Goal: Task Accomplishment & Management: Manage account settings

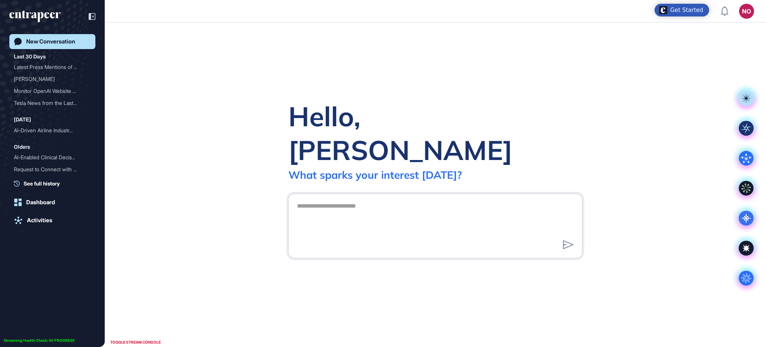
scroll to position [0, 0]
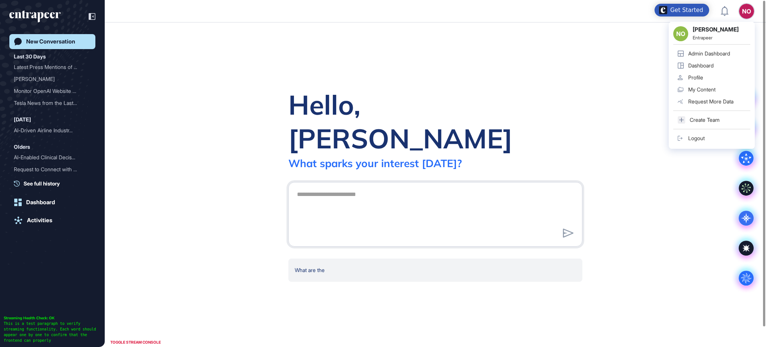
click at [733, 52] on link "Admin Dashboard" at bounding box center [712, 54] width 77 height 12
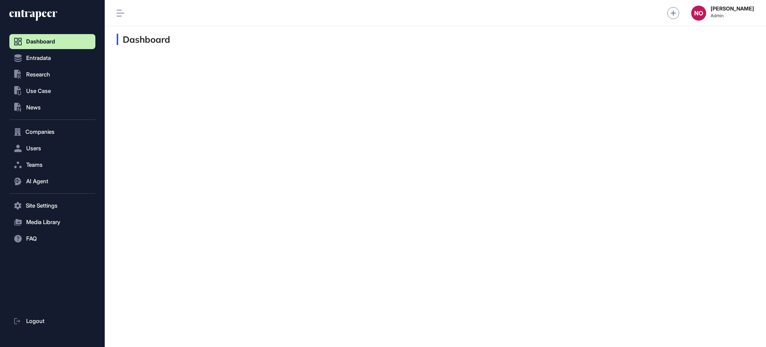
scroll to position [0, 0]
click at [58, 124] on button "Entradata" at bounding box center [52, 131] width 86 height 15
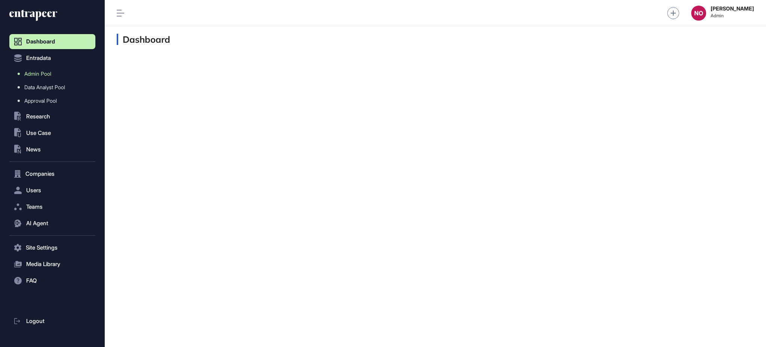
click at [55, 72] on link "Admin Pool" at bounding box center [54, 73] width 82 height 13
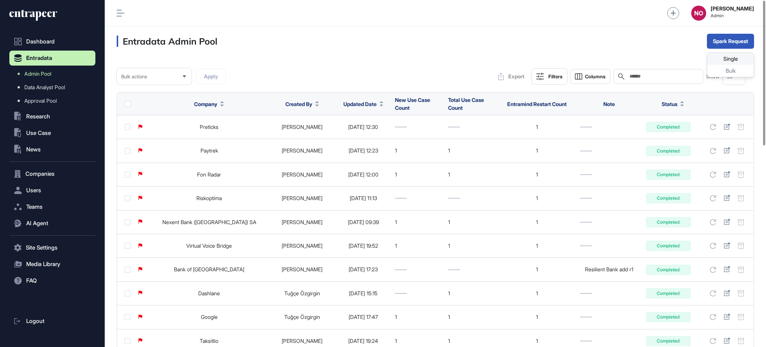
click at [732, 65] on div "Single" at bounding box center [731, 71] width 46 height 12
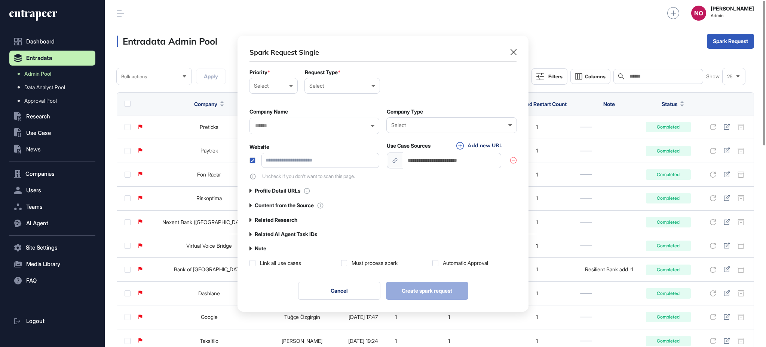
scroll to position [0, 3]
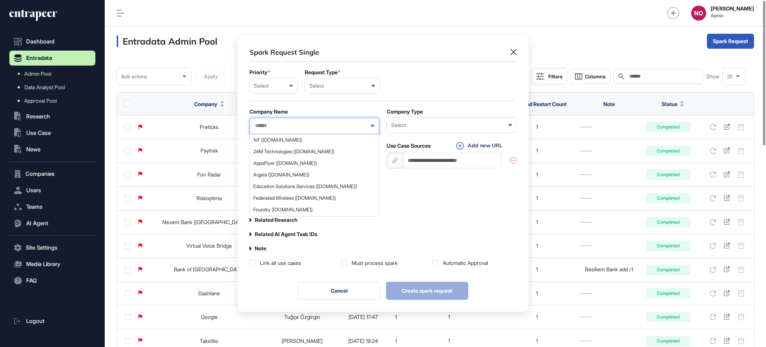
click at [326, 123] on input "text" at bounding box center [309, 125] width 110 height 6
paste input "****"
type input "****"
click at [43, 174] on div "Spark Request Single Priority * Select Low Normal High Urgent Request Type * Se…" at bounding box center [383, 173] width 766 height 347
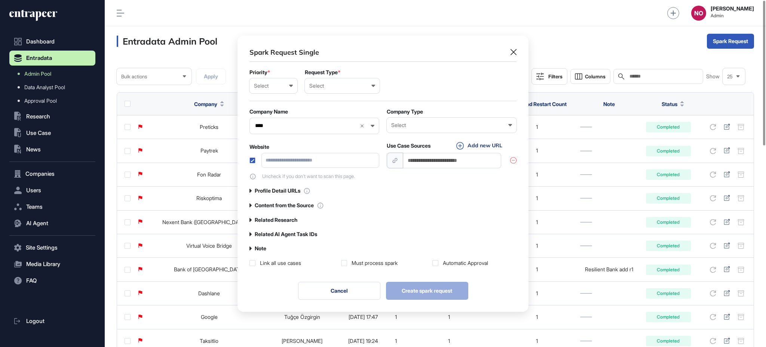
click at [45, 171] on div "Spark Request Single Priority * Select Low Normal High Urgent Request Type * Se…" at bounding box center [383, 173] width 766 height 347
click at [368, 297] on button "Cancel" at bounding box center [339, 290] width 82 height 18
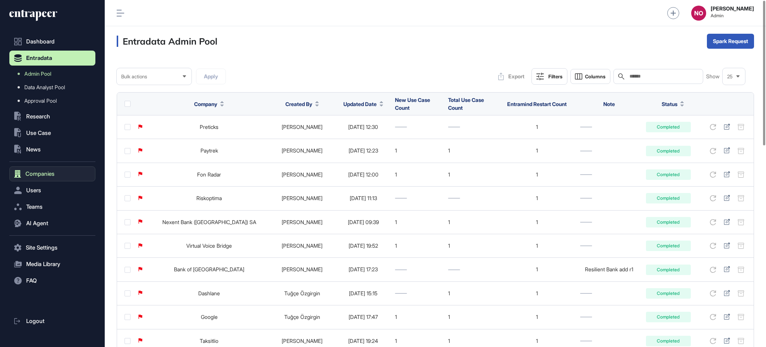
click at [47, 171] on span "Companies" at bounding box center [39, 174] width 29 height 6
click at [650, 76] on input "text" at bounding box center [664, 76] width 70 height 6
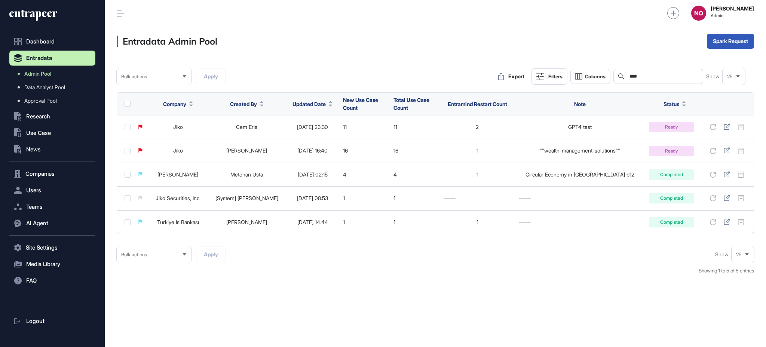
type input "****"
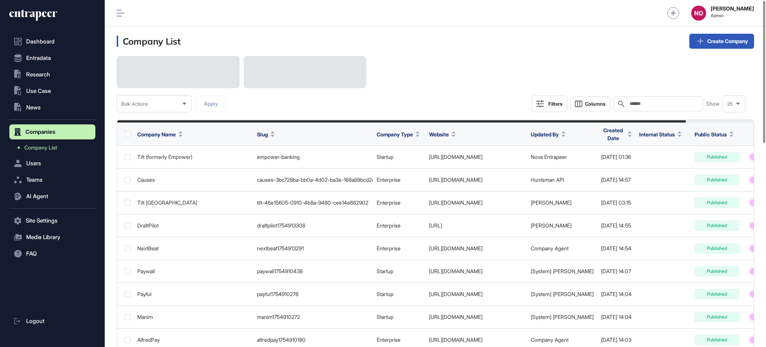
click at [640, 103] on input "text" at bounding box center [664, 104] width 70 height 6
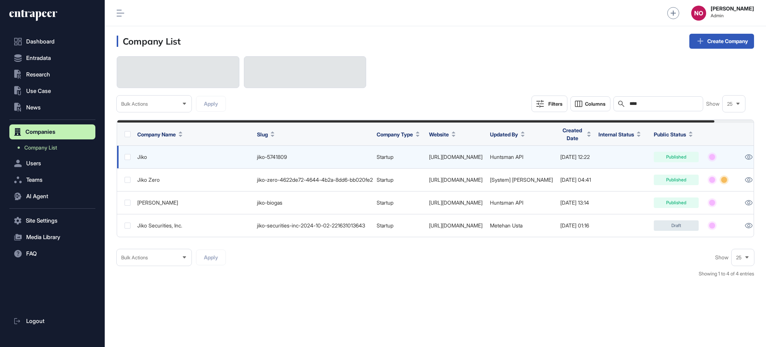
type input "****"
click at [462, 159] on link "http://www.jiko.io" at bounding box center [456, 156] width 54 height 6
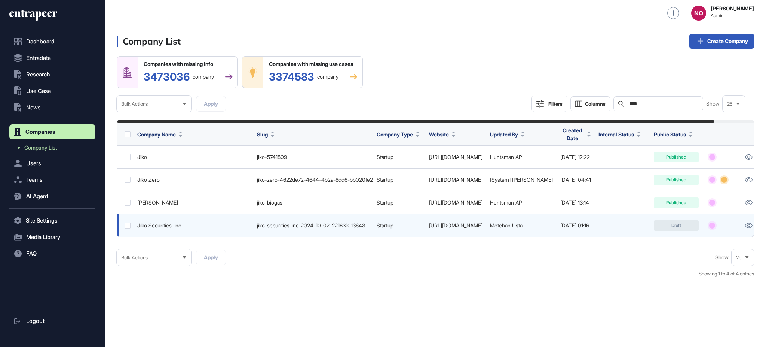
click at [460, 224] on link "https://www.jiko.com/" at bounding box center [456, 225] width 54 height 6
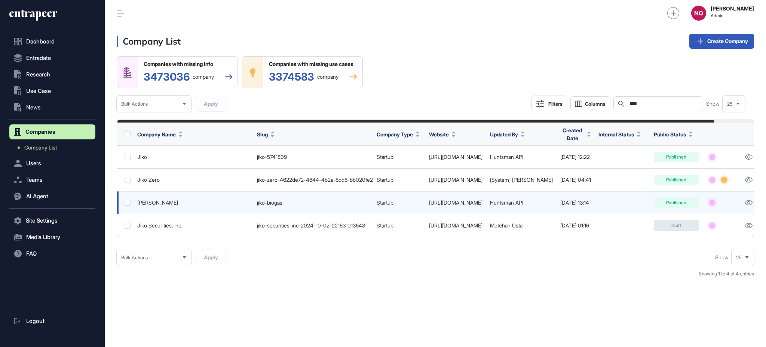
click at [472, 201] on link "https://www.jikobiogas.com/" at bounding box center [456, 202] width 54 height 6
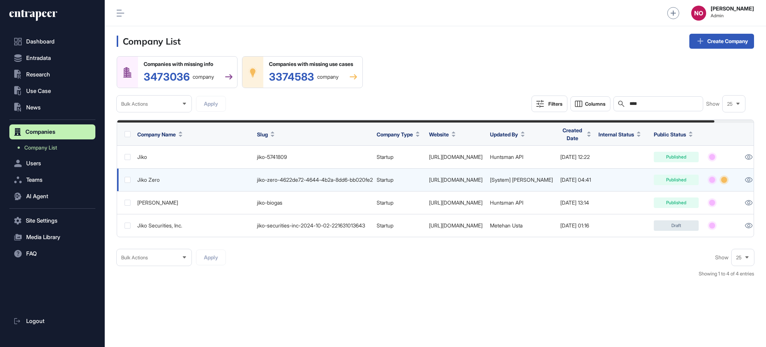
click at [476, 177] on link "https://www.zikozero.com/" at bounding box center [456, 179] width 54 height 6
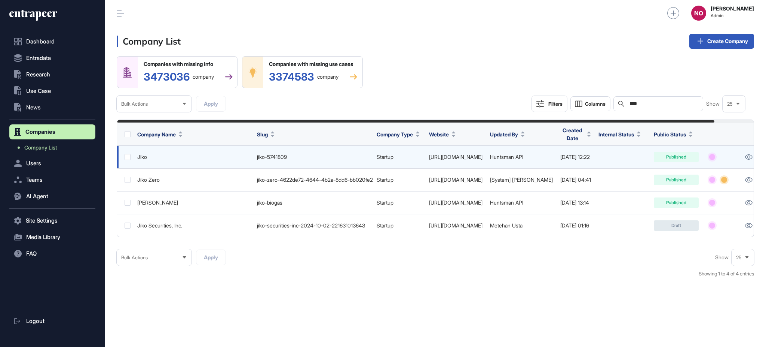
click at [442, 154] on link "http://www.jiko.io" at bounding box center [456, 156] width 54 height 6
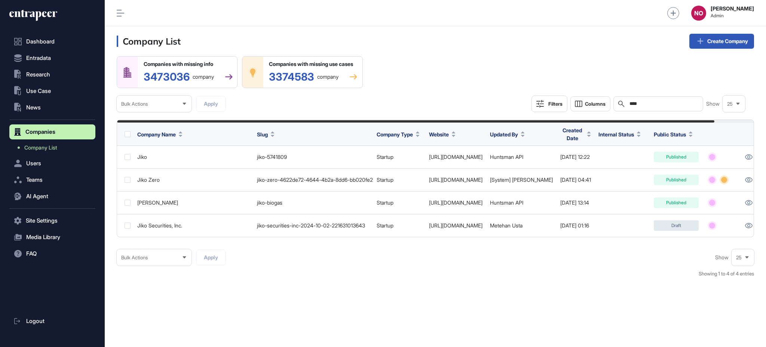
scroll to position [0, 41]
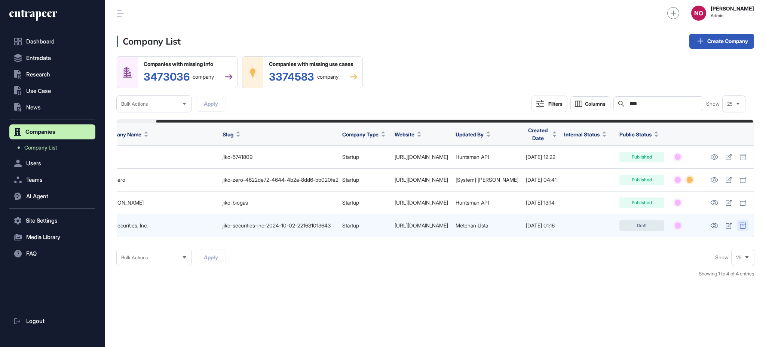
click at [748, 225] on div at bounding box center [743, 225] width 11 height 10
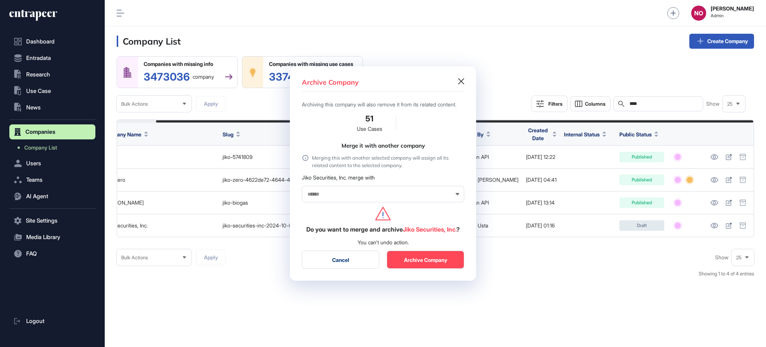
click at [381, 192] on div at bounding box center [383, 194] width 162 height 16
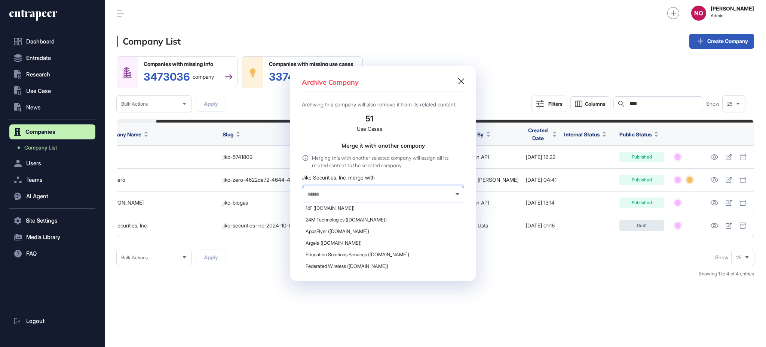
click at [377, 195] on input "text" at bounding box center [378, 194] width 143 height 6
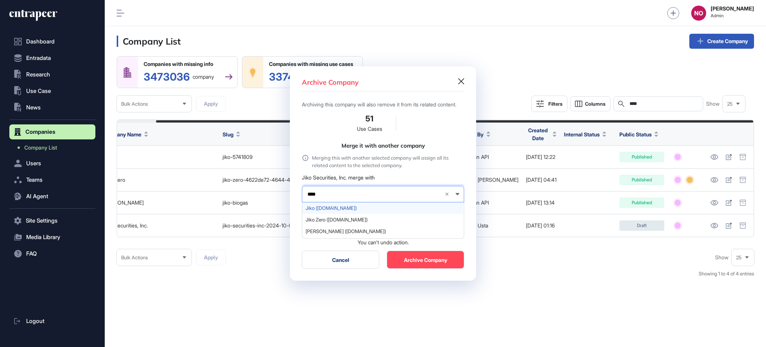
type input "****"
click at [356, 211] on span "Jiko (jiko.io)" at bounding box center [383, 208] width 154 height 6
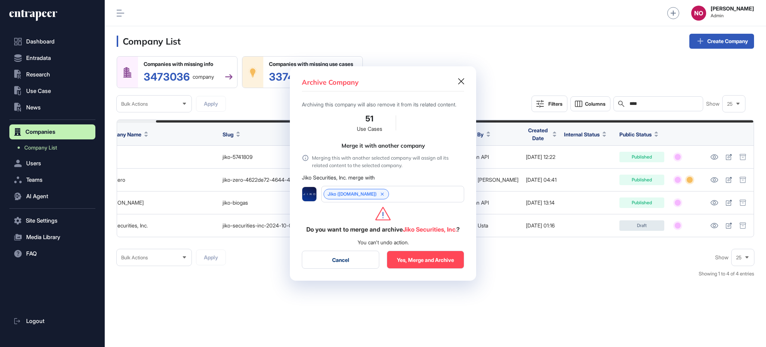
click at [421, 263] on button "Yes, Merge and Archive" at bounding box center [425, 259] width 77 height 18
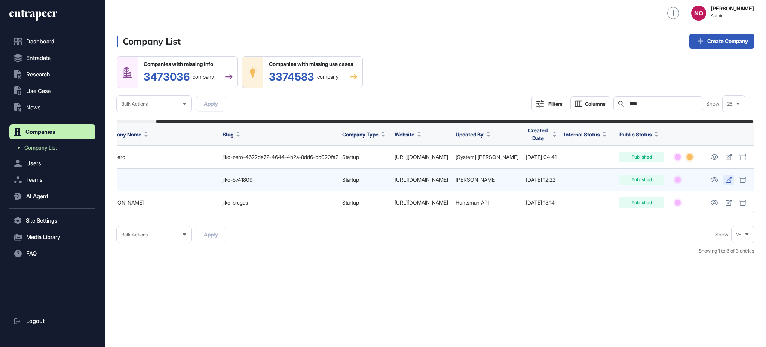
click at [730, 179] on icon at bounding box center [729, 180] width 6 height 6
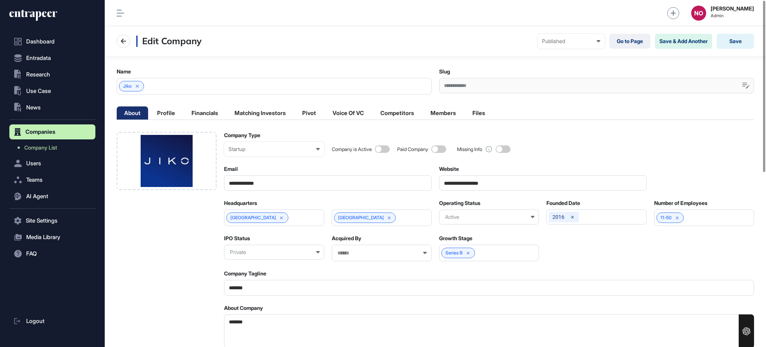
click at [514, 172] on div "**********" at bounding box center [543, 177] width 208 height 25
click at [508, 177] on input "**********" at bounding box center [543, 182] width 208 height 15
paste input "***"
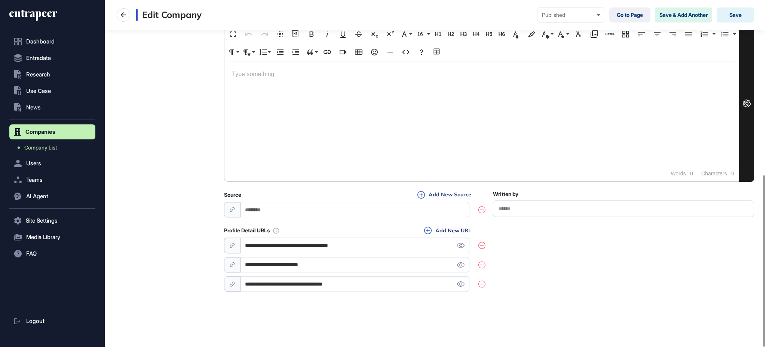
scroll to position [353, 0]
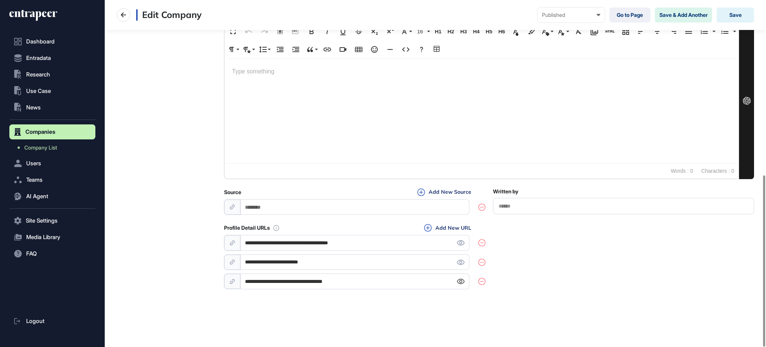
type input "**********"
click at [463, 278] on icon at bounding box center [461, 280] width 8 height 5
click at [387, 283] on input "**********" at bounding box center [355, 280] width 229 height 15
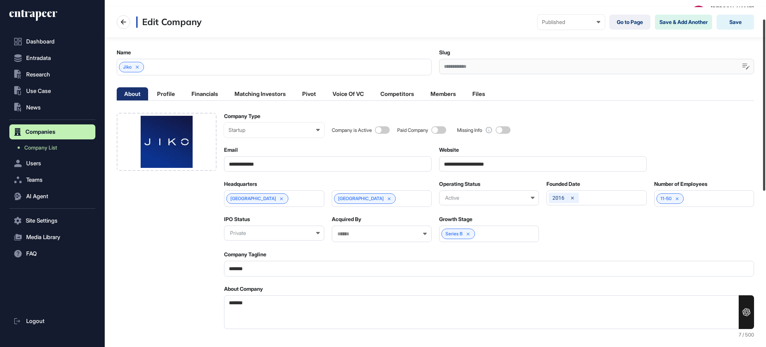
scroll to position [8, 0]
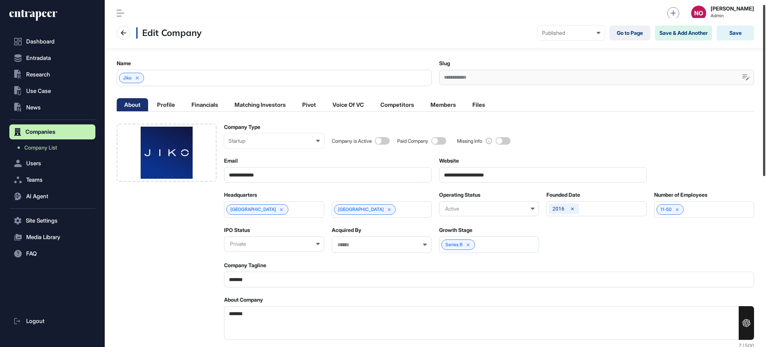
drag, startPoint x: 766, startPoint y: 248, endPoint x: 766, endPoint y: 77, distance: 170.3
click at [766, 77] on div at bounding box center [764, 90] width 2 height 171
type input "**********"
click at [252, 311] on textarea "*******" at bounding box center [489, 323] width 530 height 34
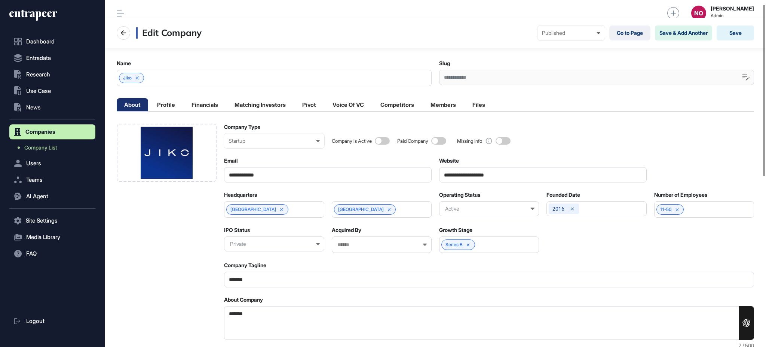
click at [252, 311] on textarea "*******" at bounding box center [489, 323] width 530 height 34
paste textarea "**********"
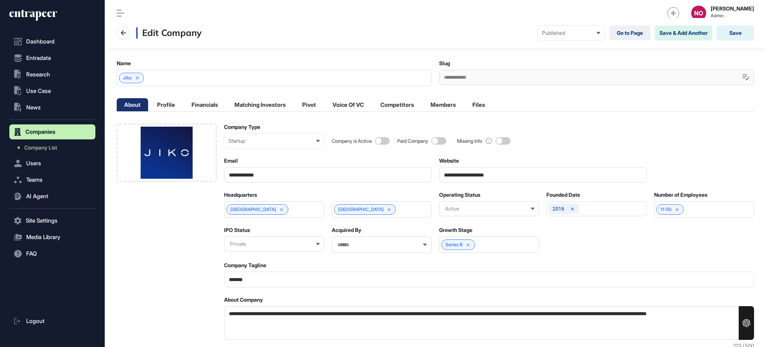
type textarea "**********"
click at [270, 243] on div "Private" at bounding box center [274, 243] width 100 height 15
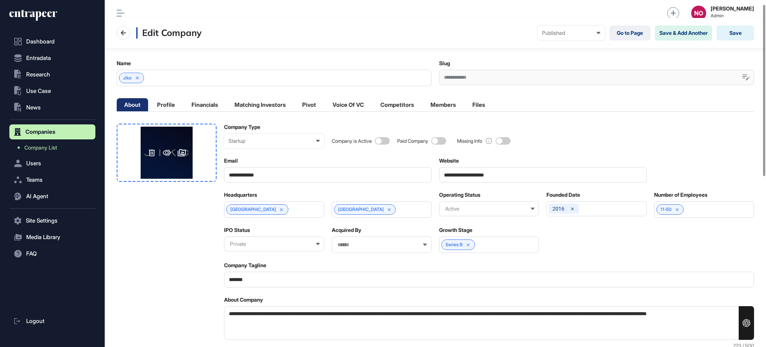
click at [180, 153] on icon at bounding box center [182, 152] width 8 height 7
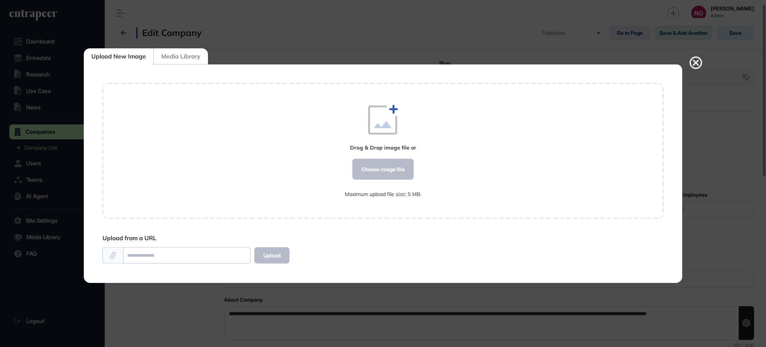
scroll to position [0, 0]
click at [372, 167] on div "Choose image file" at bounding box center [383, 169] width 61 height 21
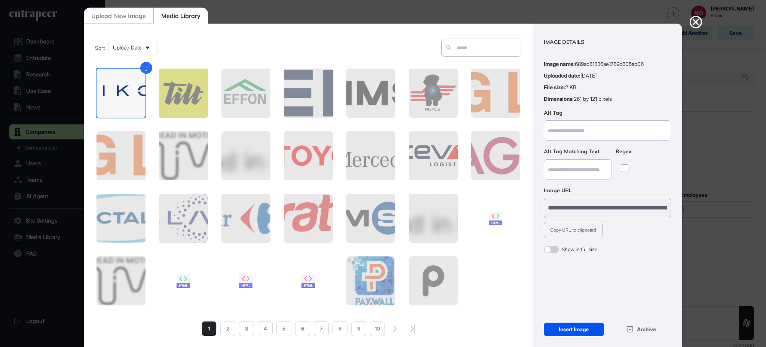
click at [599, 332] on div "Insert Image" at bounding box center [574, 328] width 60 height 13
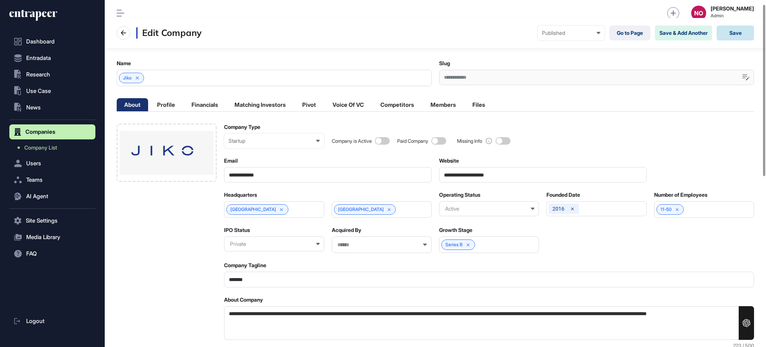
click at [735, 32] on button "Save" at bounding box center [735, 32] width 37 height 15
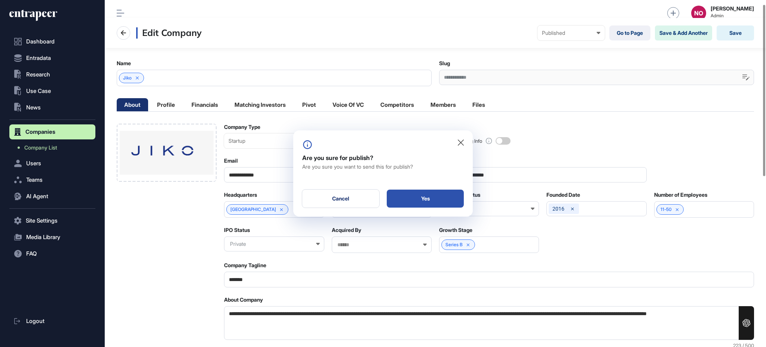
click at [445, 198] on div "Yes" at bounding box center [425, 198] width 77 height 18
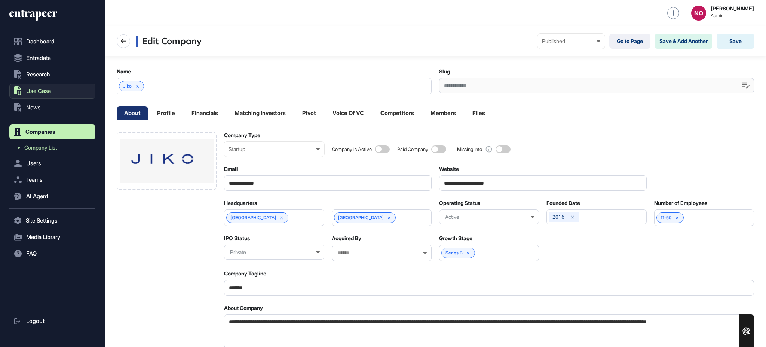
click at [51, 93] on span "Use Case" at bounding box center [38, 91] width 25 height 6
click at [641, 45] on link "Go to Page" at bounding box center [630, 41] width 41 height 15
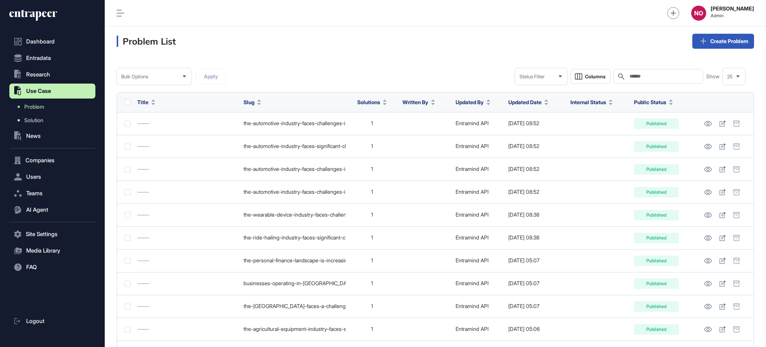
scroll to position [0, 0]
click at [60, 121] on link "Solution" at bounding box center [54, 119] width 82 height 13
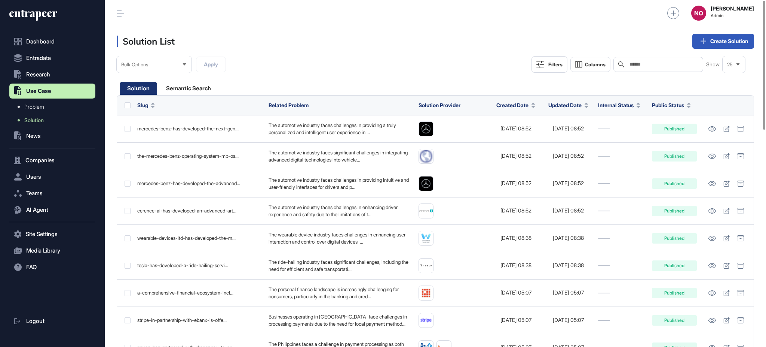
click at [648, 67] on input "text" at bounding box center [664, 64] width 70 height 6
click at [545, 63] on button "Filters" at bounding box center [550, 64] width 36 height 16
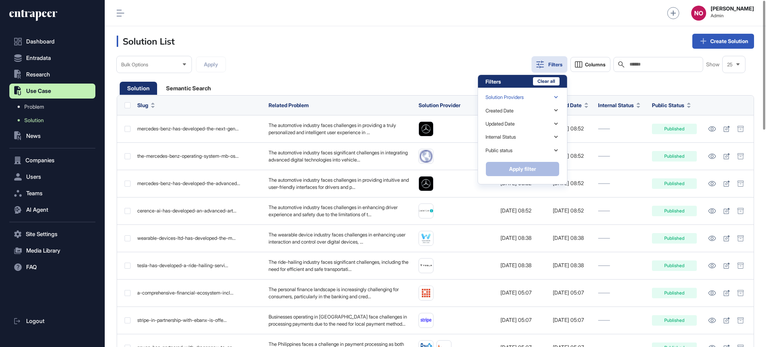
click at [538, 94] on div "Solution Providers" at bounding box center [523, 97] width 74 height 13
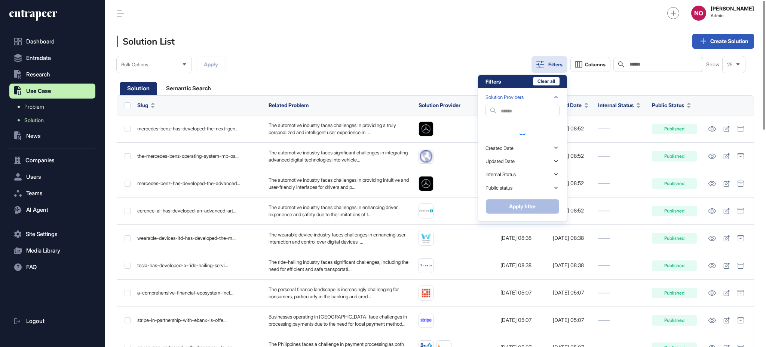
click at [531, 110] on input "text" at bounding box center [530, 111] width 58 height 10
type input "****"
click at [511, 122] on div "Jiko" at bounding box center [523, 125] width 74 height 10
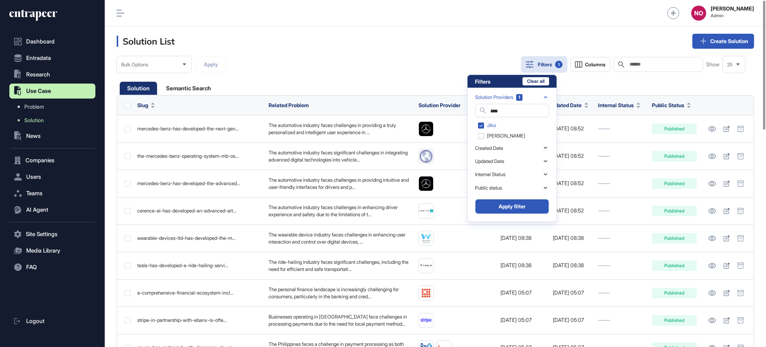
click at [521, 208] on button "Apply filter" at bounding box center [512, 206] width 74 height 15
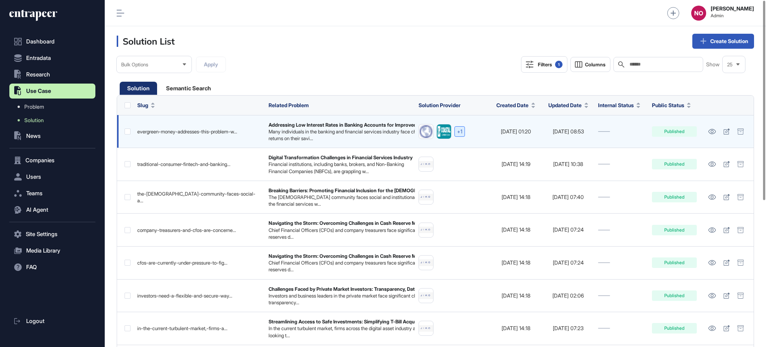
click at [463, 129] on div "+1" at bounding box center [460, 131] width 10 height 10
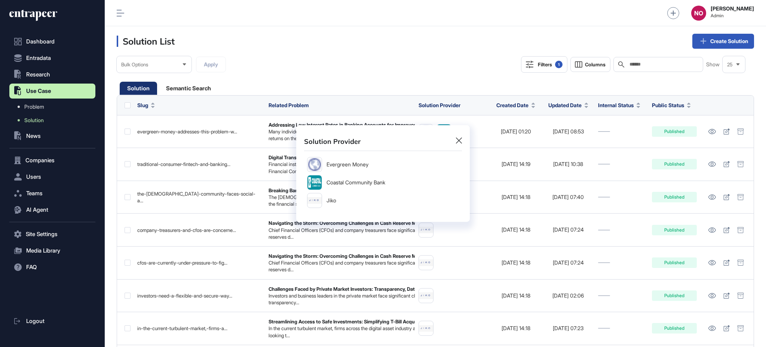
click at [460, 140] on icon at bounding box center [459, 140] width 6 height 6
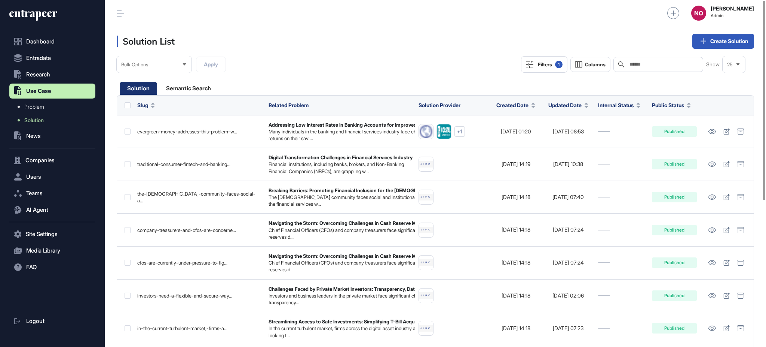
click at [128, 103] on label at bounding box center [128, 105] width 6 height 6
click at [153, 63] on div "Bulk Options" at bounding box center [154, 64] width 75 height 15
click at [157, 113] on li "Add to Research" at bounding box center [154, 112] width 70 height 15
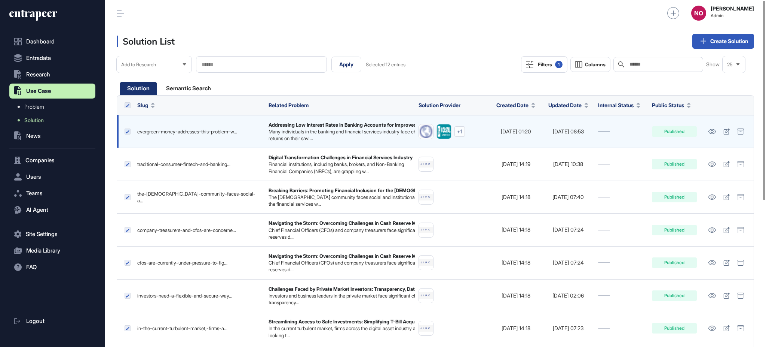
click at [129, 131] on label at bounding box center [128, 131] width 6 height 6
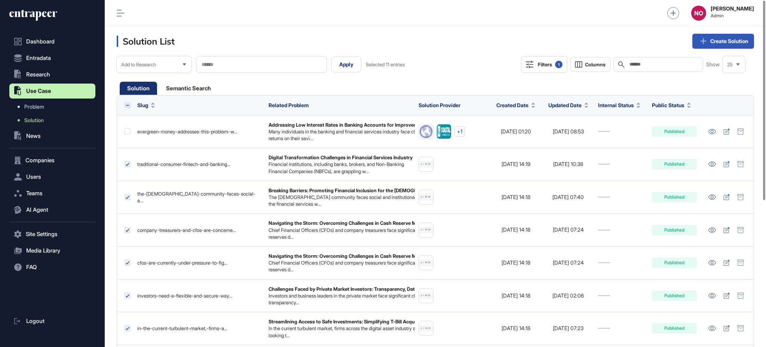
click at [208, 65] on input "text" at bounding box center [261, 64] width 121 height 6
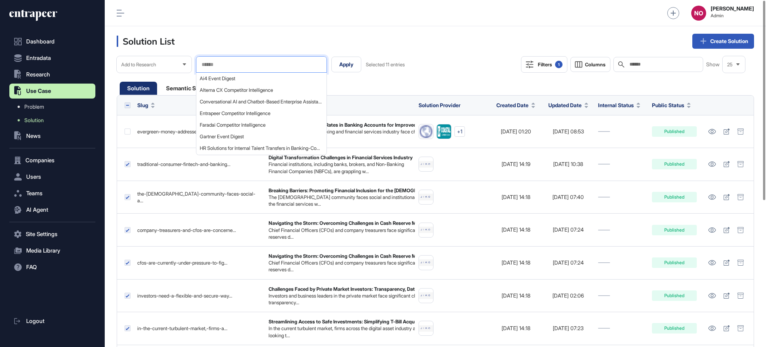
paste input "**********"
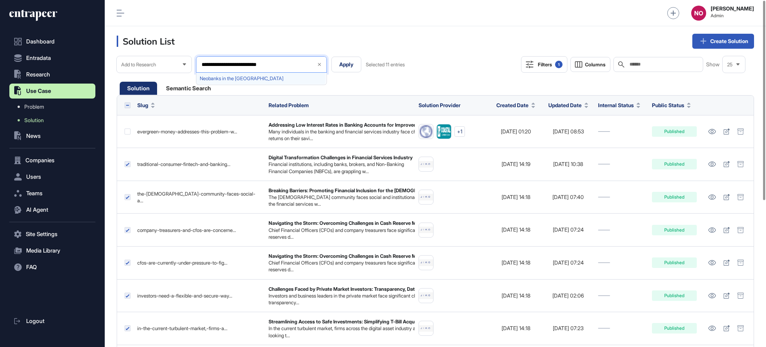
type input "**********"
click at [241, 76] on span "Neobanks in the United States" at bounding box center [261, 79] width 123 height 6
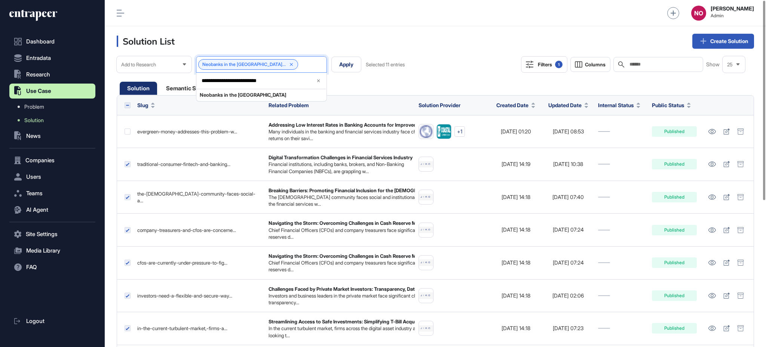
click at [363, 82] on div "Solution Semantic Search" at bounding box center [436, 88] width 632 height 13
click at [356, 64] on button "Apply" at bounding box center [347, 65] width 30 height 16
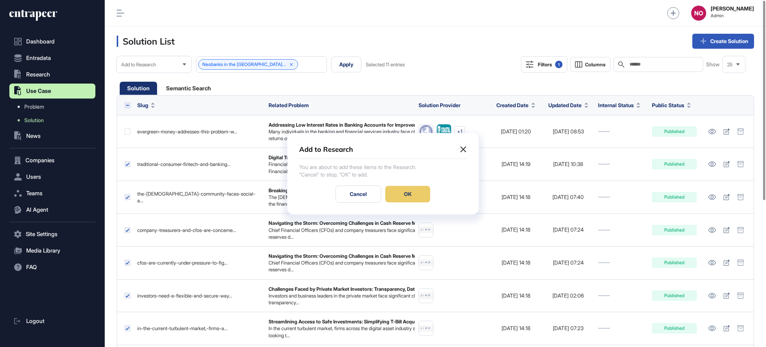
click at [478, 68] on div at bounding box center [383, 173] width 766 height 347
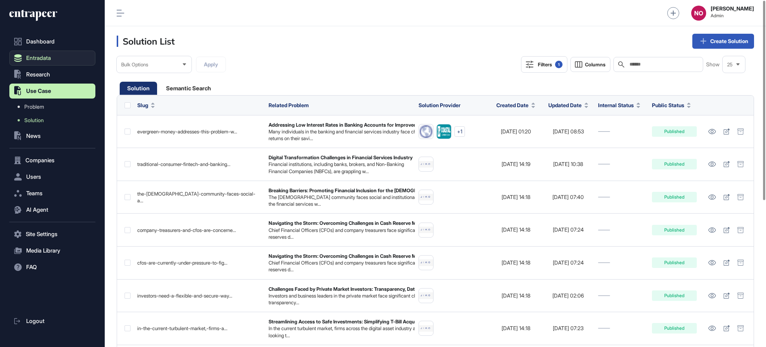
click at [57, 57] on button "Entradata" at bounding box center [52, 58] width 86 height 15
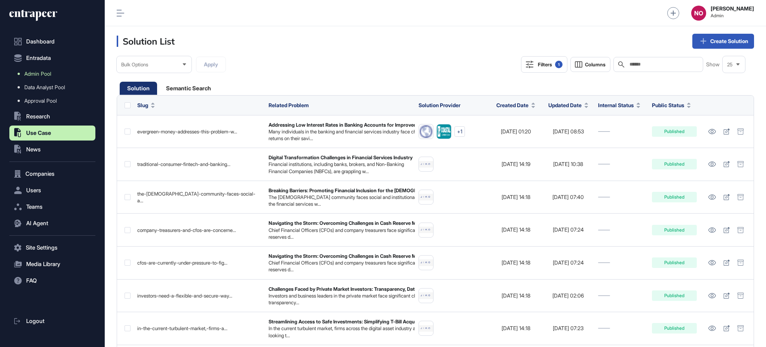
click at [48, 72] on span "Admin Pool" at bounding box center [37, 74] width 27 height 6
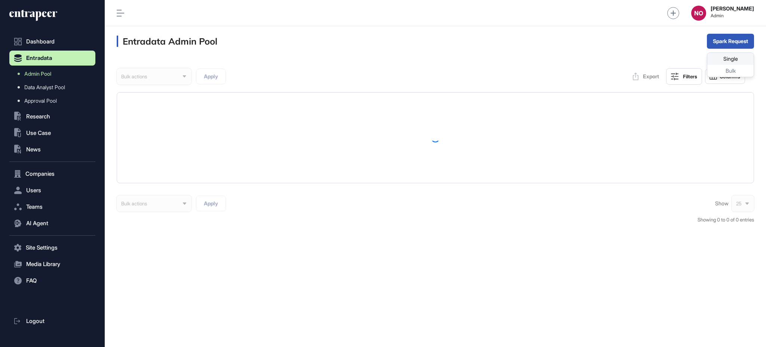
click at [719, 65] on div "Single" at bounding box center [731, 71] width 46 height 12
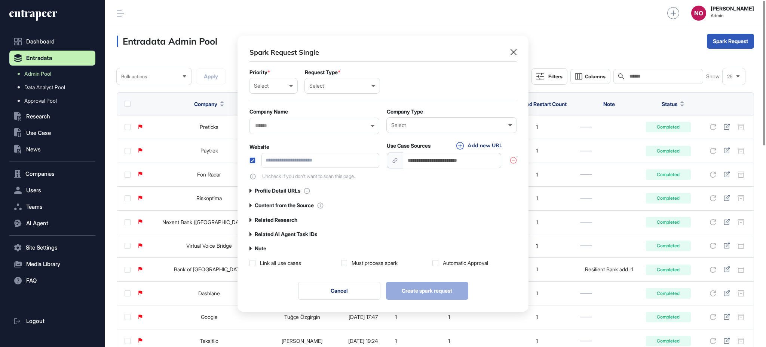
scroll to position [0, 3]
click at [311, 129] on div at bounding box center [315, 126] width 130 height 16
click at [314, 122] on div at bounding box center [315, 126] width 130 height 16
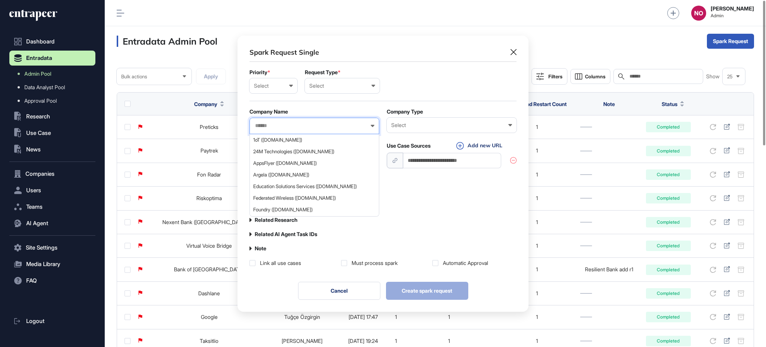
click at [311, 123] on input "text" at bounding box center [309, 125] width 110 height 6
type input "****"
click at [307, 141] on span "Jiko (jiko.com)" at bounding box center [314, 140] width 122 height 6
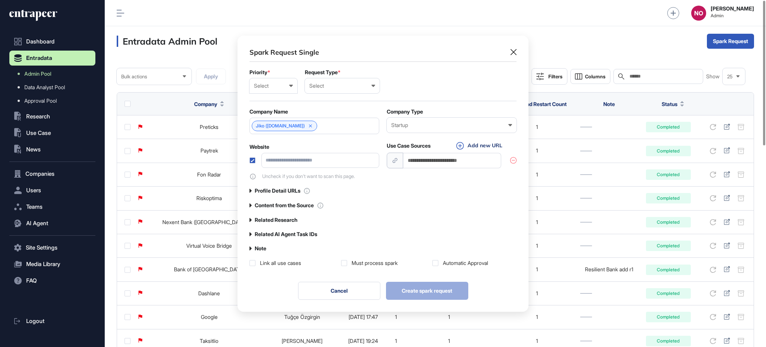
click at [291, 85] on icon at bounding box center [291, 86] width 4 height 2
click at [0, 0] on div "High" at bounding box center [0, 0] width 0 height 0
click at [324, 87] on div "Select" at bounding box center [342, 86] width 66 height 6
click at [0, 0] on div "User" at bounding box center [0, 0] width 0 height 0
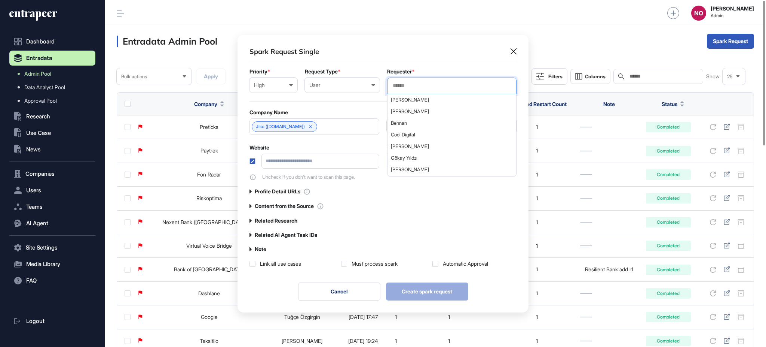
click at [419, 84] on input "text" at bounding box center [452, 85] width 120 height 6
type input "*****"
drag, startPoint x: 414, startPoint y: 99, endPoint x: 417, endPoint y: 126, distance: 27.5
click at [417, 126] on div "Hazal Bedir Hazal Yildirimer Hazal Hazal Yıldırımer Hazal Onal" at bounding box center [452, 124] width 128 height 60
drag, startPoint x: 431, startPoint y: 112, endPoint x: 427, endPoint y: 111, distance: 4.9
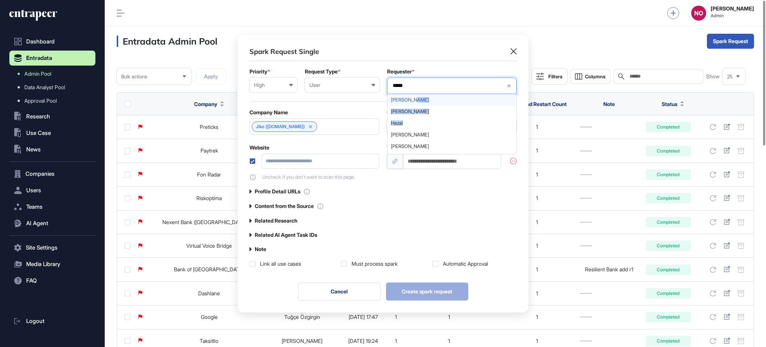
click at [431, 111] on span "Hazal Yildirimer" at bounding box center [451, 112] width 121 height 6
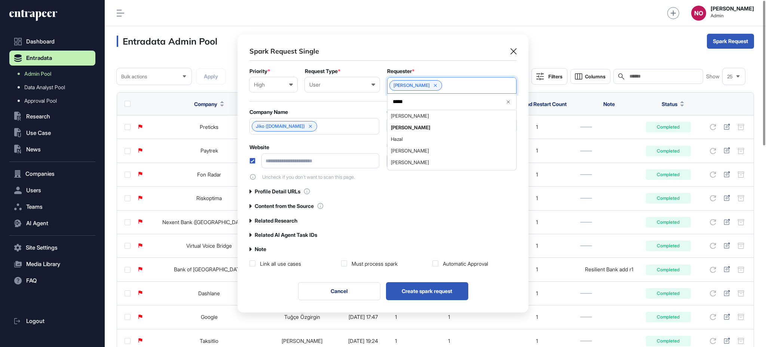
click at [355, 103] on form "Priority * High Low Normal High Urgent Request Type * User User Company Custome…" at bounding box center [383, 124] width 267 height 112
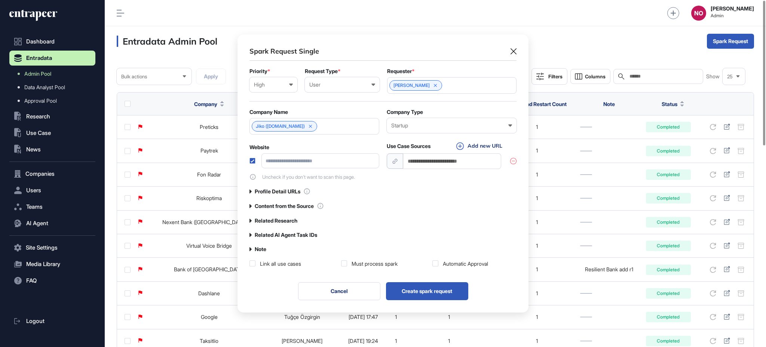
click at [442, 263] on div "Automatic Approval" at bounding box center [475, 263] width 84 height 7
click at [437, 263] on label at bounding box center [436, 263] width 6 height 6
click at [267, 221] on label "Related Research" at bounding box center [276, 220] width 43 height 6
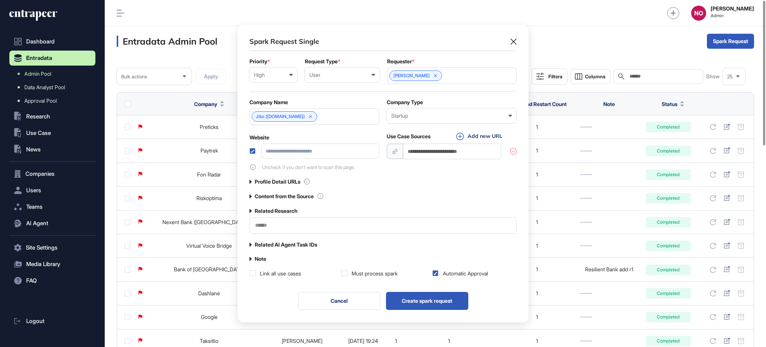
scroll to position [297, 291]
click at [277, 226] on input "text" at bounding box center [382, 225] width 257 height 6
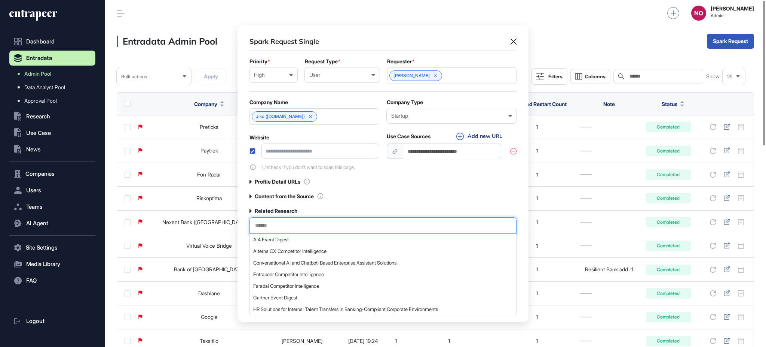
paste input "**********"
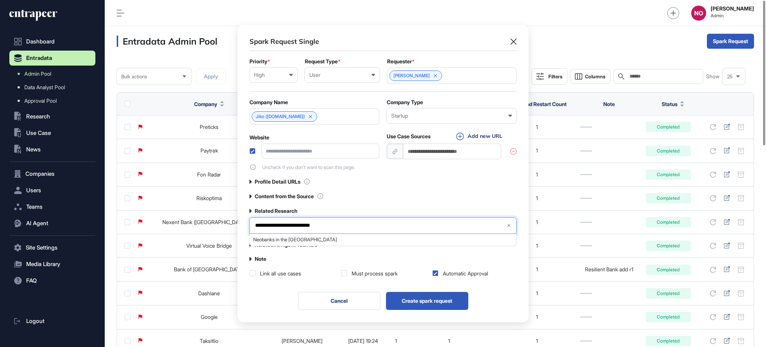
type input "**********"
click at [296, 239] on span "Neobanks in the United States" at bounding box center [382, 240] width 259 height 6
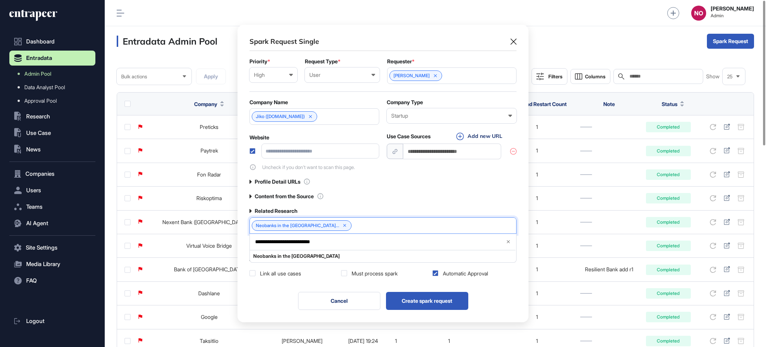
click at [359, 210] on div "Related Research" at bounding box center [383, 210] width 267 height 7
click at [263, 261] on label "Note" at bounding box center [261, 259] width 12 height 6
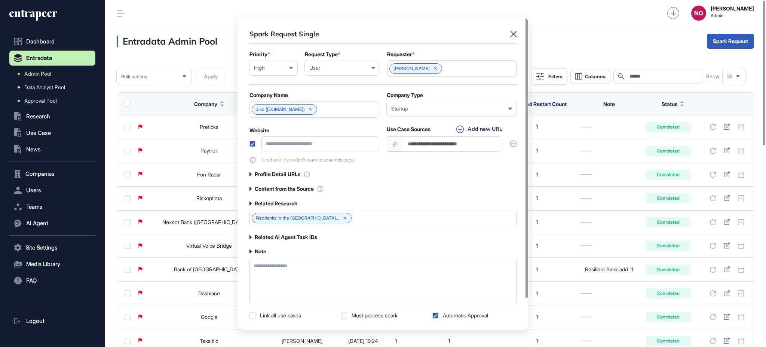
scroll to position [312, 291]
click at [286, 275] on textarea at bounding box center [383, 280] width 267 height 46
paste textarea "**********"
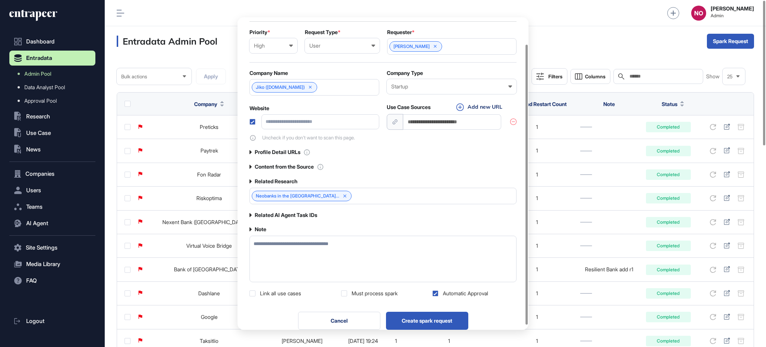
scroll to position [34, 0]
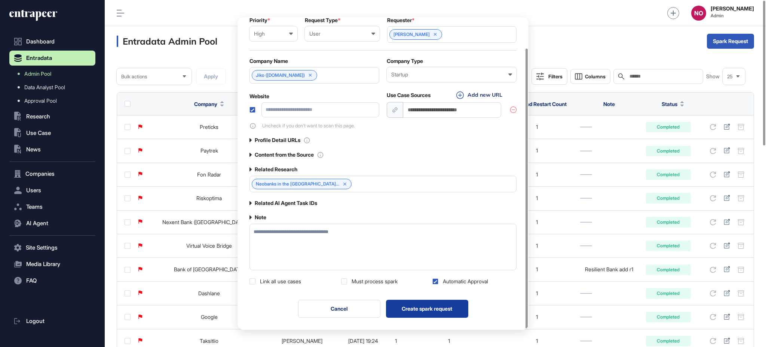
type textarea "**********"
drag, startPoint x: 452, startPoint y: 304, endPoint x: 480, endPoint y: 54, distance: 251.8
click at [480, 64] on div "**********" at bounding box center [383, 156] width 291 height 346
click at [432, 305] on button "Create spark request" at bounding box center [427, 308] width 82 height 18
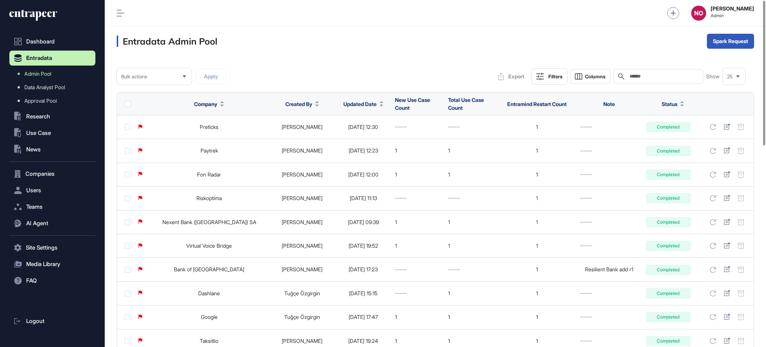
click at [376, 107] on button "Updated Date" at bounding box center [364, 104] width 40 height 8
click at [369, 128] on div "Sort Ascending Sort Descending Hide Column" at bounding box center [364, 135] width 52 height 44
click at [370, 131] on div "Sort Descending" at bounding box center [364, 135] width 46 height 11
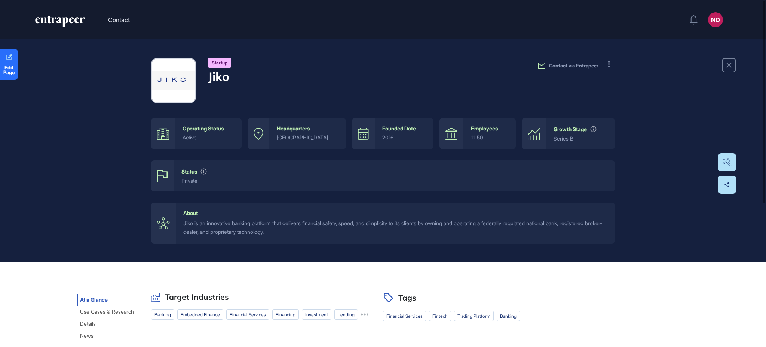
scroll to position [245, 0]
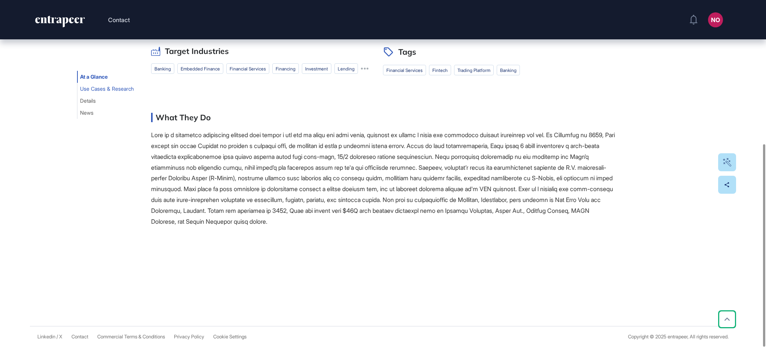
click at [92, 88] on span "Use Cases & Research" at bounding box center [107, 89] width 54 height 6
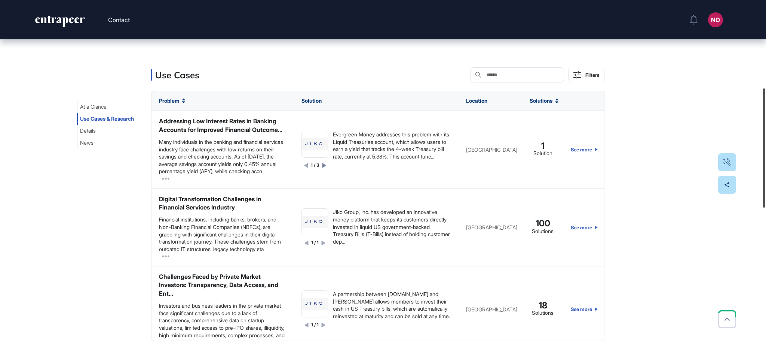
scroll to position [219, 0]
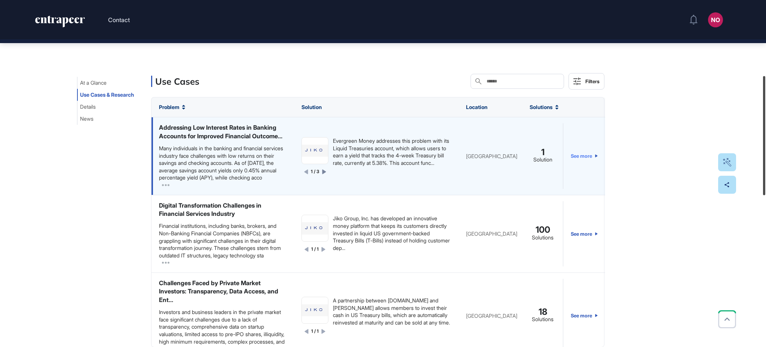
drag, startPoint x: 766, startPoint y: 120, endPoint x: 579, endPoint y: 142, distance: 188.5
click at [766, 118] on div at bounding box center [764, 135] width 2 height 119
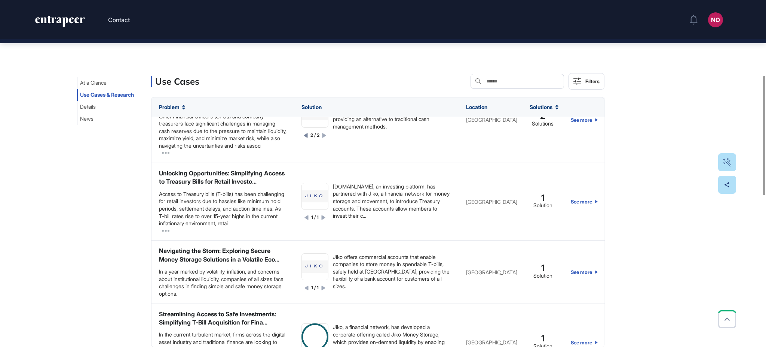
scroll to position [641, 0]
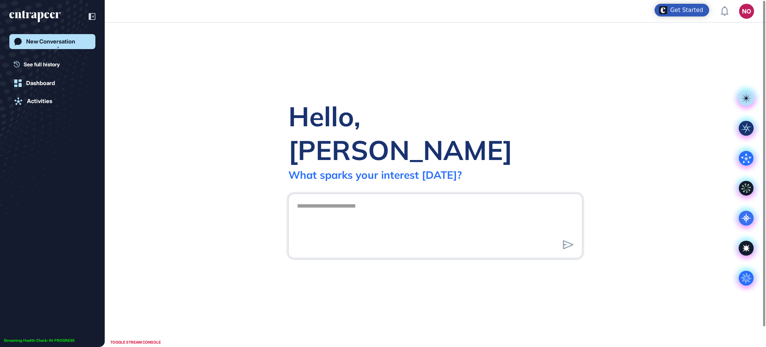
scroll to position [0, 0]
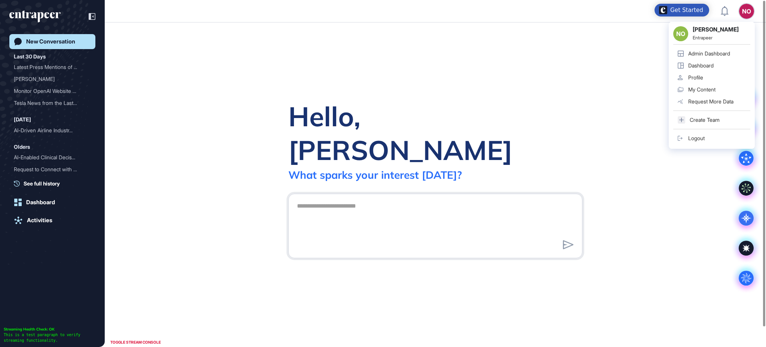
click at [737, 51] on link "Admin Dashboard" at bounding box center [712, 54] width 77 height 12
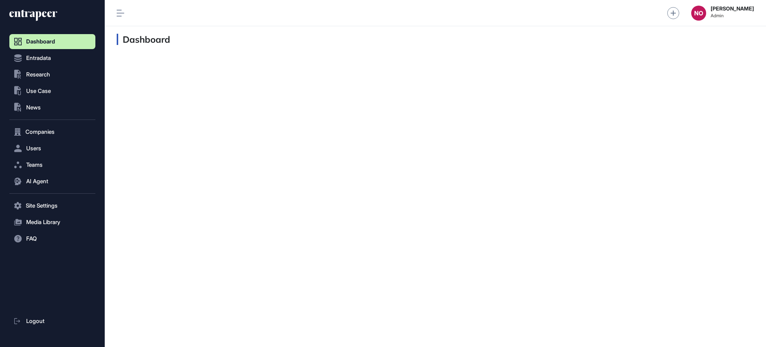
scroll to position [0, 0]
click at [74, 124] on button "Entradata" at bounding box center [52, 131] width 86 height 15
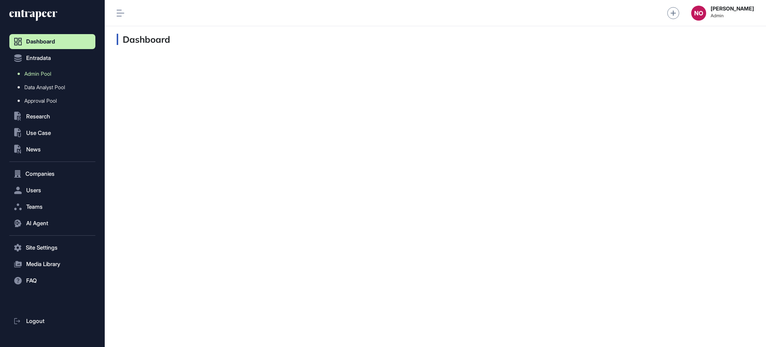
click at [59, 75] on link "Admin Pool" at bounding box center [54, 73] width 82 height 13
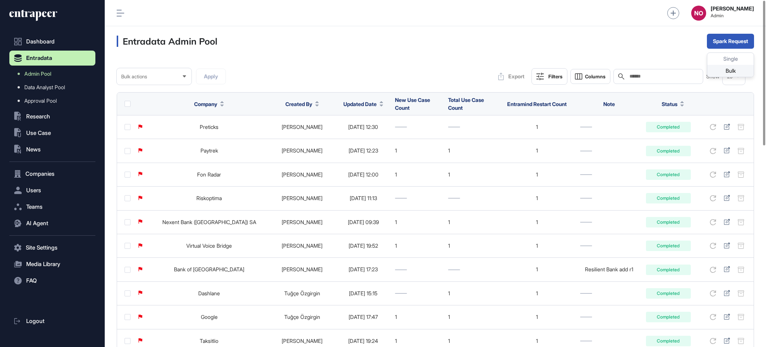
click at [722, 67] on div "Bulk" at bounding box center [731, 71] width 46 height 12
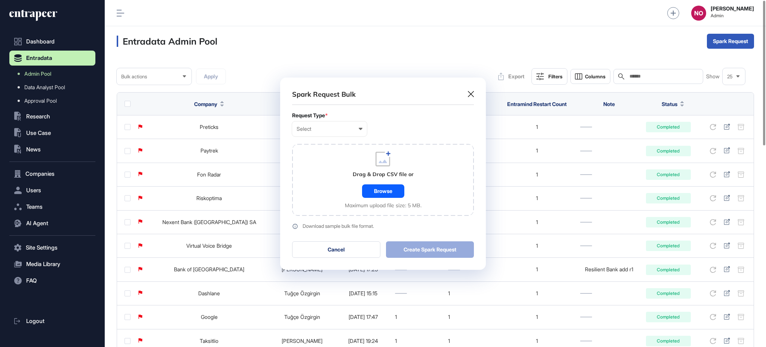
scroll to position [0, 3]
click at [298, 124] on div "Select User Company Customer Request ID" at bounding box center [329, 128] width 75 height 15
click at [0, 0] on div "Company" at bounding box center [0, 0] width 0 height 0
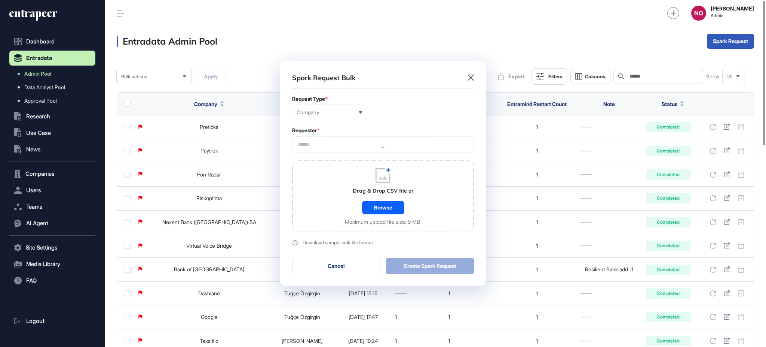
scroll to position [225, 205]
click at [336, 142] on input "text" at bounding box center [383, 144] width 172 height 6
type input "*********"
click at [317, 160] on span "Entrapeer" at bounding box center [383, 159] width 174 height 6
click at [314, 210] on div "Drag & Drop CSV file or Browse Maximum upload file size: 5 MB." at bounding box center [383, 196] width 182 height 72
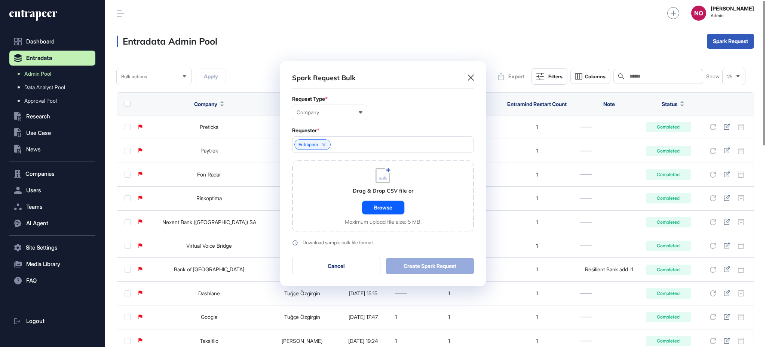
click at [376, 206] on div "Browse" at bounding box center [383, 207] width 42 height 13
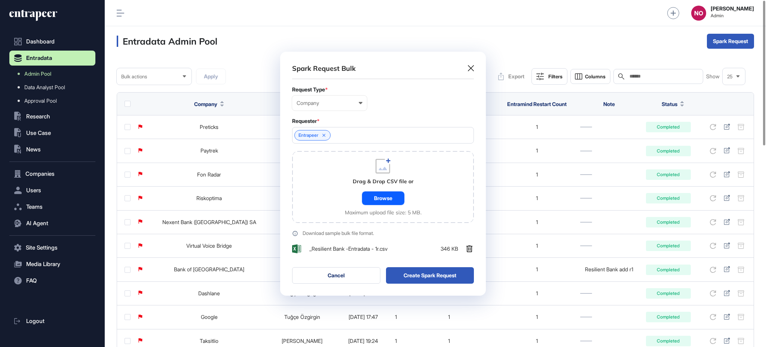
scroll to position [244, 205]
click at [432, 274] on button "Create Spark Request" at bounding box center [430, 275] width 88 height 16
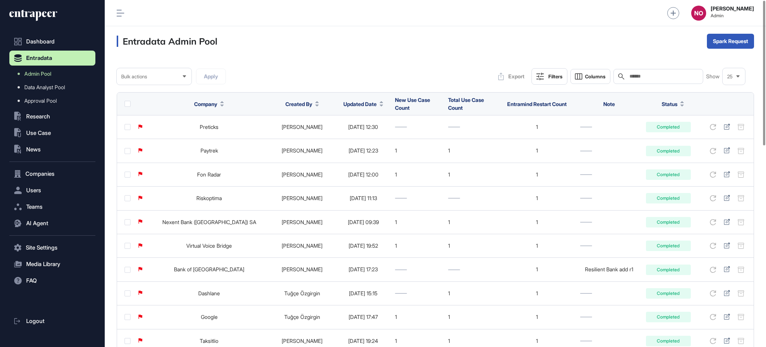
click at [375, 107] on div "Updated Date" at bounding box center [364, 104] width 40 height 14
click at [375, 103] on button "Updated Date" at bounding box center [364, 104] width 40 height 8
click at [377, 138] on div "Sort Descending" at bounding box center [364, 135] width 46 height 11
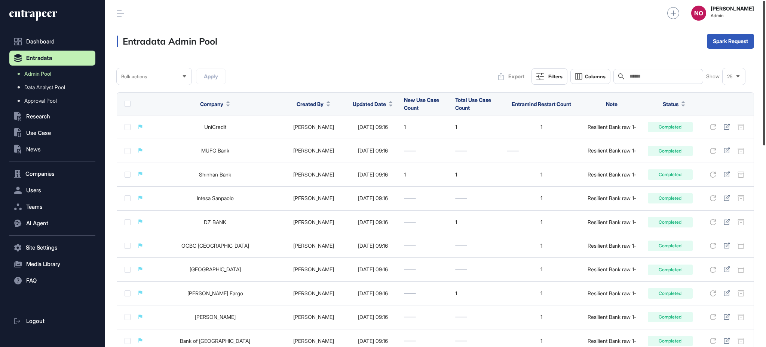
drag, startPoint x: 766, startPoint y: 88, endPoint x: 766, endPoint y: 56, distance: 31.8
click at [766, 56] on div at bounding box center [764, 73] width 2 height 144
click at [732, 65] on div "Bulk" at bounding box center [731, 71] width 46 height 12
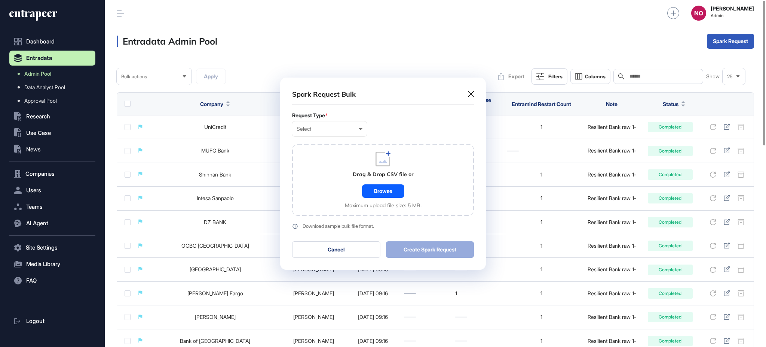
scroll to position [0, 3]
click at [354, 130] on div "Select" at bounding box center [330, 129] width 66 height 6
click at [0, 0] on div "Company" at bounding box center [0, 0] width 0 height 0
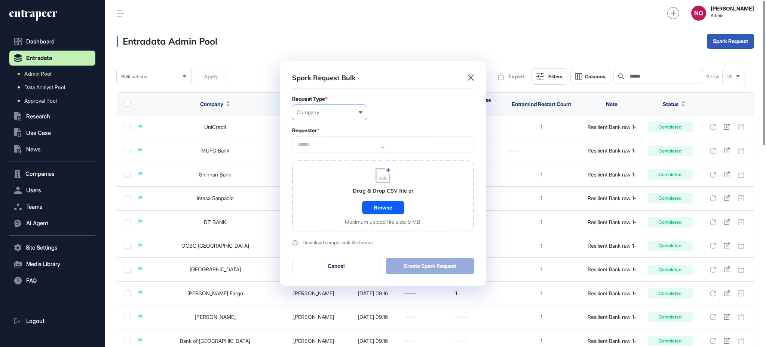
scroll to position [225, 205]
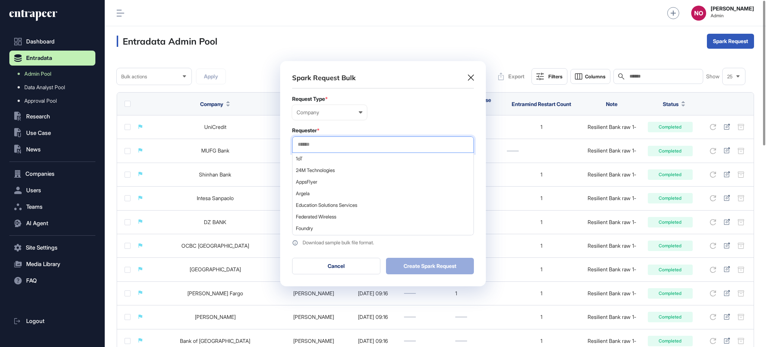
click at [330, 144] on input "text" at bounding box center [383, 144] width 172 height 6
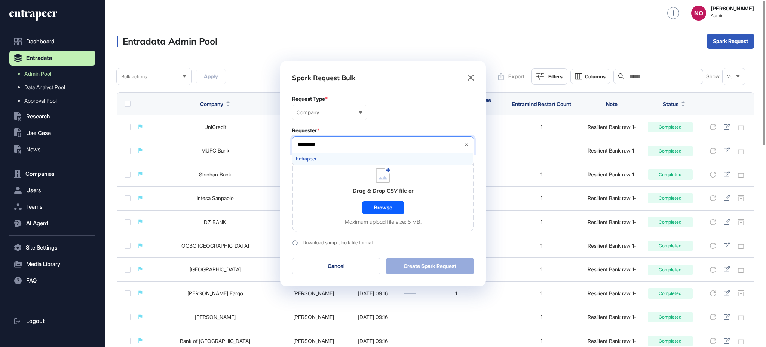
type input "*********"
click at [320, 158] on span "Entrapeer" at bounding box center [383, 159] width 174 height 6
click at [322, 208] on div "Drag & Drop CSV file or Browse Maximum upload file size: 5 MB." at bounding box center [383, 196] width 182 height 72
click at [389, 209] on div "Browse" at bounding box center [383, 207] width 42 height 13
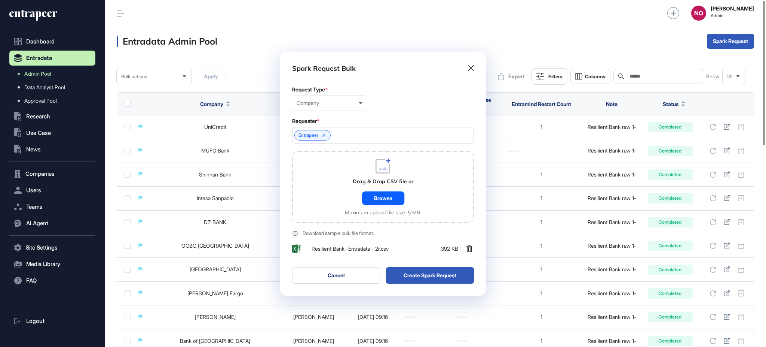
scroll to position [244, 205]
click at [426, 274] on button "Create Spark Request" at bounding box center [430, 275] width 88 height 16
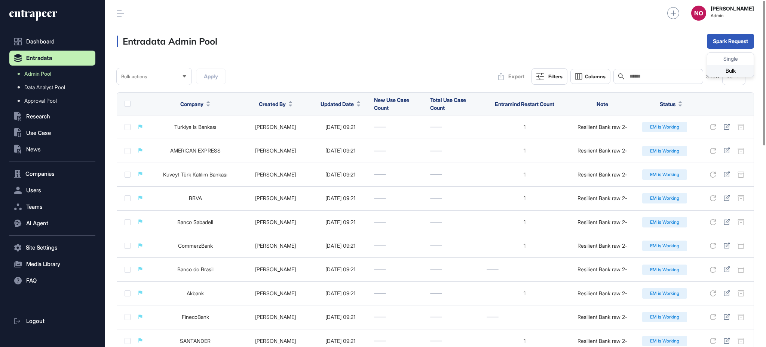
click at [734, 66] on div "Bulk" at bounding box center [731, 71] width 46 height 12
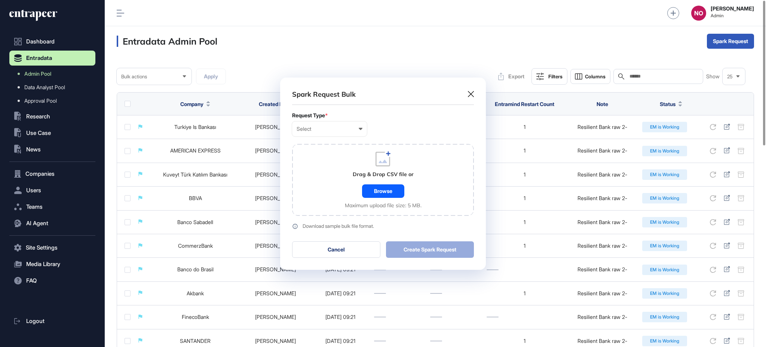
scroll to position [0, 3]
click at [356, 132] on div "Select User Company Customer Request ID" at bounding box center [329, 128] width 75 height 15
click at [0, 0] on div "Company" at bounding box center [0, 0] width 0 height 0
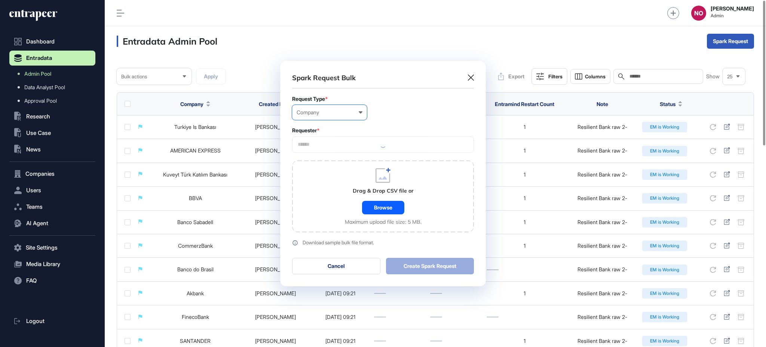
scroll to position [225, 205]
click at [334, 144] on input "text" at bounding box center [383, 144] width 172 height 6
type input "*********"
click at [312, 156] on span "Entrapeer" at bounding box center [383, 159] width 174 height 6
click at [321, 196] on div "Drag & Drop CSV file or Browse Maximum upload file size: 5 MB." at bounding box center [383, 196] width 182 height 72
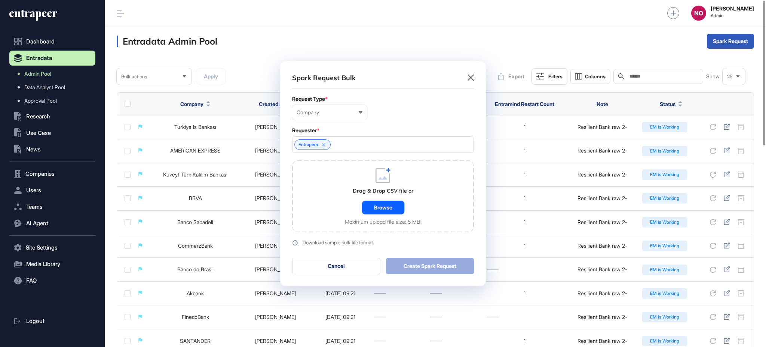
click at [369, 207] on div "Browse" at bounding box center [383, 207] width 42 height 13
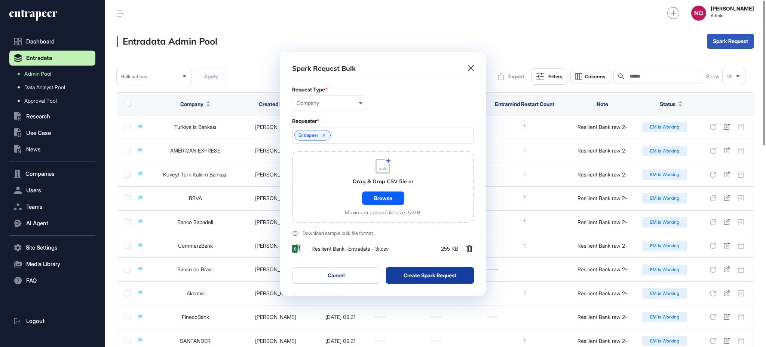
click at [428, 277] on button "Create Spark Request" at bounding box center [430, 275] width 88 height 16
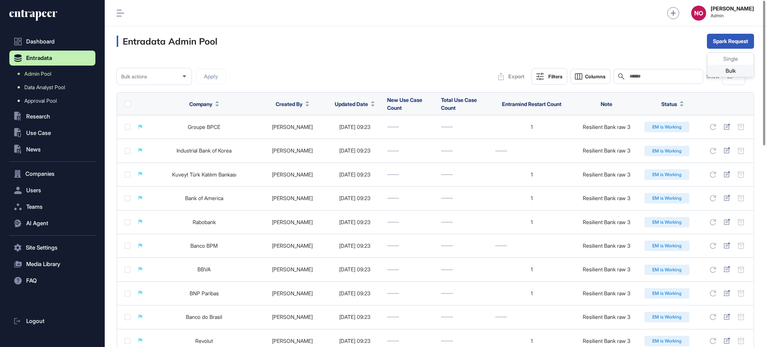
click at [719, 69] on div "Bulk" at bounding box center [731, 71] width 46 height 12
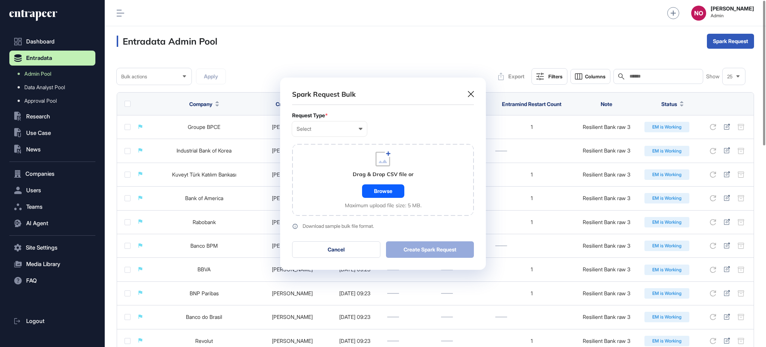
scroll to position [0, 3]
click at [323, 130] on div "Select" at bounding box center [330, 129] width 66 height 6
click at [0, 0] on div "Company" at bounding box center [0, 0] width 0 height 0
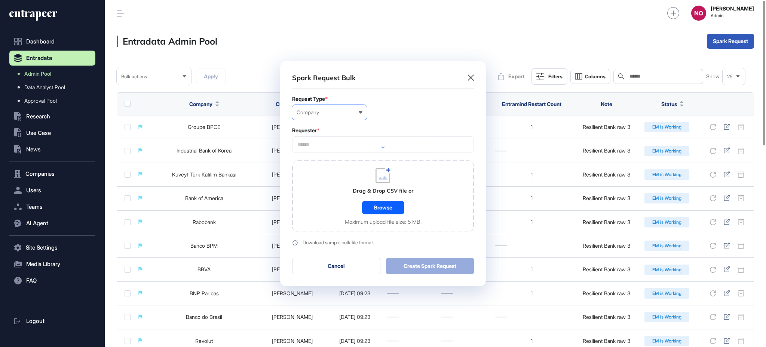
scroll to position [225, 205]
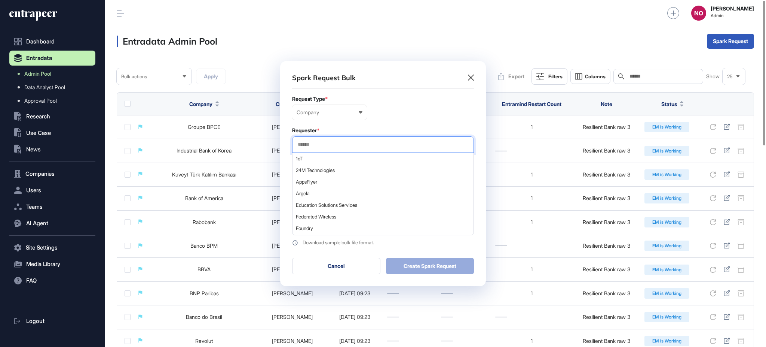
click at [345, 144] on input "text" at bounding box center [383, 144] width 172 height 6
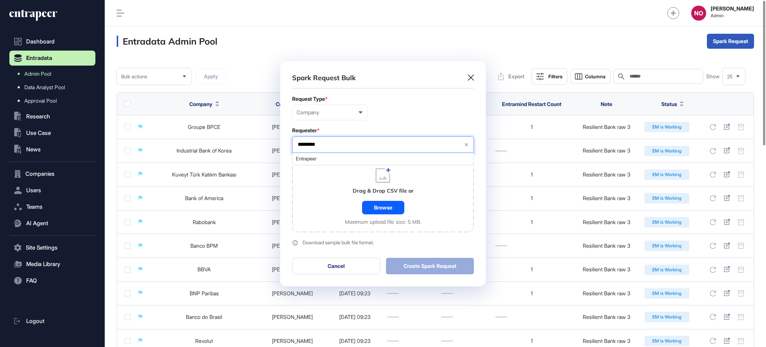
type input "*********"
click at [331, 159] on span "Entrapeer" at bounding box center [383, 159] width 174 height 6
click at [327, 208] on div "Drag & Drop CSV file or Browse Maximum upload file size: 5 MB." at bounding box center [383, 196] width 182 height 72
click at [392, 207] on div "Browse" at bounding box center [383, 207] width 42 height 13
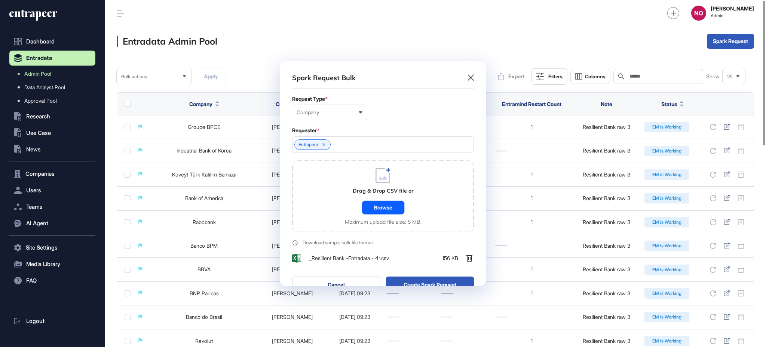
scroll to position [244, 205]
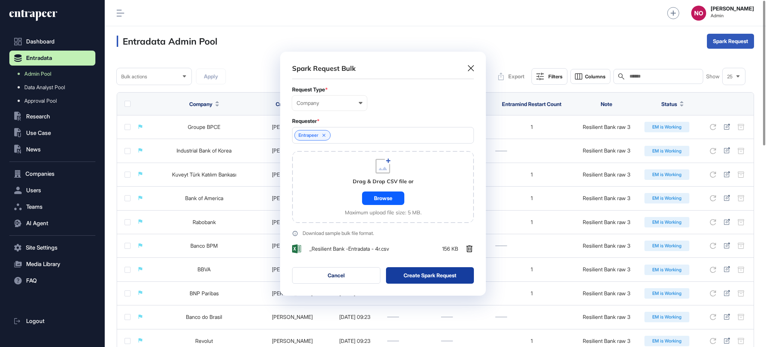
click at [434, 274] on button "Create Spark Request" at bounding box center [430, 275] width 88 height 16
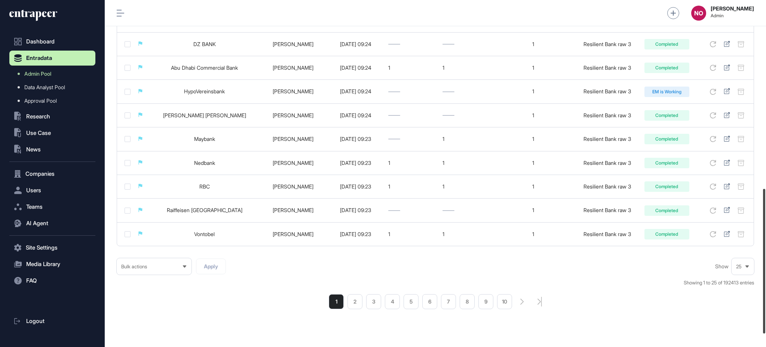
scroll to position [482, 0]
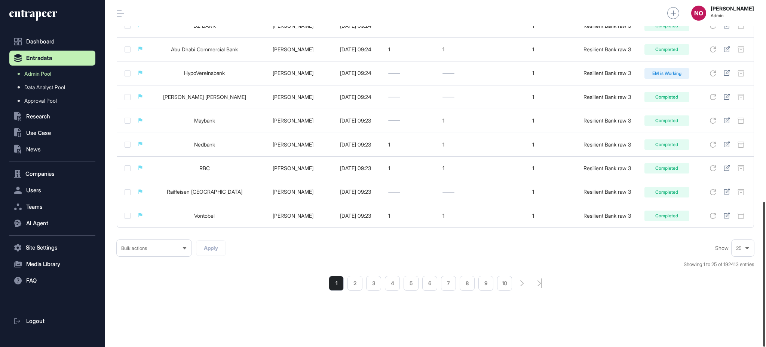
drag, startPoint x: 766, startPoint y: 76, endPoint x: 766, endPoint y: 281, distance: 204.7
click at [766, 281] on div at bounding box center [764, 274] width 2 height 144
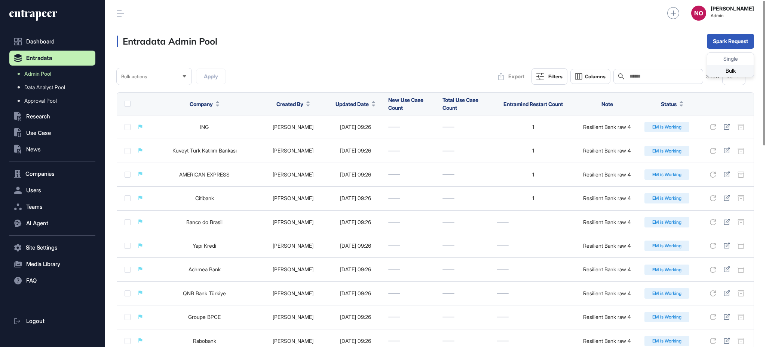
click at [732, 66] on div "Bulk" at bounding box center [731, 71] width 46 height 12
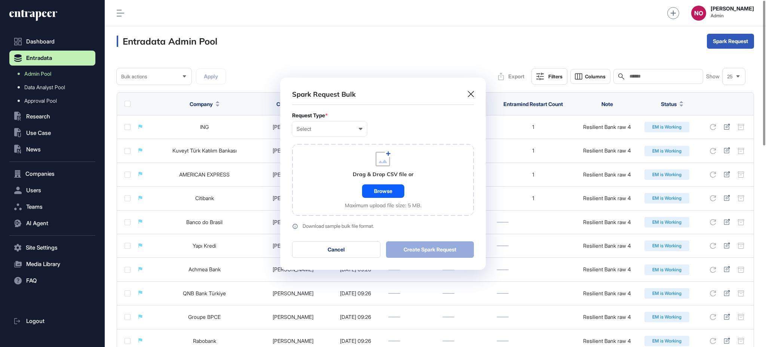
scroll to position [0, 3]
click at [343, 129] on div "Select" at bounding box center [330, 129] width 66 height 6
click at [0, 0] on div "Company" at bounding box center [0, 0] width 0 height 0
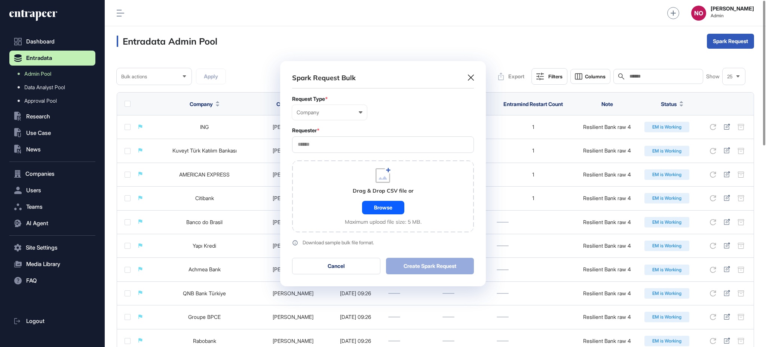
click at [325, 141] on input "text" at bounding box center [383, 144] width 172 height 6
type input "*********"
click at [319, 159] on span "Entrapeer" at bounding box center [383, 159] width 174 height 6
click at [328, 205] on div "Drag & Drop CSV file or Browse Maximum upload file size: 5 MB." at bounding box center [383, 196] width 182 height 72
click at [390, 215] on div "Drag & Drop CSV file or Browse Maximum upload file size: 5 MB." at bounding box center [383, 196] width 77 height 57
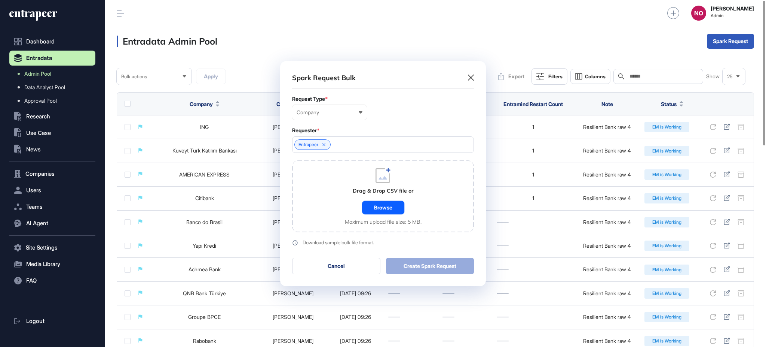
click at [392, 204] on div "Browse" at bounding box center [383, 207] width 42 height 13
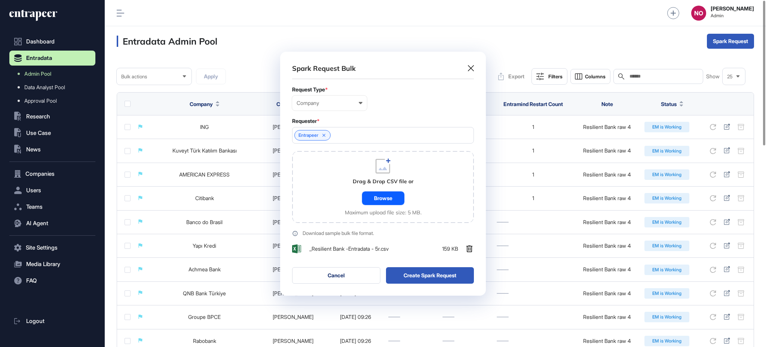
scroll to position [244, 205]
click at [435, 273] on button "Create Spark Request" at bounding box center [430, 275] width 88 height 16
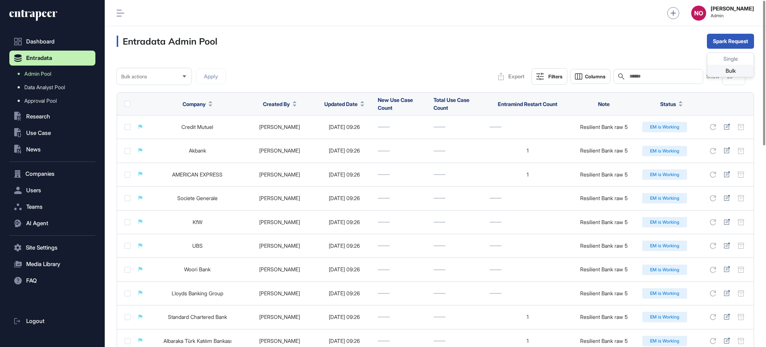
click at [733, 70] on div "Bulk" at bounding box center [731, 71] width 46 height 12
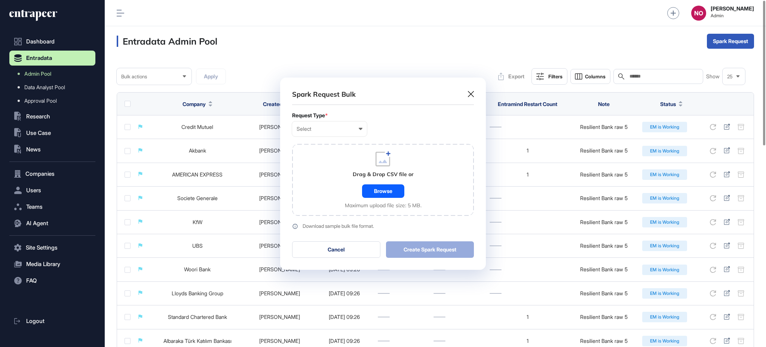
scroll to position [0, 3]
click at [338, 125] on div "Select User Company Customer Request ID" at bounding box center [329, 128] width 75 height 15
click at [0, 0] on div "Company" at bounding box center [0, 0] width 0 height 0
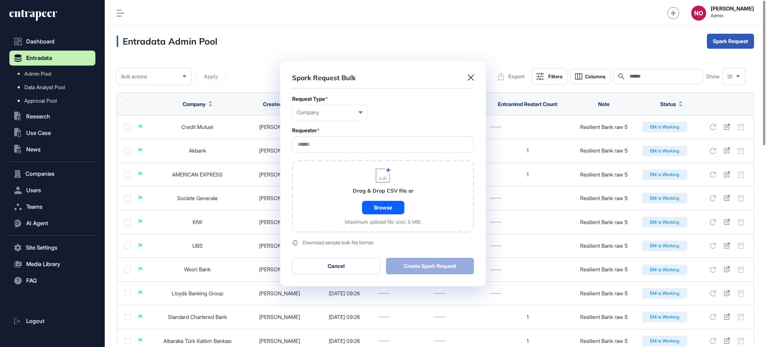
click at [324, 146] on input "text" at bounding box center [383, 144] width 172 height 6
type input "*********"
drag, startPoint x: 346, startPoint y: 159, endPoint x: 339, endPoint y: 187, distance: 28.6
click at [346, 159] on span "Entrapeer" at bounding box center [383, 159] width 174 height 6
click at [338, 190] on div "Drag & Drop CSV file or Browse Maximum upload file size: 5 MB." at bounding box center [383, 196] width 182 height 72
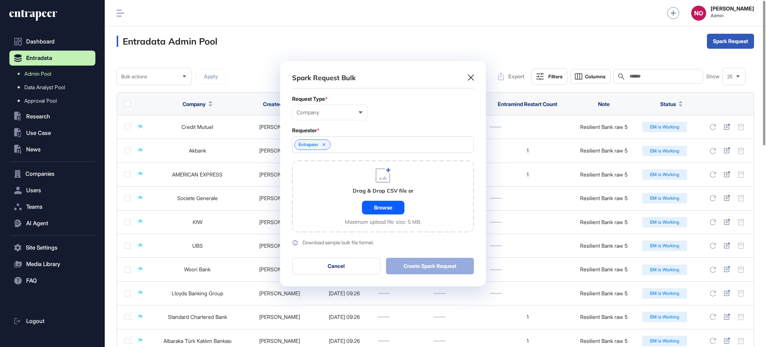
click at [390, 201] on div "Browse" at bounding box center [383, 207] width 42 height 13
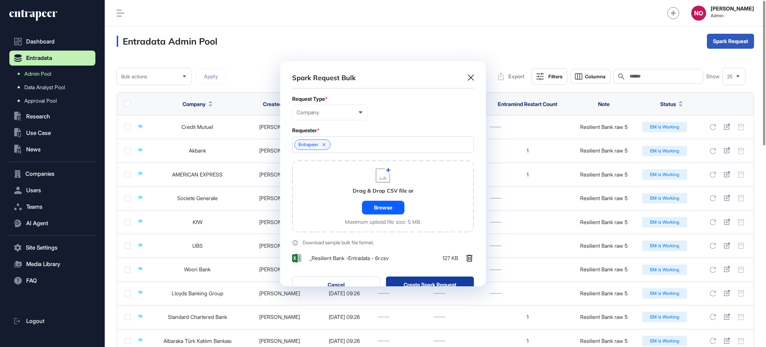
scroll to position [244, 205]
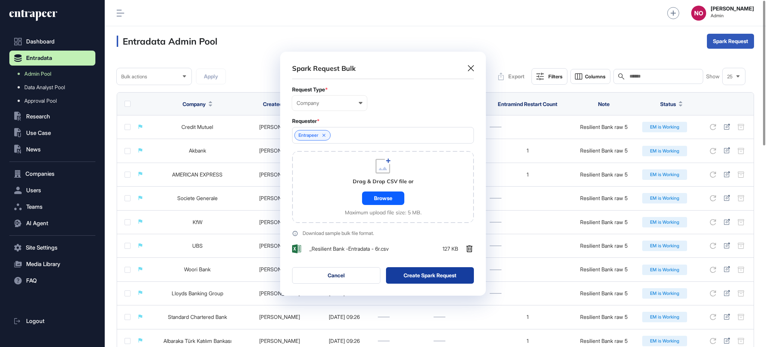
click at [464, 278] on button "Create Spark Request" at bounding box center [430, 275] width 88 height 16
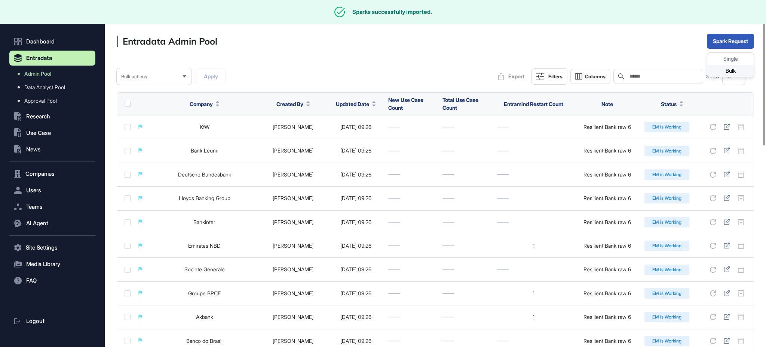
click at [729, 67] on div "Bulk" at bounding box center [731, 71] width 46 height 12
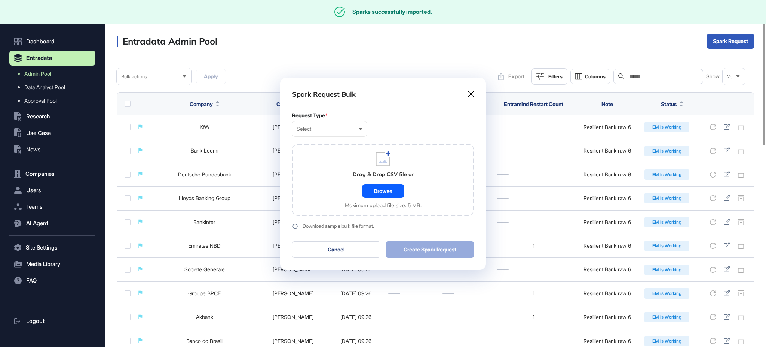
scroll to position [0, 3]
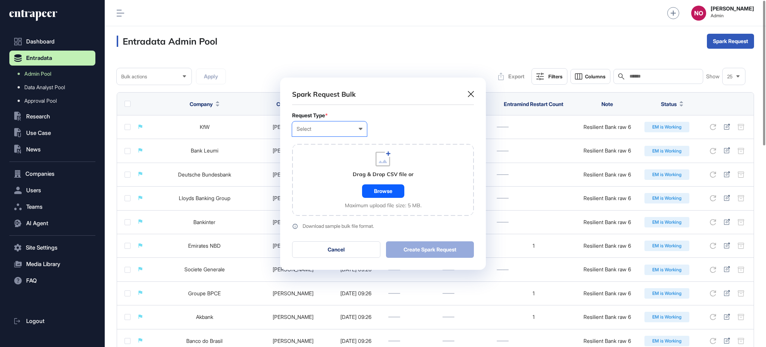
click at [324, 126] on div "Select" at bounding box center [330, 129] width 66 height 6
click at [0, 0] on div "Company" at bounding box center [0, 0] width 0 height 0
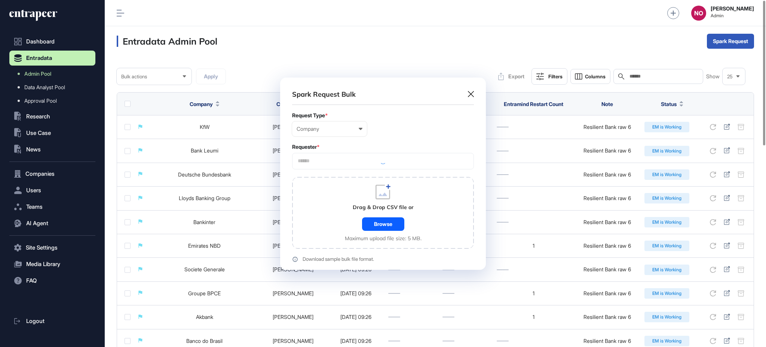
scroll to position [225, 205]
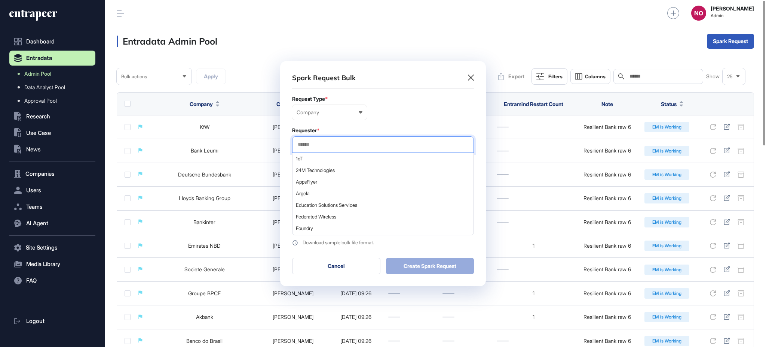
click at [338, 144] on input "text" at bounding box center [383, 144] width 172 height 6
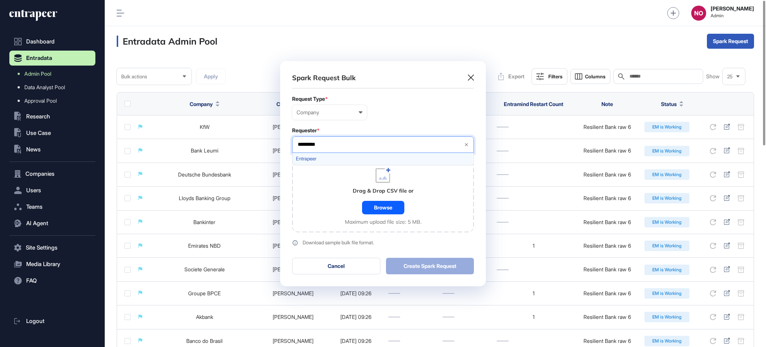
type input "*********"
click at [330, 160] on span "Entrapeer" at bounding box center [383, 159] width 174 height 6
click at [324, 203] on div "Drag & Drop CSV file or Browse Maximum upload file size: 5 MB." at bounding box center [383, 196] width 182 height 72
click at [370, 207] on div "Browse" at bounding box center [383, 207] width 42 height 13
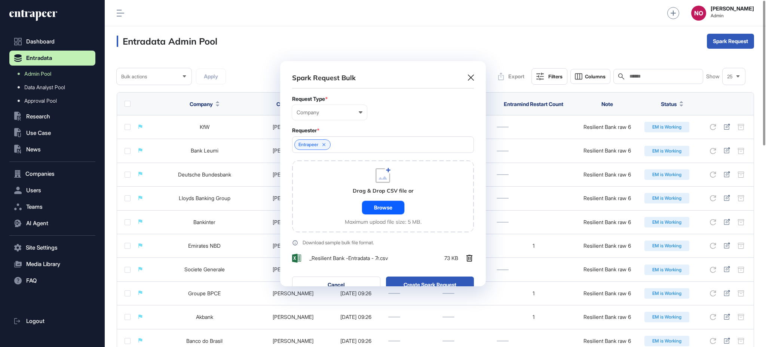
scroll to position [244, 205]
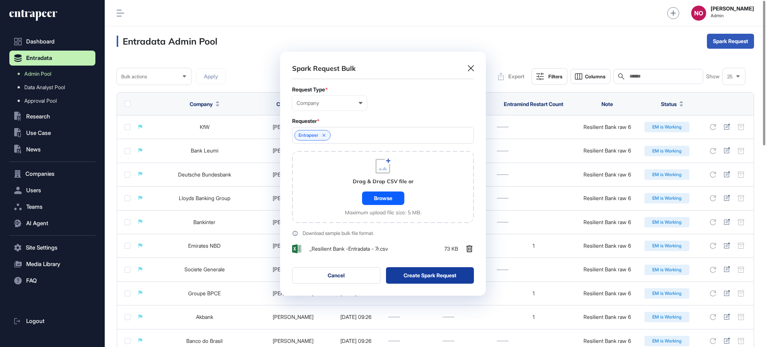
click at [411, 274] on button "Create Spark Request" at bounding box center [430, 275] width 88 height 16
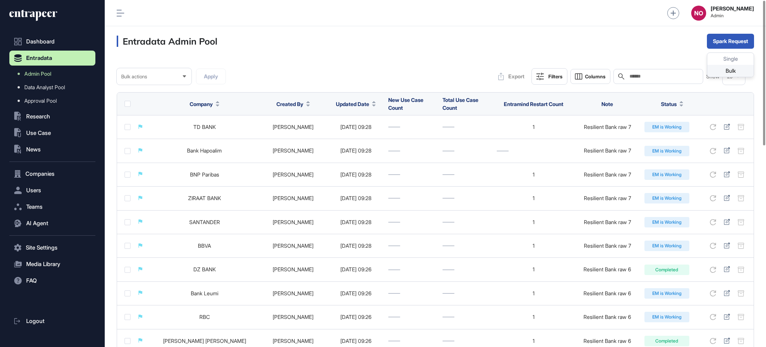
click at [728, 72] on div "Bulk" at bounding box center [731, 71] width 46 height 12
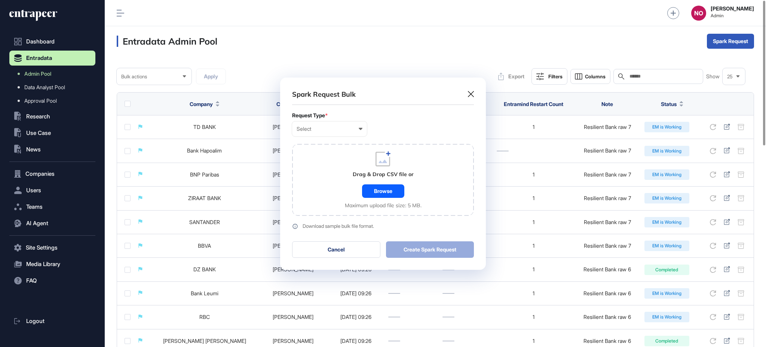
scroll to position [0, 3]
click at [315, 132] on div "Select User Company Customer Request ID" at bounding box center [329, 128] width 75 height 15
click at [0, 0] on div "Company" at bounding box center [0, 0] width 0 height 0
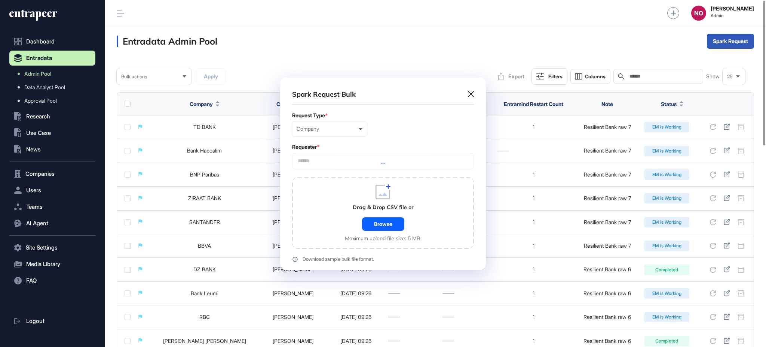
scroll to position [225, 205]
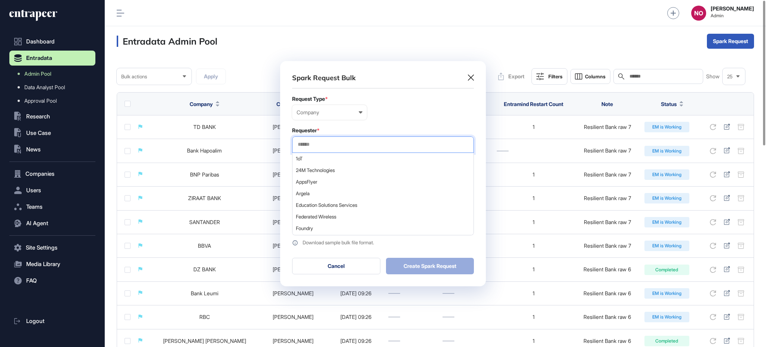
click at [319, 147] on input "text" at bounding box center [383, 144] width 172 height 6
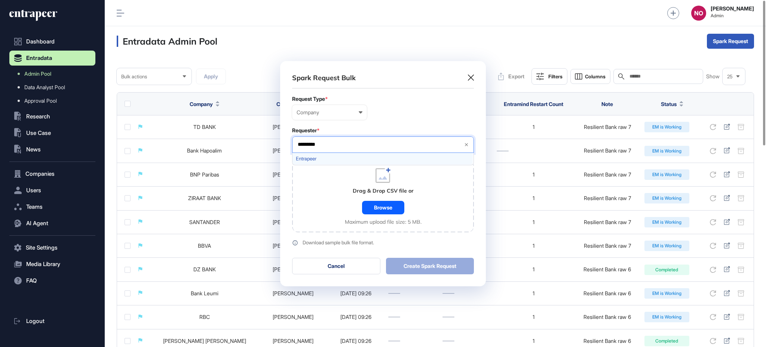
type input "*********"
click at [314, 157] on span "Entrapeer" at bounding box center [383, 159] width 174 height 6
click at [315, 200] on div "Drag & Drop CSV file or Browse Maximum upload file size: 5 MB." at bounding box center [383, 196] width 182 height 72
click at [397, 210] on div "Browse" at bounding box center [383, 207] width 42 height 13
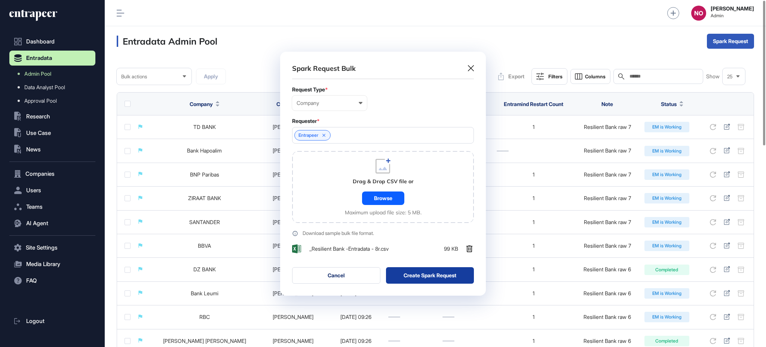
click at [418, 278] on button "Create Spark Request" at bounding box center [430, 275] width 88 height 16
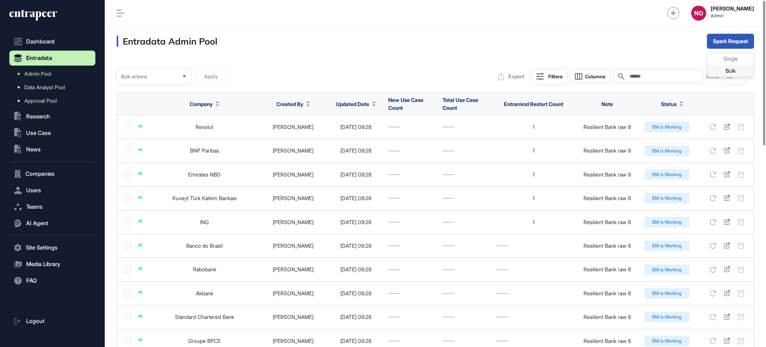
click at [726, 74] on div "Bulk" at bounding box center [731, 71] width 46 height 12
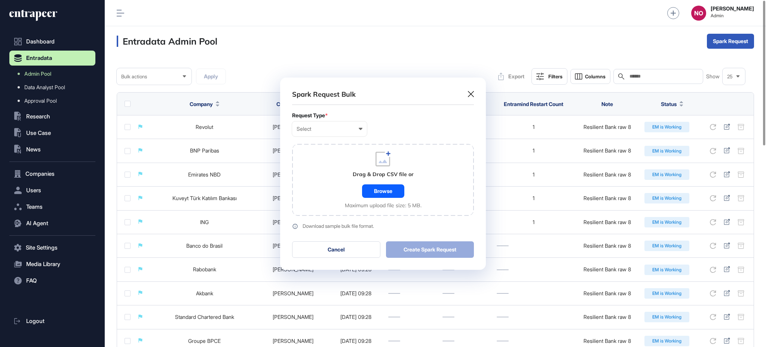
scroll to position [0, 3]
drag, startPoint x: 363, startPoint y: 128, endPoint x: 325, endPoint y: 148, distance: 43.2
click at [362, 128] on div "Select User Company Customer Request ID" at bounding box center [329, 128] width 75 height 15
click at [0, 0] on div "Company" at bounding box center [0, 0] width 0 height 0
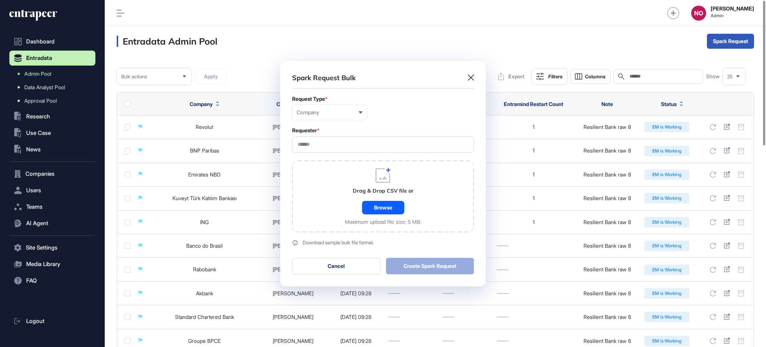
click at [318, 143] on input "text" at bounding box center [383, 144] width 172 height 6
type input "*********"
click at [322, 159] on span "Entrapeer" at bounding box center [383, 159] width 174 height 6
click at [320, 208] on div "Drag & Drop CSV file or Browse Maximum upload file size: 5 MB." at bounding box center [383, 196] width 182 height 72
click at [406, 211] on div "Drag & Drop CSV file or Browse Maximum upload file size: 5 MB." at bounding box center [383, 196] width 77 height 57
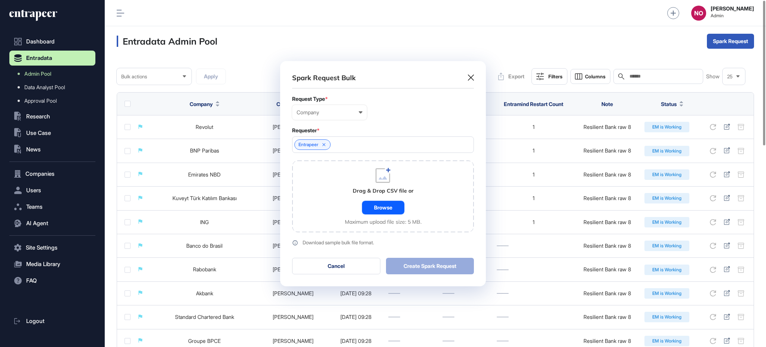
click at [398, 210] on div "Browse" at bounding box center [383, 207] width 42 height 13
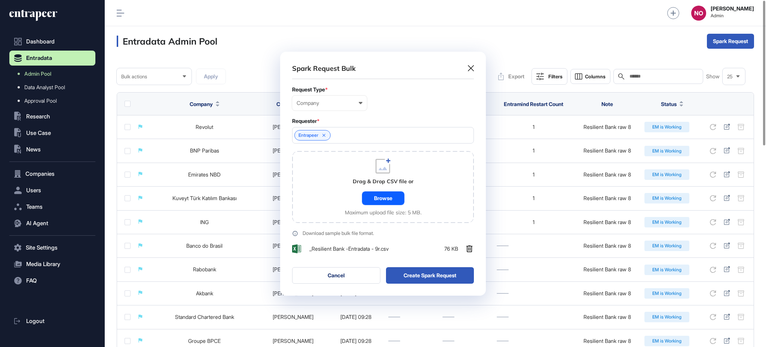
scroll to position [244, 205]
click at [424, 281] on button "Create Spark Request" at bounding box center [430, 275] width 88 height 16
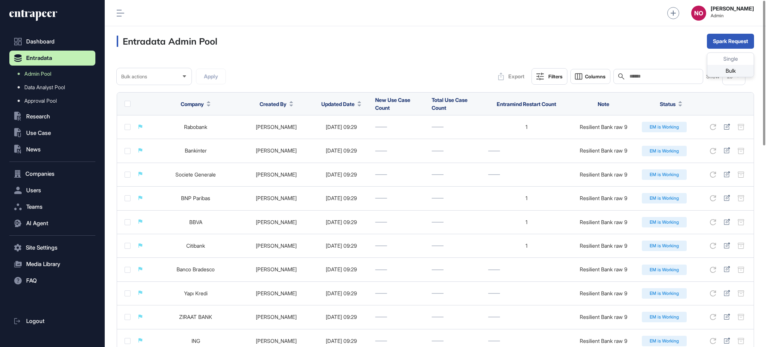
click at [734, 71] on div "Bulk" at bounding box center [731, 71] width 46 height 12
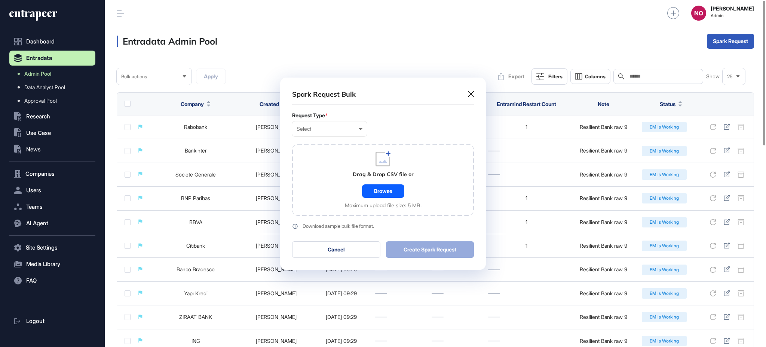
scroll to position [0, 3]
click at [347, 128] on div "Select" at bounding box center [330, 129] width 66 height 6
drag, startPoint x: 318, startPoint y: 161, endPoint x: 325, endPoint y: 158, distance: 7.5
click at [0, 0] on div "Company" at bounding box center [0, 0] width 0 height 0
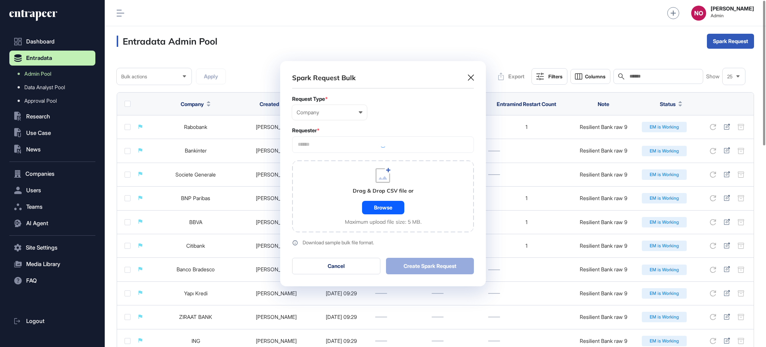
scroll to position [225, 205]
click at [343, 143] on input "text" at bounding box center [383, 144] width 172 height 6
type input "*********"
click at [333, 156] on span "Entrapeer" at bounding box center [383, 159] width 174 height 6
click at [341, 201] on div "Drag & Drop CSV file or Browse Maximum upload file size: 5 MB." at bounding box center [383, 196] width 182 height 72
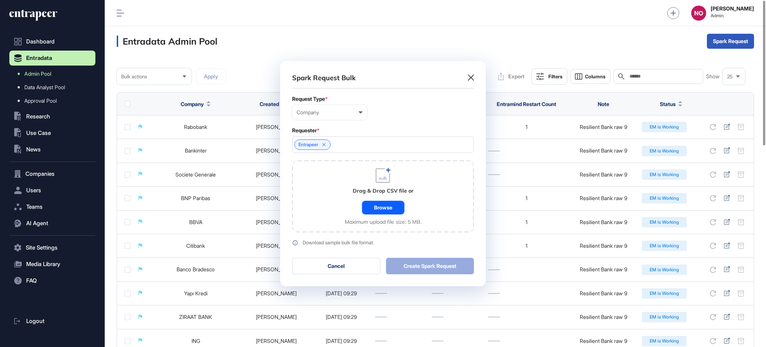
click at [398, 208] on div "Browse" at bounding box center [383, 207] width 42 height 13
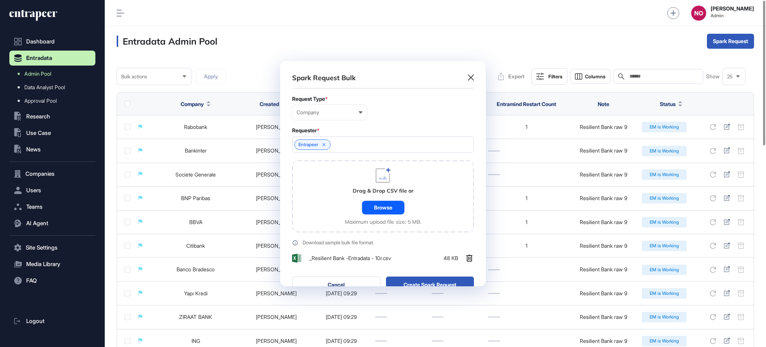
scroll to position [244, 205]
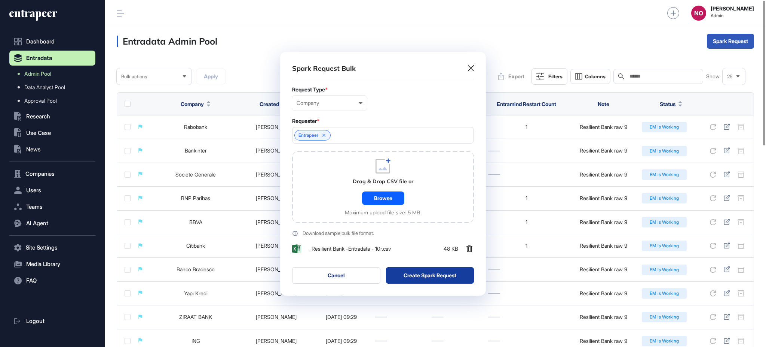
click at [432, 275] on button "Create Spark Request" at bounding box center [430, 275] width 88 height 16
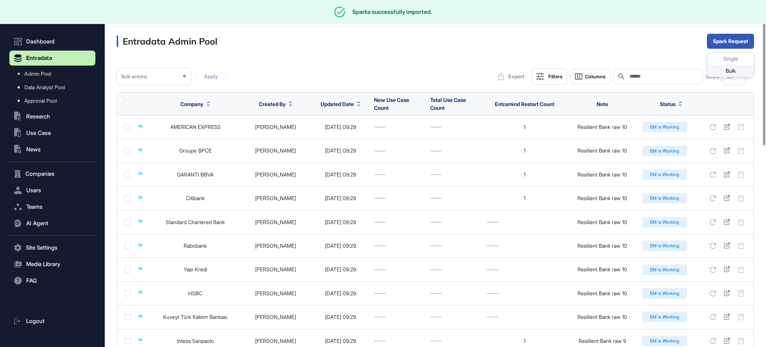
click at [726, 70] on div "Bulk" at bounding box center [731, 71] width 46 height 12
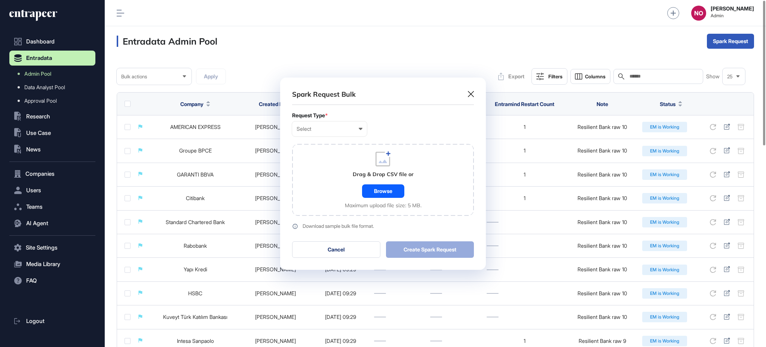
scroll to position [0, 3]
drag, startPoint x: 363, startPoint y: 129, endPoint x: 355, endPoint y: 140, distance: 13.6
click at [363, 130] on div "Select User Company Customer Request ID" at bounding box center [329, 128] width 75 height 15
click at [0, 0] on div "Company" at bounding box center [0, 0] width 0 height 0
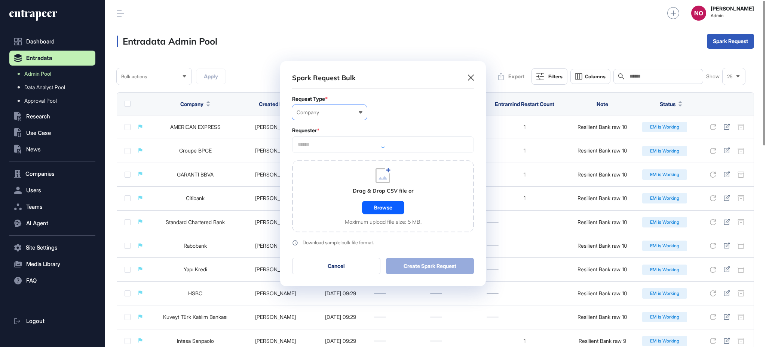
scroll to position [225, 205]
click at [340, 146] on input "text" at bounding box center [383, 144] width 172 height 6
type input "*********"
click at [339, 158] on span "Entrapeer" at bounding box center [383, 159] width 174 height 6
click at [344, 207] on div "Drag & Drop CSV file or Browse Maximum upload file size: 5 MB." at bounding box center [383, 196] width 182 height 72
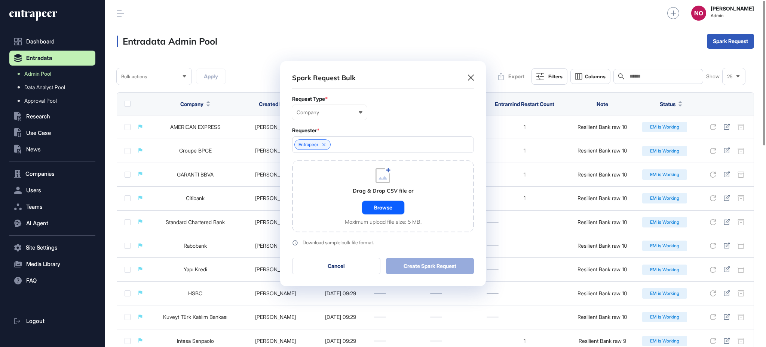
click at [396, 208] on div "Browse" at bounding box center [383, 207] width 42 height 13
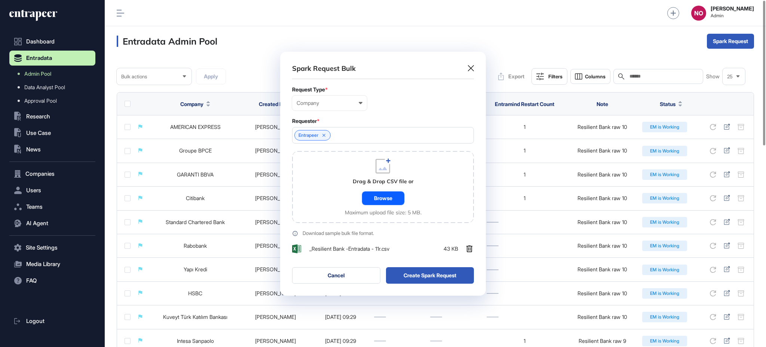
scroll to position [244, 205]
click at [437, 274] on button "Create Spark Request" at bounding box center [430, 275] width 88 height 16
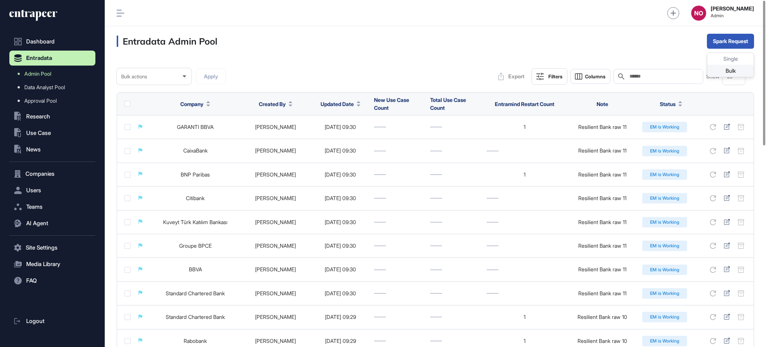
click at [726, 70] on div "Bulk" at bounding box center [731, 71] width 46 height 12
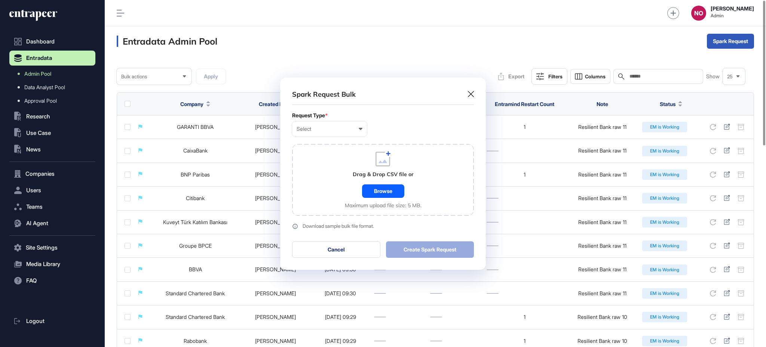
scroll to position [0, 3]
click at [313, 128] on div "Select" at bounding box center [330, 129] width 66 height 6
click at [0, 0] on div "Company" at bounding box center [0, 0] width 0 height 0
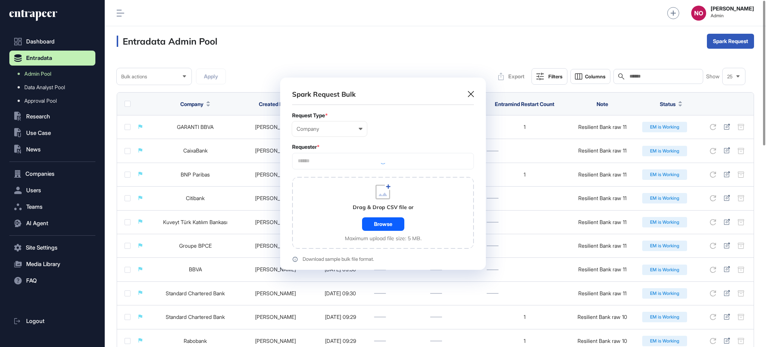
scroll to position [225, 205]
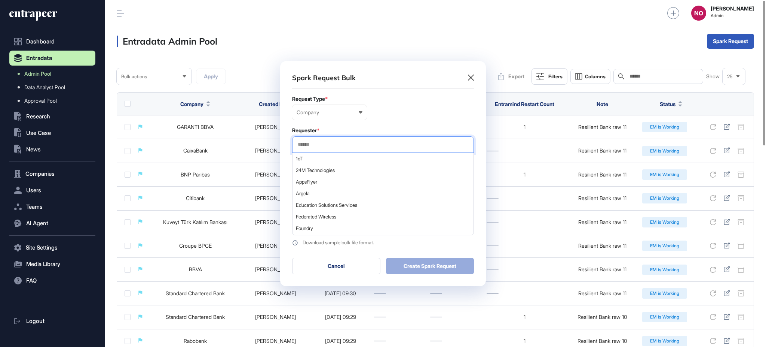
click at [336, 142] on input "text" at bounding box center [383, 144] width 172 height 6
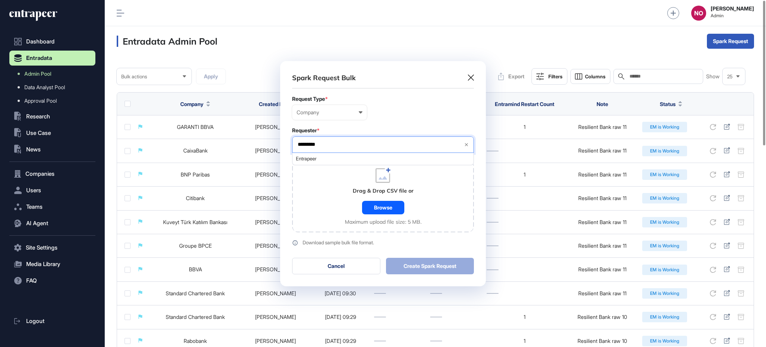
type input "*********"
click at [341, 161] on span "Entrapeer" at bounding box center [383, 159] width 174 height 6
click at [333, 215] on div "Drag & Drop CSV file or Browse Maximum upload file size: 5 MB." at bounding box center [383, 196] width 182 height 72
click at [406, 201] on div "Drag & Drop CSV file or Browse Maximum upload file size: 5 MB." at bounding box center [383, 196] width 77 height 57
click at [388, 209] on div "Browse" at bounding box center [383, 207] width 42 height 13
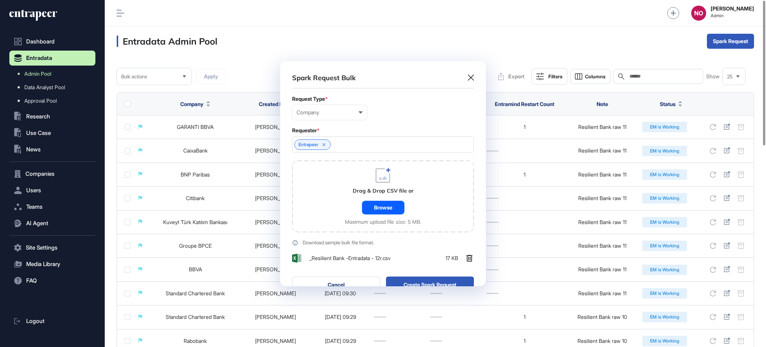
scroll to position [244, 205]
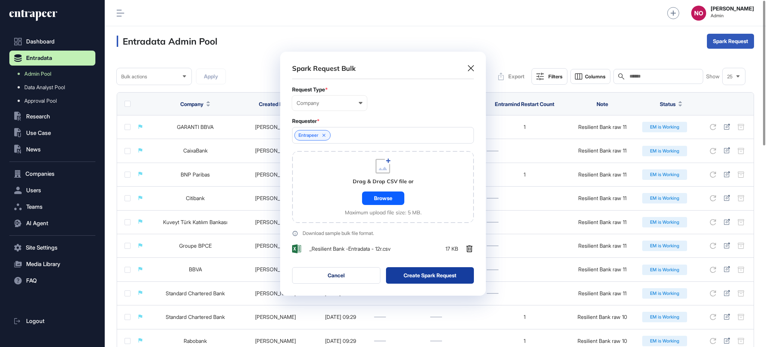
click at [421, 275] on button "Create Spark Request" at bounding box center [430, 275] width 88 height 16
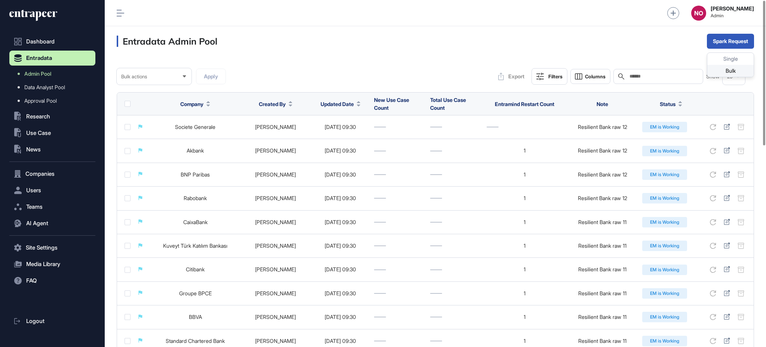
click at [737, 69] on div "Bulk" at bounding box center [731, 71] width 46 height 12
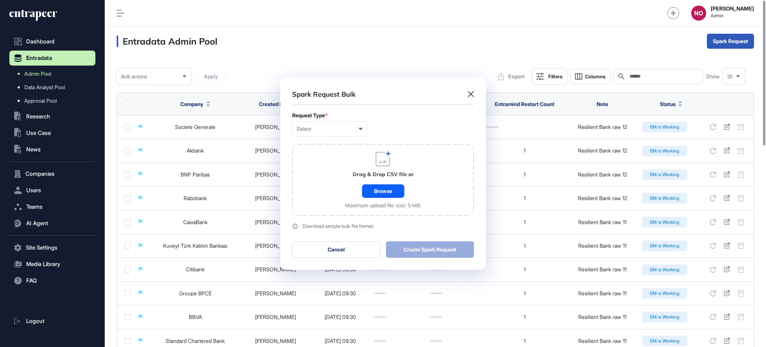
scroll to position [0, 3]
click at [334, 128] on div "Select" at bounding box center [330, 129] width 66 height 6
click at [0, 0] on div "Company" at bounding box center [0, 0] width 0 height 0
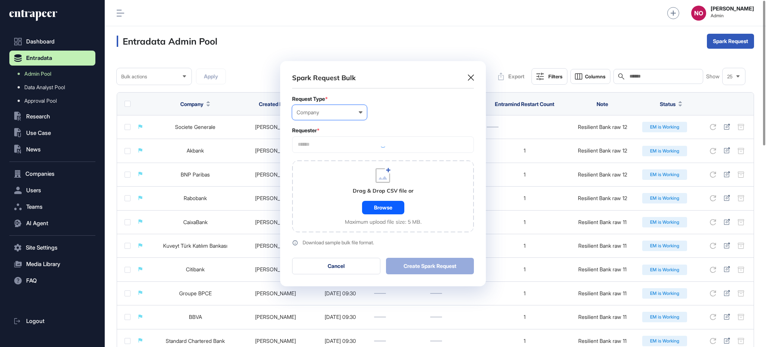
scroll to position [225, 205]
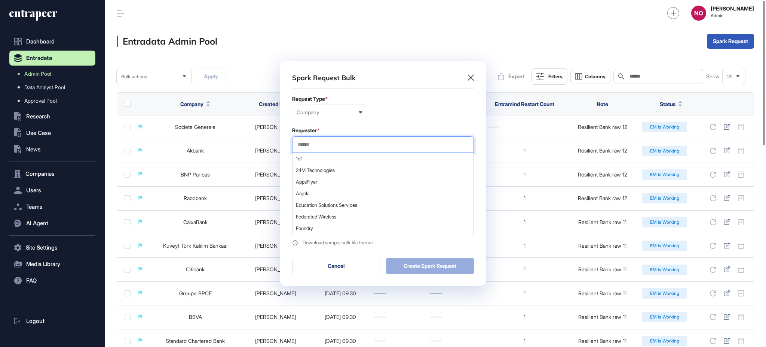
click at [332, 142] on input "text" at bounding box center [383, 144] width 172 height 6
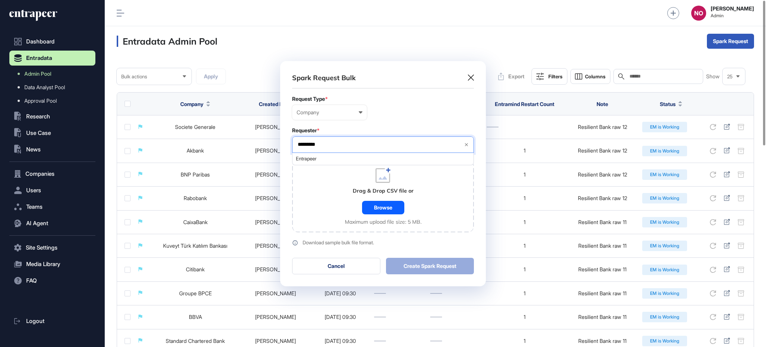
type input "*********"
click at [320, 157] on span "Entrapeer" at bounding box center [383, 159] width 174 height 6
drag, startPoint x: 322, startPoint y: 188, endPoint x: 327, endPoint y: 193, distance: 7.1
click at [322, 189] on div "Drag & Drop CSV file or Browse Maximum upload file size: 5 MB." at bounding box center [383, 196] width 182 height 72
click at [367, 205] on div "Browse" at bounding box center [383, 207] width 42 height 13
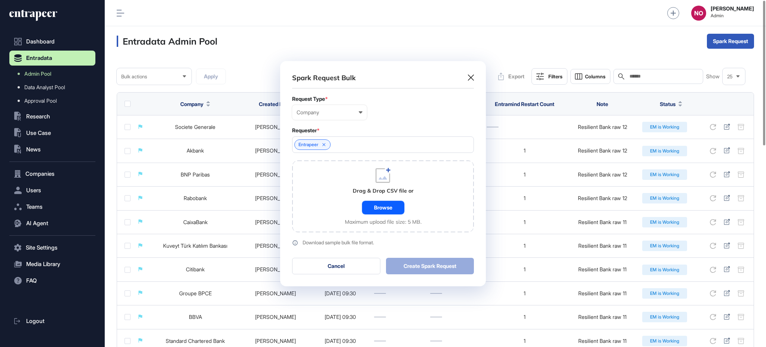
scroll to position [244, 205]
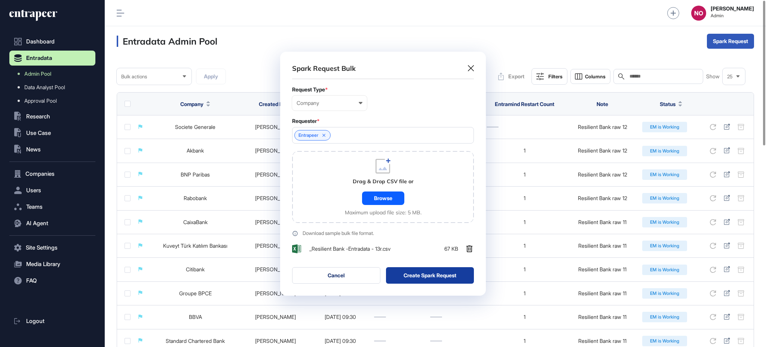
click at [439, 275] on button "Create Spark Request" at bounding box center [430, 275] width 88 height 16
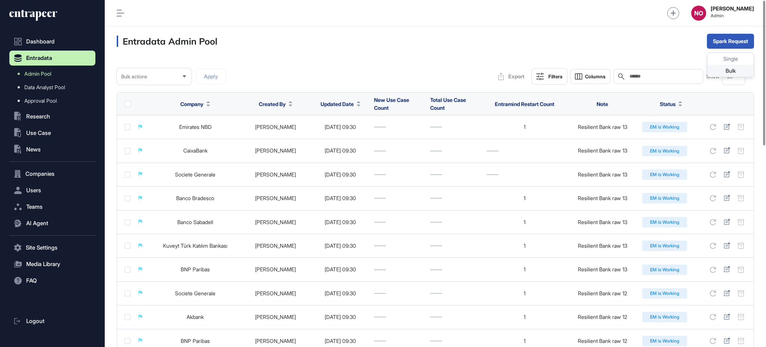
click at [740, 68] on div "Bulk" at bounding box center [731, 71] width 46 height 12
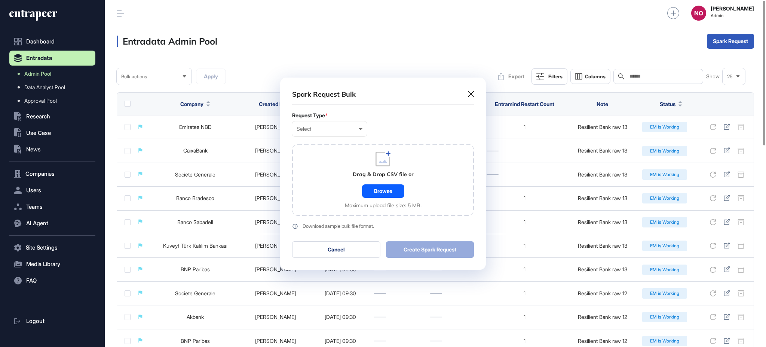
scroll to position [0, 3]
click at [336, 132] on div "Select User Company Customer Request ID" at bounding box center [329, 128] width 75 height 15
click at [0, 0] on div "Company" at bounding box center [0, 0] width 0 height 0
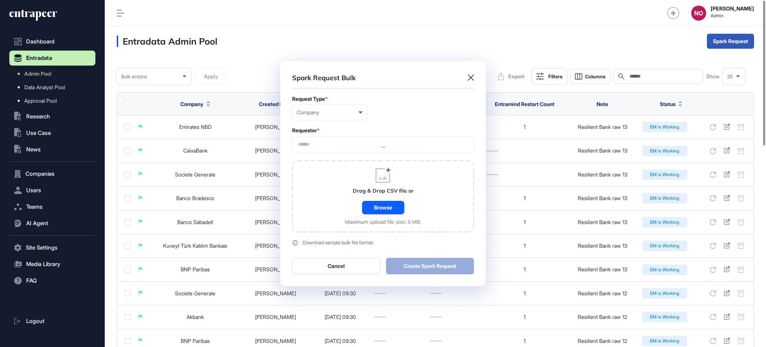
scroll to position [225, 205]
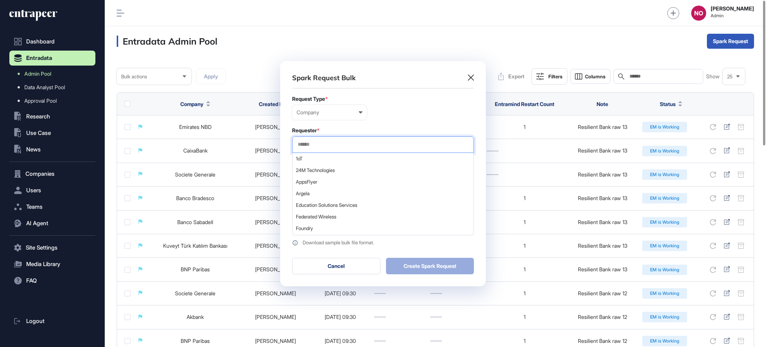
click at [315, 146] on input "text" at bounding box center [383, 144] width 172 height 6
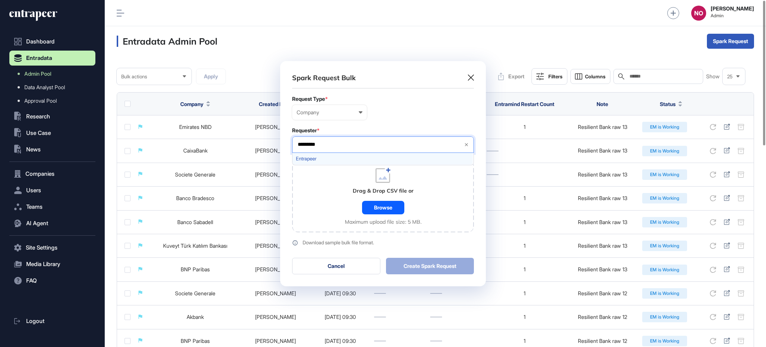
type input "*********"
click at [327, 156] on span "Entrapeer" at bounding box center [383, 159] width 174 height 6
click at [339, 208] on div "Drag & Drop CSV file or Browse Maximum upload file size: 5 MB." at bounding box center [383, 196] width 182 height 72
click at [394, 210] on div "Browse" at bounding box center [383, 207] width 42 height 13
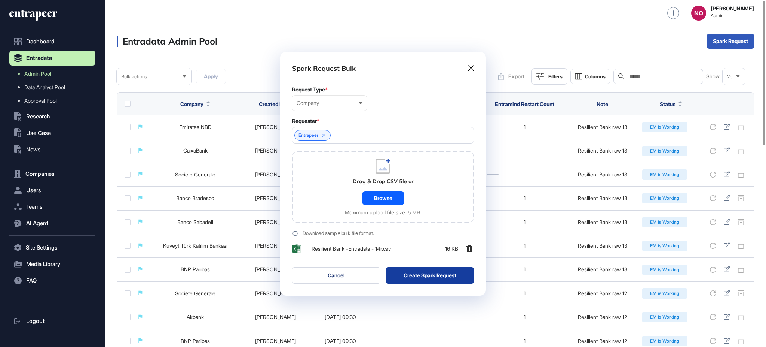
click at [447, 275] on button "Create Spark Request" at bounding box center [430, 275] width 88 height 16
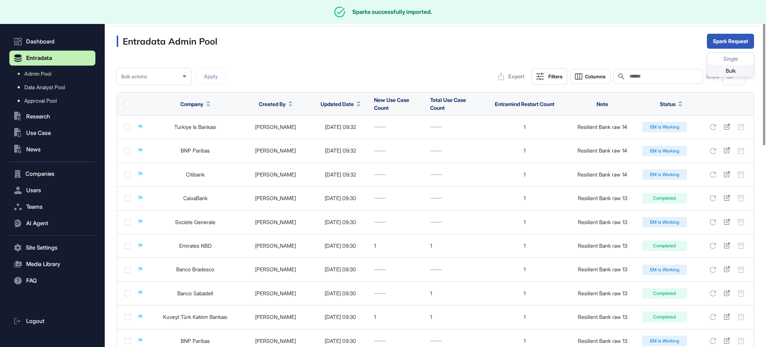
click at [726, 71] on div "Bulk" at bounding box center [731, 71] width 46 height 12
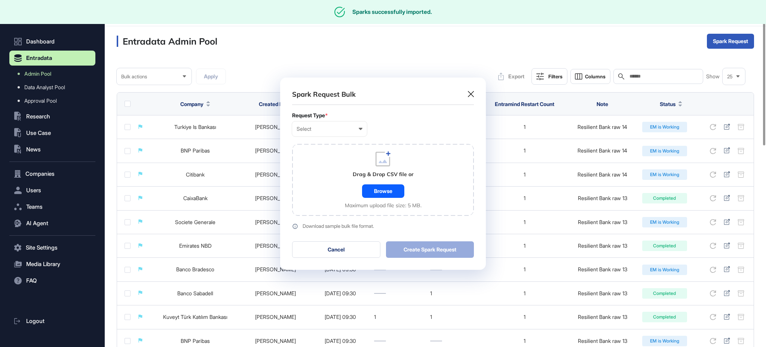
scroll to position [0, 3]
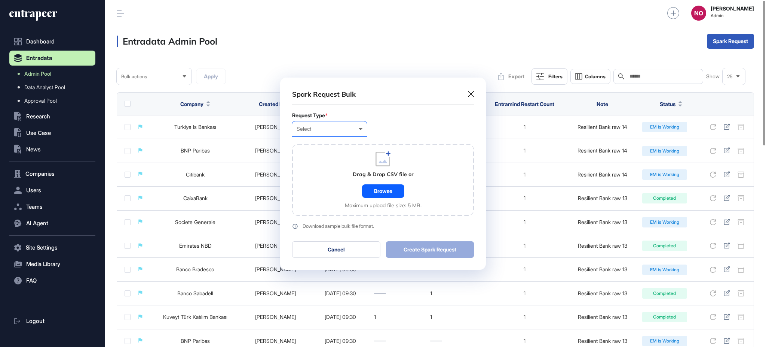
click at [345, 133] on div "Select User Company Customer Request ID" at bounding box center [329, 128] width 75 height 15
click at [0, 0] on div "Company" at bounding box center [0, 0] width 0 height 0
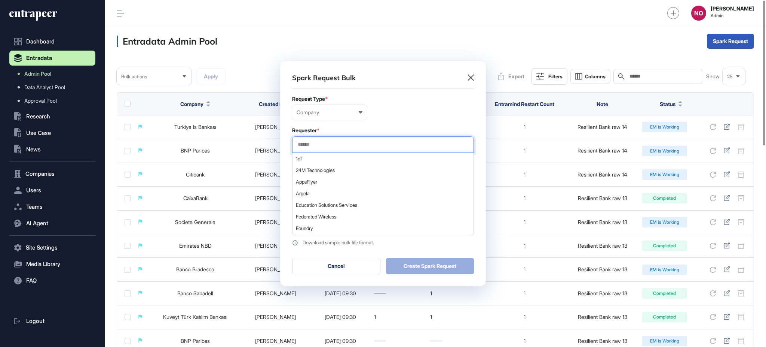
click at [332, 144] on input "text" at bounding box center [383, 144] width 172 height 6
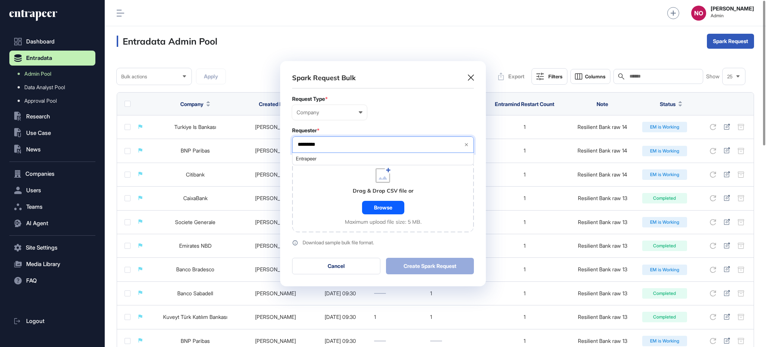
type input "*********"
click at [321, 165] on div "Entrapeer" at bounding box center [383, 159] width 182 height 12
click at [324, 161] on span "Entrapeer" at bounding box center [383, 159] width 174 height 6
click at [326, 196] on div "Drag & Drop CSV file or Browse Maximum upload file size: 5 MB." at bounding box center [383, 196] width 182 height 72
click at [368, 210] on div "Browse" at bounding box center [383, 207] width 42 height 13
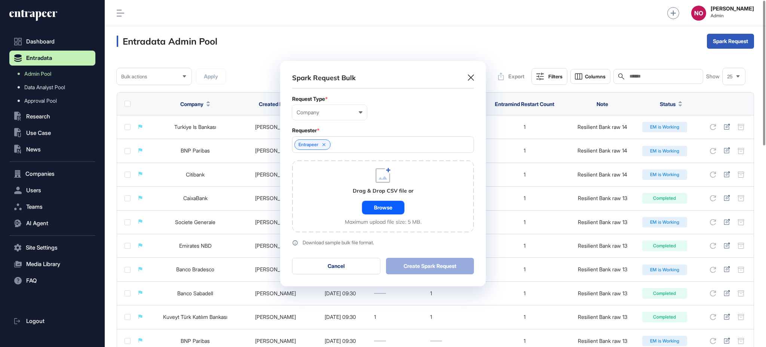
scroll to position [244, 205]
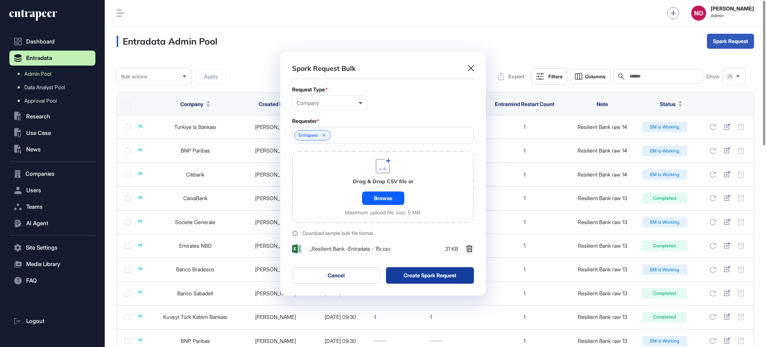
click at [438, 277] on button "Create Spark Request" at bounding box center [430, 275] width 88 height 16
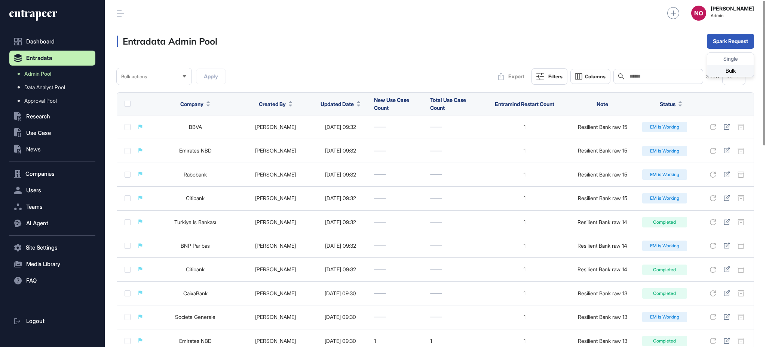
click at [733, 71] on div "Bulk" at bounding box center [731, 71] width 46 height 12
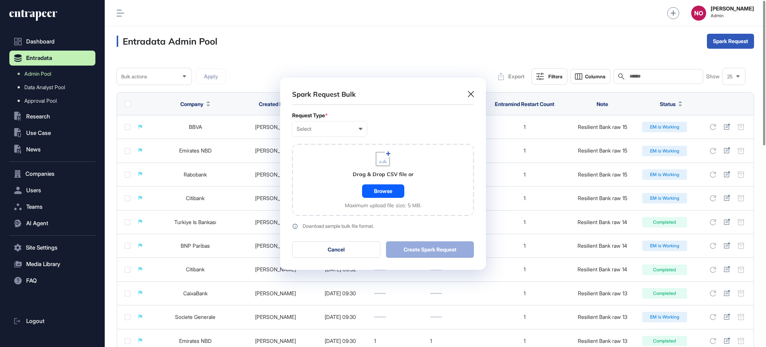
scroll to position [0, 3]
click at [345, 130] on div "Select" at bounding box center [330, 129] width 66 height 6
click at [0, 0] on div "Company" at bounding box center [0, 0] width 0 height 0
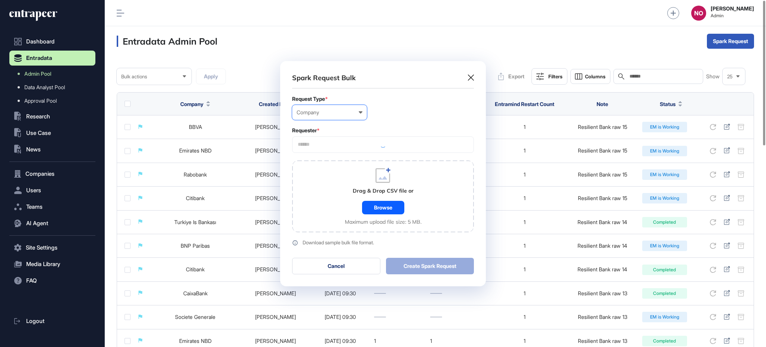
scroll to position [225, 205]
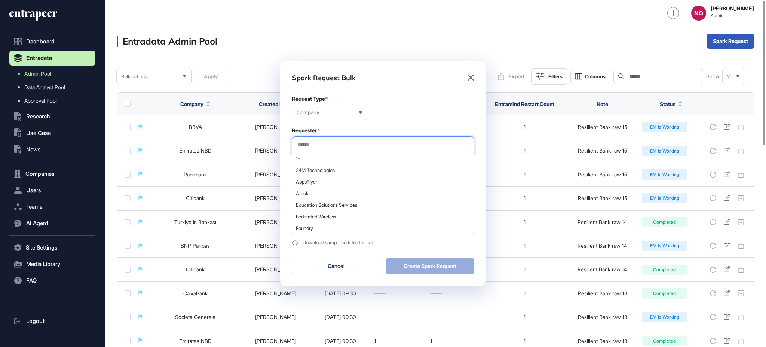
click at [310, 144] on input "text" at bounding box center [383, 144] width 172 height 6
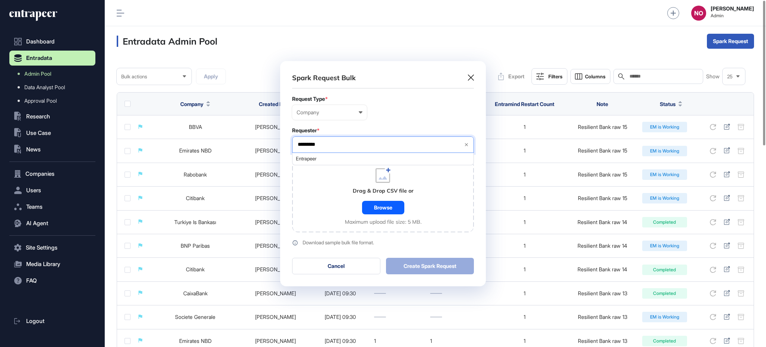
type input "*********"
click at [331, 158] on span "Entrapeer" at bounding box center [383, 159] width 174 height 6
click at [326, 218] on div "Drag & Drop CSV file or Browse Maximum upload file size: 5 MB." at bounding box center [383, 196] width 182 height 72
click at [388, 207] on div "Browse" at bounding box center [383, 207] width 42 height 13
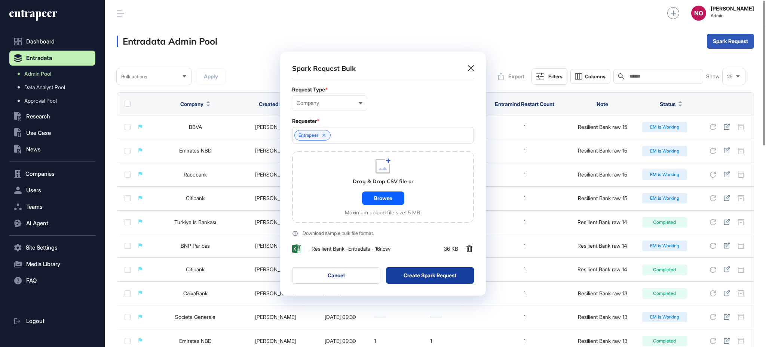
click at [434, 273] on button "Create Spark Request" at bounding box center [430, 275] width 88 height 16
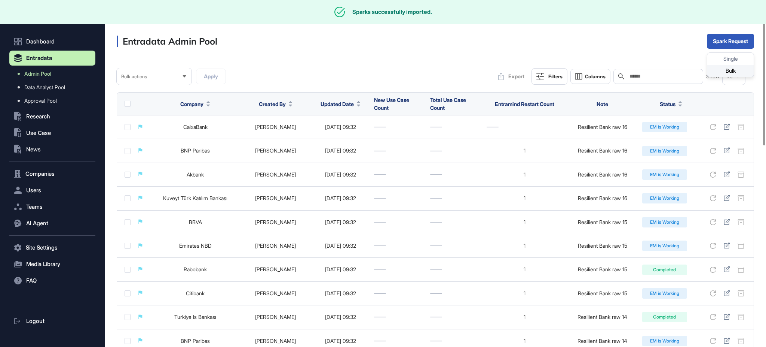
click at [734, 67] on div "Bulk" at bounding box center [731, 71] width 46 height 12
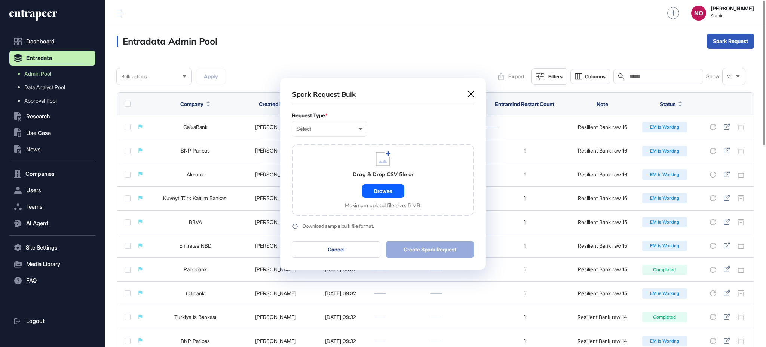
scroll to position [0, 3]
click at [323, 137] on form "Request Type * Select User Company Customer Request ID Drag & Drop CSV file or …" at bounding box center [383, 170] width 182 height 117
drag, startPoint x: 331, startPoint y: 128, endPoint x: 330, endPoint y: 143, distance: 14.6
click at [332, 134] on div "Select User Company Customer Request ID" at bounding box center [329, 128] width 75 height 15
click at [0, 0] on div "Company" at bounding box center [0, 0] width 0 height 0
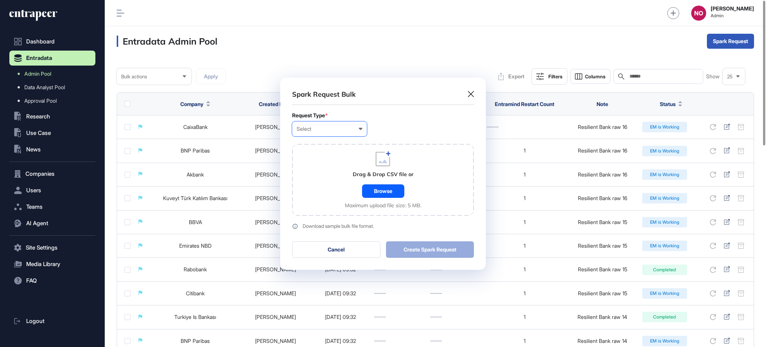
scroll to position [225, 205]
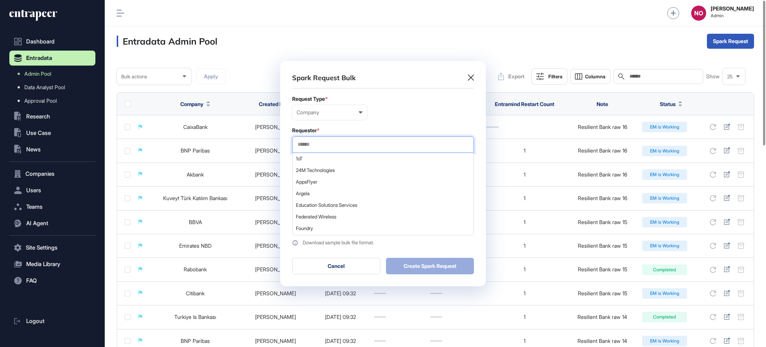
click at [332, 142] on input "text" at bounding box center [383, 144] width 172 height 6
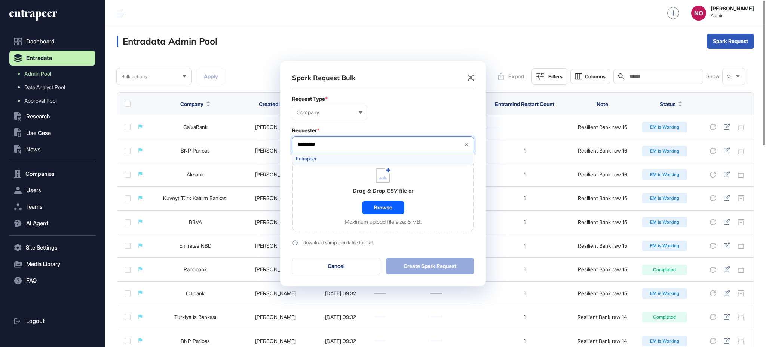
type input "*********"
click at [309, 155] on div "Entrapeer" at bounding box center [383, 159] width 180 height 12
click at [394, 204] on div "Browse" at bounding box center [383, 207] width 42 height 13
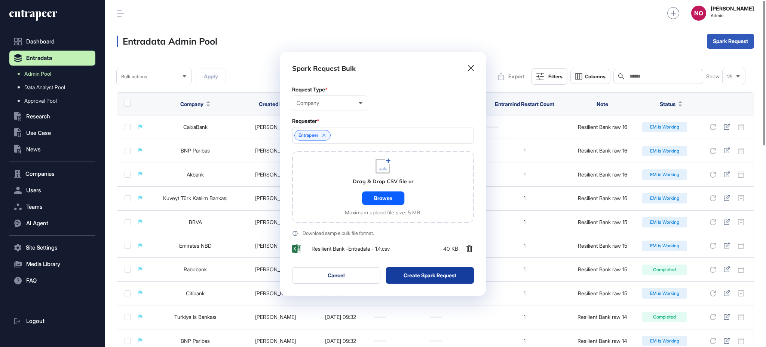
scroll to position [244, 205]
click at [445, 279] on button "Create Spark Request" at bounding box center [430, 275] width 88 height 16
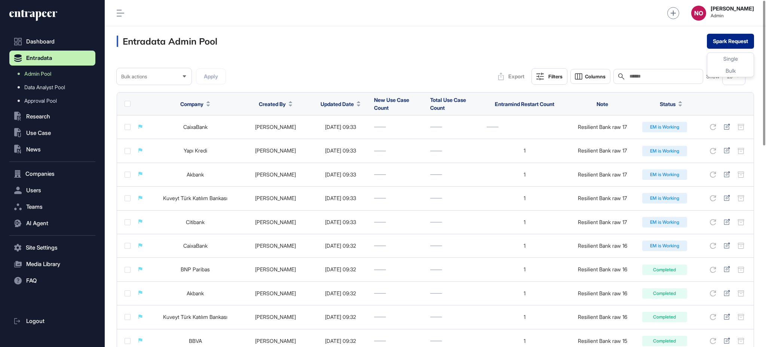
click at [743, 39] on button "Spark Request" at bounding box center [730, 41] width 47 height 15
click at [728, 71] on div "Bulk" at bounding box center [731, 71] width 46 height 12
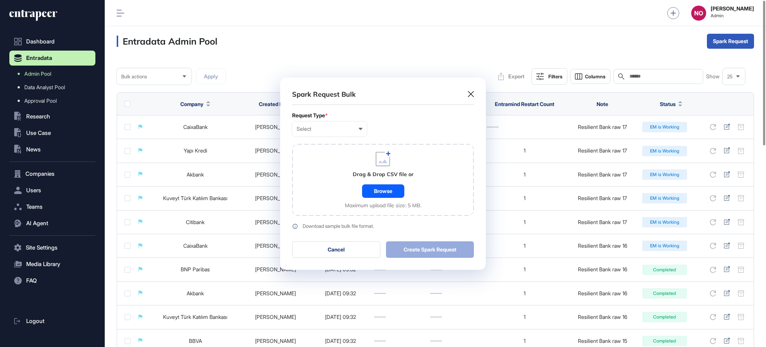
scroll to position [0, 3]
click at [330, 133] on div "Select User Company Customer Request ID" at bounding box center [329, 128] width 75 height 15
click at [0, 0] on div "Company" at bounding box center [0, 0] width 0 height 0
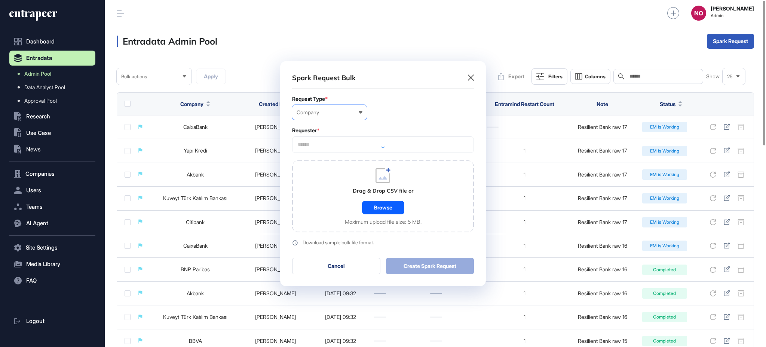
scroll to position [225, 205]
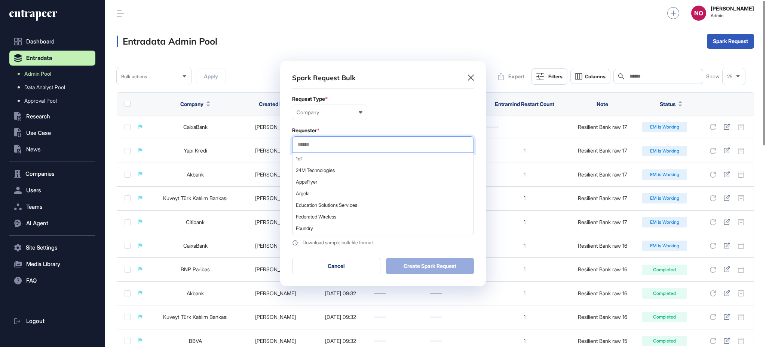
click at [329, 147] on input "text" at bounding box center [383, 144] width 172 height 6
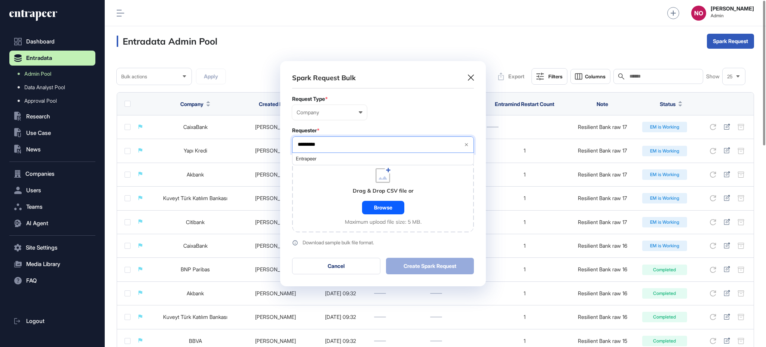
type input "*********"
click at [345, 161] on span "Entrapeer" at bounding box center [383, 159] width 174 height 6
click at [344, 199] on div "Drag & Drop CSV file or Browse Maximum upload file size: 5 MB." at bounding box center [383, 196] width 182 height 72
click at [387, 207] on div "Browse" at bounding box center [383, 207] width 42 height 13
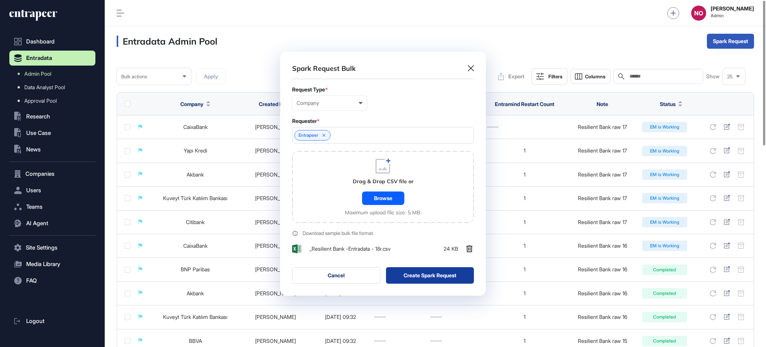
click at [441, 270] on button "Create Spark Request" at bounding box center [430, 275] width 88 height 16
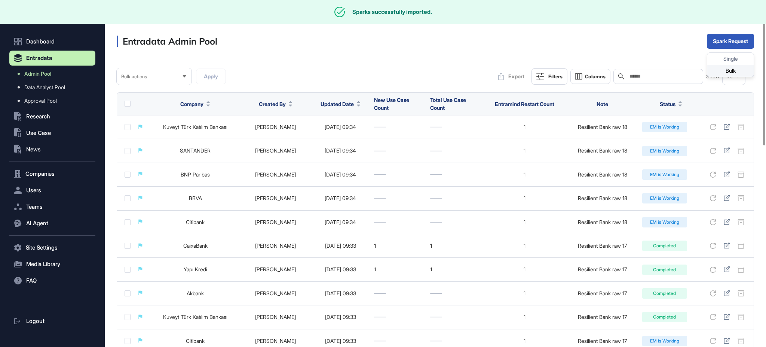
click at [730, 69] on div "Bulk" at bounding box center [731, 71] width 46 height 12
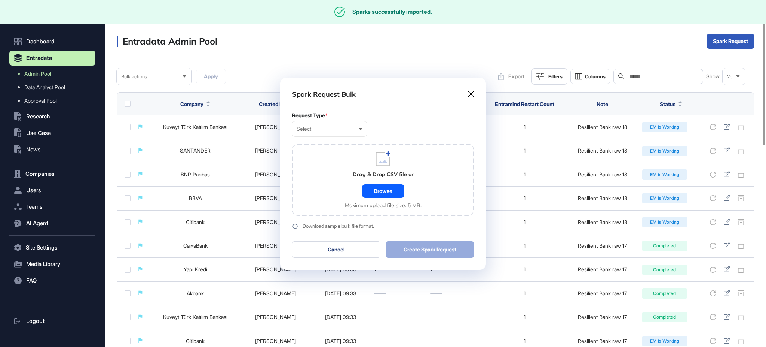
scroll to position [0, 3]
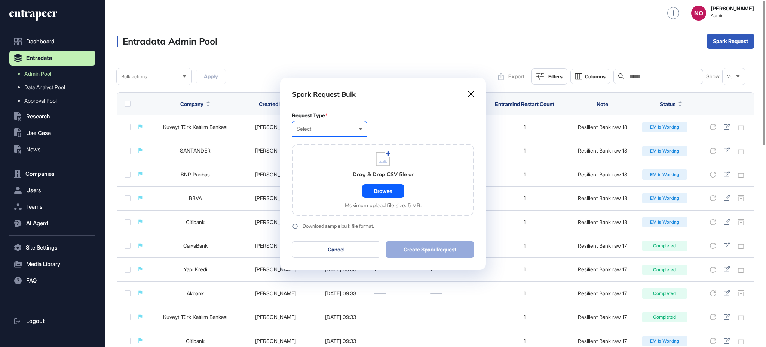
click at [327, 128] on div "Select" at bounding box center [330, 129] width 66 height 6
click at [0, 0] on div "Company" at bounding box center [0, 0] width 0 height 0
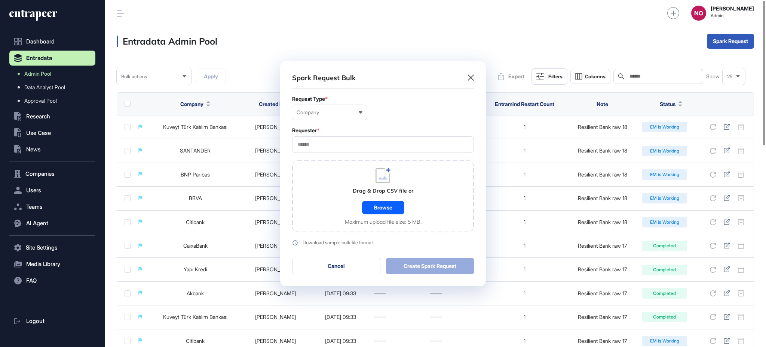
click at [336, 143] on input "text" at bounding box center [383, 144] width 172 height 6
type input "*********"
click at [324, 159] on span "Entrapeer" at bounding box center [383, 159] width 174 height 6
click at [393, 206] on div "Browse" at bounding box center [383, 207] width 42 height 13
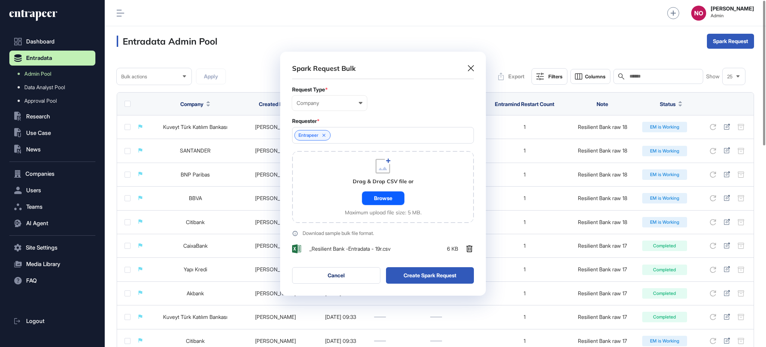
scroll to position [244, 205]
click at [437, 277] on button "Create Spark Request" at bounding box center [430, 275] width 88 height 16
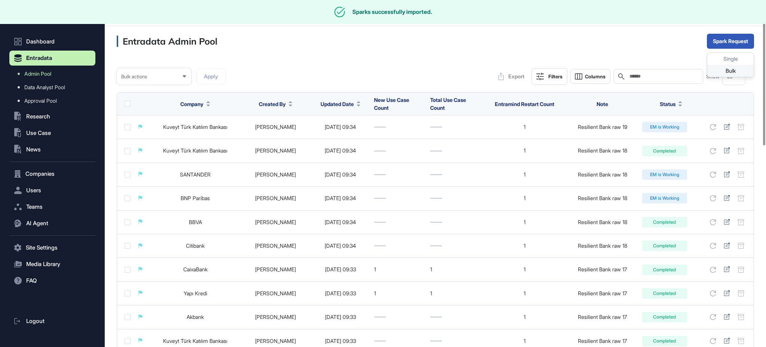
click at [736, 65] on div "Bulk" at bounding box center [731, 71] width 46 height 12
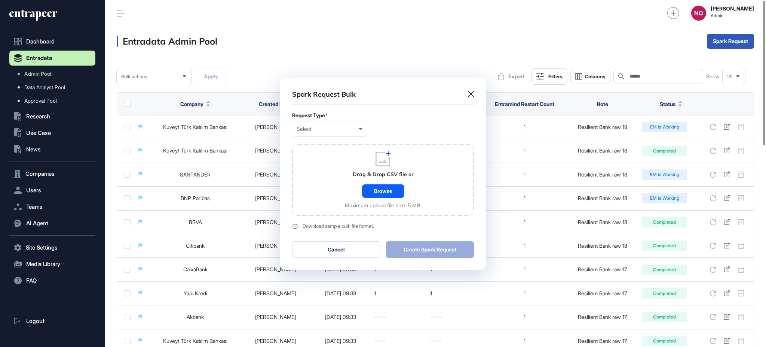
scroll to position [0, 3]
click at [320, 126] on div "Select" at bounding box center [330, 129] width 66 height 6
click at [0, 0] on div "Company" at bounding box center [0, 0] width 0 height 0
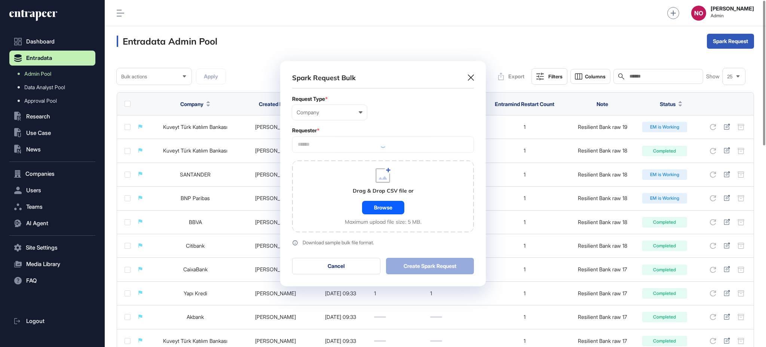
scroll to position [225, 205]
click at [331, 145] on input "text" at bounding box center [383, 144] width 172 height 6
type input "*********"
click at [318, 162] on div "Entrapeer" at bounding box center [383, 159] width 180 height 12
click at [335, 204] on div "Drag & Drop CSV file or Browse Maximum upload file size: 5 MB." at bounding box center [383, 196] width 182 height 72
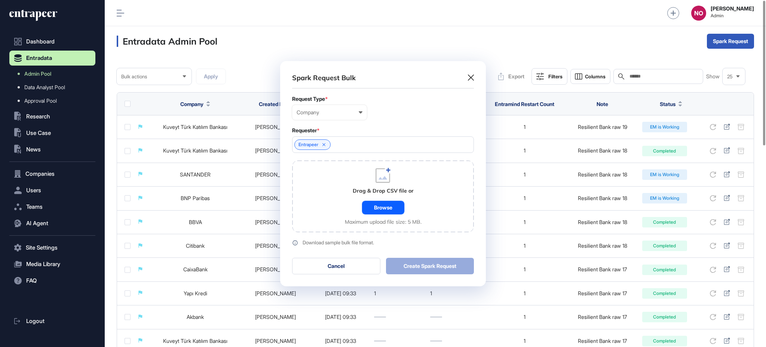
click at [370, 207] on div "Browse" at bounding box center [383, 207] width 42 height 13
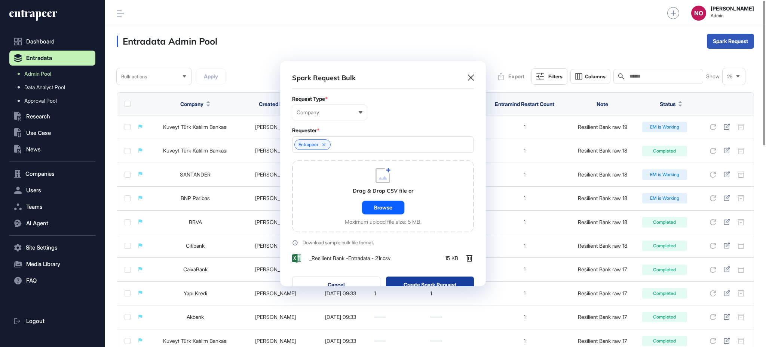
scroll to position [244, 205]
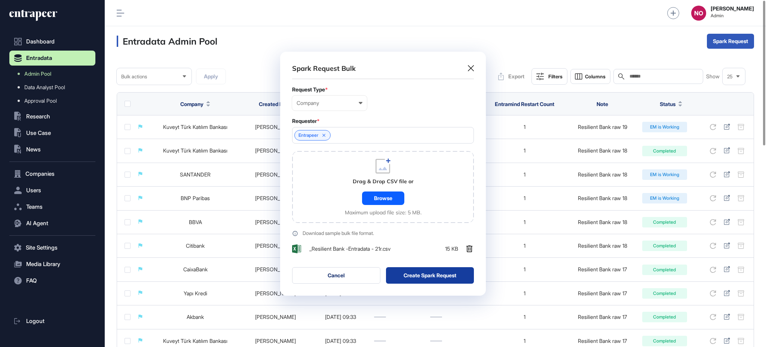
click at [426, 277] on button "Create Spark Request" at bounding box center [430, 275] width 88 height 16
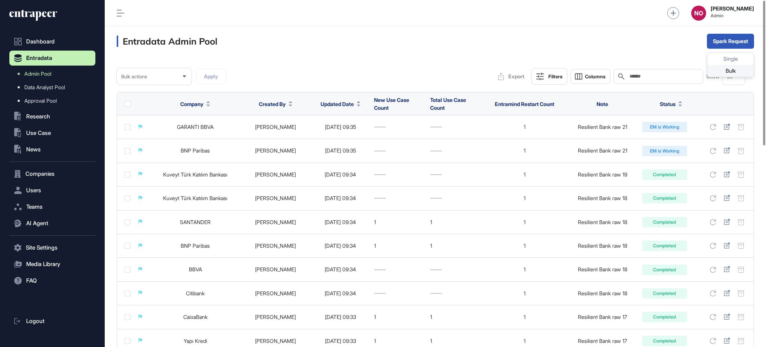
click at [733, 67] on div "Bulk" at bounding box center [731, 71] width 46 height 12
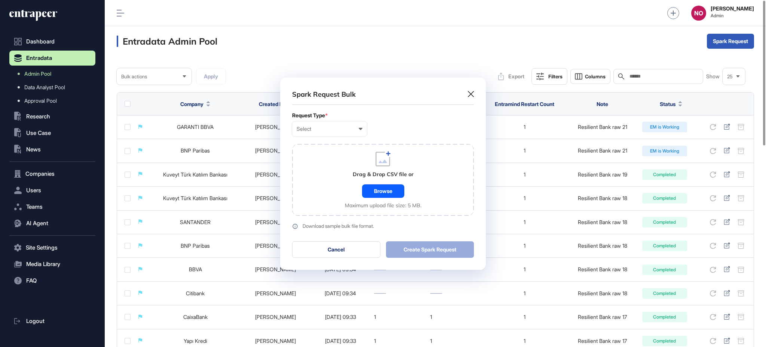
scroll to position [0, 3]
click at [334, 122] on div "Select User Company Customer Request ID" at bounding box center [329, 128] width 75 height 15
click at [0, 0] on div "Company" at bounding box center [0, 0] width 0 height 0
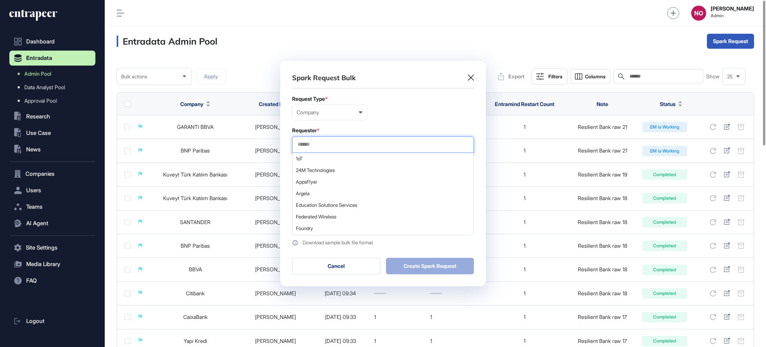
click at [320, 141] on input "text" at bounding box center [383, 144] width 172 height 6
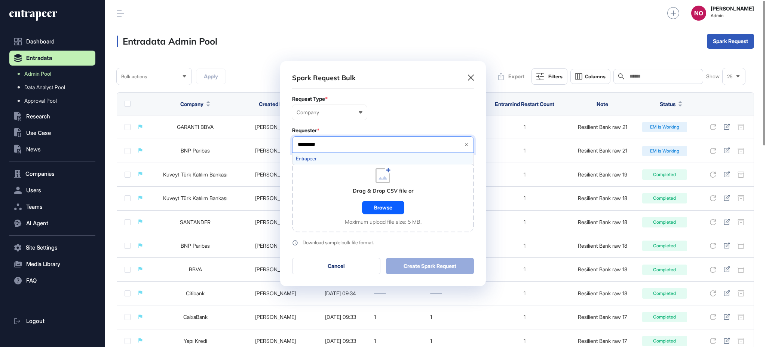
type input "*********"
click at [327, 159] on span "Entrapeer" at bounding box center [383, 159] width 174 height 6
click at [320, 204] on div "Drag & Drop CSV file or Browse Maximum upload file size: 5 MB." at bounding box center [383, 196] width 182 height 72
click at [374, 205] on div "Browse" at bounding box center [383, 207] width 42 height 13
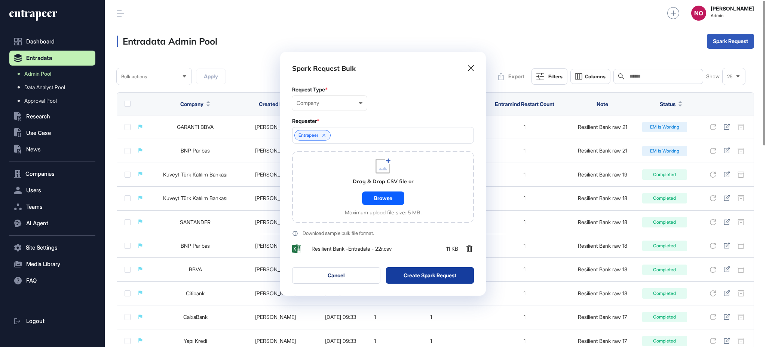
click at [414, 275] on button "Create Spark Request" at bounding box center [430, 275] width 88 height 16
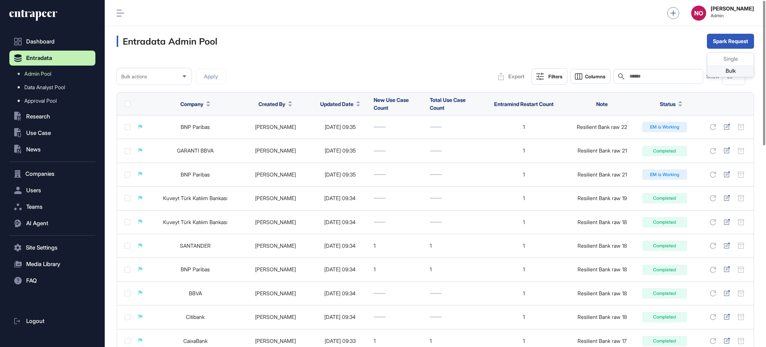
click at [727, 72] on div "Bulk" at bounding box center [731, 71] width 46 height 12
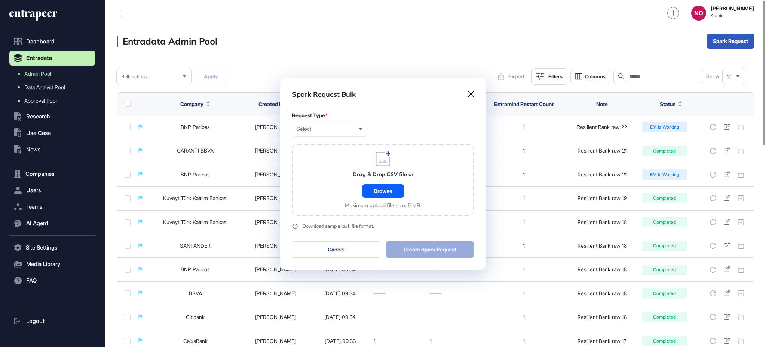
scroll to position [0, 3]
click at [302, 132] on div "Select User Company Customer Request ID" at bounding box center [329, 128] width 75 height 15
click at [0, 0] on div "Company" at bounding box center [0, 0] width 0 height 0
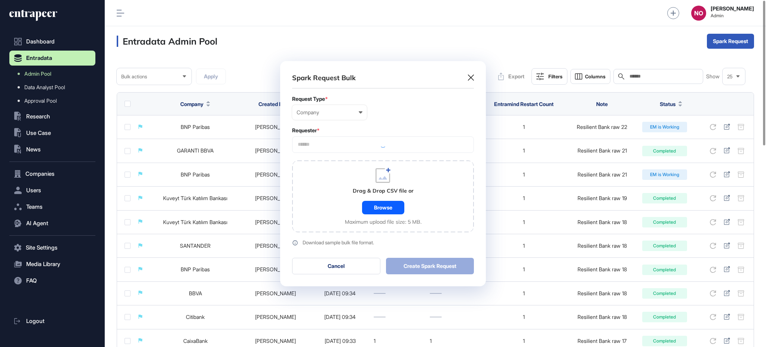
scroll to position [225, 205]
click at [327, 146] on input "text" at bounding box center [383, 144] width 172 height 6
type input "*********"
click at [310, 156] on span "Entrapeer" at bounding box center [383, 159] width 174 height 6
click at [318, 194] on div "Drag & Drop CSV file or Browse Maximum upload file size: 5 MB." at bounding box center [383, 196] width 182 height 72
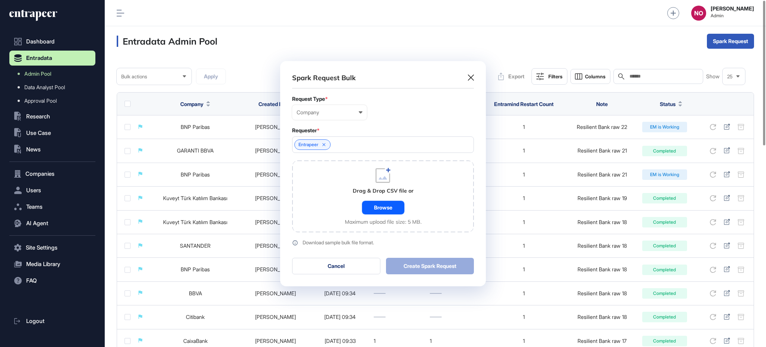
click at [372, 209] on div "Browse" at bounding box center [383, 207] width 42 height 13
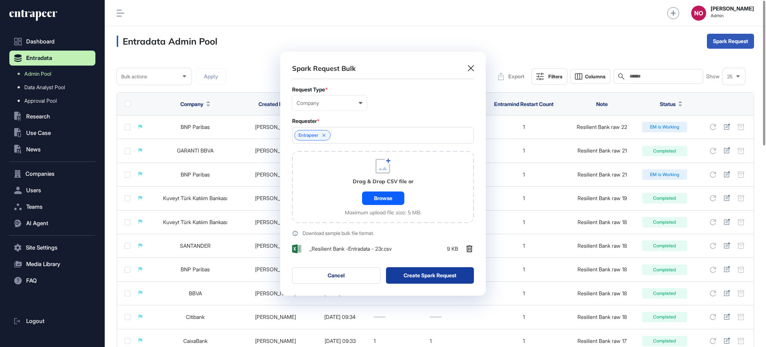
click at [439, 275] on button "Create Spark Request" at bounding box center [430, 275] width 88 height 16
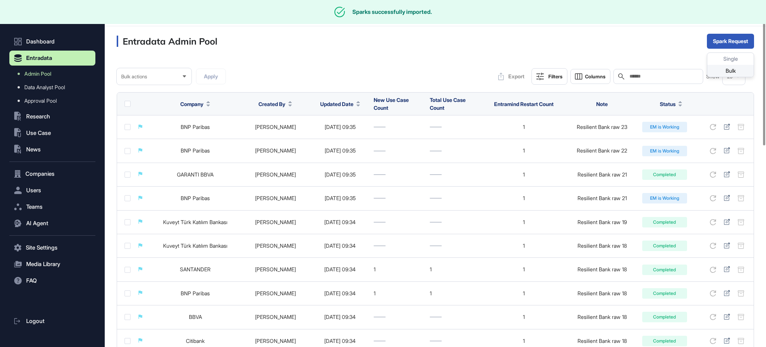
click at [732, 69] on div "Bulk" at bounding box center [731, 71] width 46 height 12
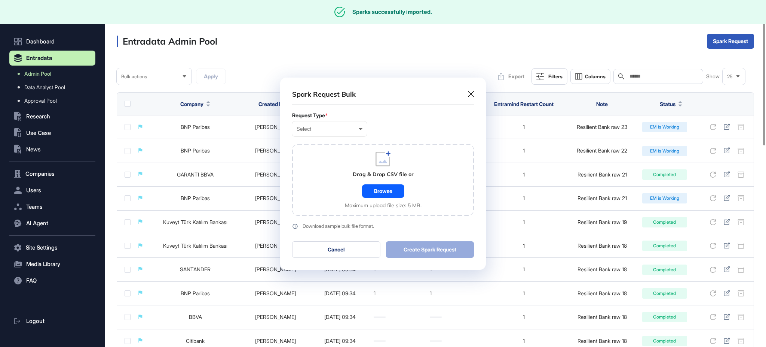
scroll to position [0, 3]
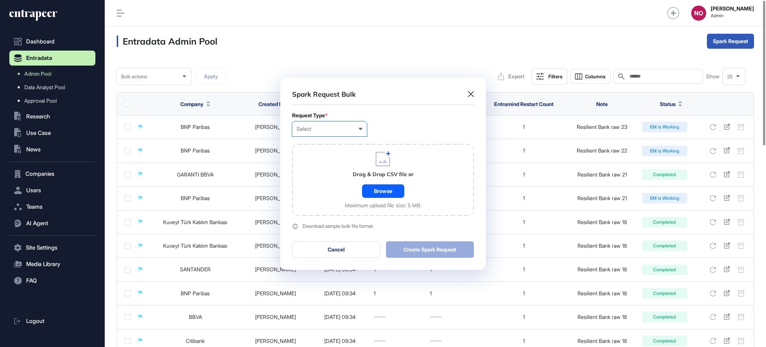
click at [299, 134] on div "Select User Company Customer Request ID" at bounding box center [329, 128] width 75 height 15
click at [0, 0] on div "Company" at bounding box center [0, 0] width 0 height 0
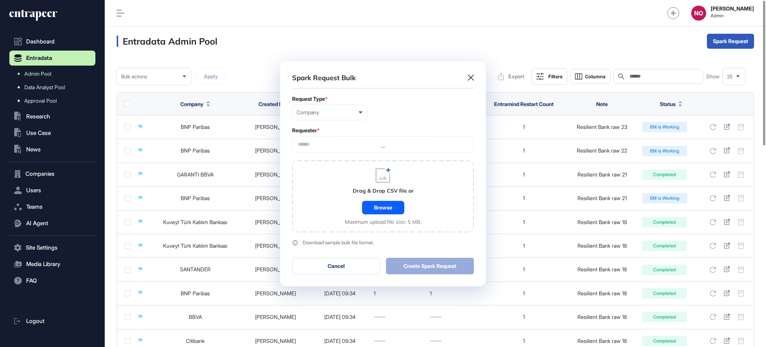
scroll to position [225, 205]
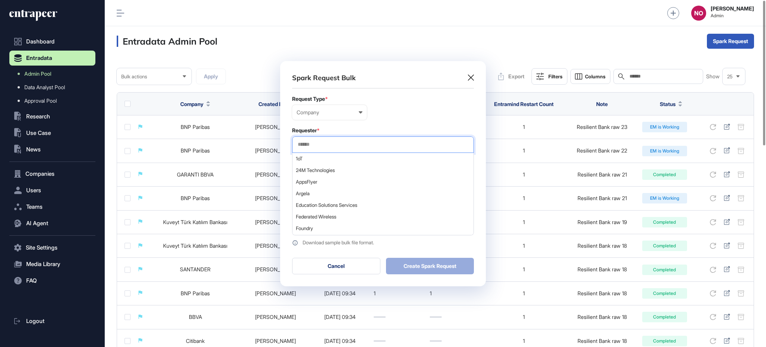
click at [347, 141] on input "text" at bounding box center [383, 144] width 172 height 6
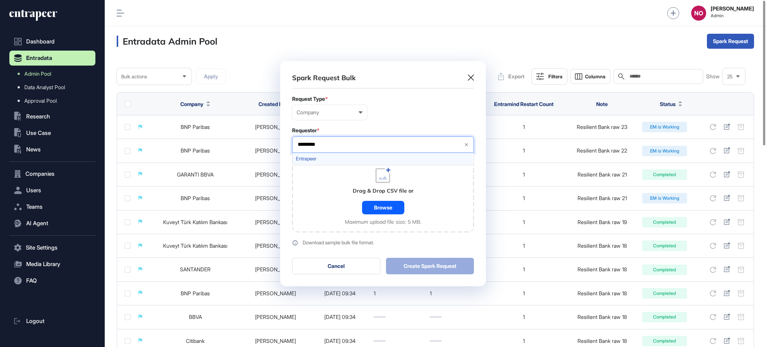
type input "*********"
click at [321, 160] on span "Entrapeer" at bounding box center [383, 159] width 174 height 6
click at [327, 203] on div "Drag & Drop CSV file or Browse Maximum upload file size: 5 MB." at bounding box center [383, 196] width 182 height 72
click at [397, 204] on div "Browse" at bounding box center [383, 207] width 42 height 13
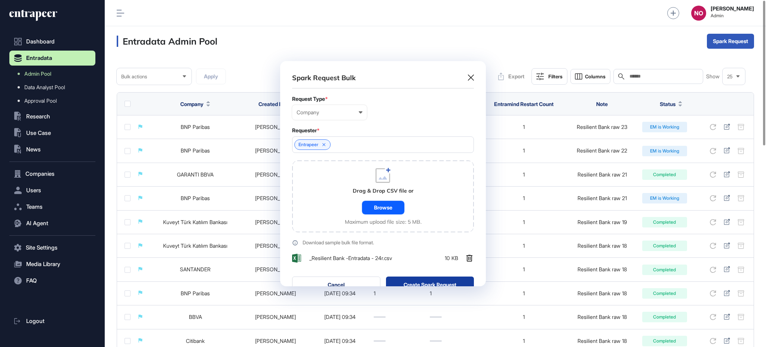
scroll to position [244, 205]
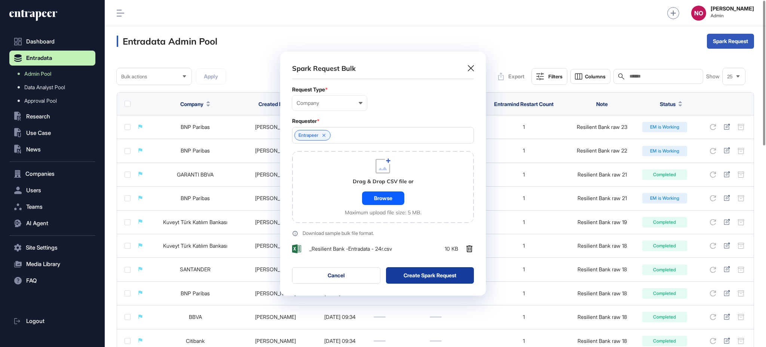
click at [411, 274] on button "Create Spark Request" at bounding box center [430, 275] width 88 height 16
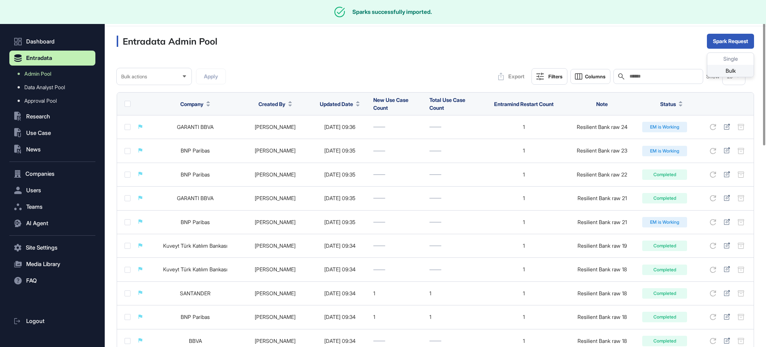
click at [742, 66] on div "Bulk" at bounding box center [731, 71] width 46 height 12
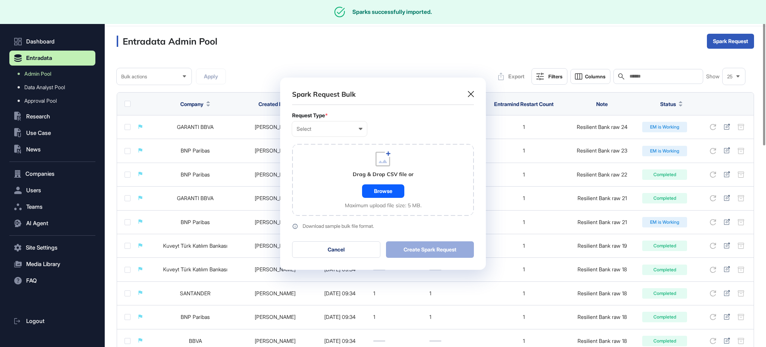
scroll to position [0, 3]
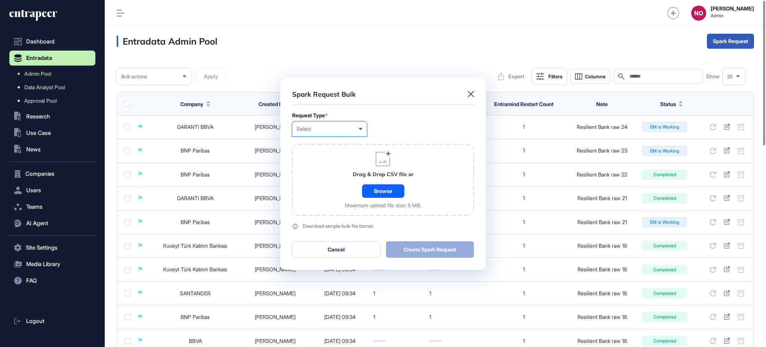
click at [340, 132] on div "Select User Company Customer Request ID" at bounding box center [329, 128] width 75 height 15
click at [0, 0] on div "Company" at bounding box center [0, 0] width 0 height 0
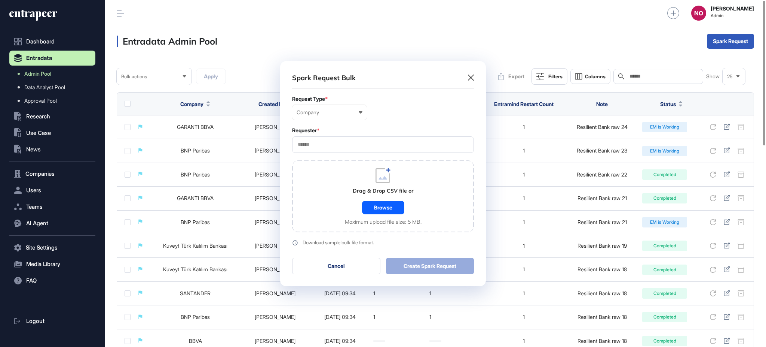
click at [349, 146] on input "text" at bounding box center [383, 144] width 172 height 6
type input "*********"
click at [319, 159] on span "Entrapeer" at bounding box center [383, 159] width 174 height 6
drag, startPoint x: 346, startPoint y: 207, endPoint x: 360, endPoint y: 205, distance: 13.9
click at [347, 207] on div "Drag & Drop CSV file or Browse Maximum upload file size: 5 MB." at bounding box center [383, 196] width 77 height 57
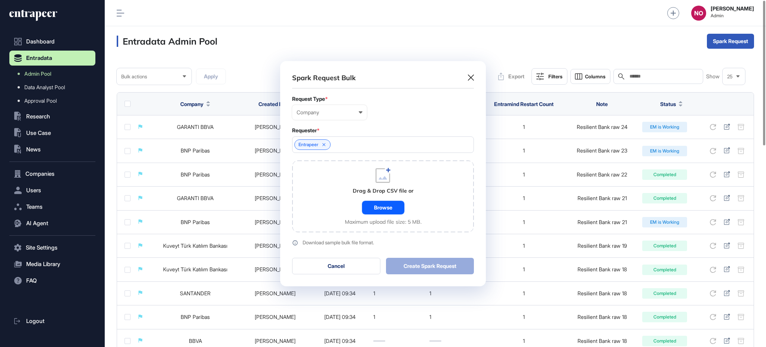
click at [392, 204] on div "Browse" at bounding box center [383, 207] width 42 height 13
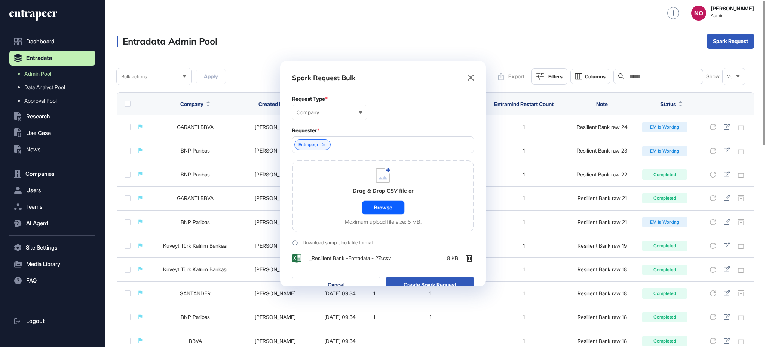
scroll to position [244, 205]
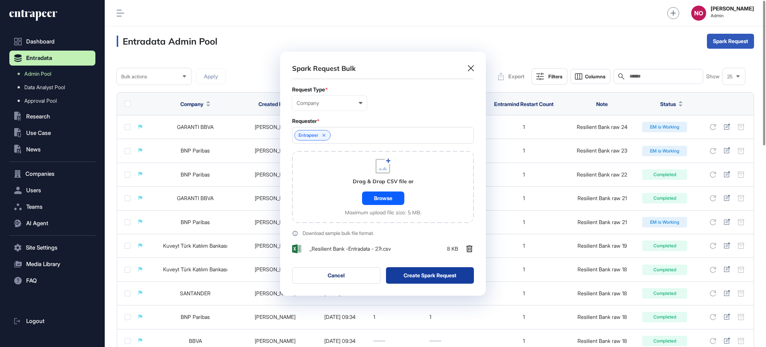
click at [419, 271] on button "Create Spark Request" at bounding box center [430, 275] width 88 height 16
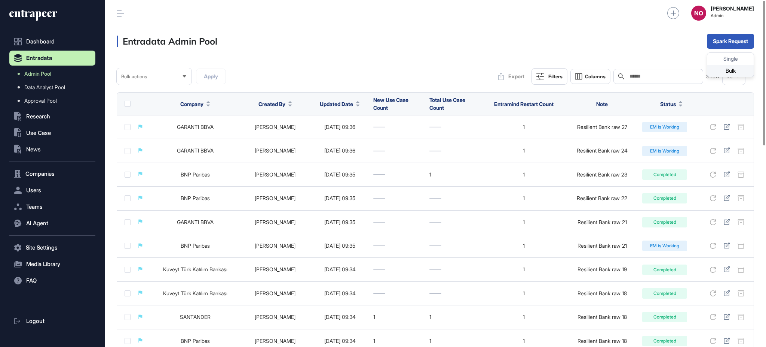
click at [745, 69] on div "Bulk" at bounding box center [731, 71] width 46 height 12
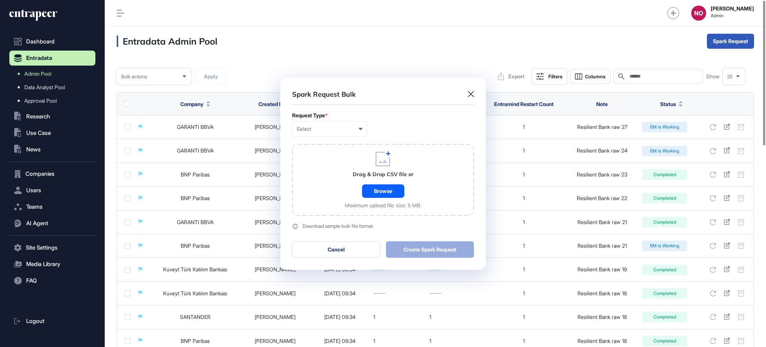
scroll to position [0, 3]
click at [397, 188] on div "Browse" at bounding box center [383, 190] width 42 height 13
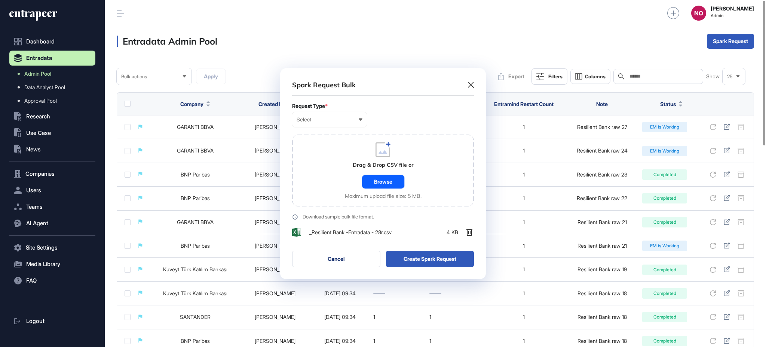
scroll to position [211, 205]
click at [422, 259] on button "Create Spark Request" at bounding box center [430, 258] width 88 height 16
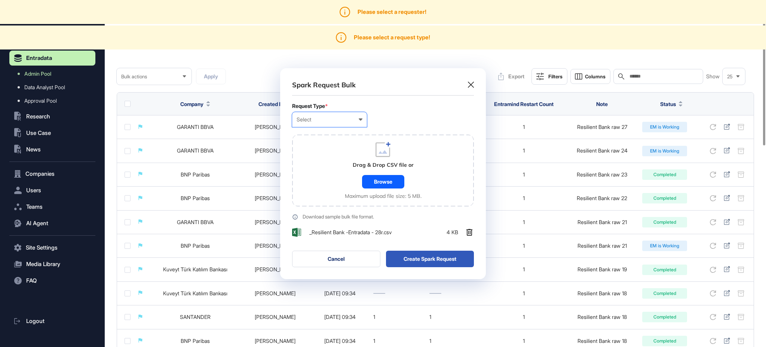
click at [324, 120] on div "Select" at bounding box center [330, 119] width 66 height 6
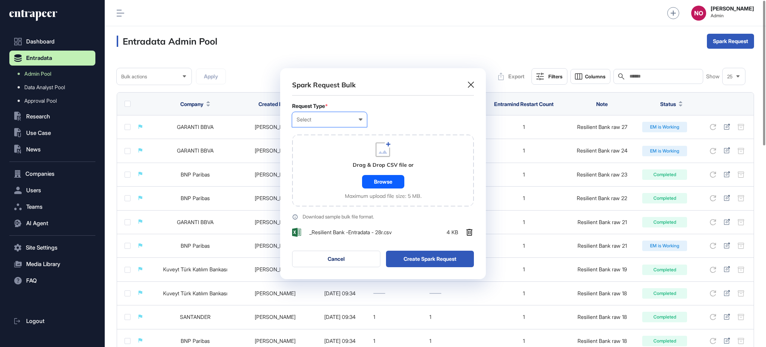
click at [0, 0] on div "Company" at bounding box center [0, 0] width 0 height 0
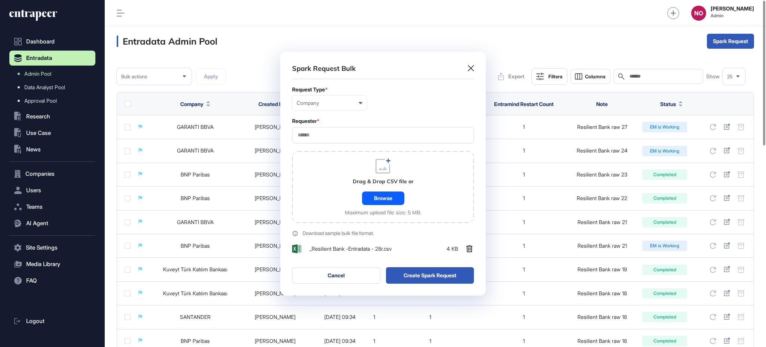
click at [328, 135] on input "text" at bounding box center [383, 135] width 172 height 6
type input "*********"
click at [309, 152] on span "Entrapeer" at bounding box center [383, 149] width 174 height 6
click at [335, 193] on div "Drag & Drop CSV file or Browse Maximum upload file size: 5 MB." at bounding box center [383, 187] width 182 height 72
click at [394, 198] on div "Browse" at bounding box center [383, 197] width 42 height 13
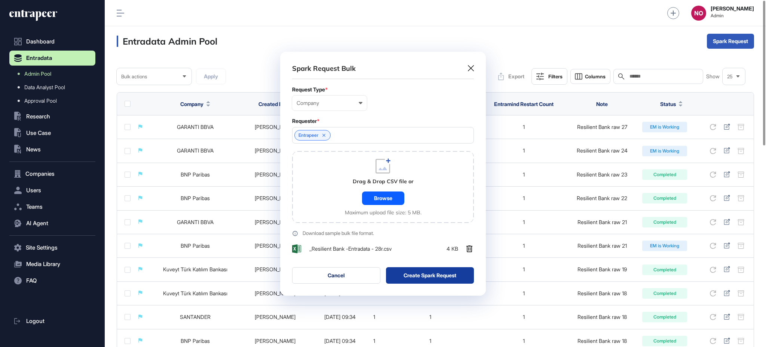
click at [434, 276] on button "Create Spark Request" at bounding box center [430, 275] width 88 height 16
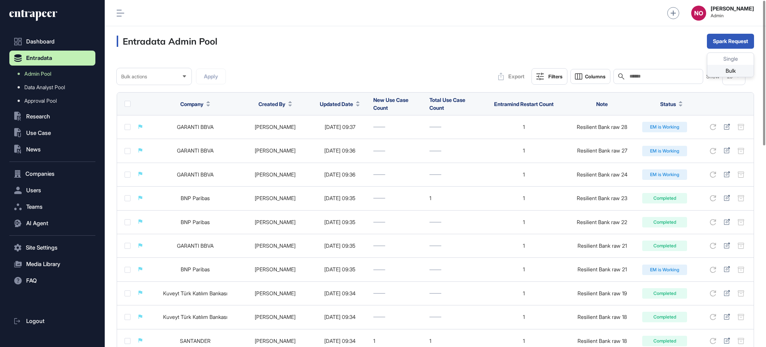
click at [732, 70] on div "Bulk" at bounding box center [731, 71] width 46 height 12
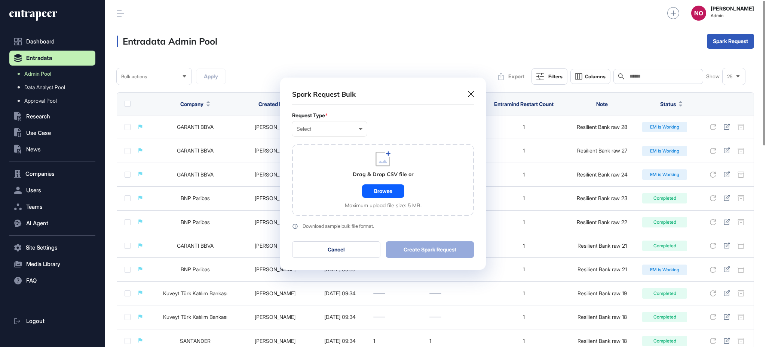
scroll to position [0, 3]
click at [349, 131] on div "Select" at bounding box center [330, 129] width 66 height 6
click at [0, 0] on div "Company" at bounding box center [0, 0] width 0 height 0
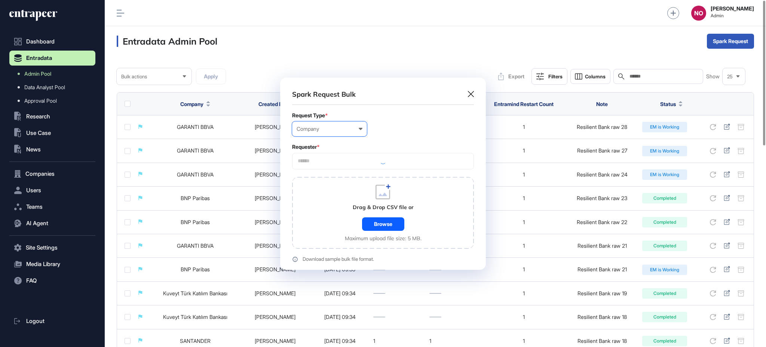
scroll to position [225, 205]
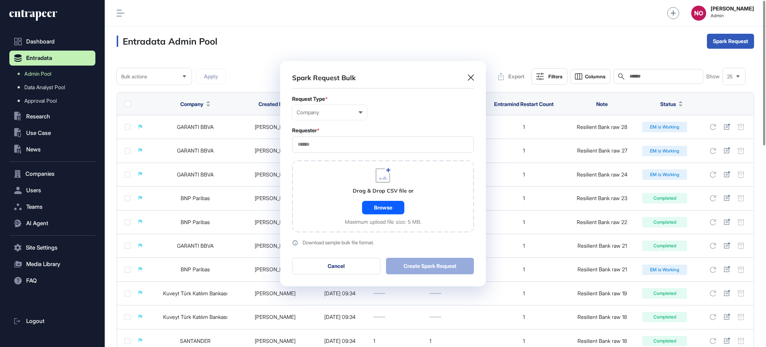
click at [324, 144] on input "text" at bounding box center [383, 144] width 172 height 6
type input "*********"
click at [312, 155] on div "Entrapeer" at bounding box center [383, 159] width 180 height 12
click at [330, 202] on div "Drag & Drop CSV file or Browse Maximum upload file size: 5 MB." at bounding box center [383, 196] width 182 height 72
click at [389, 210] on div "Browse" at bounding box center [383, 207] width 42 height 13
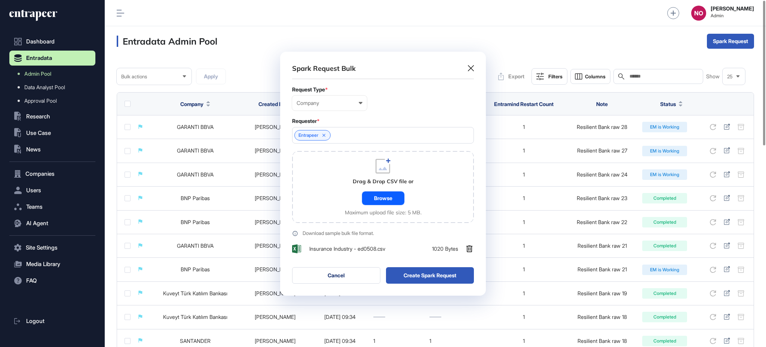
scroll to position [244, 205]
click at [456, 275] on button "Create Spark Request" at bounding box center [430, 275] width 88 height 16
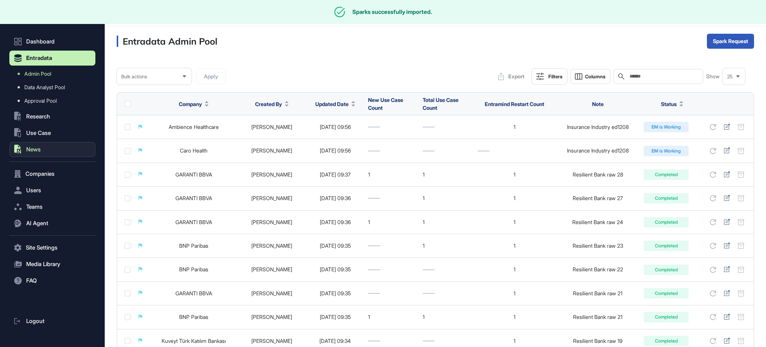
click at [38, 148] on span "News" at bounding box center [33, 149] width 15 height 6
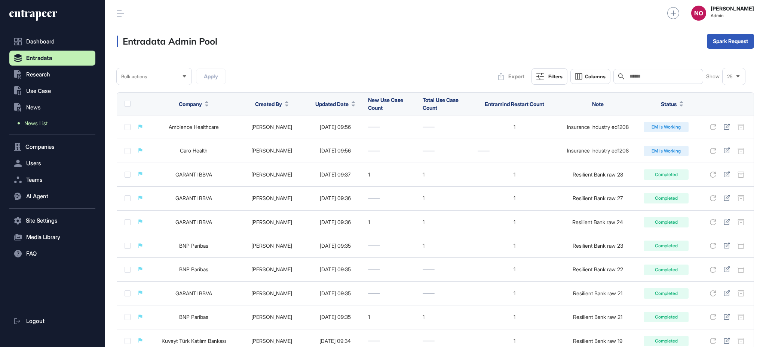
click at [57, 123] on link "News List" at bounding box center [54, 122] width 82 height 13
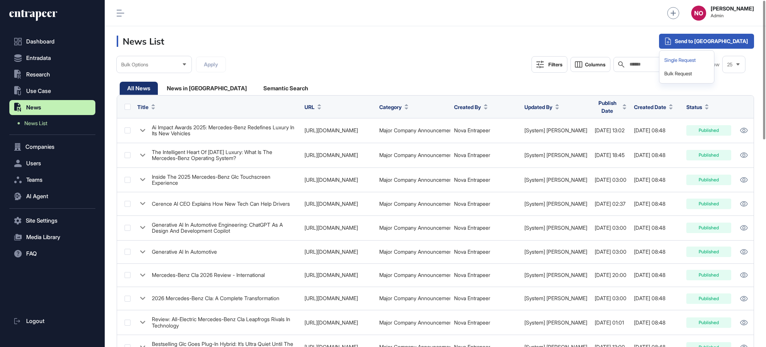
click at [711, 63] on div "Single Request" at bounding box center [687, 60] width 49 height 13
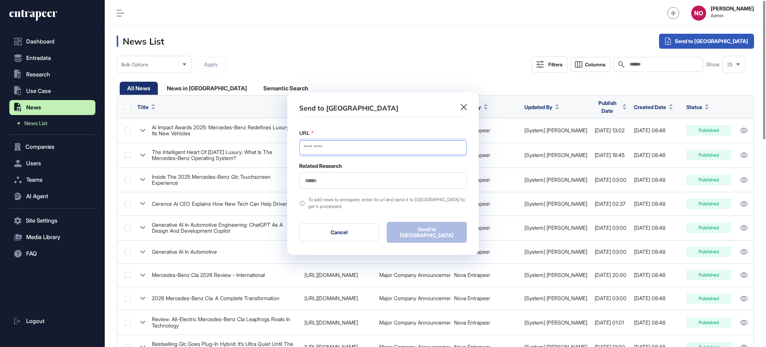
click at [370, 153] on input "URL" at bounding box center [383, 147] width 168 height 15
paste input "**********"
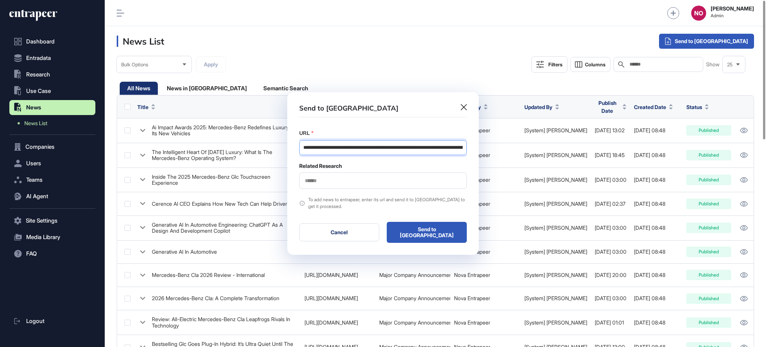
scroll to position [0, 89]
type input "**********"
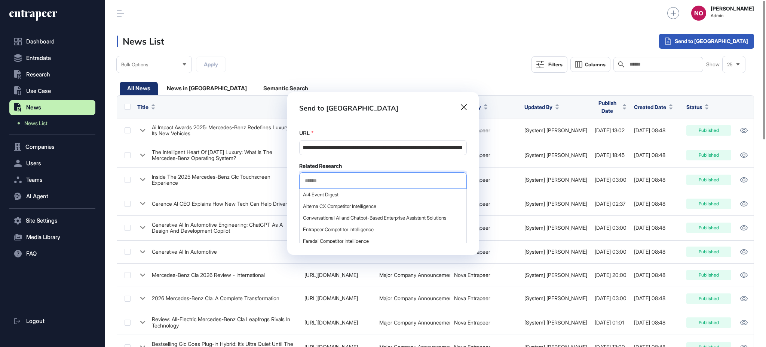
scroll to position [0, 0]
click at [334, 179] on input "text" at bounding box center [383, 180] width 158 height 6
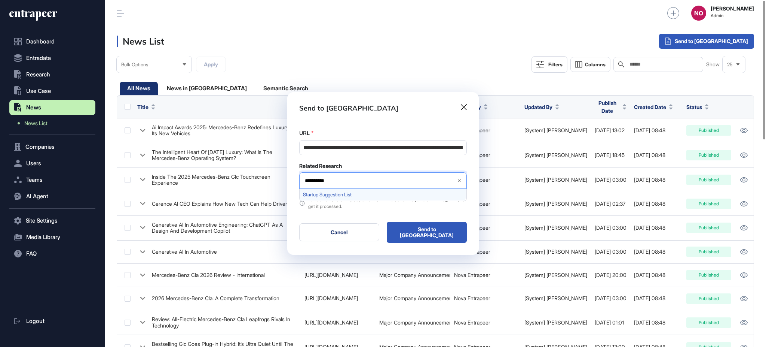
type input "**********"
click at [333, 197] on span "Startup Suggestion List" at bounding box center [382, 195] width 159 height 6
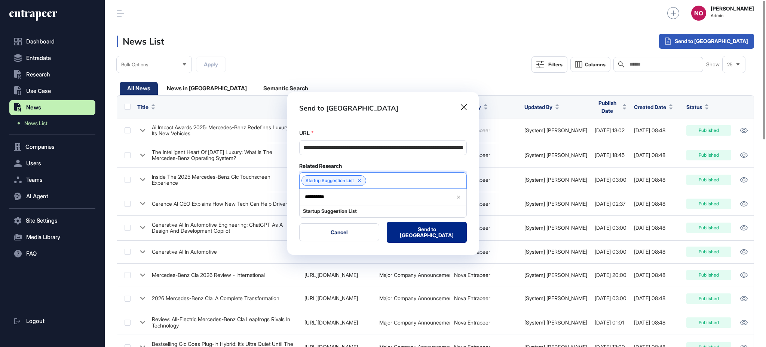
click at [456, 238] on button "Send to Portia" at bounding box center [427, 232] width 80 height 21
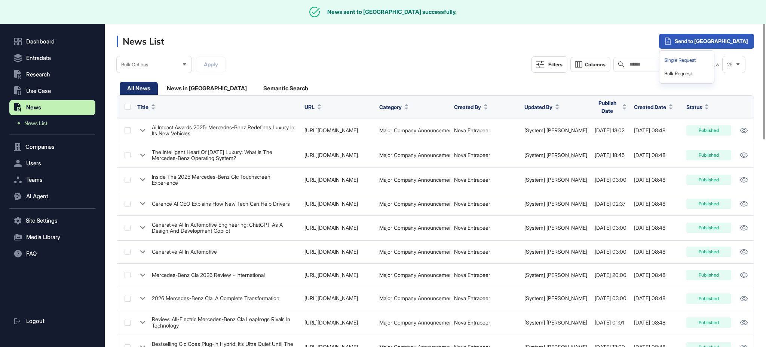
click at [711, 62] on div "Single Request" at bounding box center [687, 60] width 49 height 13
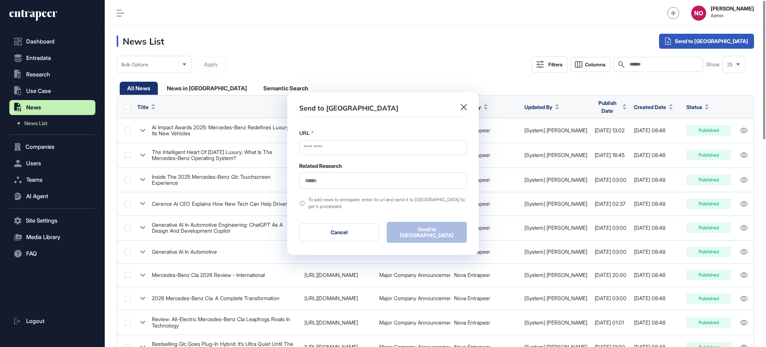
click at [380, 137] on div "URL *" at bounding box center [383, 133] width 168 height 8
drag, startPoint x: 357, startPoint y: 150, endPoint x: 355, endPoint y: 154, distance: 4.0
click at [357, 150] on input "URL" at bounding box center [383, 147] width 168 height 15
paste input "**********"
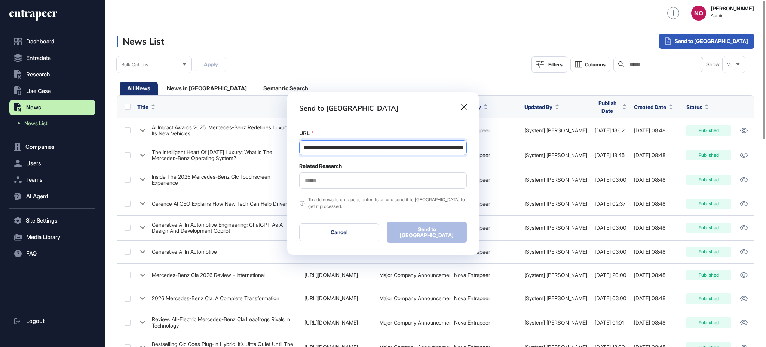
scroll to position [0, 99]
type input "**********"
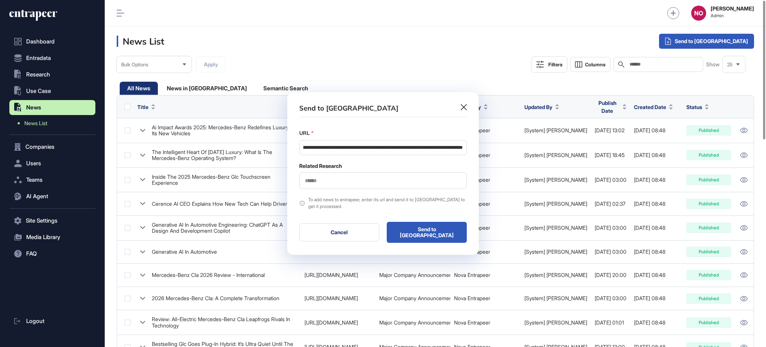
scroll to position [0, 0]
click at [317, 179] on input "text" at bounding box center [383, 180] width 158 height 6
type input "**********"
click at [347, 197] on span "Startup Suggestion List" at bounding box center [382, 195] width 159 height 6
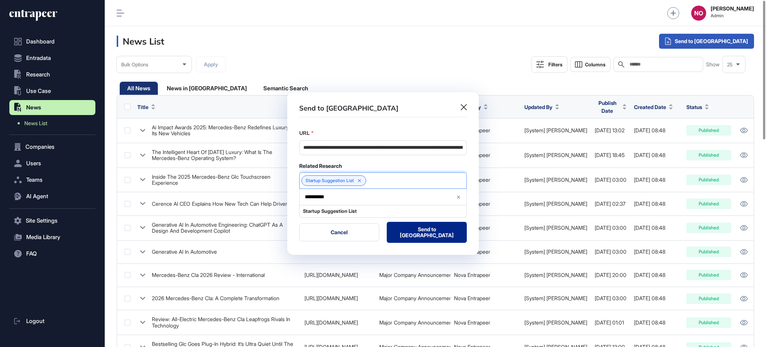
click at [423, 233] on button "Send to Portia" at bounding box center [427, 232] width 80 height 21
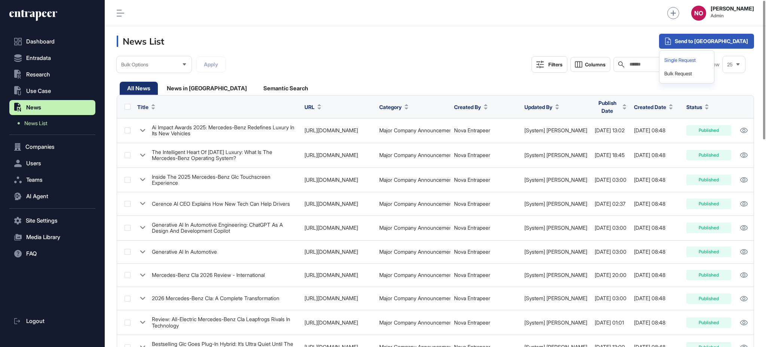
click at [711, 60] on div "Single Request" at bounding box center [687, 60] width 49 height 13
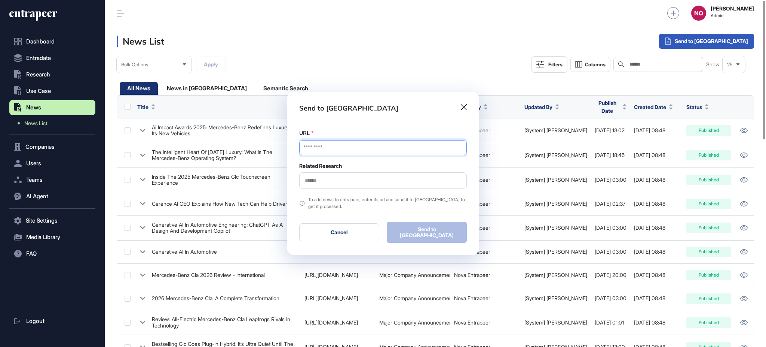
click at [330, 151] on input "URL" at bounding box center [383, 147] width 168 height 15
paste input "**********"
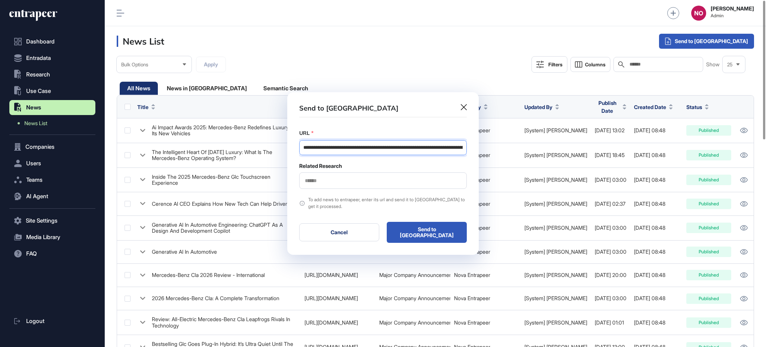
scroll to position [0, 251]
type input "**********"
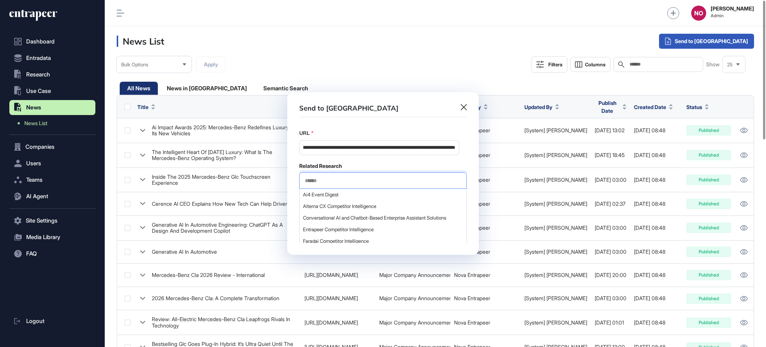
scroll to position [0, 0]
click at [312, 184] on input "text" at bounding box center [383, 180] width 158 height 6
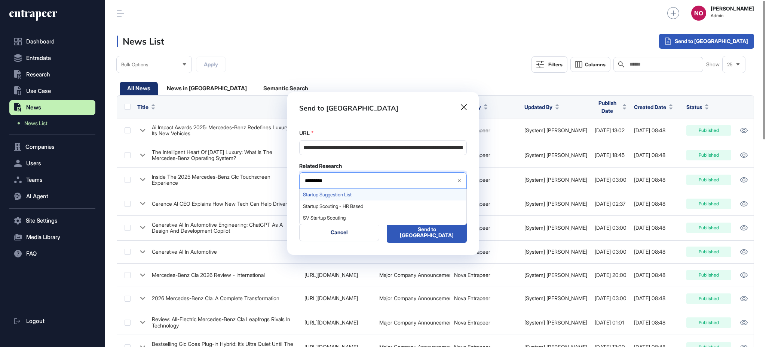
type input "*********"
click at [350, 196] on span "Startup Suggestion List" at bounding box center [382, 195] width 159 height 6
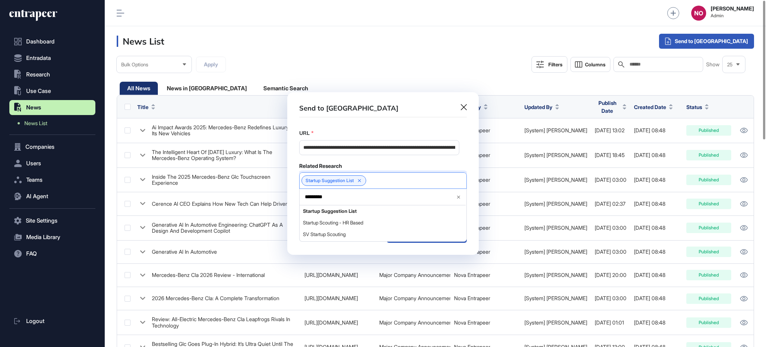
click at [438, 165] on div "Related Research" at bounding box center [383, 165] width 168 height 7
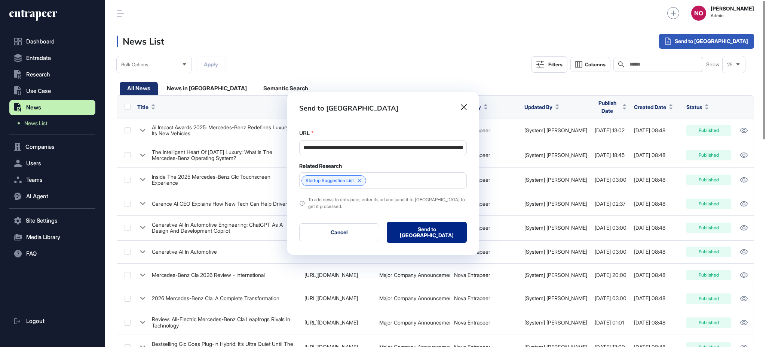
drag, startPoint x: 448, startPoint y: 228, endPoint x: 461, endPoint y: 212, distance: 20.9
click at [448, 229] on button "Send to Portia" at bounding box center [427, 232] width 80 height 21
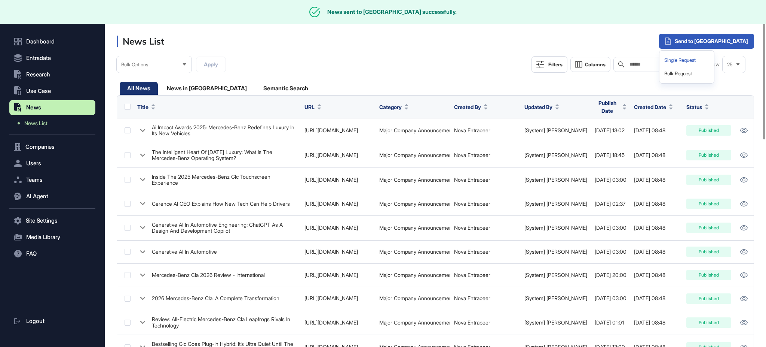
click at [711, 62] on div "Single Request" at bounding box center [687, 60] width 49 height 13
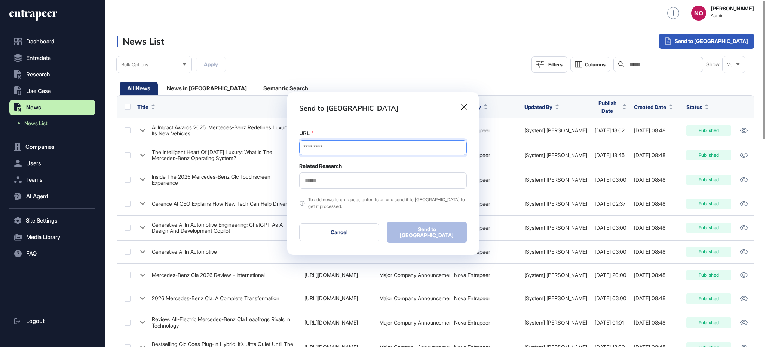
click at [366, 150] on input "URL" at bounding box center [383, 147] width 168 height 15
paste input "**********"
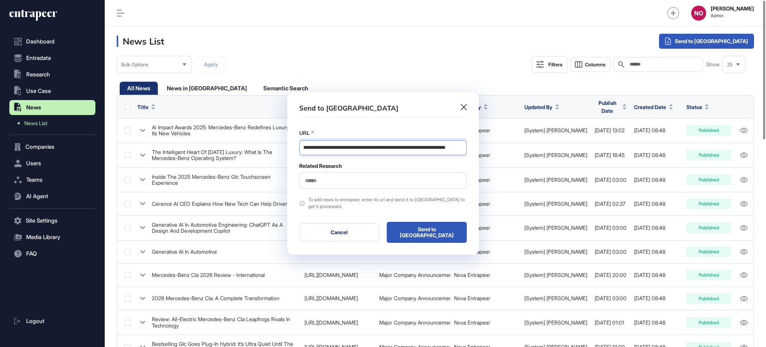
scroll to position [0, 34]
type input "**********"
click at [326, 180] on input "text" at bounding box center [383, 180] width 158 height 6
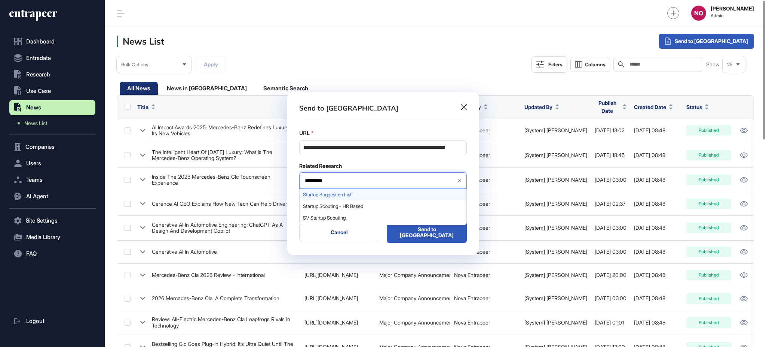
type input "*********"
click at [342, 197] on span "Startup Suggestion List" at bounding box center [382, 195] width 159 height 6
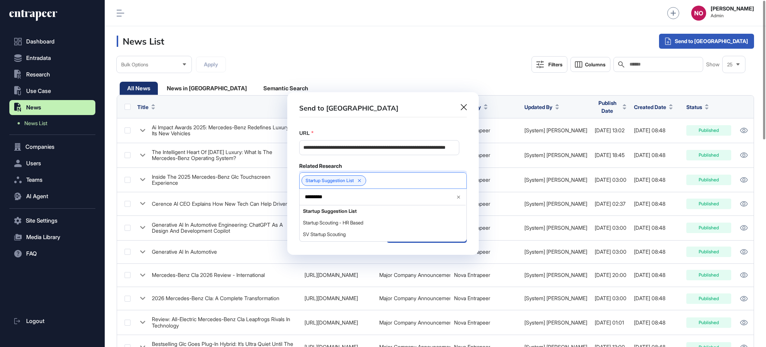
click at [426, 168] on div "Related Research" at bounding box center [383, 165] width 168 height 7
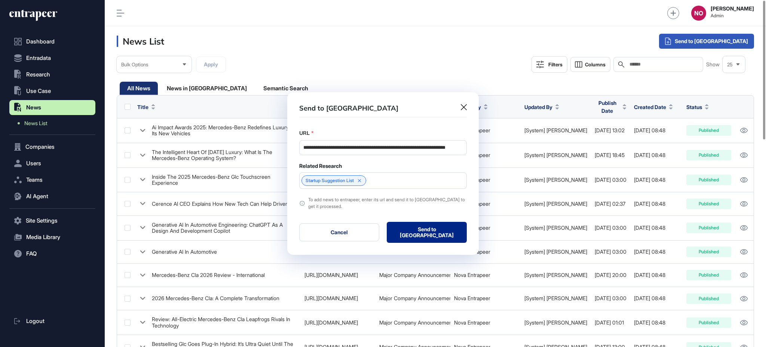
click at [449, 237] on button "Send to Portia" at bounding box center [427, 232] width 80 height 21
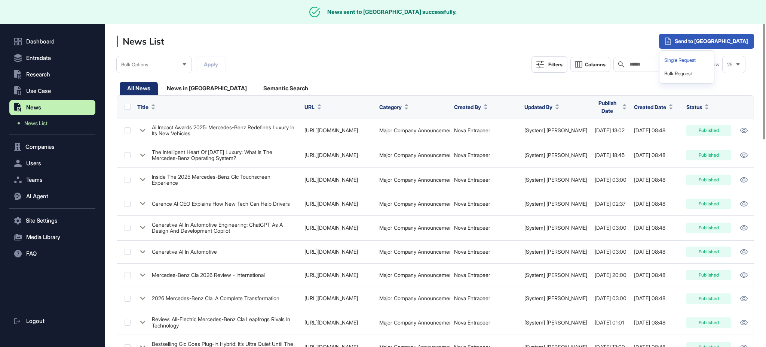
click at [711, 65] on div "Single Request" at bounding box center [687, 60] width 49 height 13
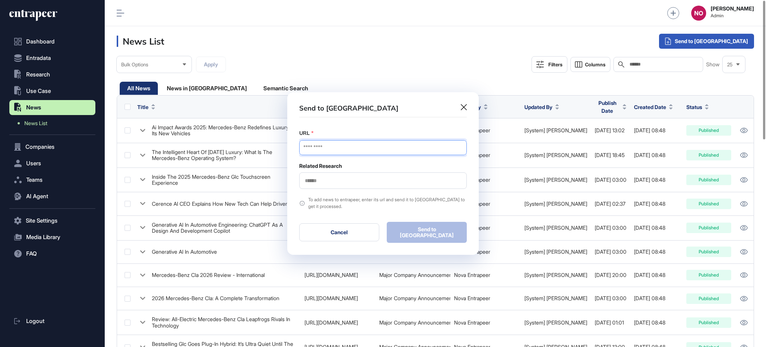
click at [342, 147] on input "URL" at bounding box center [383, 147] width 168 height 15
paste input "**********"
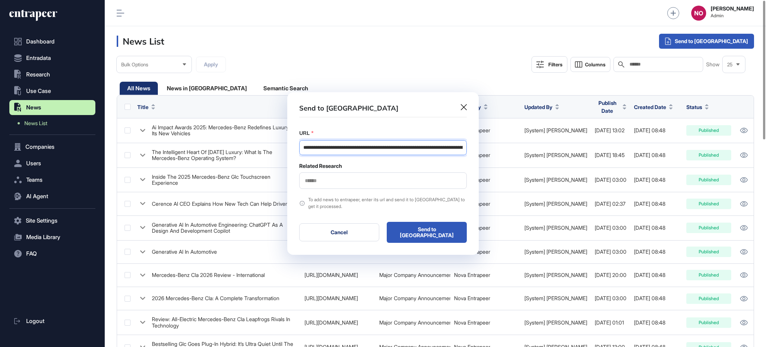
scroll to position [0, 100]
type input "**********"
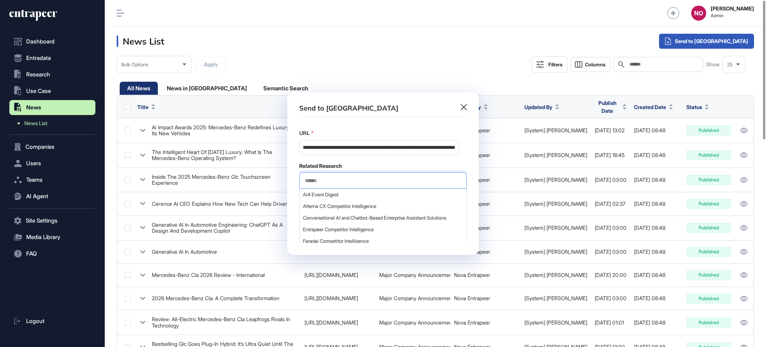
scroll to position [0, 0]
click at [314, 183] on input "text" at bounding box center [383, 180] width 158 height 6
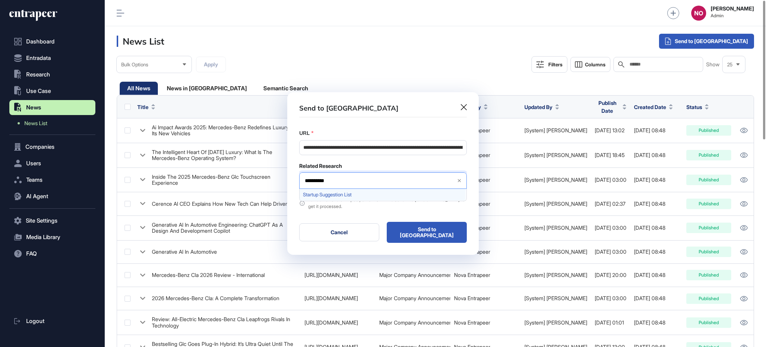
type input "**********"
click at [338, 200] on div "Startup Suggestion List" at bounding box center [383, 195] width 166 height 12
click at [393, 165] on div "Related Research" at bounding box center [383, 165] width 168 height 7
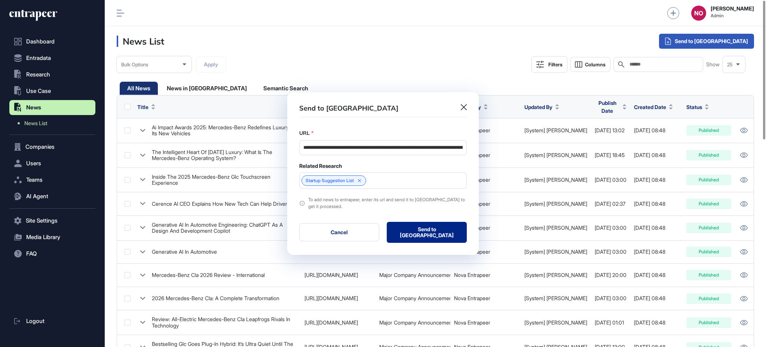
click at [427, 232] on button "Send to Portia" at bounding box center [427, 232] width 80 height 21
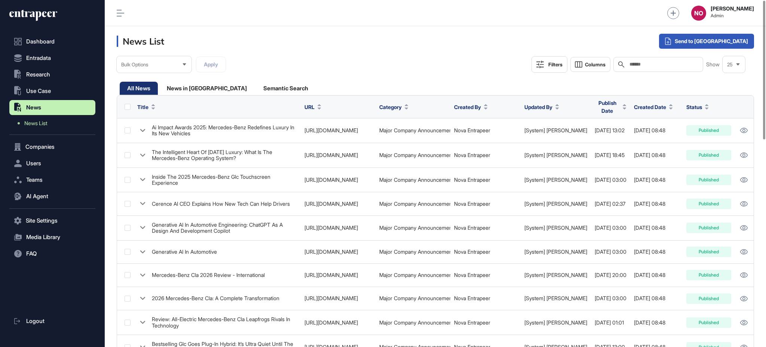
drag, startPoint x: 616, startPoint y: 102, endPoint x: 627, endPoint y: 112, distance: 15.1
click at [634, 103] on span "Created Date" at bounding box center [650, 107] width 32 height 8
click at [623, 137] on span "Sort Descending" at bounding box center [635, 136] width 30 height 6
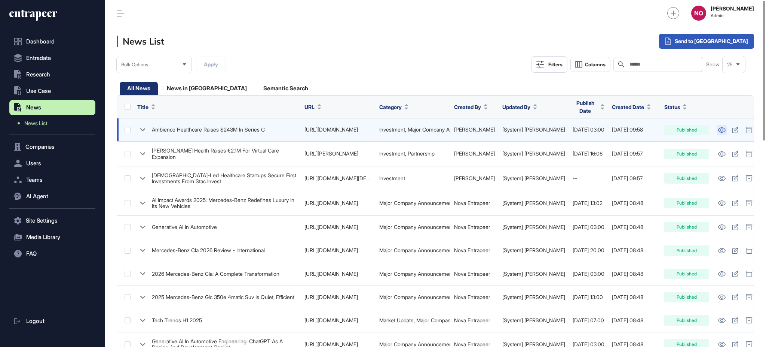
click at [718, 127] on icon at bounding box center [722, 129] width 8 height 5
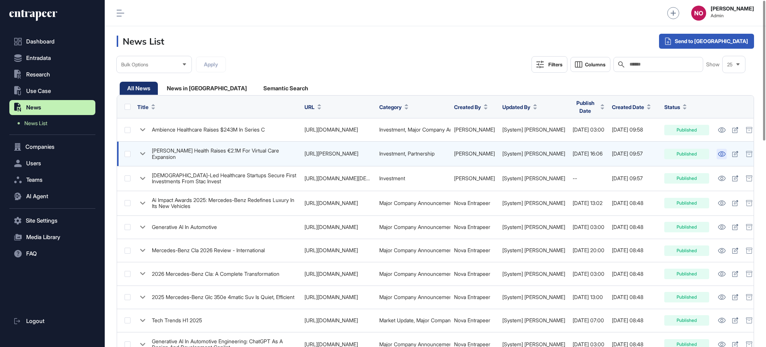
click at [718, 151] on icon at bounding box center [722, 153] width 8 height 5
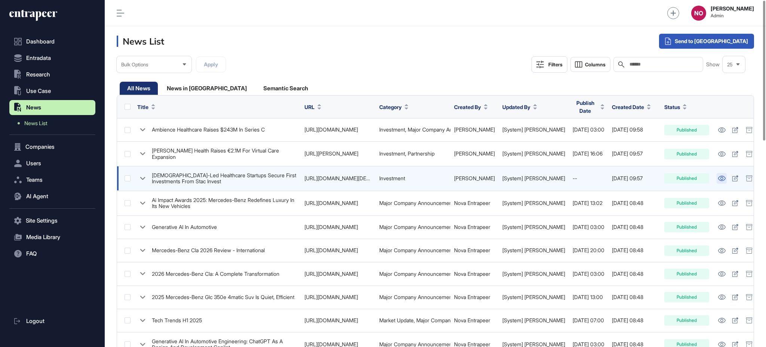
click at [718, 176] on icon at bounding box center [722, 178] width 8 height 5
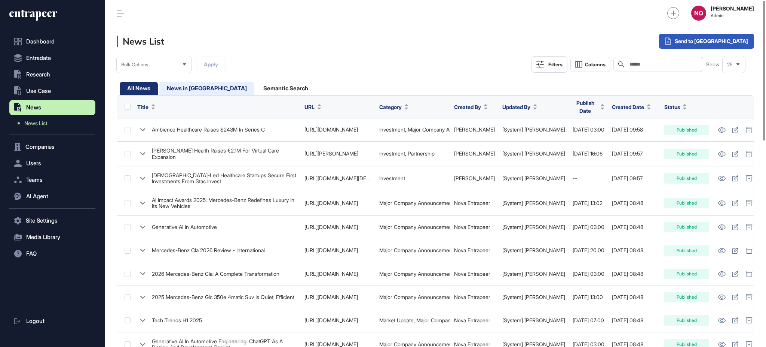
click at [256, 90] on div "News in Queue" at bounding box center [286, 88] width 60 height 13
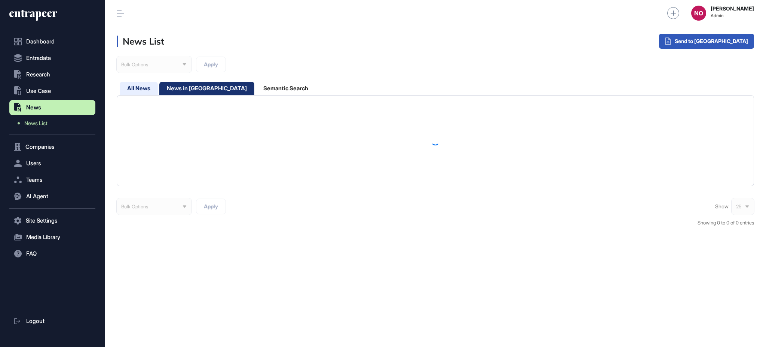
click at [159, 93] on div "All News" at bounding box center [206, 88] width 95 height 13
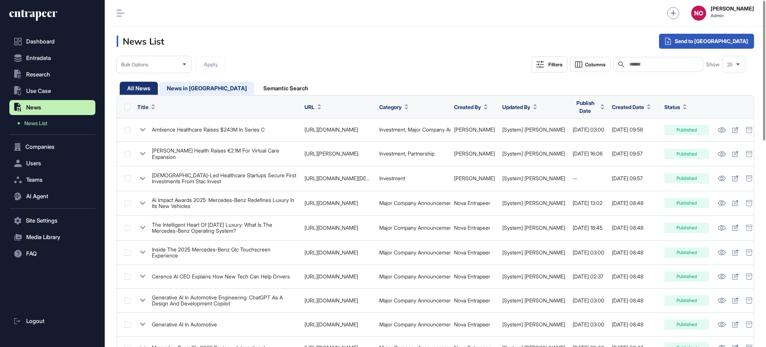
click at [256, 85] on div "News in Queue" at bounding box center [286, 88] width 60 height 13
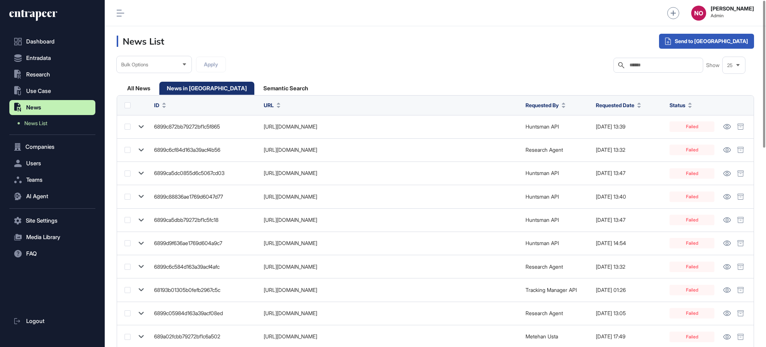
click at [614, 104] on span "Requested Date" at bounding box center [615, 105] width 39 height 8
click at [615, 138] on span "Sort Descending" at bounding box center [626, 136] width 30 height 6
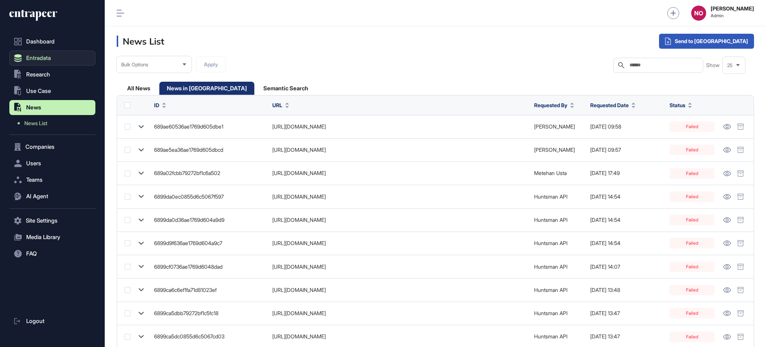
click at [36, 55] on span "Entradata" at bounding box center [38, 58] width 25 height 6
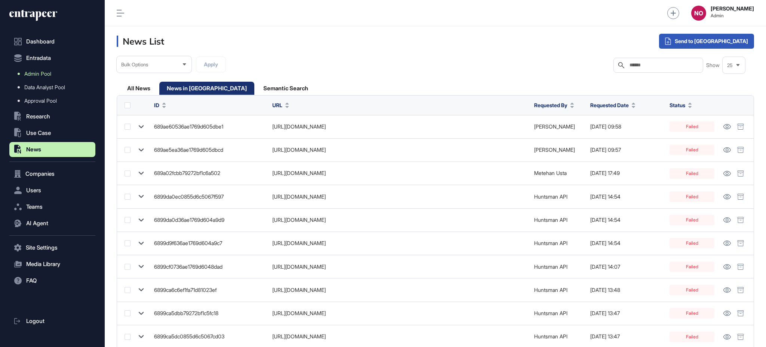
click at [52, 74] on link "Admin Pool" at bounding box center [54, 73] width 82 height 13
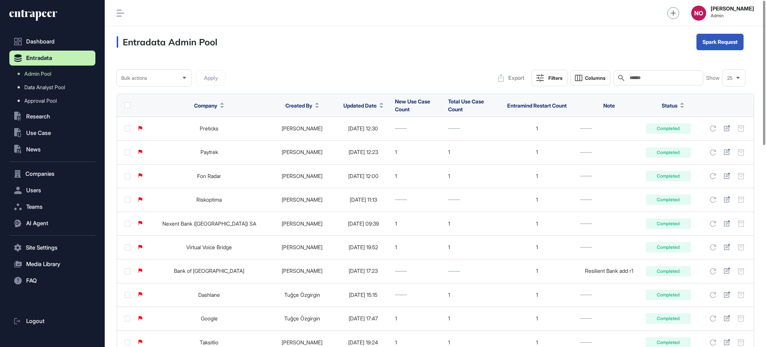
click at [370, 105] on span "Updated Date" at bounding box center [360, 105] width 33 height 8
click at [363, 138] on span "Sort Descending" at bounding box center [370, 137] width 30 height 6
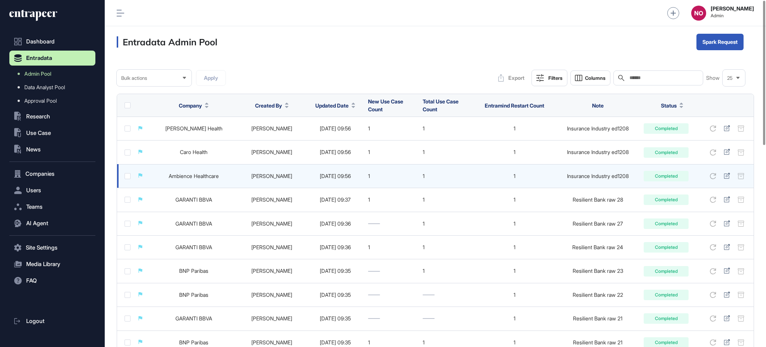
click at [205, 174] on link "Ambience Healthcare" at bounding box center [194, 176] width 50 height 6
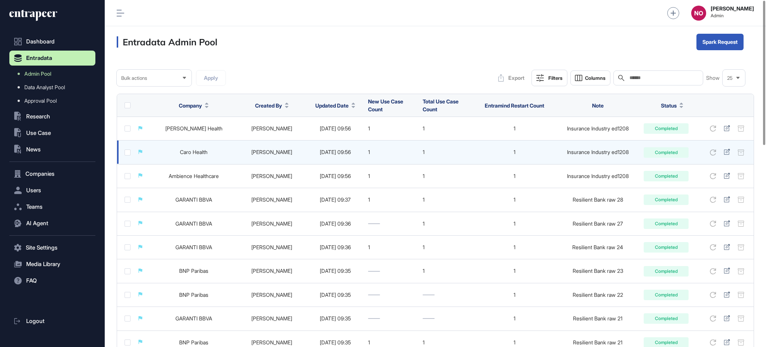
click at [204, 152] on link "Caro Health" at bounding box center [194, 152] width 28 height 6
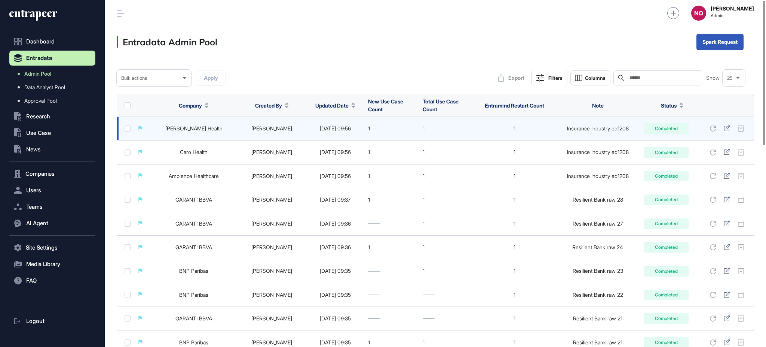
click at [202, 128] on link "Wanda Health" at bounding box center [193, 128] width 57 height 6
click at [729, 127] on icon at bounding box center [727, 128] width 6 height 6
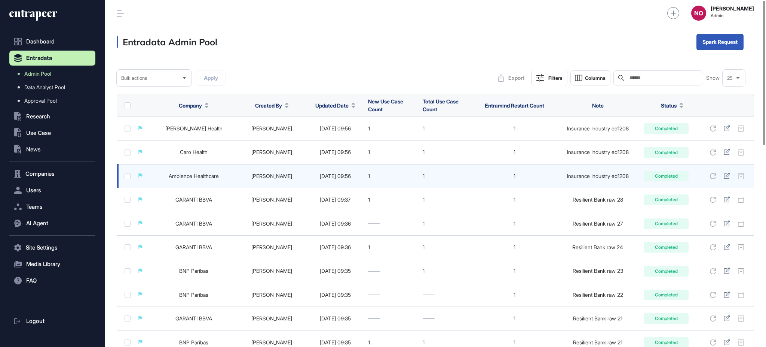
drag, startPoint x: 727, startPoint y: 153, endPoint x: 727, endPoint y: 167, distance: 14.6
click at [727, 153] on icon at bounding box center [727, 152] width 6 height 6
click at [727, 174] on icon at bounding box center [727, 176] width 6 height 6
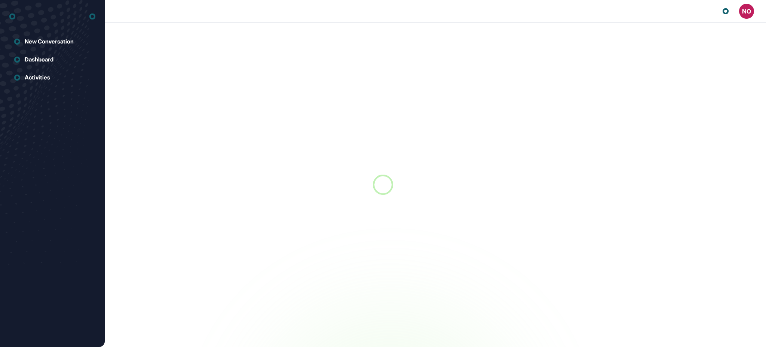
scroll to position [0, 0]
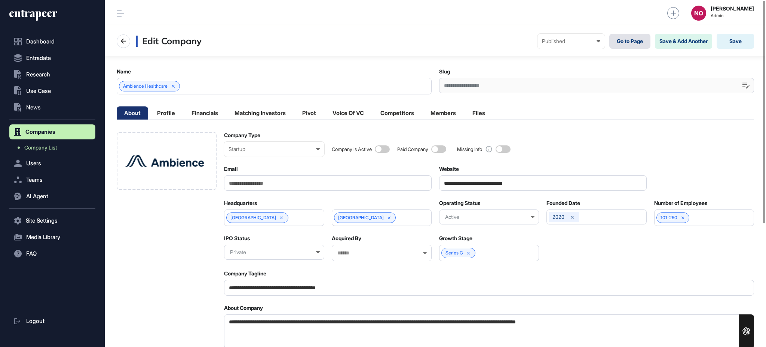
scroll to position [0, 0]
click at [626, 39] on link "Go to Page" at bounding box center [630, 41] width 41 height 15
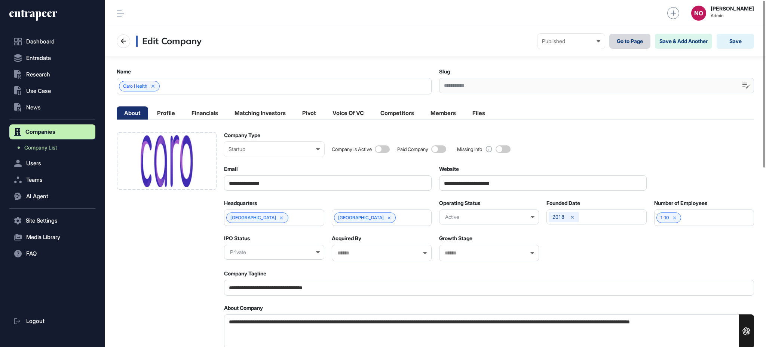
click at [639, 40] on link "Go to Page" at bounding box center [630, 41] width 41 height 15
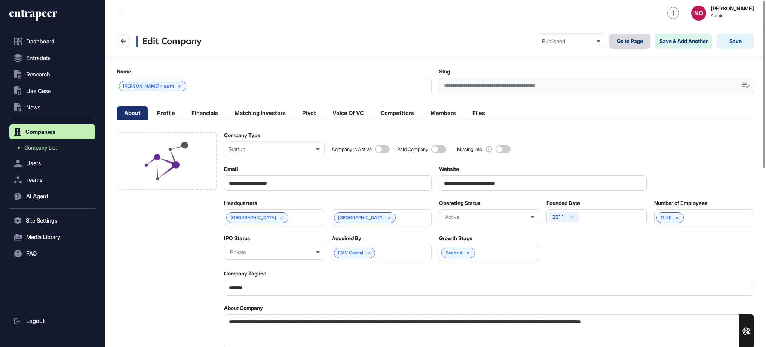
click at [623, 39] on link "Go to Page" at bounding box center [630, 41] width 41 height 15
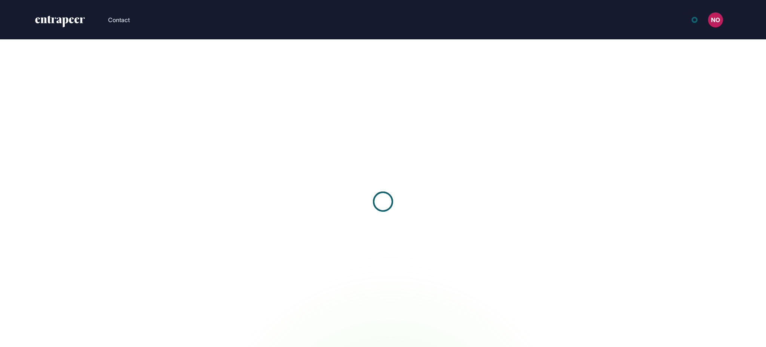
scroll to position [0, 0]
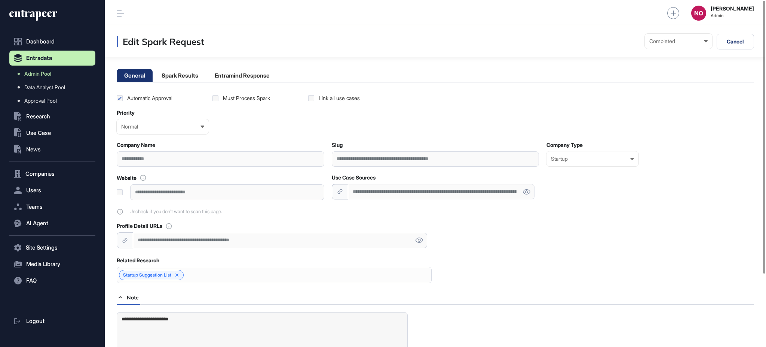
click at [207, 79] on li "Spark Results" at bounding box center [242, 75] width 70 height 13
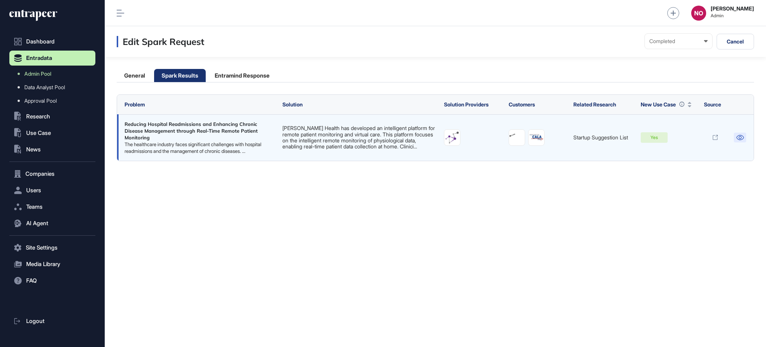
click at [738, 140] on icon at bounding box center [740, 137] width 8 height 5
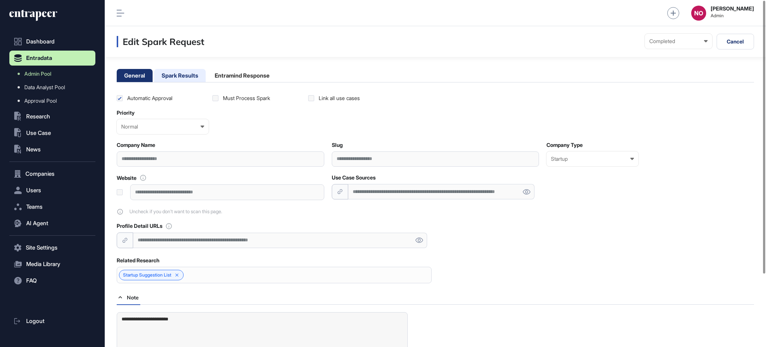
click at [207, 71] on li "Spark Results" at bounding box center [242, 75] width 70 height 13
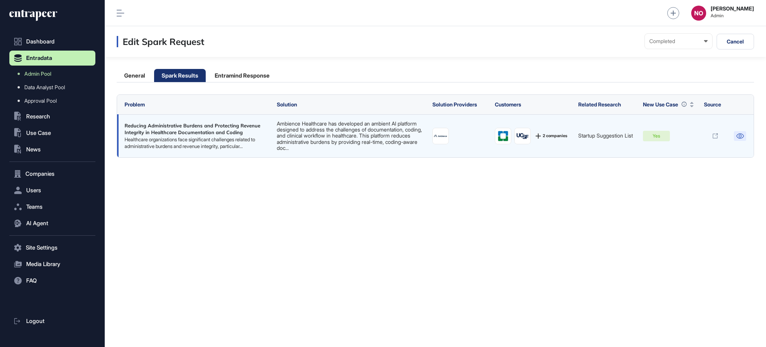
click at [736, 135] on icon at bounding box center [740, 135] width 8 height 5
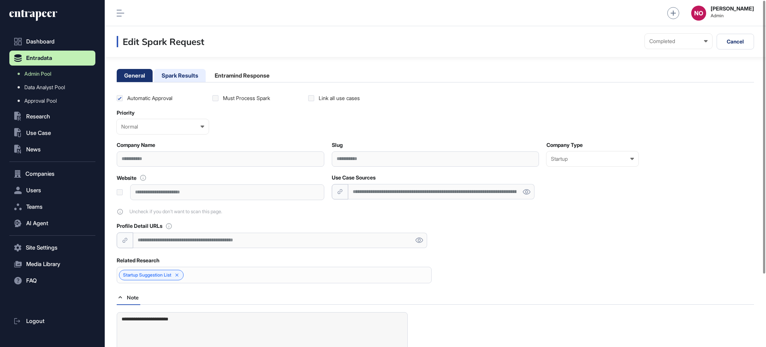
click at [207, 81] on li "Spark Results" at bounding box center [242, 75] width 70 height 13
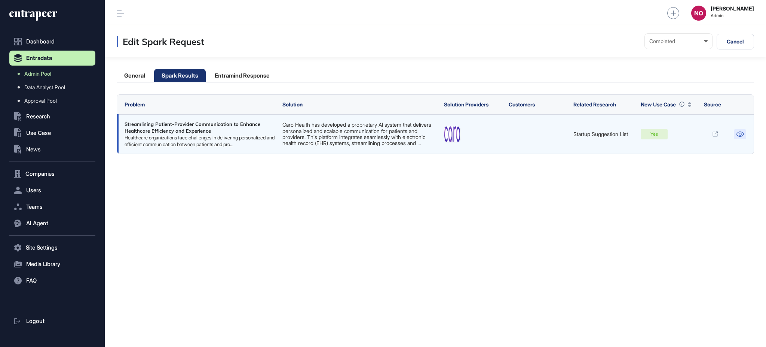
click at [741, 136] on icon at bounding box center [740, 133] width 7 height 5
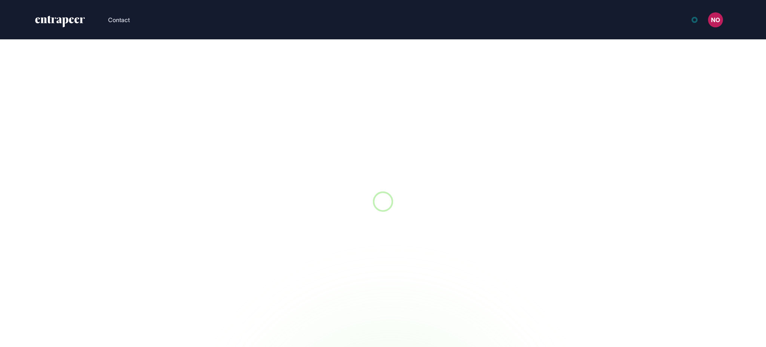
scroll to position [0, 0]
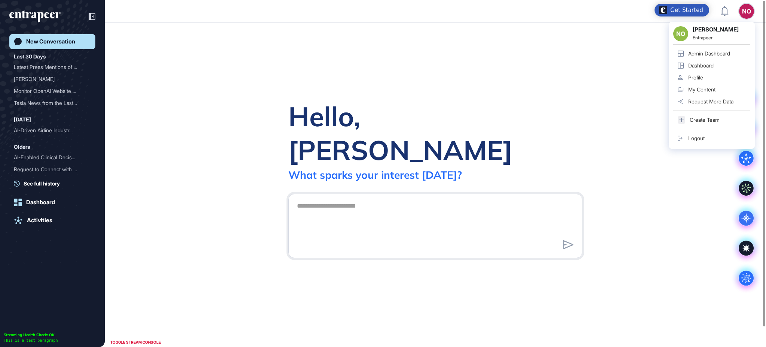
click at [735, 49] on link "Admin Dashboard" at bounding box center [712, 54] width 77 height 12
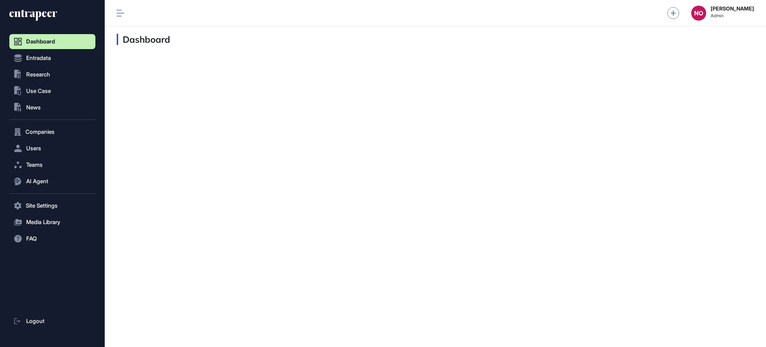
scroll to position [0, 0]
click at [49, 58] on span "Entradata" at bounding box center [38, 58] width 25 height 6
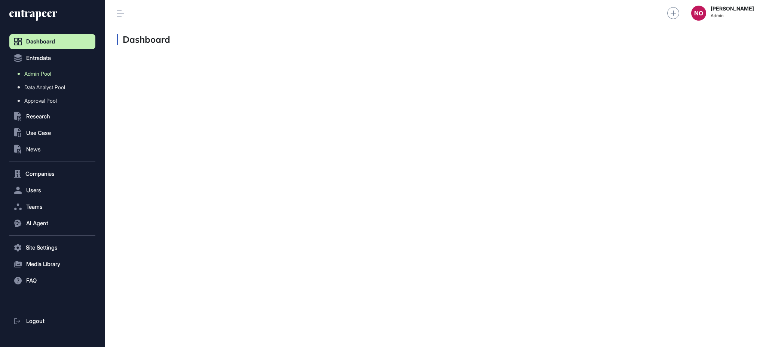
click at [46, 75] on span "Admin Pool" at bounding box center [37, 74] width 27 height 6
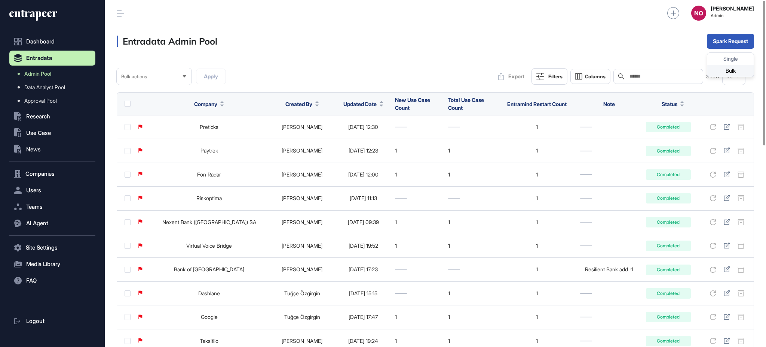
click at [722, 74] on div "Bulk" at bounding box center [731, 71] width 46 height 12
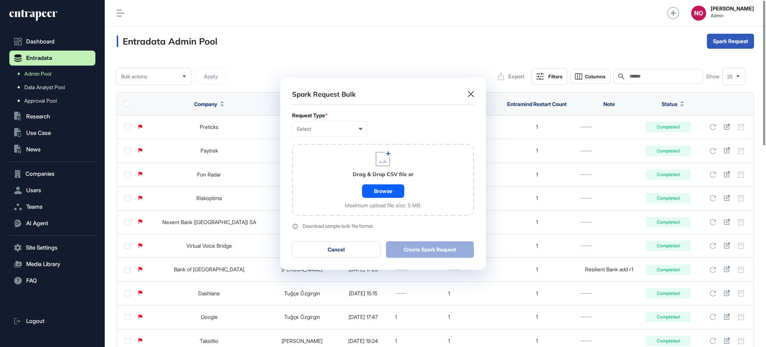
scroll to position [0, 3]
click at [347, 130] on div "Select" at bounding box center [330, 129] width 66 height 6
click at [0, 0] on div "Company" at bounding box center [0, 0] width 0 height 0
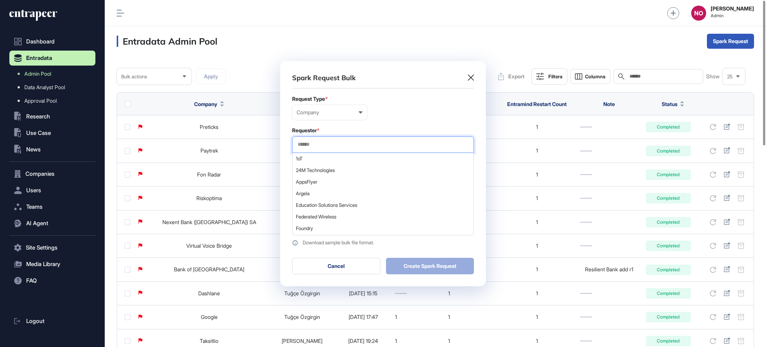
drag, startPoint x: 311, startPoint y: 152, endPoint x: 332, endPoint y: 141, distance: 23.3
click at [332, 141] on input "text" at bounding box center [383, 144] width 172 height 6
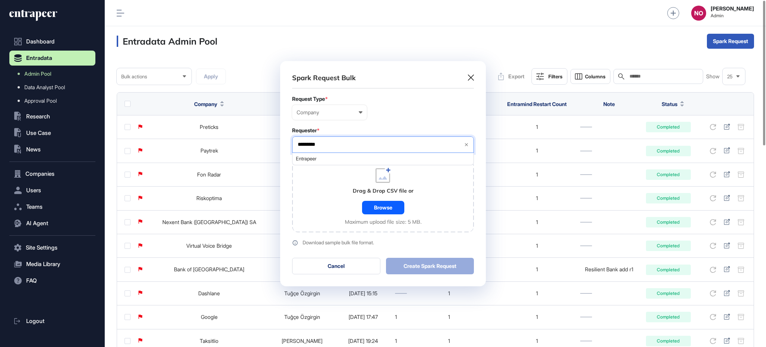
type input "*********"
drag, startPoint x: 335, startPoint y: 152, endPoint x: 331, endPoint y: 161, distance: 9.4
click at [335, 153] on div "********* Entrapeer" at bounding box center [383, 144] width 182 height 16
click at [331, 161] on span "Entrapeer" at bounding box center [383, 159] width 174 height 6
drag, startPoint x: 319, startPoint y: 188, endPoint x: 358, endPoint y: 206, distance: 43.2
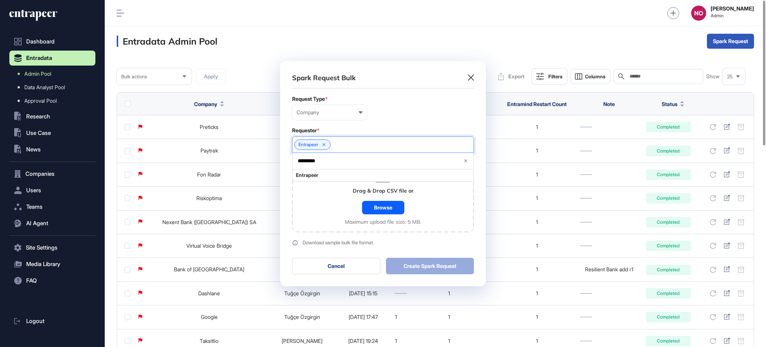
click at [319, 189] on div "Drag & Drop CSV file or Browse Maximum upload file size: 5 MB." at bounding box center [383, 196] width 182 height 72
click at [375, 211] on div "Browse" at bounding box center [383, 207] width 42 height 13
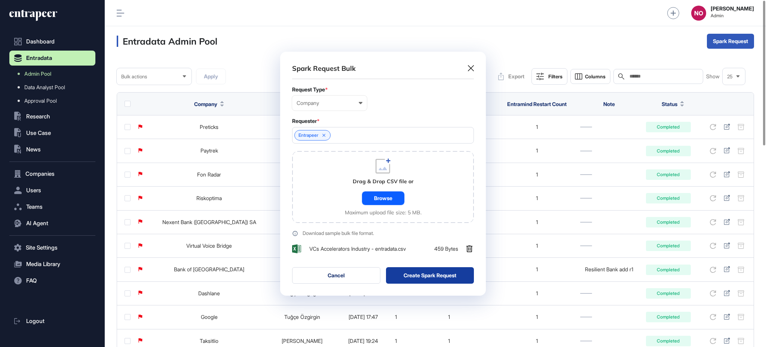
scroll to position [244, 205]
click at [436, 274] on button "Create Spark Request" at bounding box center [430, 275] width 88 height 16
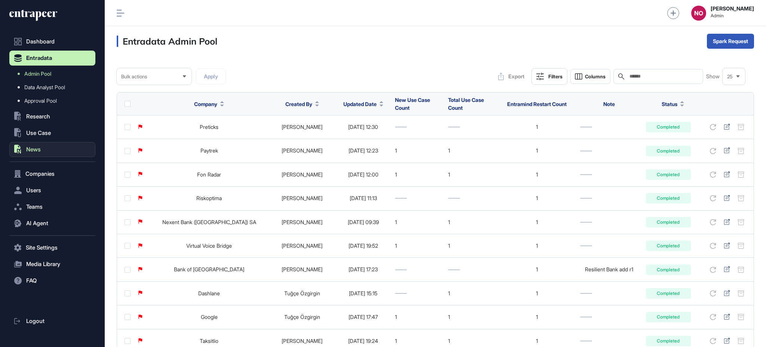
click at [37, 150] on span "News" at bounding box center [33, 149] width 15 height 6
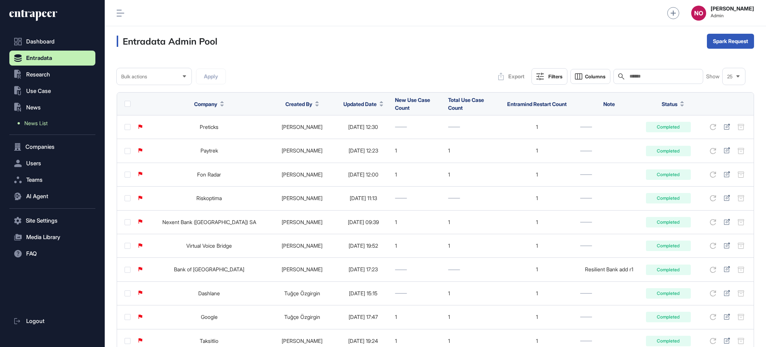
click at [50, 121] on link "News List" at bounding box center [54, 122] width 82 height 13
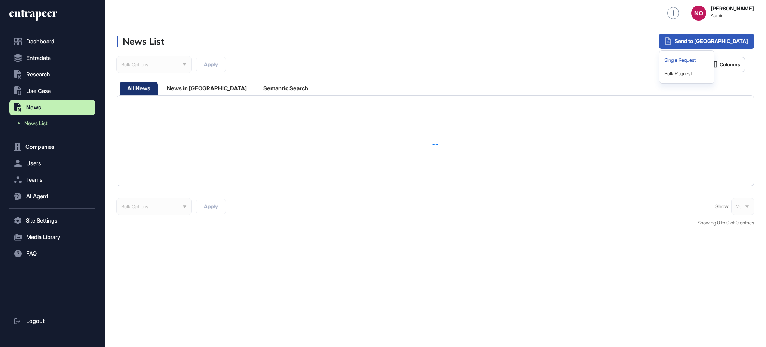
click at [711, 60] on div "Single Request" at bounding box center [687, 60] width 49 height 13
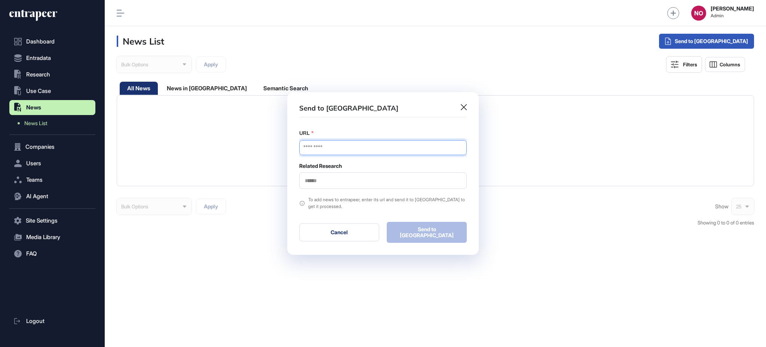
click at [390, 145] on input "URL" at bounding box center [383, 147] width 168 height 15
paste input "**********"
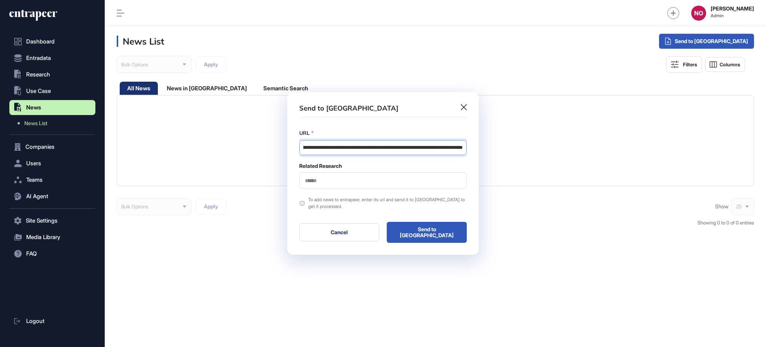
type input "**********"
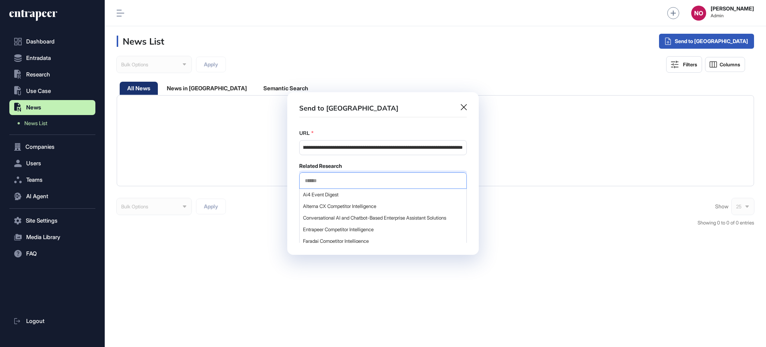
scroll to position [0, 0]
click at [333, 181] on input "text" at bounding box center [383, 180] width 158 height 6
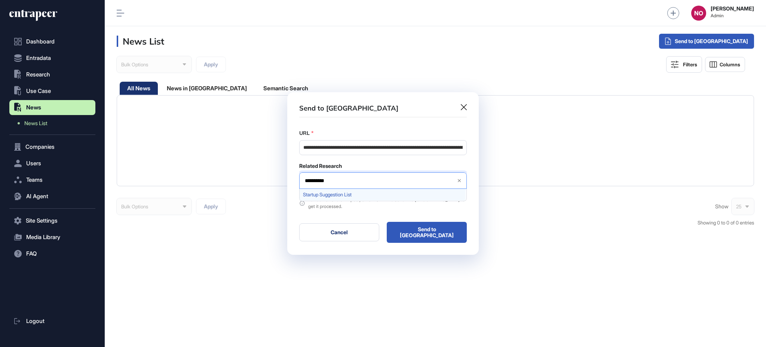
type input "**********"
click at [331, 192] on div "Startup Suggestion List" at bounding box center [383, 195] width 166 height 12
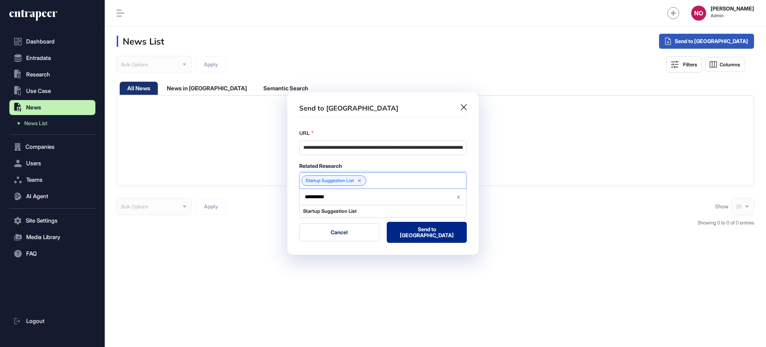
click at [408, 237] on button "Send to Portia" at bounding box center [427, 232] width 80 height 21
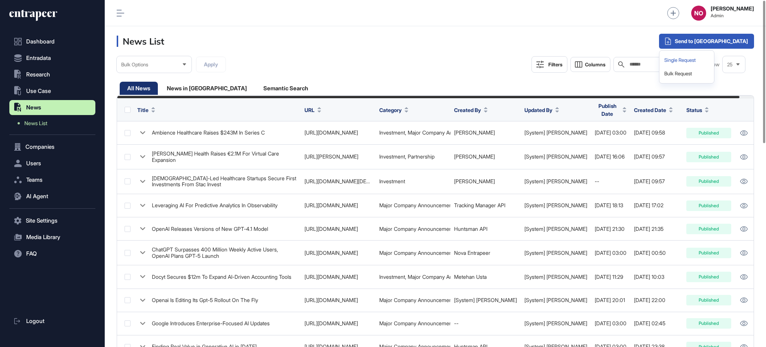
click at [711, 62] on div "Single Request" at bounding box center [687, 60] width 49 height 13
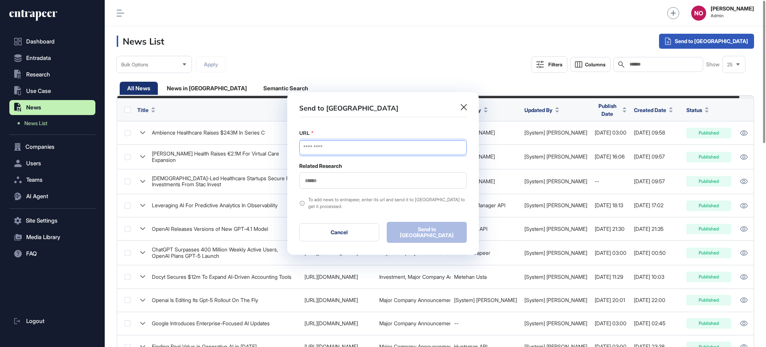
drag, startPoint x: 373, startPoint y: 144, endPoint x: 357, endPoint y: 147, distance: 15.9
click at [373, 144] on input "URL" at bounding box center [383, 147] width 168 height 15
paste input "**********"
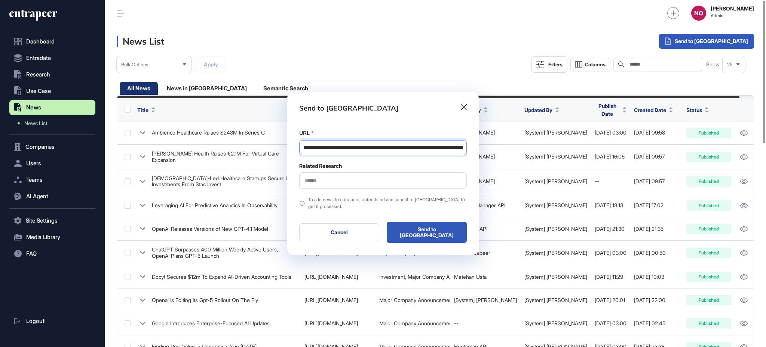
scroll to position [0, 147]
type input "**********"
click at [319, 179] on input "text" at bounding box center [383, 180] width 158 height 6
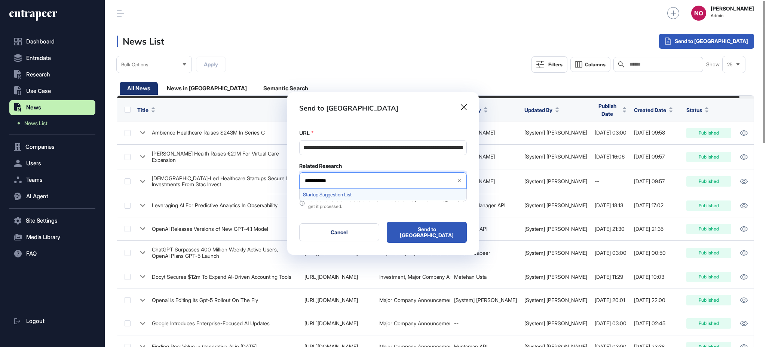
type input "**********"
click at [321, 196] on span "Startup Suggestion List" at bounding box center [382, 195] width 159 height 6
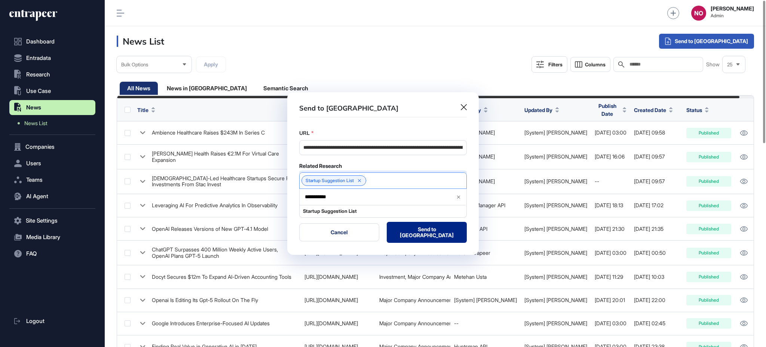
click at [428, 237] on button "Send to Portia" at bounding box center [427, 232] width 80 height 21
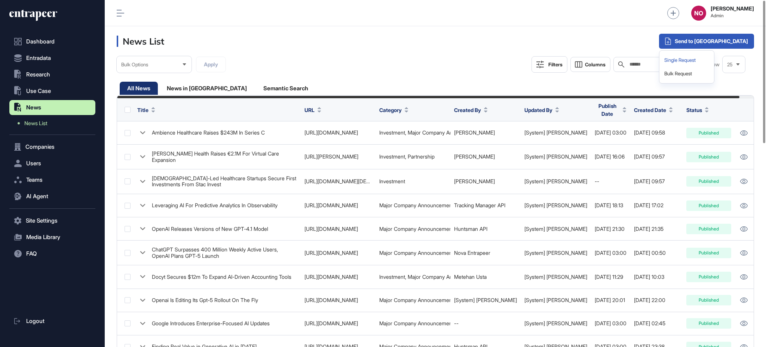
click at [711, 62] on div "Single Request" at bounding box center [687, 60] width 49 height 13
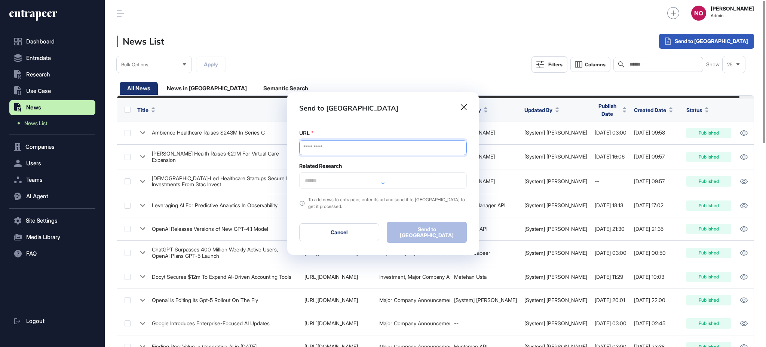
click at [399, 154] on input "URL" at bounding box center [383, 147] width 168 height 15
paste input "**********"
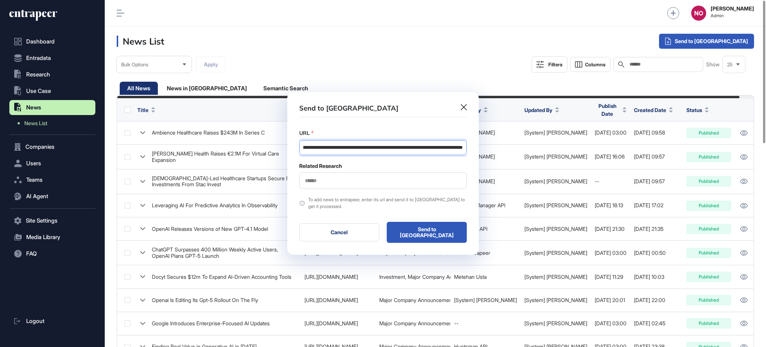
type input "**********"
click at [329, 183] on input "text" at bounding box center [383, 180] width 158 height 6
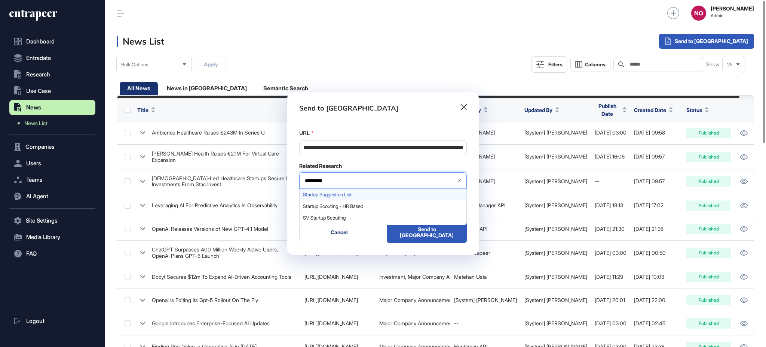
type input "*********"
click at [330, 197] on span "Startup Suggestion List" at bounding box center [382, 195] width 159 height 6
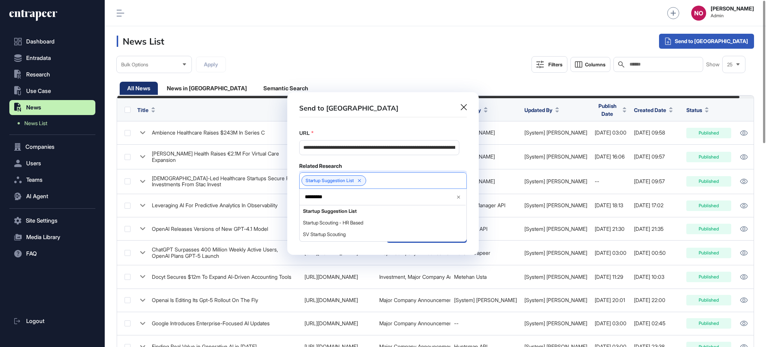
click at [431, 167] on div "Related Research" at bounding box center [383, 165] width 168 height 7
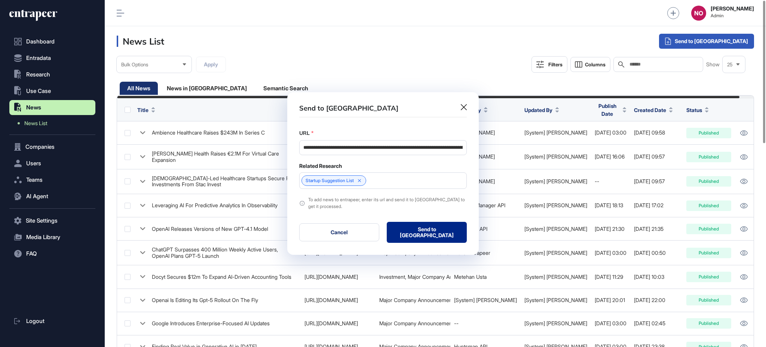
click at [432, 230] on button "Send to Portia" at bounding box center [427, 232] width 80 height 21
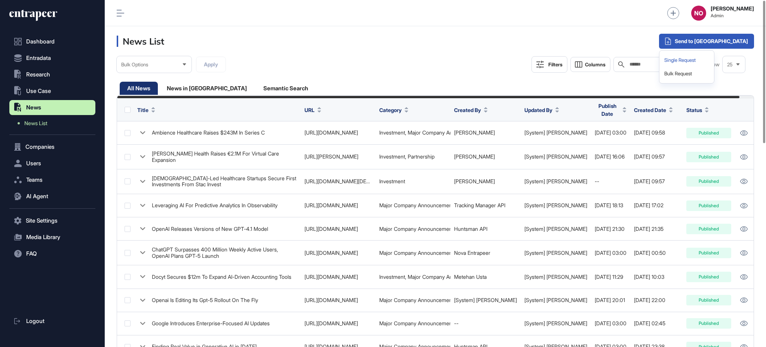
click at [711, 60] on div "Single Request" at bounding box center [687, 60] width 49 height 13
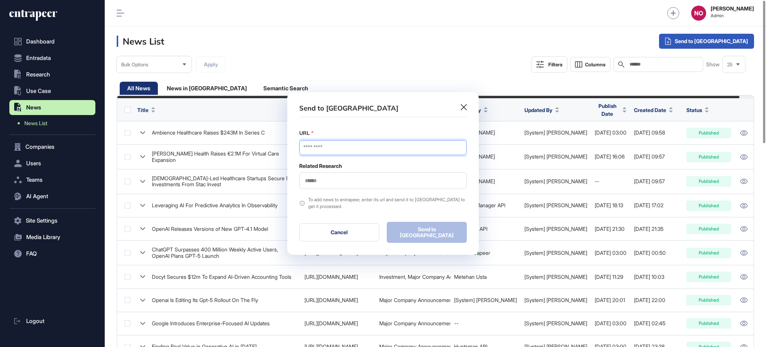
click at [336, 143] on input "URL" at bounding box center [383, 147] width 168 height 15
paste input "**********"
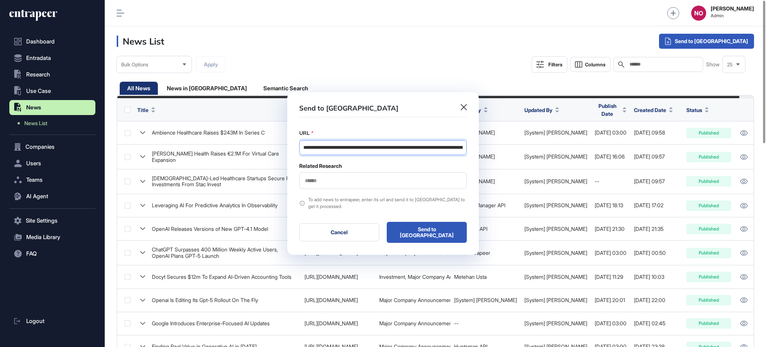
scroll to position [0, 102]
type input "**********"
click at [321, 180] on input "text" at bounding box center [383, 180] width 158 height 6
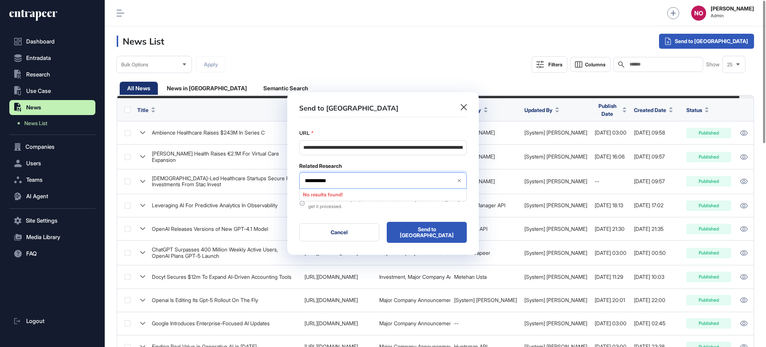
click at [318, 180] on input "**********" at bounding box center [377, 180] width 147 height 6
type input "**********"
click at [333, 199] on div "Startup Suggestion List" at bounding box center [383, 195] width 166 height 12
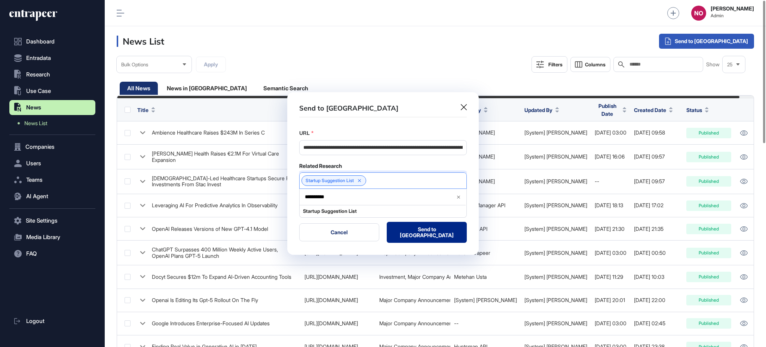
click at [446, 237] on button "Send to Portia" at bounding box center [427, 232] width 80 height 21
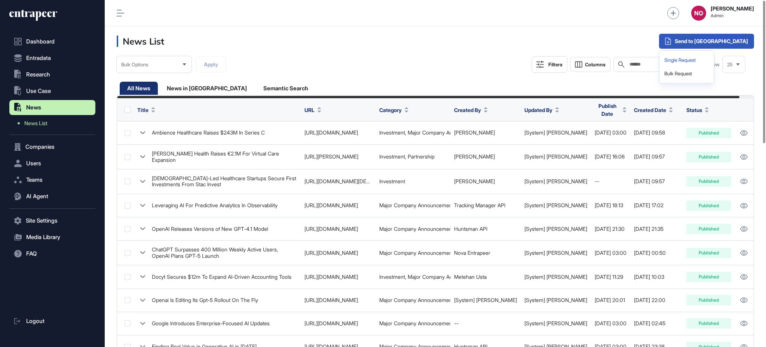
click at [711, 57] on div "Single Request" at bounding box center [687, 60] width 49 height 13
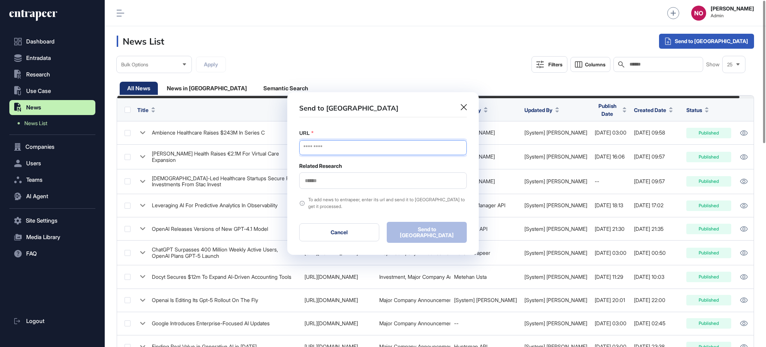
click at [381, 144] on input "URL" at bounding box center [383, 147] width 168 height 15
paste input "**********"
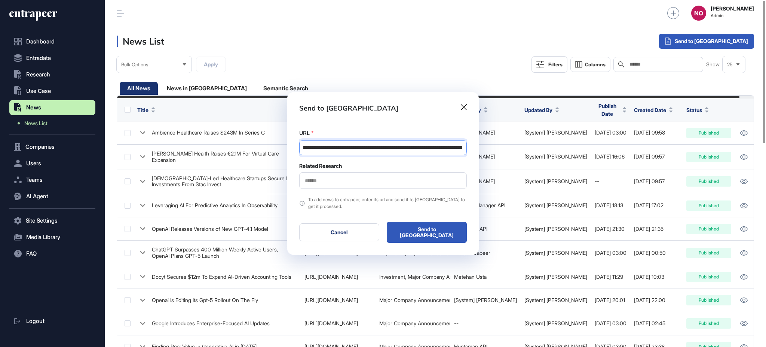
type input "**********"
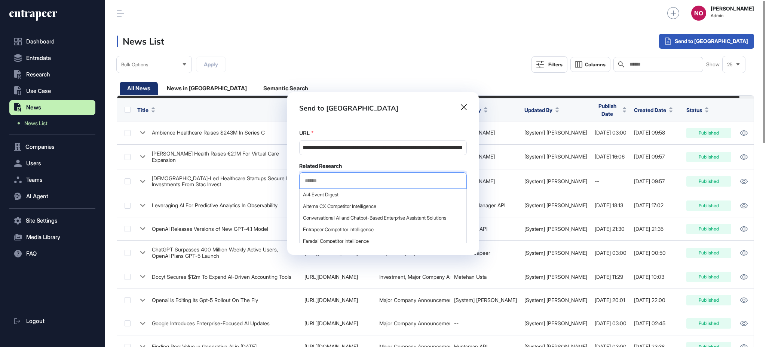
scroll to position [0, 0]
click at [330, 180] on input "text" at bounding box center [383, 180] width 158 height 6
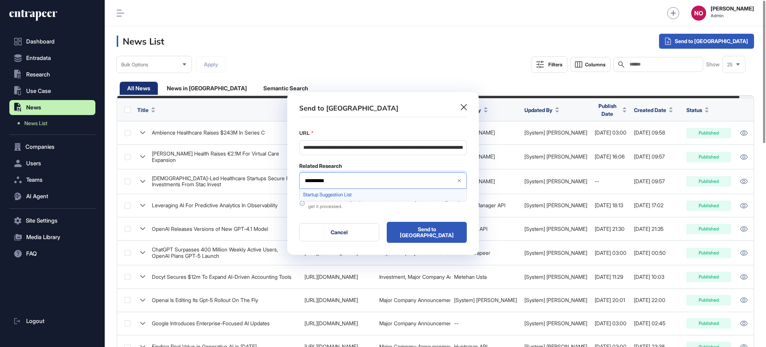
type input "**********"
click at [326, 190] on div "Startup Suggestion List" at bounding box center [383, 195] width 166 height 12
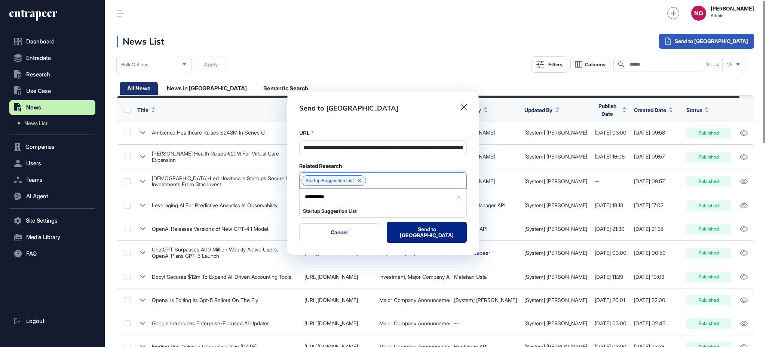
click at [435, 237] on button "Send to Portia" at bounding box center [427, 232] width 80 height 21
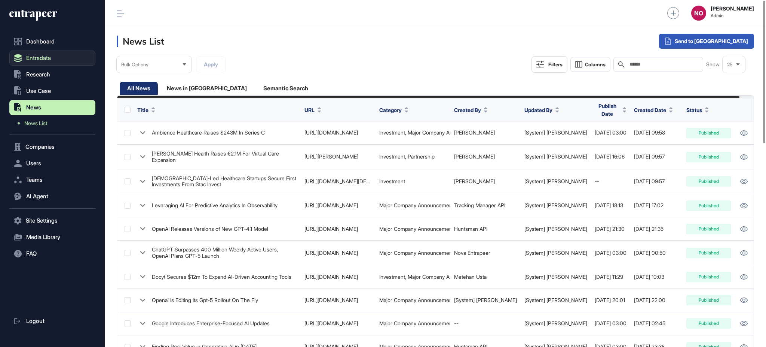
click at [25, 53] on button "Entradata" at bounding box center [52, 58] width 86 height 15
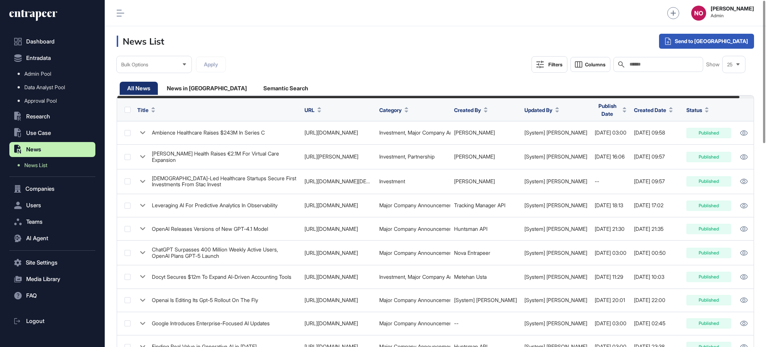
click at [38, 72] on span "Admin Pool" at bounding box center [37, 74] width 27 height 6
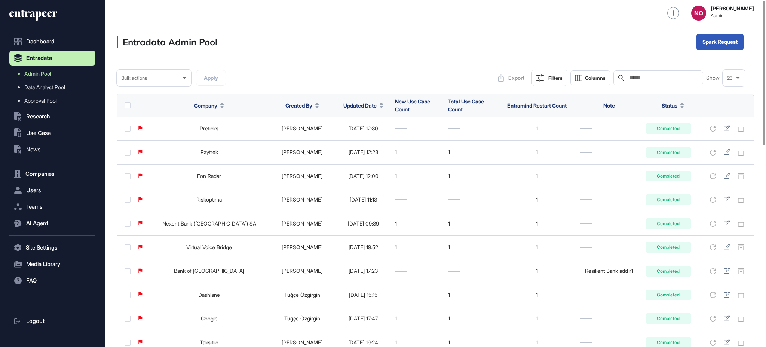
click at [380, 107] on icon at bounding box center [382, 107] width 4 height 2
click at [370, 132] on div "Sort Descending" at bounding box center [364, 136] width 46 height 11
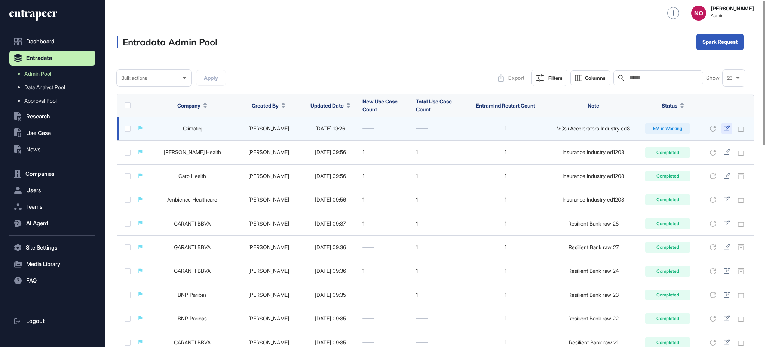
click at [730, 128] on icon at bounding box center [727, 128] width 6 height 6
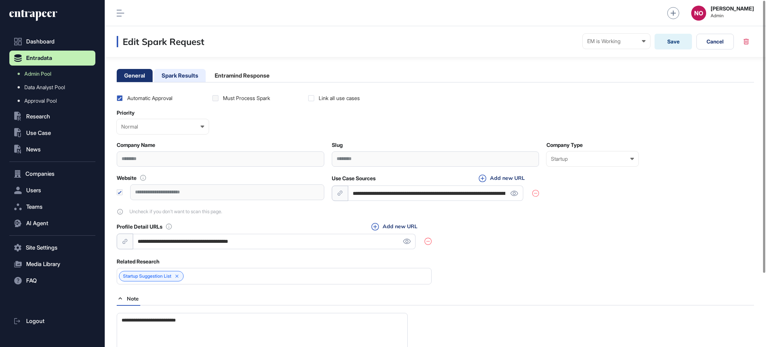
click at [207, 80] on li "Spark Results" at bounding box center [242, 75] width 70 height 13
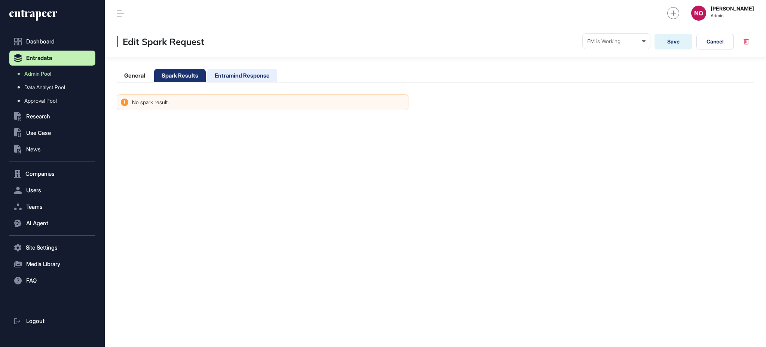
click at [222, 75] on li "Entramind Response" at bounding box center [242, 75] width 70 height 13
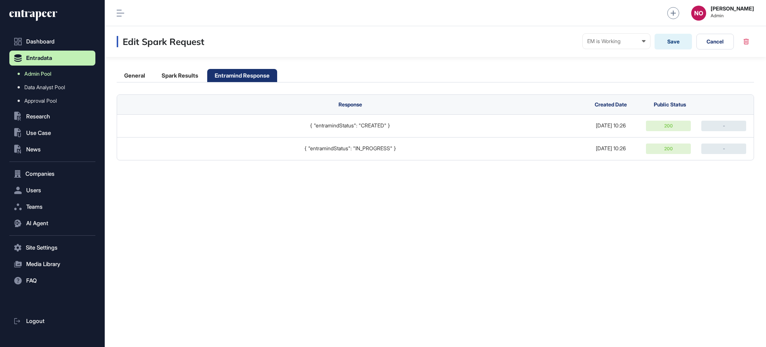
click at [74, 73] on link "Admin Pool" at bounding box center [54, 73] width 82 height 13
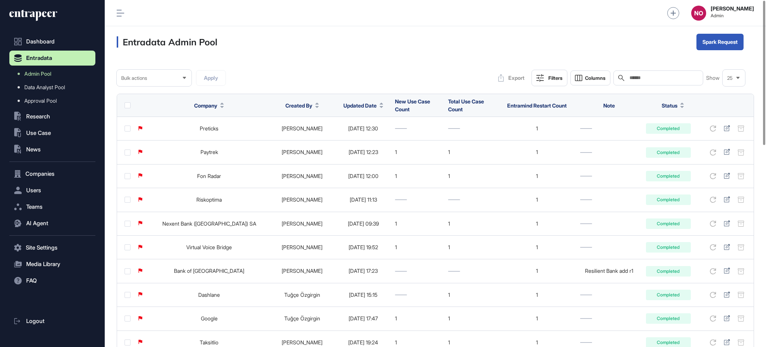
click at [345, 101] on span "Updated Date" at bounding box center [360, 105] width 33 height 8
click at [360, 141] on div "Sort Descending" at bounding box center [364, 136] width 46 height 11
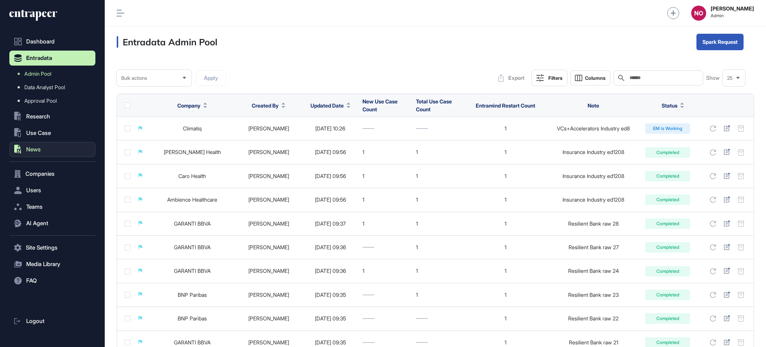
click at [40, 149] on span "News" at bounding box center [33, 149] width 15 height 6
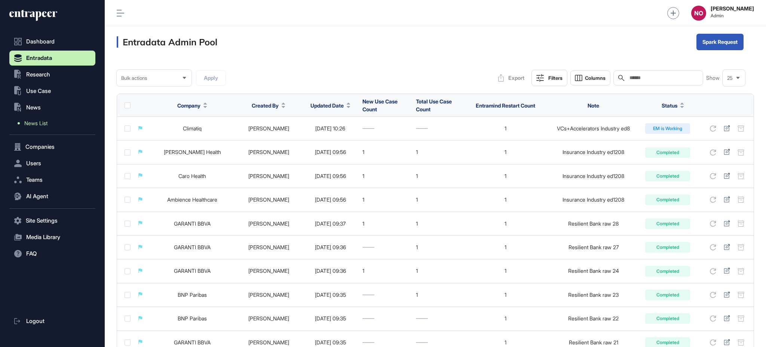
click at [56, 125] on link "News List" at bounding box center [54, 122] width 82 height 13
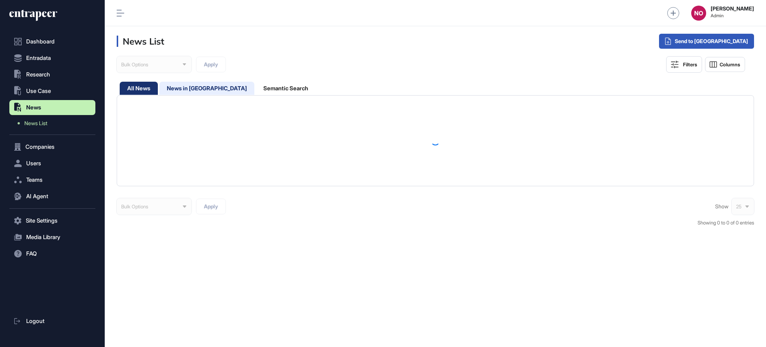
drag, startPoint x: 181, startPoint y: 90, endPoint x: 189, endPoint y: 89, distance: 8.6
click at [256, 89] on div "News in Queue" at bounding box center [286, 88] width 60 height 13
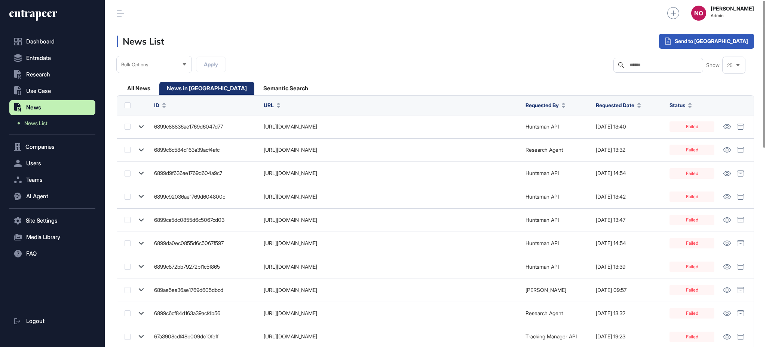
click at [630, 107] on span "Requested Date" at bounding box center [615, 105] width 39 height 8
click at [625, 137] on span "Sort Descending" at bounding box center [626, 136] width 30 height 6
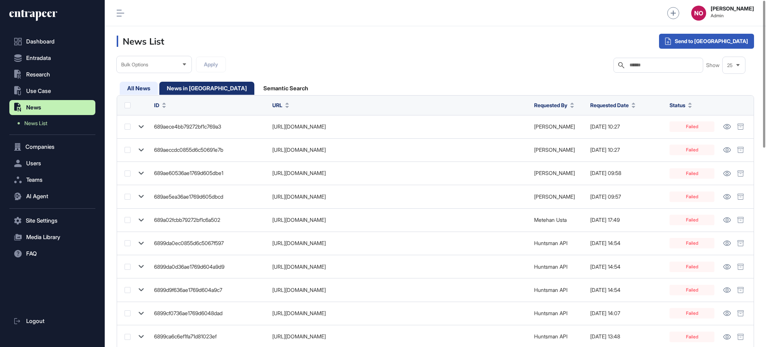
click at [159, 92] on div "All News" at bounding box center [206, 88] width 95 height 13
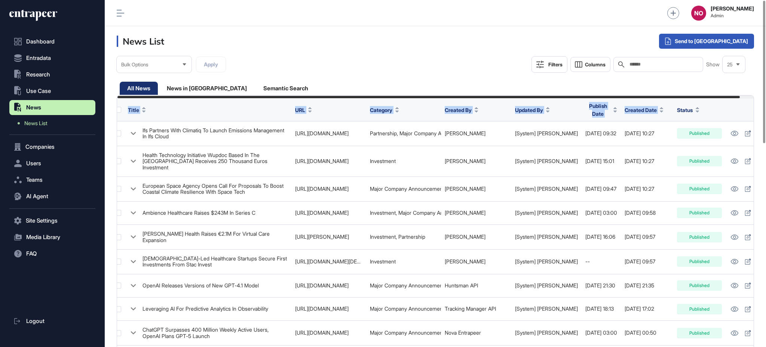
scroll to position [0, 14]
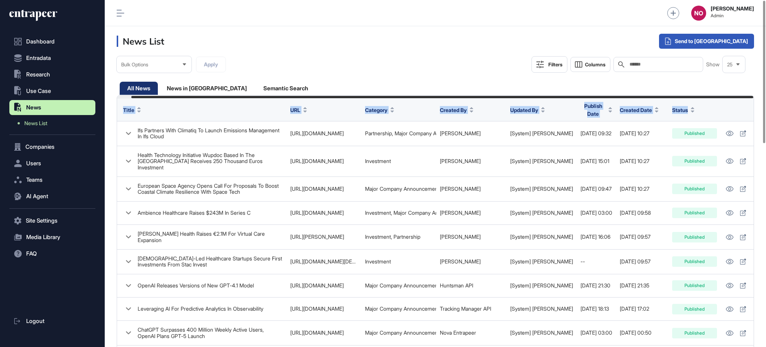
drag, startPoint x: 615, startPoint y: 96, endPoint x: 689, endPoint y: 101, distance: 73.5
click at [433, 70] on div "Bulk Options Apply Filters Columns Search Show 25" at bounding box center [436, 71] width 638 height 31
drag, startPoint x: 716, startPoint y: 178, endPoint x: 669, endPoint y: 5, distance: 178.7
click at [726, 186] on icon at bounding box center [730, 188] width 8 height 5
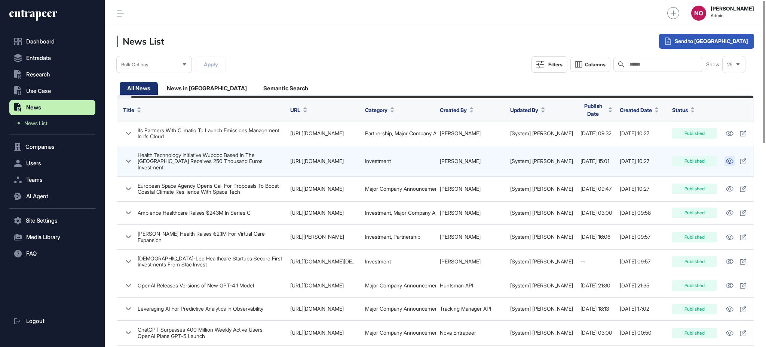
click at [726, 158] on icon at bounding box center [730, 160] width 8 height 5
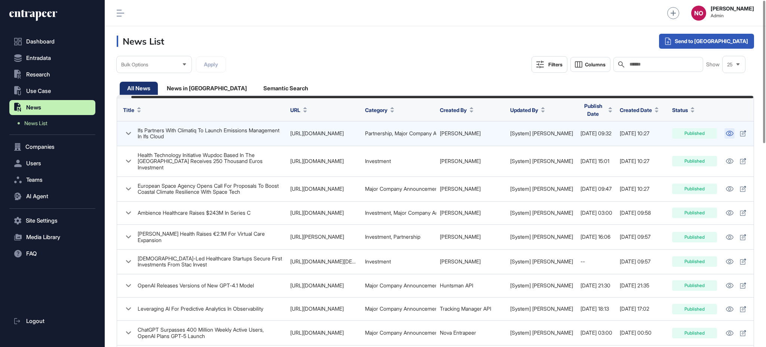
click at [726, 131] on icon at bounding box center [730, 133] width 8 height 5
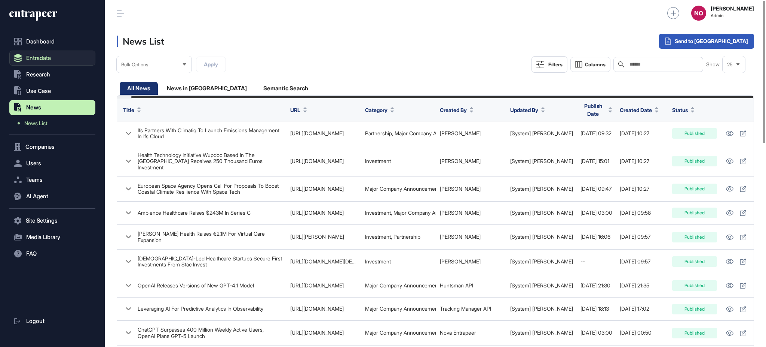
click at [50, 60] on span "Entradata" at bounding box center [38, 58] width 25 height 6
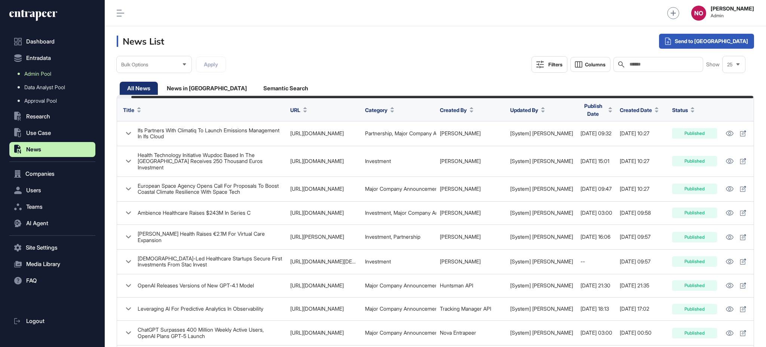
click at [52, 77] on link "Admin Pool" at bounding box center [54, 73] width 82 height 13
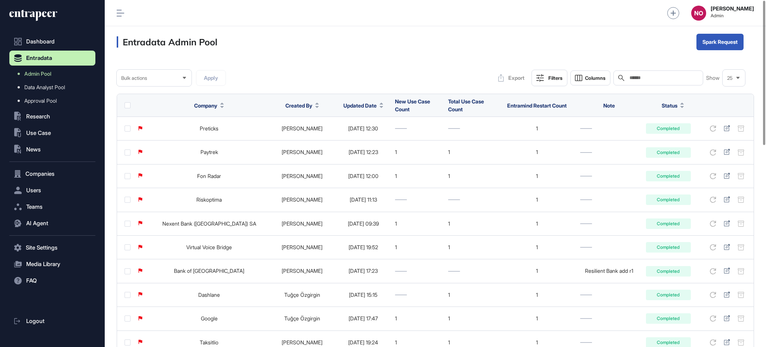
click at [372, 107] on span "Updated Date" at bounding box center [360, 105] width 33 height 8
click at [375, 136] on span "Sort Descending" at bounding box center [370, 137] width 30 height 6
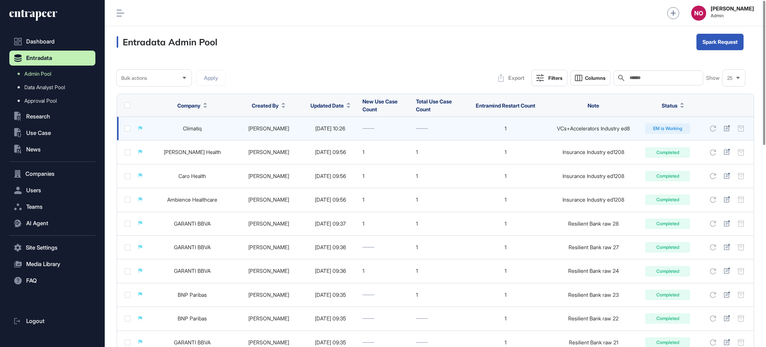
click at [195, 128] on link "Climatiq" at bounding box center [192, 128] width 19 height 6
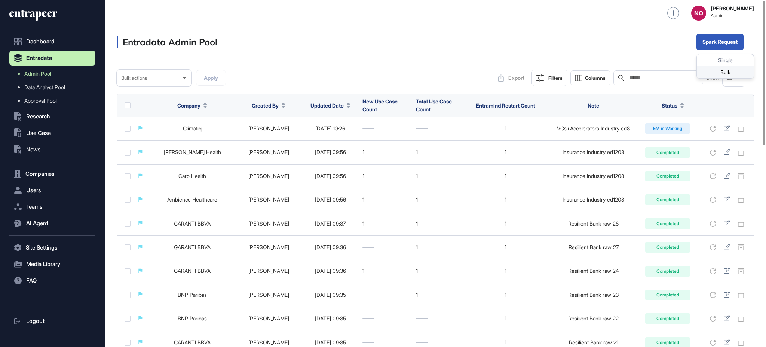
click at [716, 73] on div "Bulk" at bounding box center [725, 72] width 57 height 12
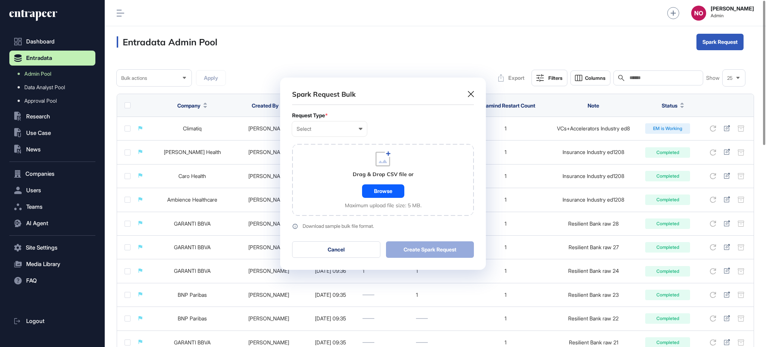
scroll to position [0, 3]
drag, startPoint x: 335, startPoint y: 131, endPoint x: 330, endPoint y: 150, distance: 20.4
click at [334, 131] on div "Select" at bounding box center [330, 129] width 66 height 6
click at [0, 0] on div "Company" at bounding box center [0, 0] width 0 height 0
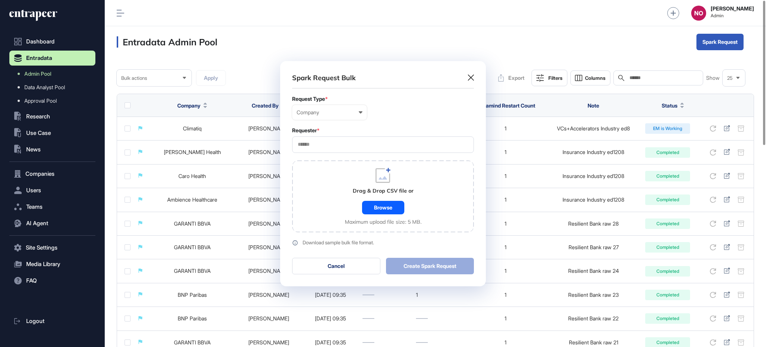
click at [327, 141] on div at bounding box center [383, 144] width 182 height 16
click at [328, 143] on input "text" at bounding box center [383, 144] width 172 height 6
type input "*********"
click at [319, 159] on span "Entrapeer" at bounding box center [383, 159] width 174 height 6
click at [319, 196] on div "Drag & Drop CSV file or Browse Maximum upload file size: 5 MB." at bounding box center [383, 196] width 182 height 72
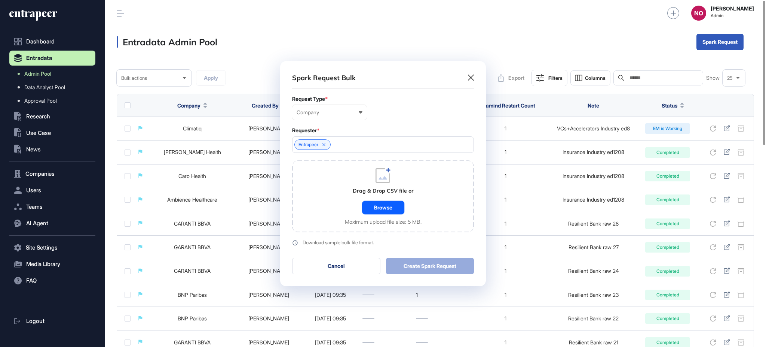
click at [397, 211] on div "Browse" at bounding box center [383, 207] width 42 height 13
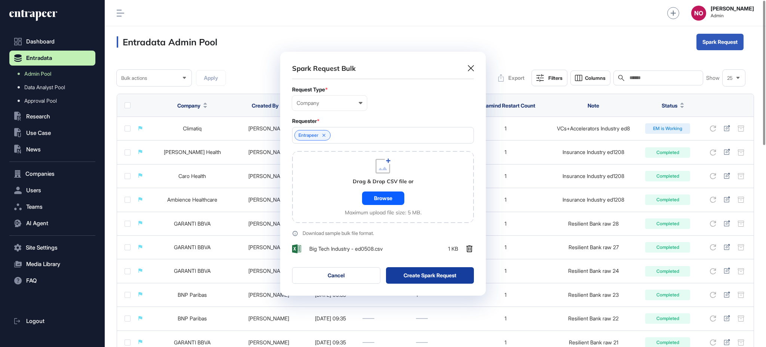
click at [424, 276] on button "Create Spark Request" at bounding box center [430, 275] width 88 height 16
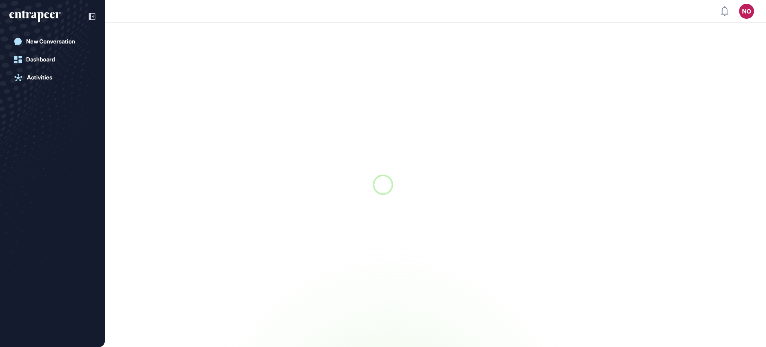
scroll to position [0, 0]
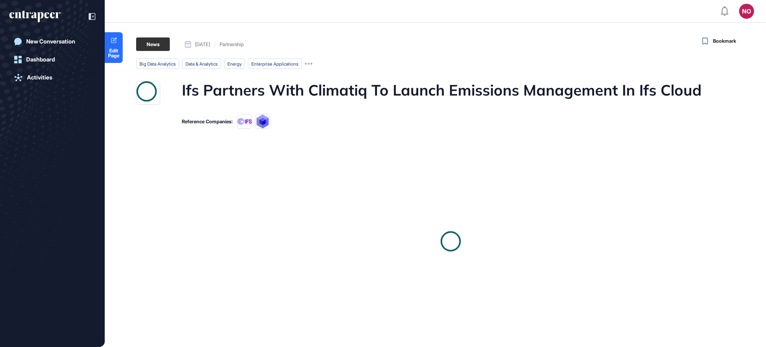
scroll to position [0, 0]
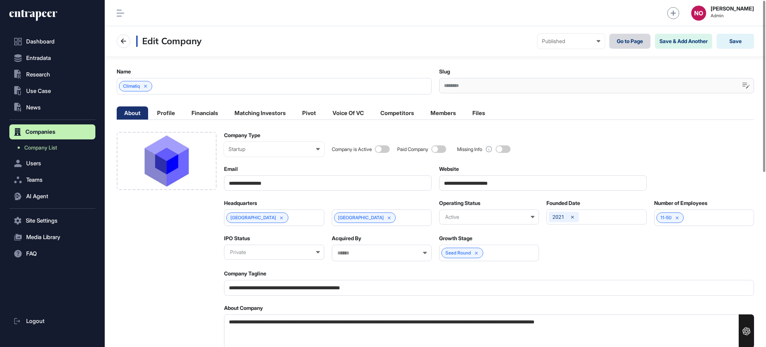
click at [626, 44] on link "Go to Page" at bounding box center [630, 41] width 41 height 15
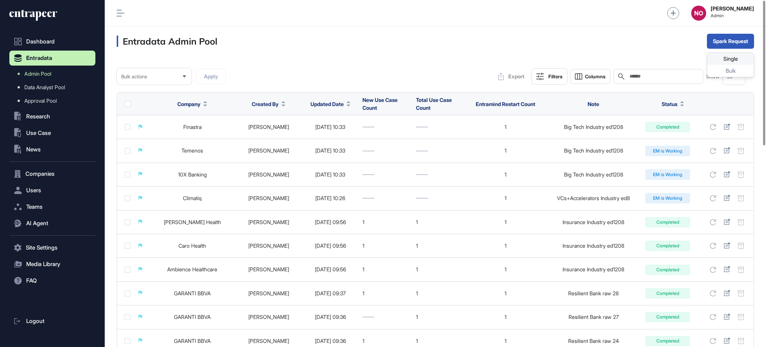
click at [726, 65] on div "Single" at bounding box center [731, 71] width 46 height 12
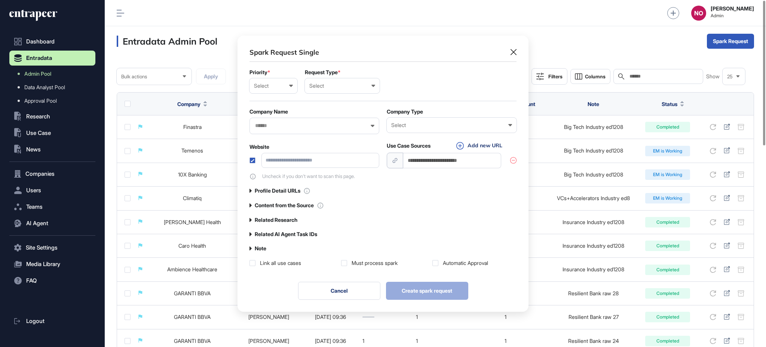
scroll to position [0, 3]
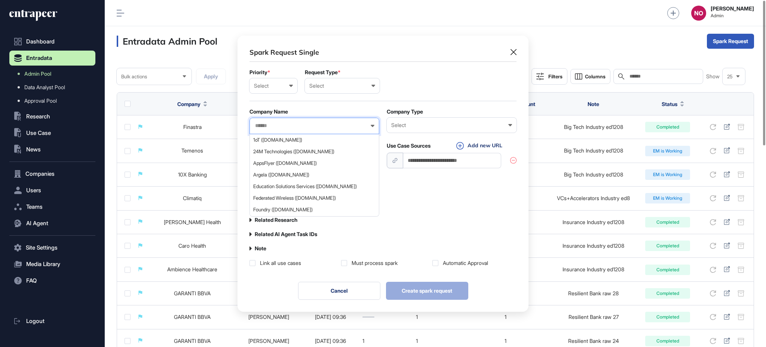
click at [279, 123] on input "text" at bounding box center [309, 125] width 110 height 6
type input "******"
click at [282, 195] on span "GOOGLE ([DOMAIN_NAME])" at bounding box center [314, 195] width 122 height 6
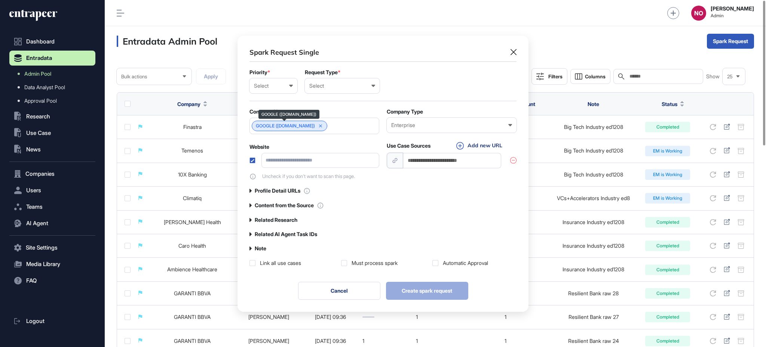
click at [286, 128] on link "GOOGLE ([DOMAIN_NAME])" at bounding box center [285, 125] width 59 height 5
click at [289, 219] on label "Related Research" at bounding box center [276, 220] width 43 height 6
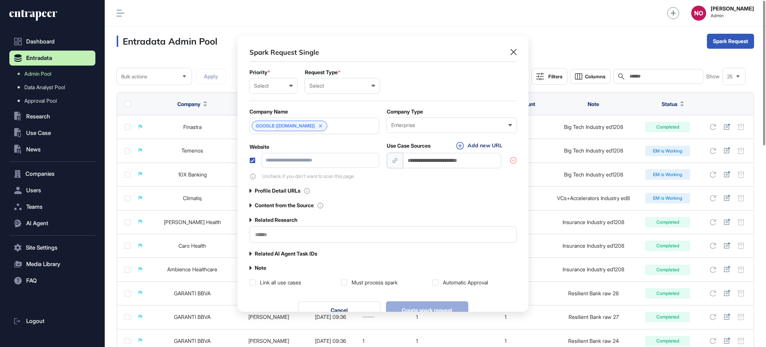
scroll to position [295, 291]
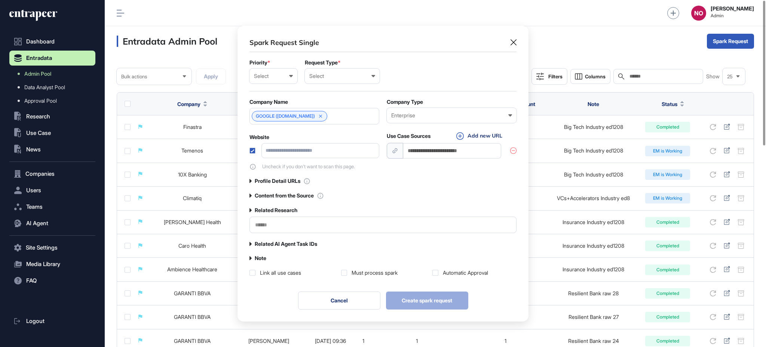
click at [286, 225] on input "text" at bounding box center [382, 225] width 257 height 6
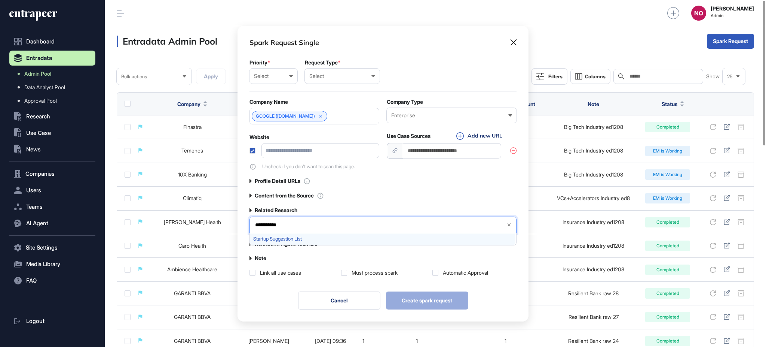
type input "**********"
click at [292, 236] on span "Startup Suggestion List" at bounding box center [382, 239] width 259 height 6
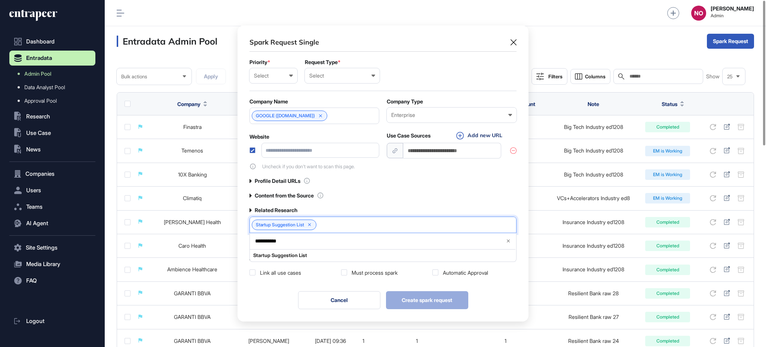
scroll to position [295, 291]
click at [278, 291] on div "Cancel Create spark request" at bounding box center [383, 300] width 267 height 18
click at [436, 272] on label at bounding box center [436, 272] width 6 height 6
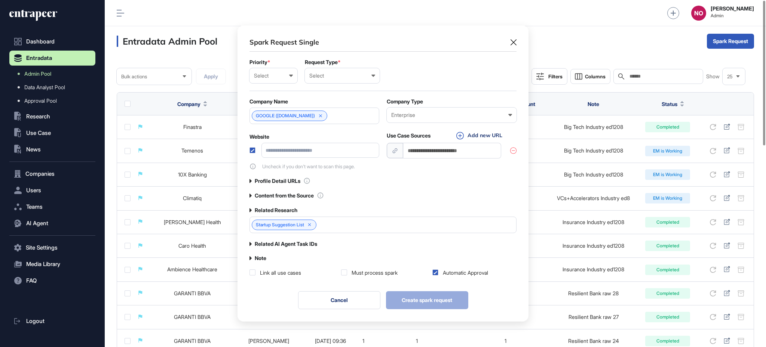
click at [418, 155] on input "url" at bounding box center [452, 150] width 98 height 15
paste input "**********"
type input "**********"
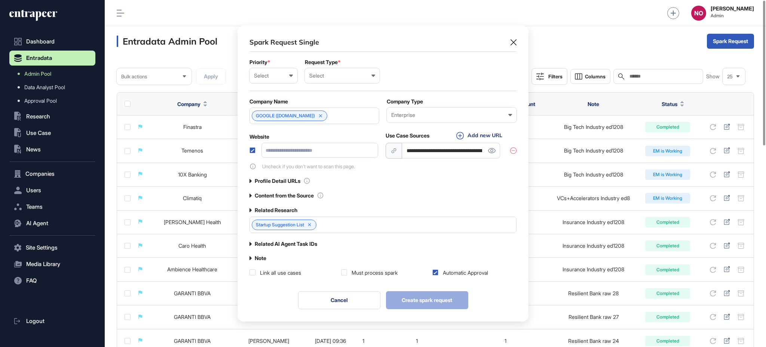
click at [253, 146] on div at bounding box center [314, 150] width 129 height 15
click at [253, 149] on label at bounding box center [253, 150] width 6 height 6
click at [284, 195] on label "Content from the Source" at bounding box center [284, 195] width 59 height 6
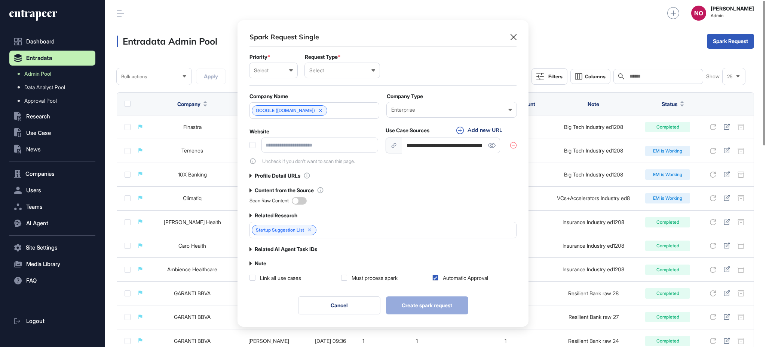
click at [305, 201] on span at bounding box center [299, 200] width 15 height 7
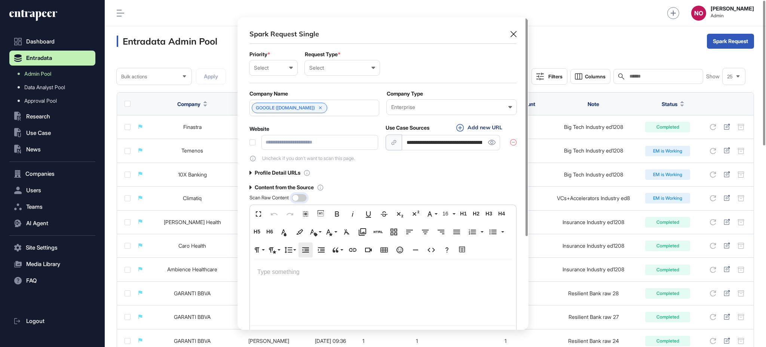
scroll to position [312, 291]
click at [314, 282] on div at bounding box center [383, 311] width 266 height 105
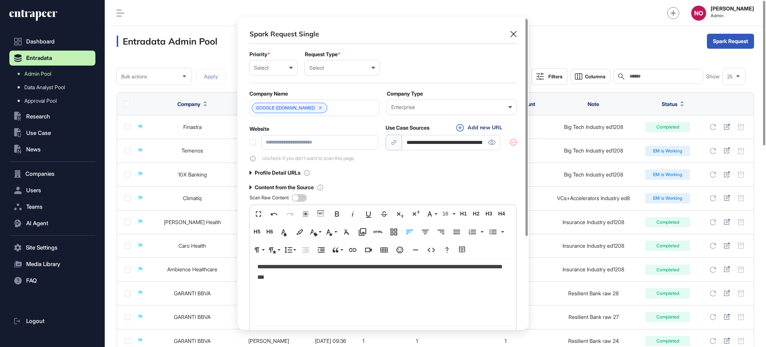
scroll to position [811, 0]
click at [279, 71] on div "Select Low Normal High Urgent" at bounding box center [274, 67] width 48 height 15
click at [0, 0] on div "Normal" at bounding box center [0, 0] width 0 height 0
click at [333, 74] on div "Select User Company Customer Request ID" at bounding box center [342, 67] width 75 height 15
click at [0, 0] on div "User" at bounding box center [0, 0] width 0 height 0
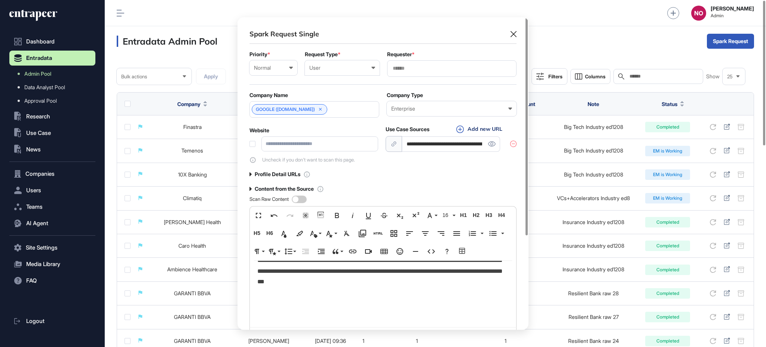
drag, startPoint x: 354, startPoint y: 68, endPoint x: 341, endPoint y: 89, distance: 23.9
click at [353, 68] on div "User" at bounding box center [342, 68] width 66 height 6
click at [0, 0] on div "Company" at bounding box center [0, 0] width 0 height 0
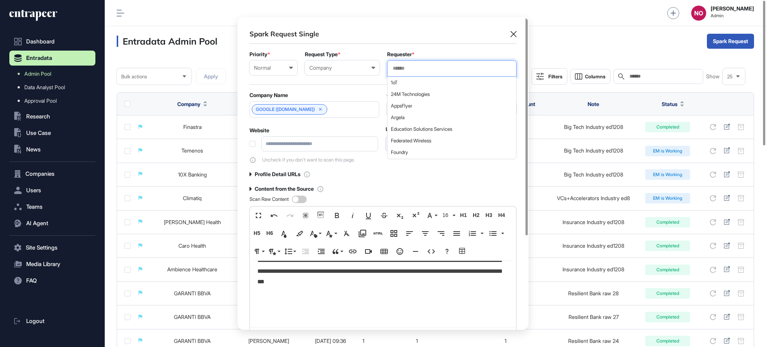
click at [419, 69] on input "text" at bounding box center [452, 68] width 120 height 6
type input "*********"
click at [414, 80] on span "Entrapeer" at bounding box center [451, 83] width 121 height 6
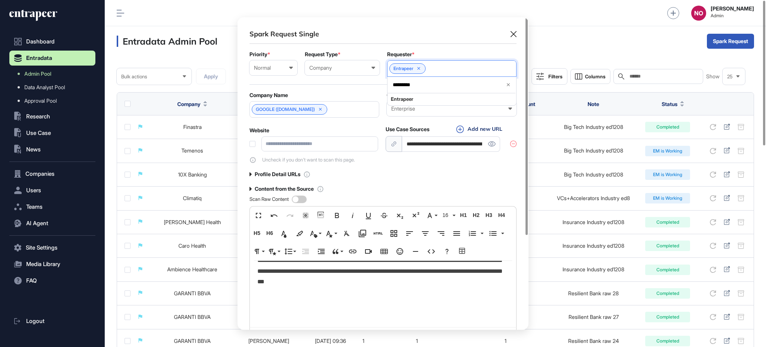
click at [354, 88] on form "**********" at bounding box center [383, 107] width 267 height 112
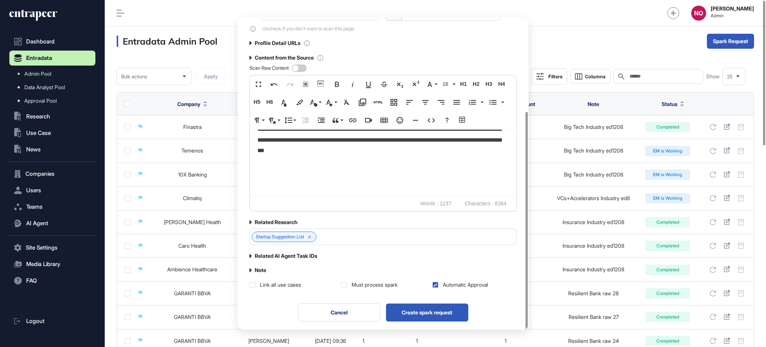
scroll to position [135, 0]
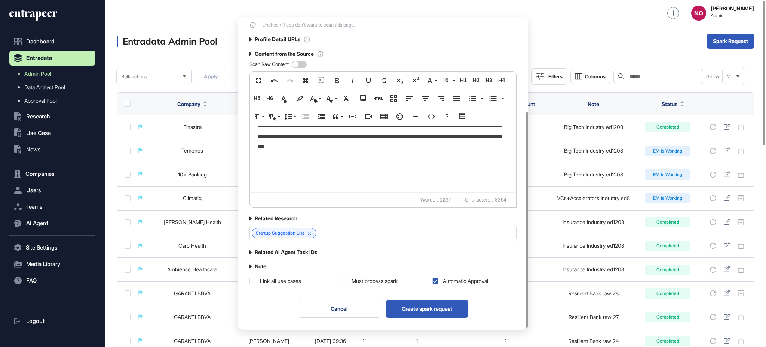
click at [249, 266] on div "**********" at bounding box center [383, 89] width 291 height 414
click at [257, 265] on label "Note" at bounding box center [261, 266] width 12 height 6
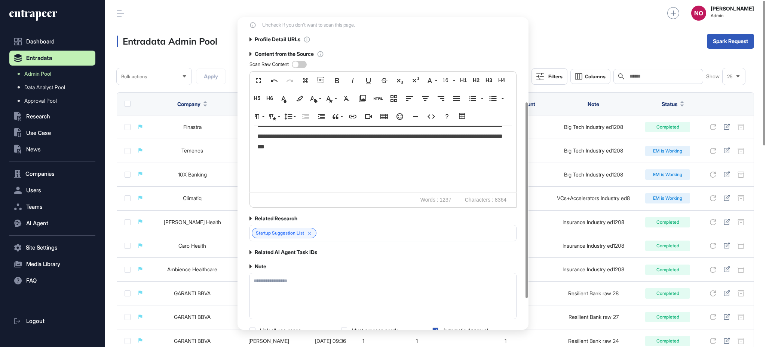
click at [280, 284] on textarea at bounding box center [383, 295] width 267 height 46
paste textarea "**********"
type textarea "**********"
click at [369, 258] on div "**********" at bounding box center [383, 113] width 267 height 439
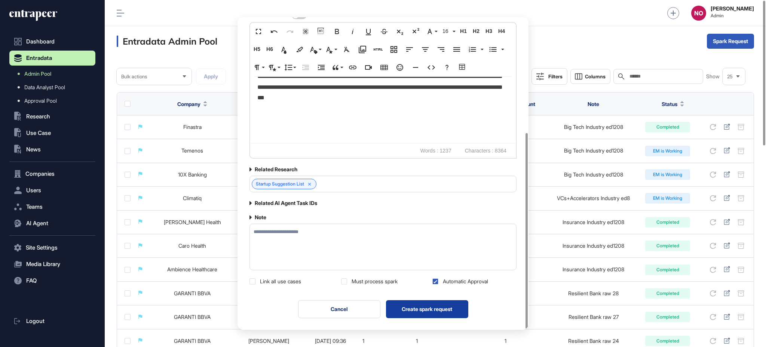
click at [446, 307] on button "Create spark request" at bounding box center [427, 309] width 82 height 18
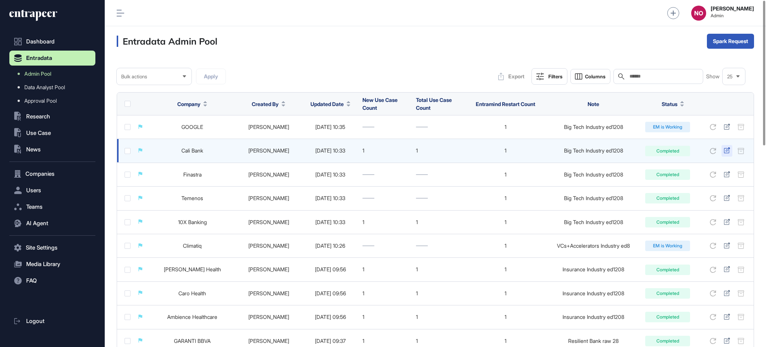
click at [727, 150] on icon at bounding box center [727, 150] width 6 height 6
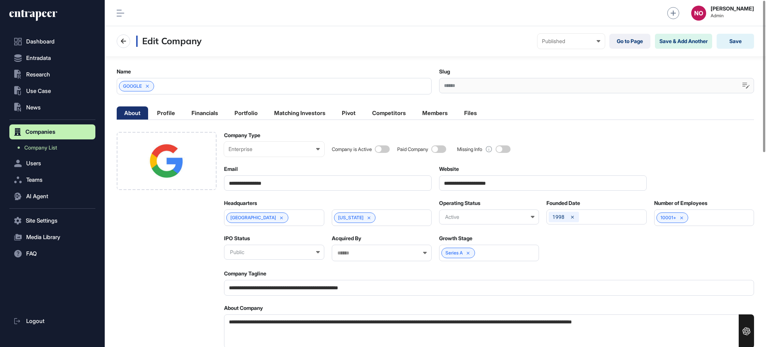
scroll to position [0, 3]
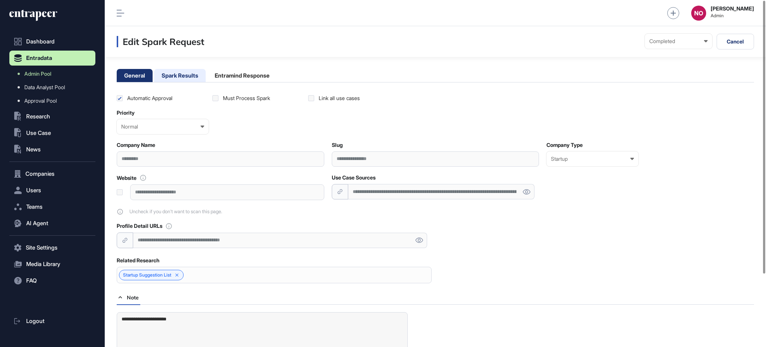
click at [207, 73] on li "Spark Results" at bounding box center [242, 75] width 70 height 13
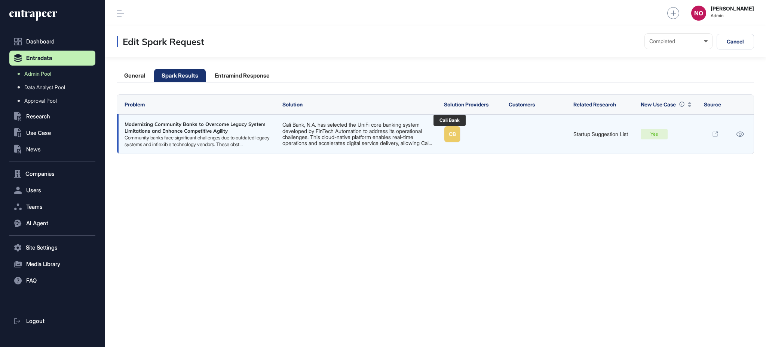
click at [457, 136] on link "CB" at bounding box center [452, 134] width 16 height 16
click at [738, 136] on icon at bounding box center [740, 133] width 8 height 5
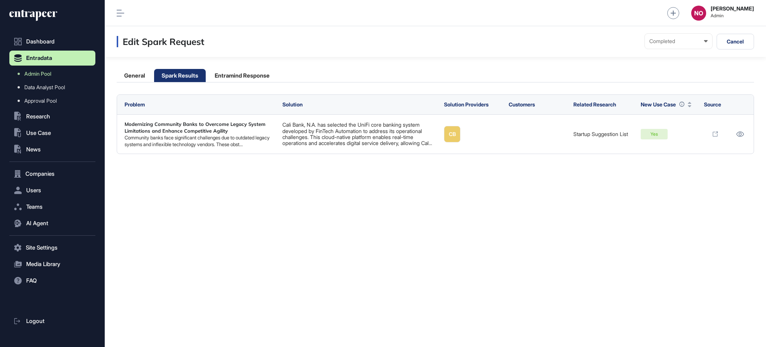
drag, startPoint x: 39, startPoint y: 171, endPoint x: 73, endPoint y: 159, distance: 35.9
click at [39, 171] on span "Companies" at bounding box center [39, 174] width 29 height 6
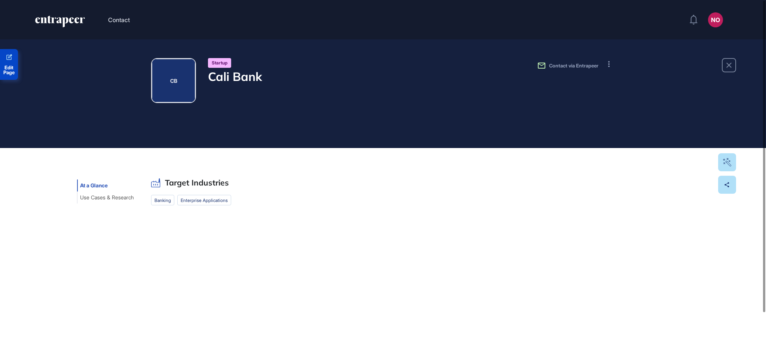
click at [8, 68] on span "Edit Page" at bounding box center [9, 70] width 18 height 10
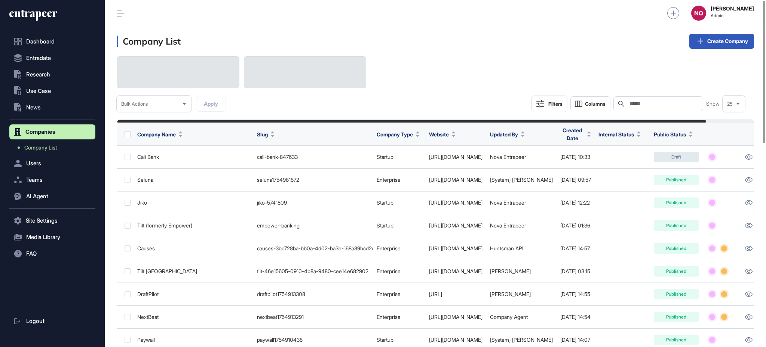
click at [635, 103] on input "text" at bounding box center [664, 104] width 70 height 6
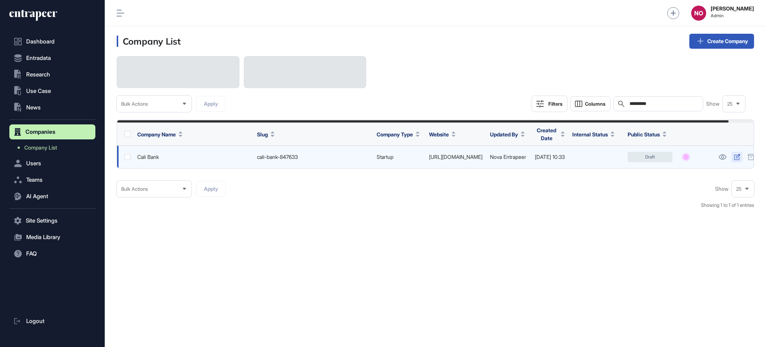
type input "*********"
click at [741, 157] on icon at bounding box center [737, 157] width 6 height 6
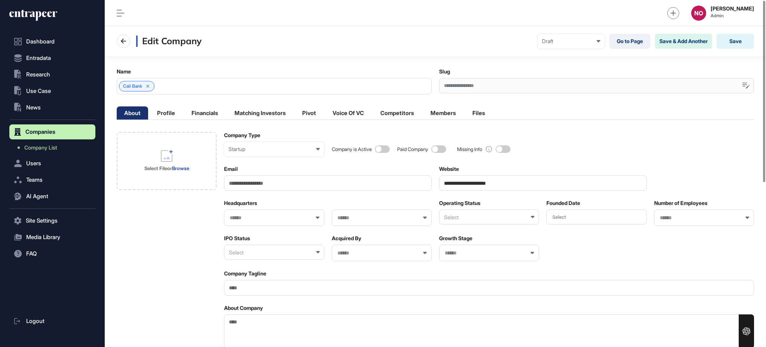
click at [470, 218] on div "Select" at bounding box center [489, 216] width 100 height 15
click at [457, 247] on div "Active" at bounding box center [489, 253] width 98 height 12
drag, startPoint x: 282, startPoint y: 250, endPoint x: 276, endPoint y: 258, distance: 9.7
click at [281, 251] on div "Select" at bounding box center [274, 251] width 100 height 15
click at [256, 294] on div "Private" at bounding box center [274, 300] width 98 height 12
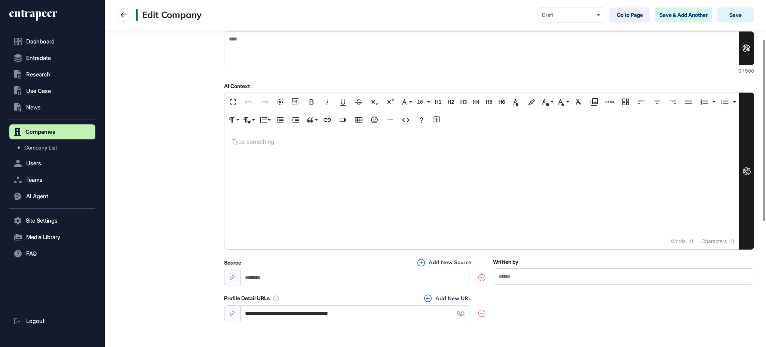
scroll to position [314, 0]
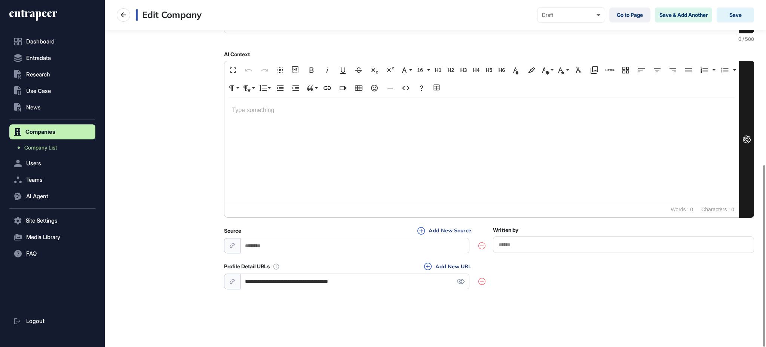
click at [460, 281] on icon at bounding box center [460, 280] width 7 height 5
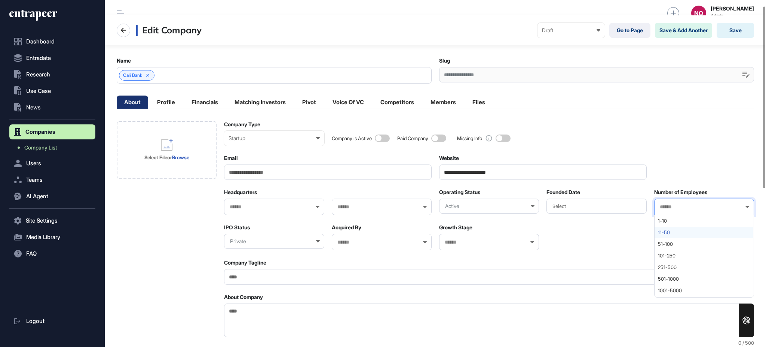
drag, startPoint x: 678, startPoint y: 209, endPoint x: 671, endPoint y: 230, distance: 22.3
click at [678, 209] on input "text" at bounding box center [699, 207] width 80 height 6
click at [671, 231] on span "11-50" at bounding box center [704, 232] width 92 height 6
click at [196, 155] on div "Select File or Browse" at bounding box center [166, 150] width 59 height 60
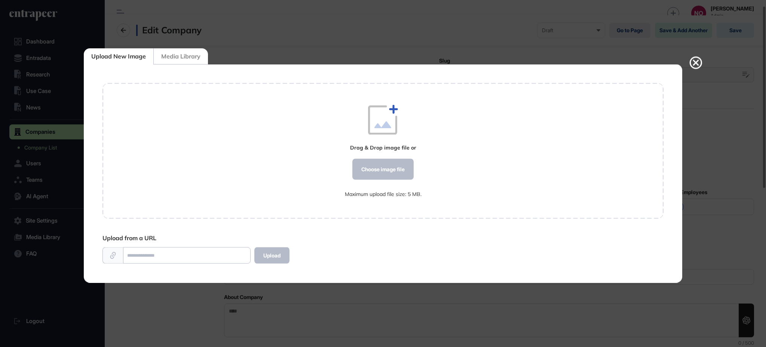
scroll to position [0, 0]
click at [376, 173] on div "Choose image file" at bounding box center [383, 169] width 61 height 21
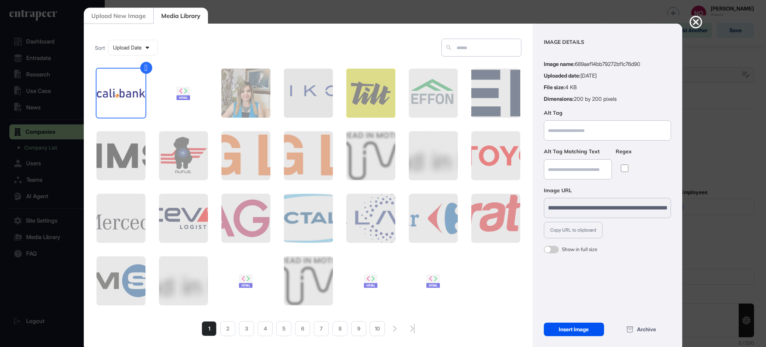
click at [585, 328] on div "Insert Image" at bounding box center [574, 328] width 60 height 13
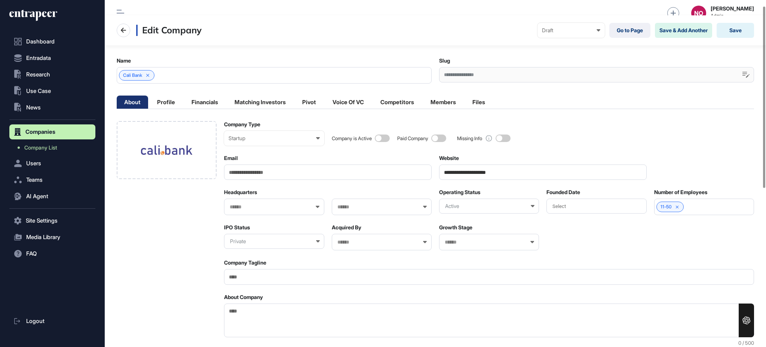
click at [603, 211] on div "Select" at bounding box center [597, 205] width 100 height 15
click at [605, 203] on div "Select" at bounding box center [597, 205] width 100 height 15
click at [615, 201] on div "Select" at bounding box center [597, 205] width 100 height 15
click at [634, 234] on div "2005" at bounding box center [629, 234] width 30 height 13
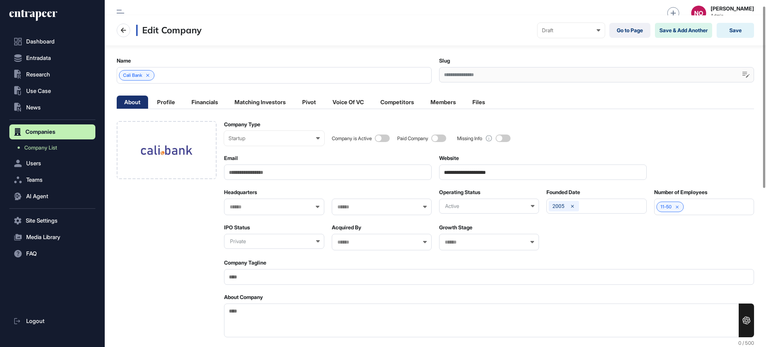
click at [264, 201] on div at bounding box center [274, 206] width 100 height 16
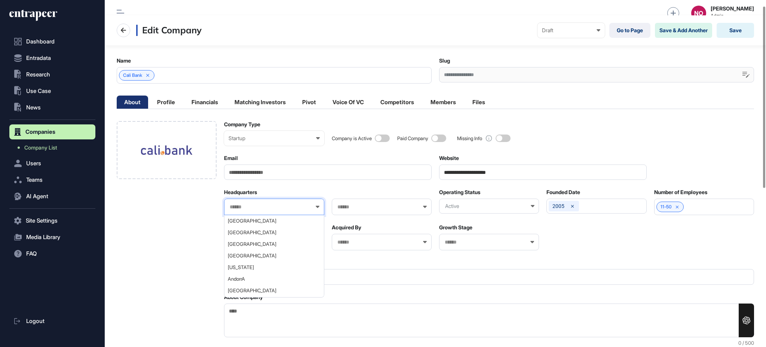
click at [262, 207] on input "text" at bounding box center [269, 207] width 80 height 6
type input "********"
click at [299, 218] on span "[GEOGRAPHIC_DATA]" at bounding box center [274, 221] width 92 height 6
click at [338, 212] on div at bounding box center [382, 206] width 100 height 16
click at [367, 206] on input "text" at bounding box center [377, 207] width 80 height 6
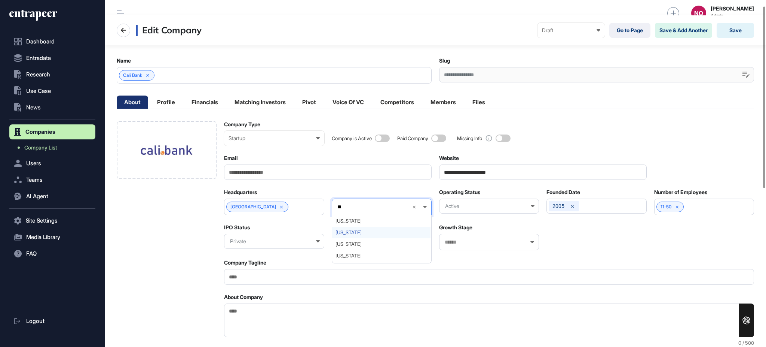
type input "**"
click at [358, 231] on span "California" at bounding box center [382, 232] width 92 height 6
click at [271, 134] on div "Startup Enterprise Startup Investor Non-Profit Organization Government" at bounding box center [274, 138] width 100 height 15
click at [0, 0] on div "Enterprise" at bounding box center [0, 0] width 0 height 0
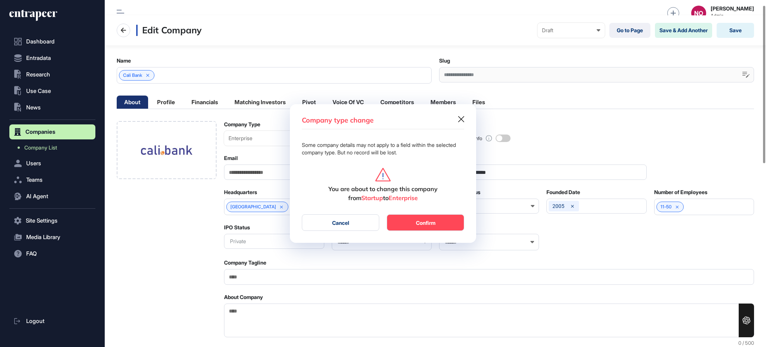
scroll to position [0, 3]
click at [448, 226] on button "Confirm" at bounding box center [425, 222] width 77 height 16
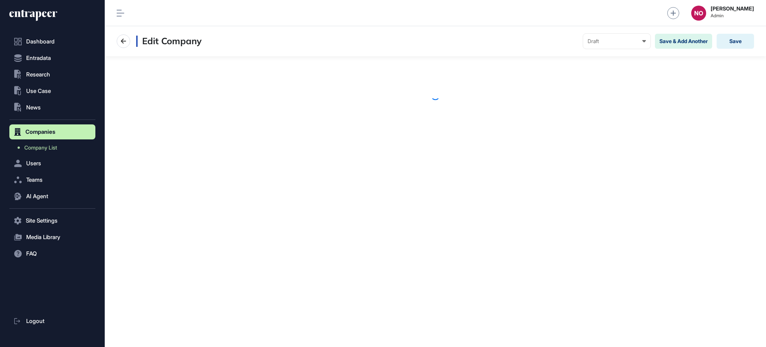
scroll to position [0, 0]
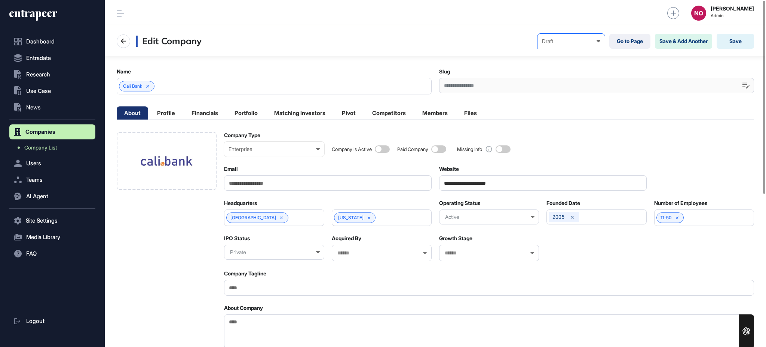
click at [597, 42] on icon at bounding box center [599, 41] width 4 height 2
click at [0, 0] on div "Published" at bounding box center [0, 0] width 0 height 0
click at [730, 41] on button "Save" at bounding box center [735, 41] width 37 height 15
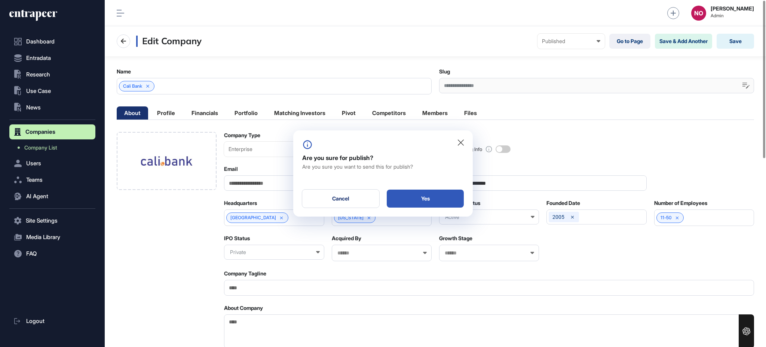
click at [454, 196] on div "Yes" at bounding box center [425, 198] width 77 height 18
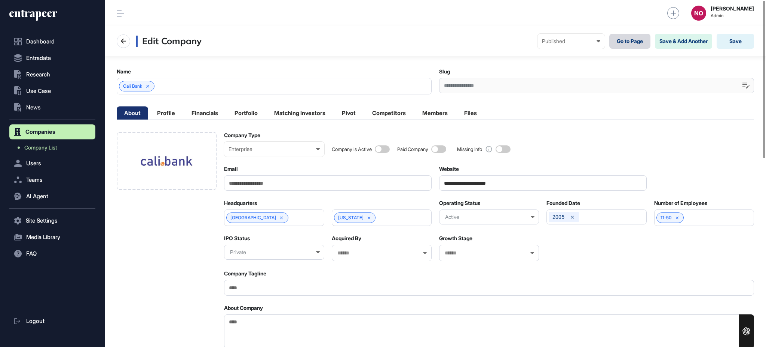
click at [644, 45] on link "Go to Page" at bounding box center [630, 41] width 41 height 15
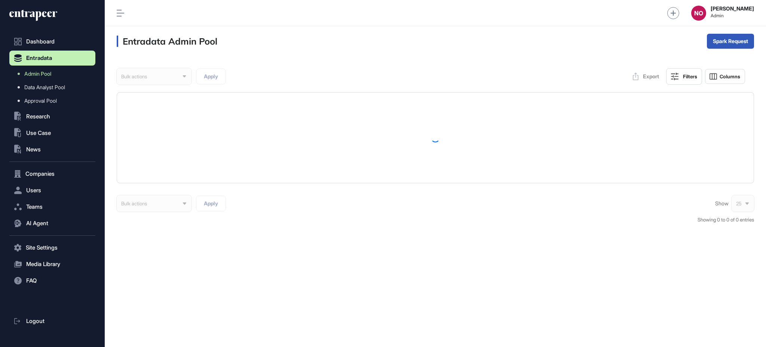
scroll to position [0, 0]
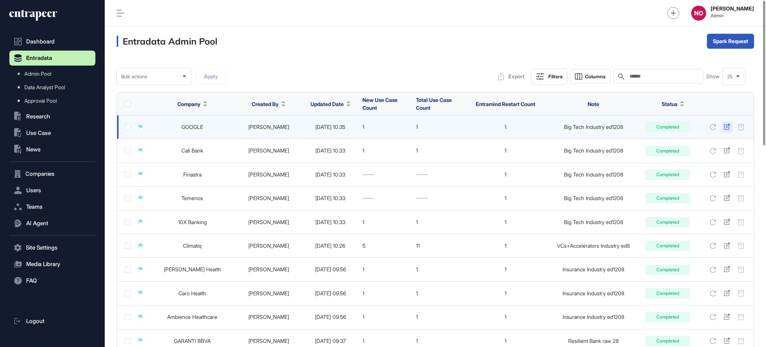
click at [725, 126] on icon at bounding box center [727, 126] width 6 height 6
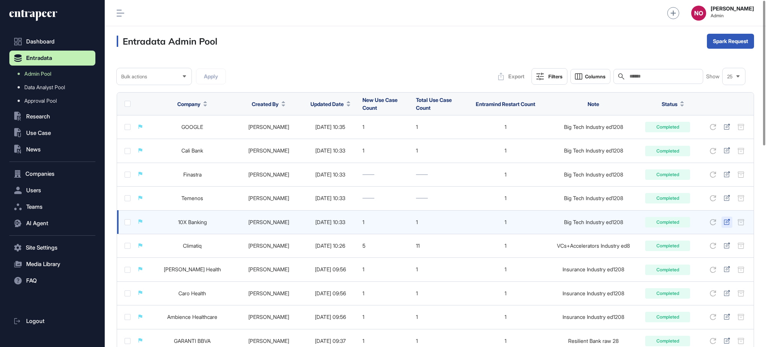
click at [725, 222] on icon at bounding box center [727, 222] width 6 height 6
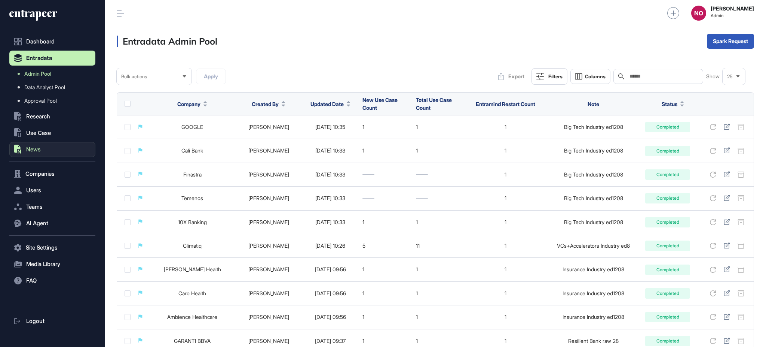
click at [50, 146] on button ".st0{fill:currentColor} News" at bounding box center [52, 149] width 86 height 15
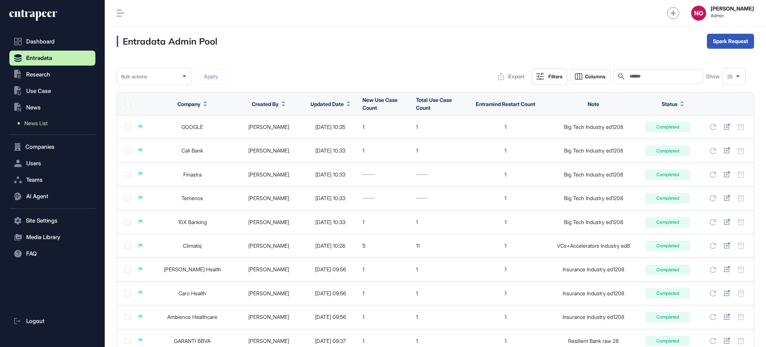
click at [59, 125] on link "News List" at bounding box center [54, 122] width 82 height 13
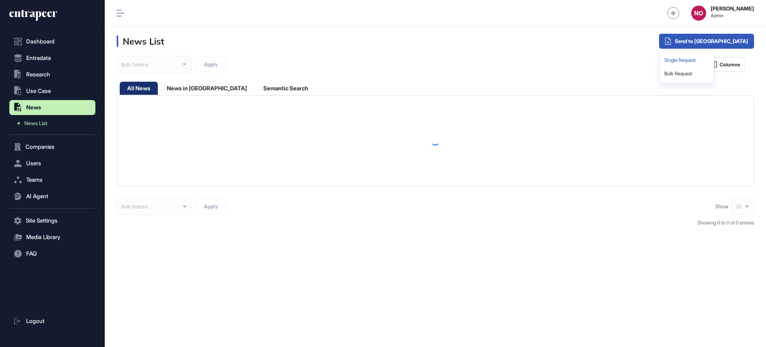
click at [711, 59] on div "Single Request" at bounding box center [687, 60] width 49 height 13
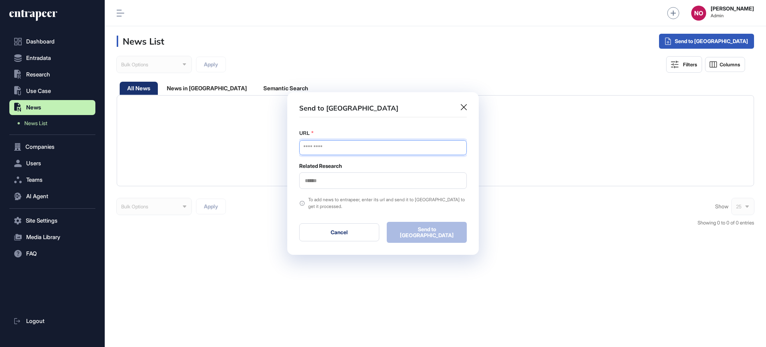
click at [357, 148] on input "URL" at bounding box center [383, 147] width 168 height 15
paste input "**********"
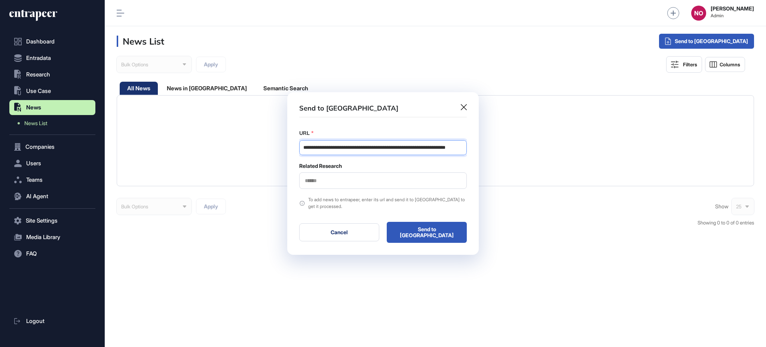
type input "**********"
click at [314, 180] on input "text" at bounding box center [383, 180] width 158 height 6
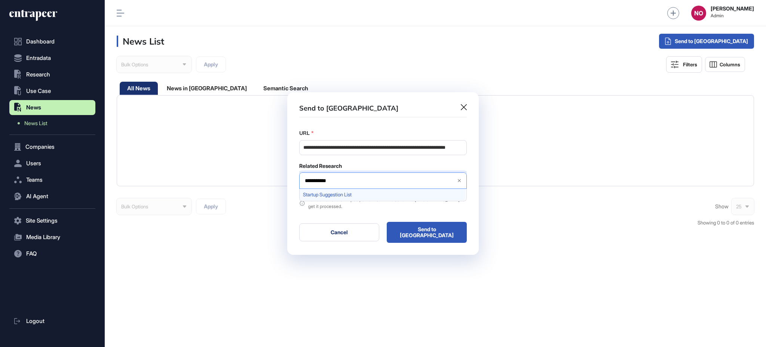
type input "**********"
click at [345, 195] on span "Startup Suggestion List" at bounding box center [382, 195] width 159 height 6
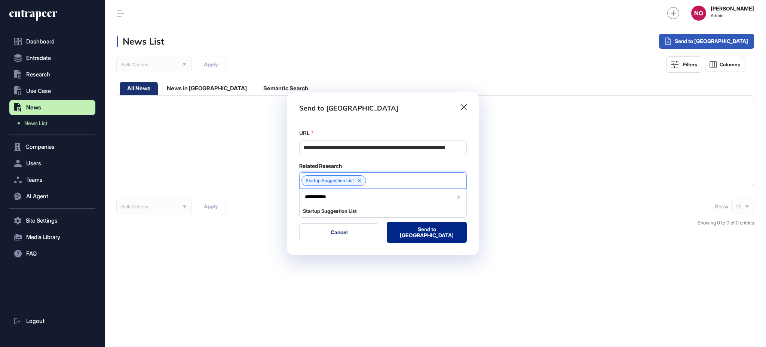
click at [412, 225] on button "Send to Portia" at bounding box center [427, 232] width 80 height 21
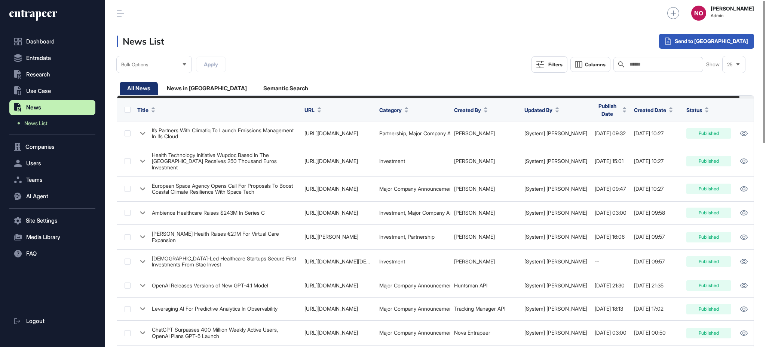
click at [729, 60] on div "25" at bounding box center [734, 64] width 22 height 15
click at [711, 62] on div "Single Request" at bounding box center [687, 60] width 49 height 13
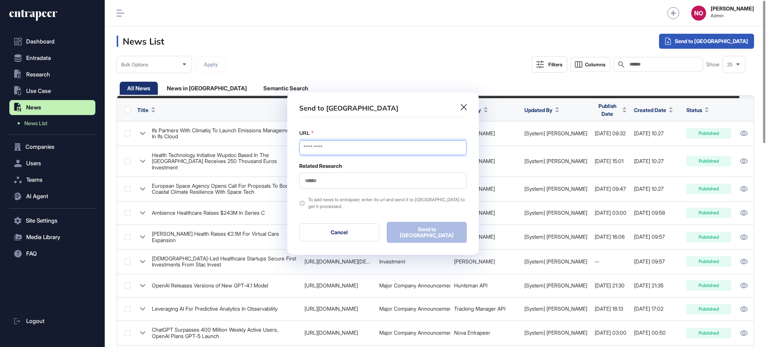
click at [318, 149] on input "URL" at bounding box center [383, 147] width 168 height 15
paste input "**********"
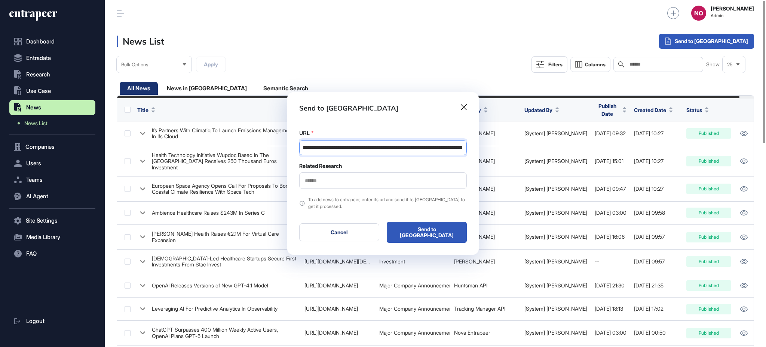
type input "**********"
click at [312, 177] on div at bounding box center [383, 180] width 168 height 16
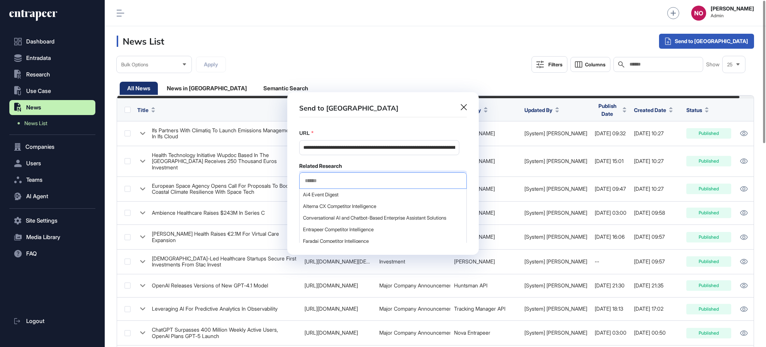
click at [315, 179] on input "text" at bounding box center [383, 180] width 158 height 6
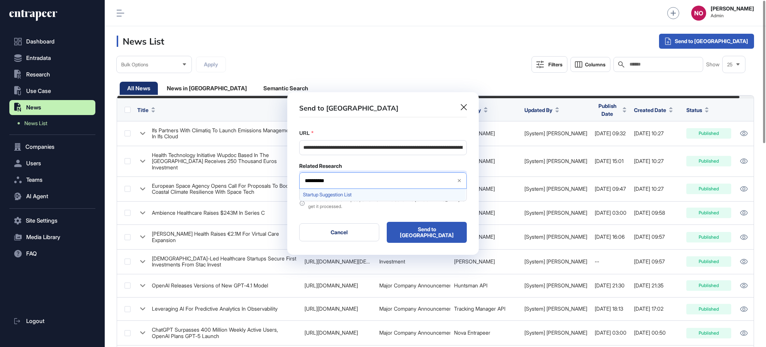
type input "**********"
click at [347, 195] on span "Startup Suggestion List" at bounding box center [382, 195] width 159 height 6
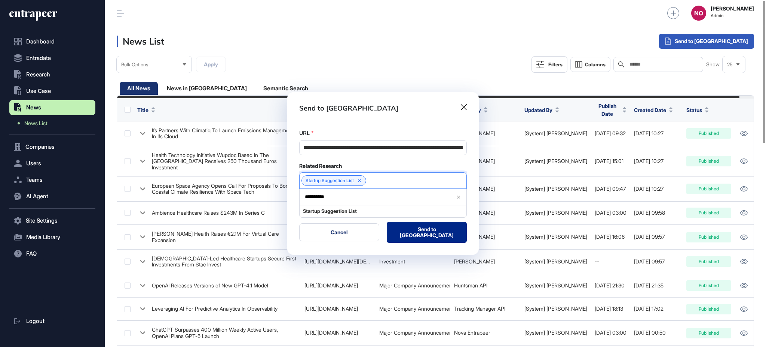
click at [412, 233] on button "Send to Portia" at bounding box center [427, 232] width 80 height 21
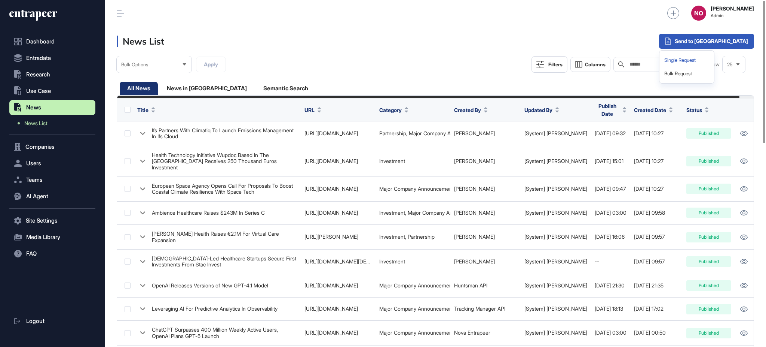
click at [711, 57] on div "Single Request" at bounding box center [687, 60] width 49 height 13
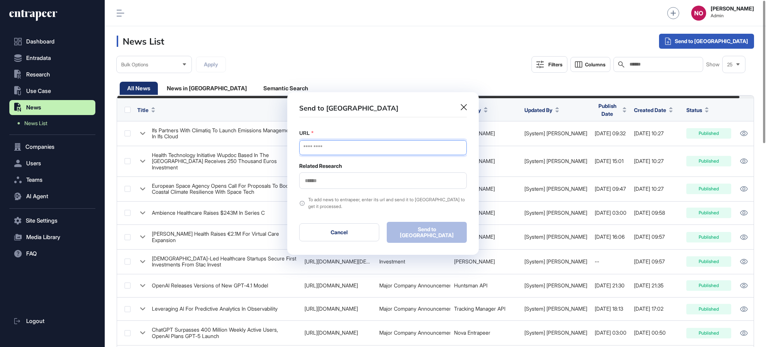
click at [345, 154] on input "URL" at bounding box center [383, 147] width 168 height 15
paste input "**********"
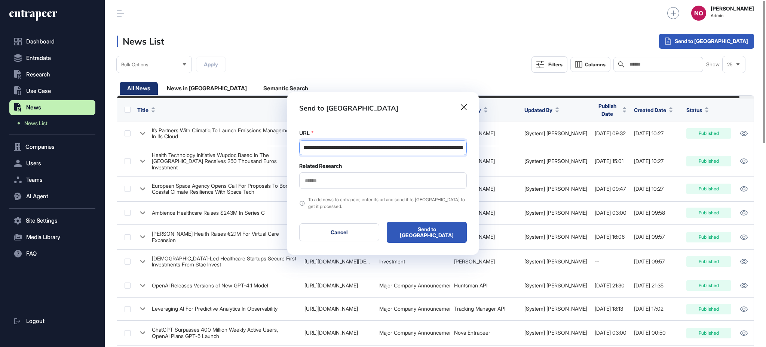
scroll to position [0, 109]
type input "**********"
click at [313, 178] on div at bounding box center [383, 180] width 168 height 16
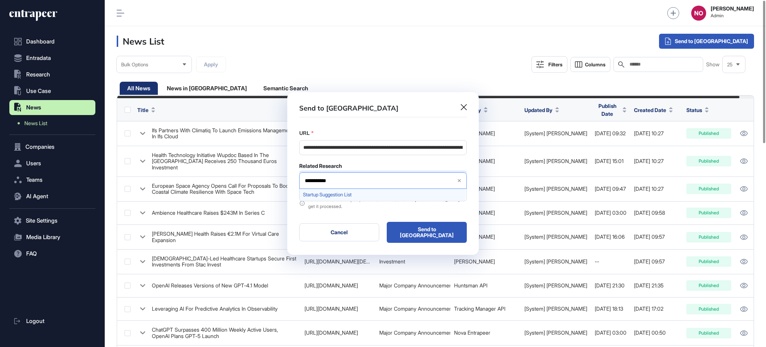
type input "**********"
click at [335, 195] on span "Startup Suggestion List" at bounding box center [382, 195] width 159 height 6
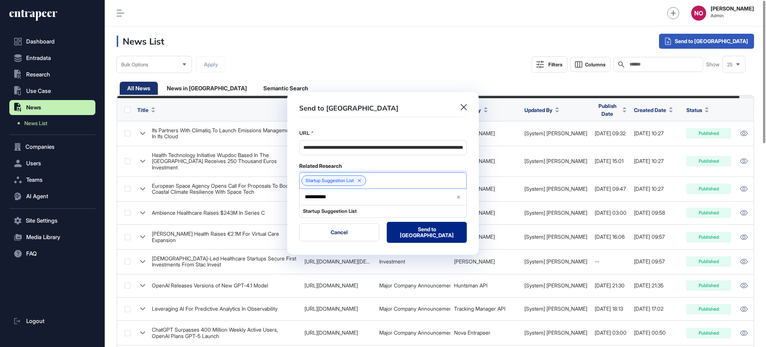
click at [414, 233] on button "Send to Portia" at bounding box center [427, 232] width 80 height 21
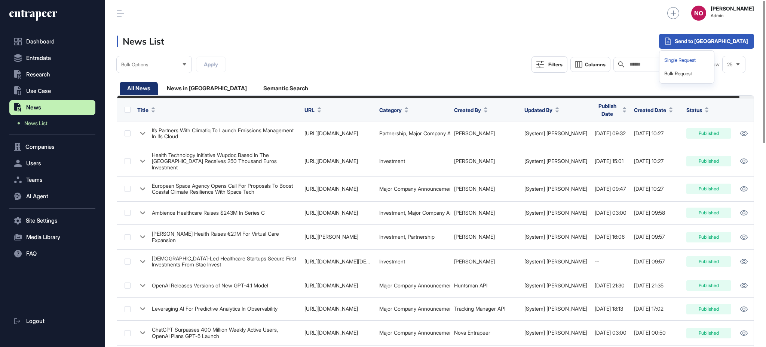
click at [711, 58] on div "Single Request" at bounding box center [687, 60] width 49 height 13
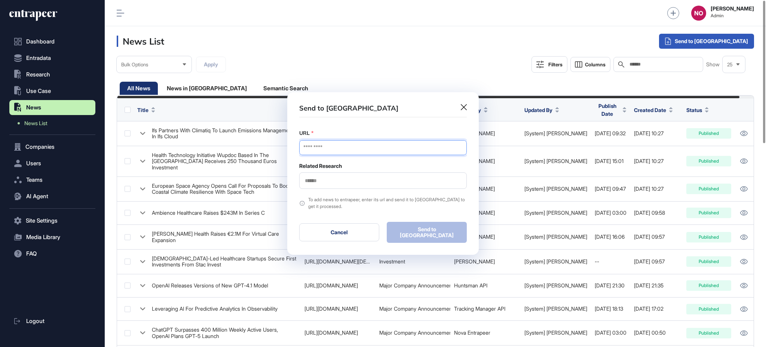
click at [368, 150] on input "URL" at bounding box center [383, 147] width 168 height 15
paste input "**********"
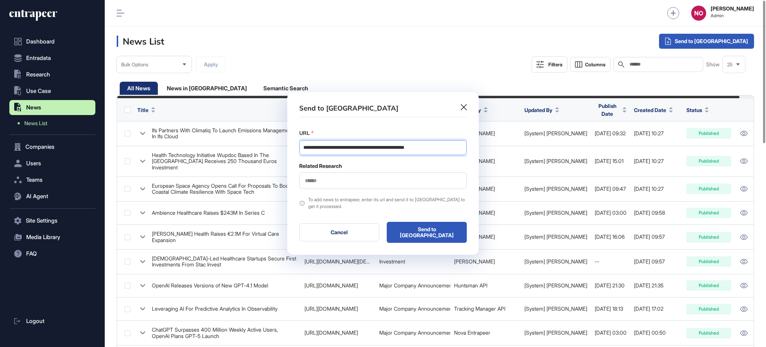
type input "**********"
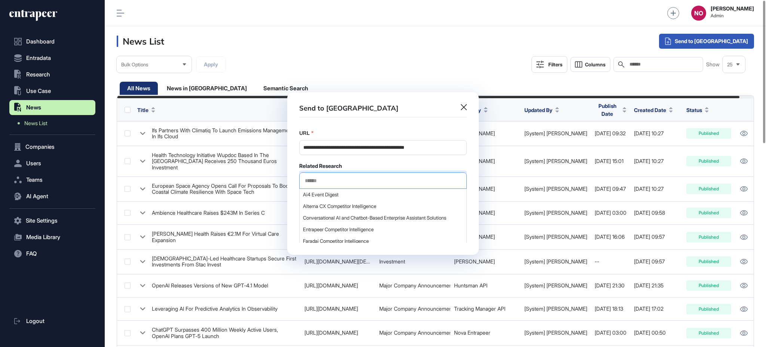
click at [339, 182] on input "text" at bounding box center [383, 180] width 158 height 6
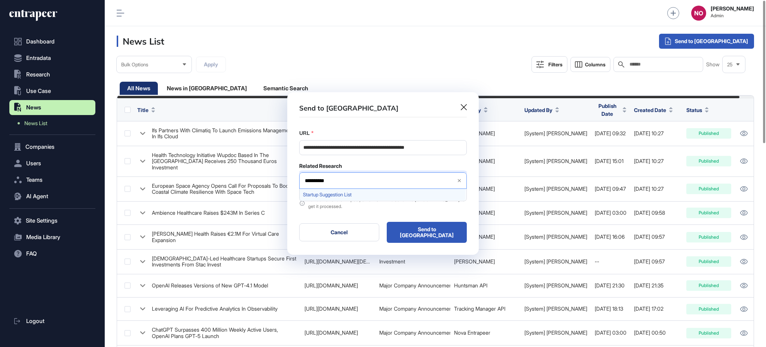
type input "**********"
click at [337, 197] on span "Startup Suggestion List" at bounding box center [382, 195] width 159 height 6
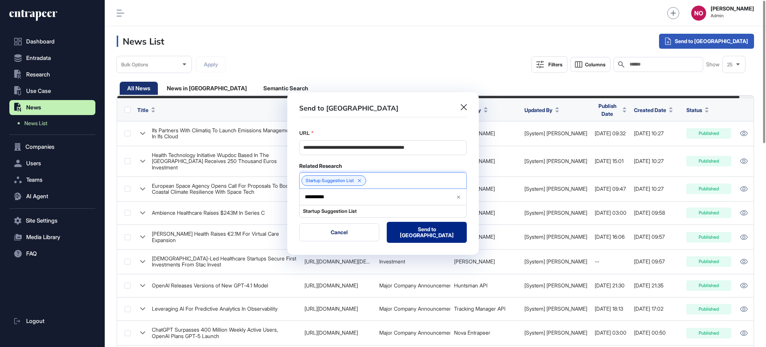
click at [402, 236] on button "Send to Portia" at bounding box center [427, 232] width 80 height 21
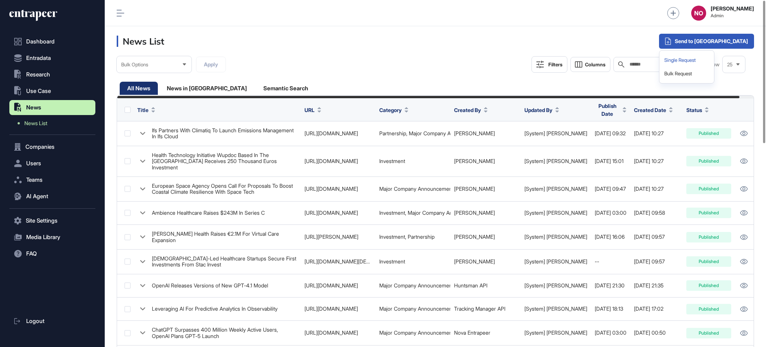
click at [711, 59] on div "Single Request" at bounding box center [687, 60] width 49 height 13
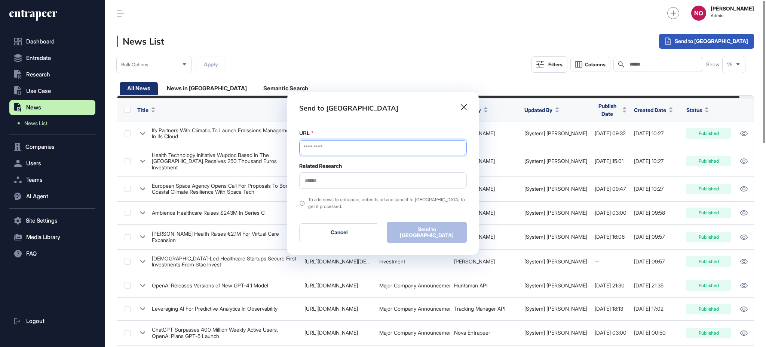
drag, startPoint x: 345, startPoint y: 149, endPoint x: 345, endPoint y: 153, distance: 4.1
click at [345, 149] on input "URL" at bounding box center [383, 147] width 168 height 15
paste input "**********"
type input "**********"
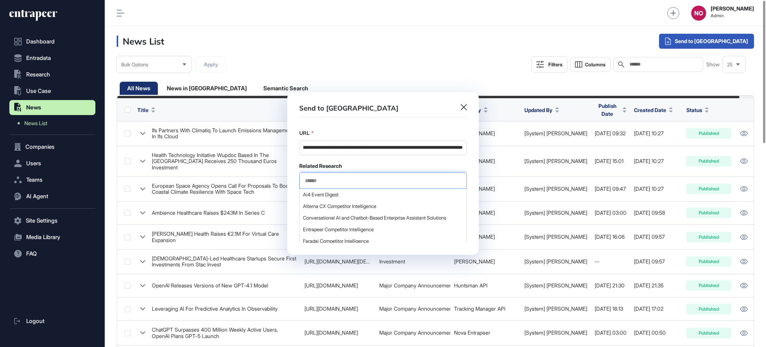
scroll to position [0, 0]
click at [324, 183] on input "text" at bounding box center [383, 180] width 158 height 6
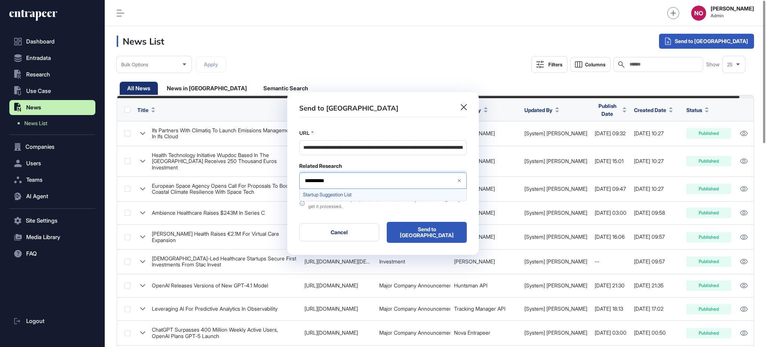
type input "**********"
click at [326, 191] on div "Startup Suggestion List" at bounding box center [383, 195] width 166 height 12
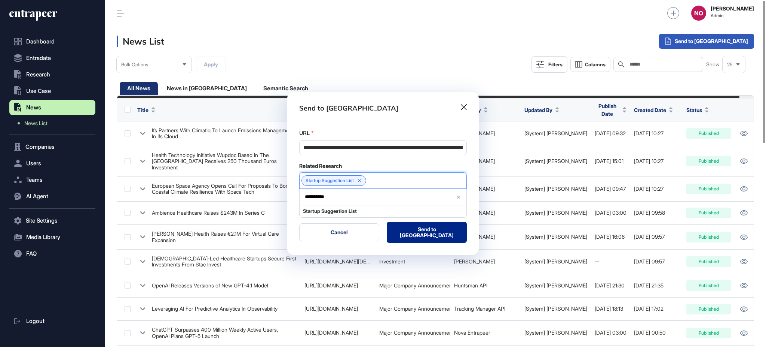
click at [421, 232] on button "Send to Portia" at bounding box center [427, 232] width 80 height 21
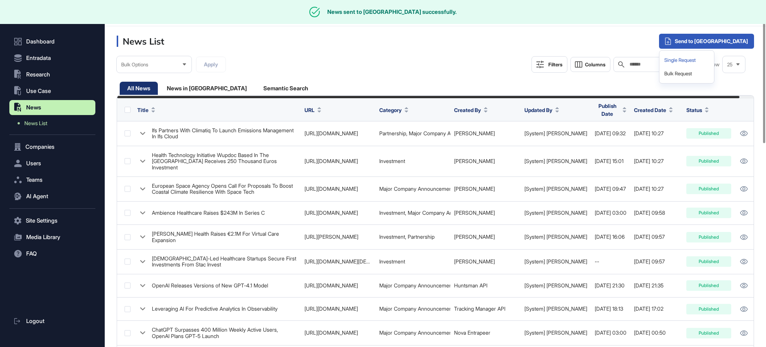
click at [711, 58] on div "Single Request" at bounding box center [687, 60] width 49 height 13
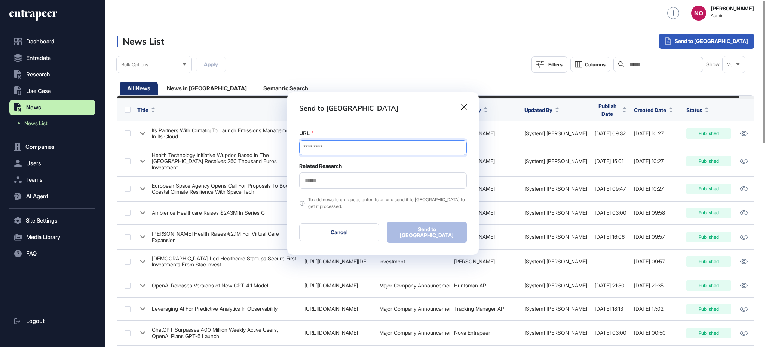
click at [328, 150] on input "URL" at bounding box center [383, 147] width 168 height 15
paste input "**********"
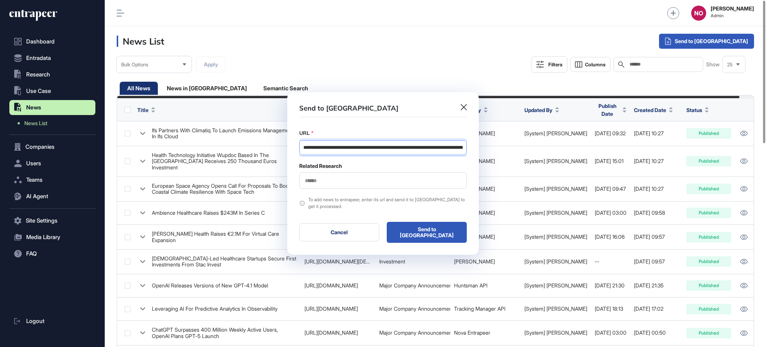
scroll to position [0, 140]
type input "**********"
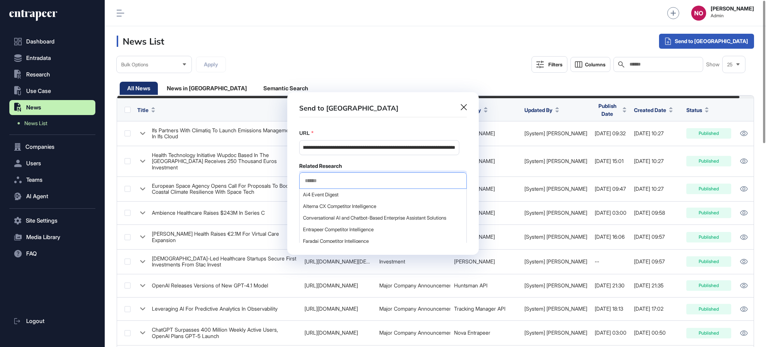
scroll to position [0, 0]
click at [323, 183] on input "text" at bounding box center [383, 180] width 158 height 6
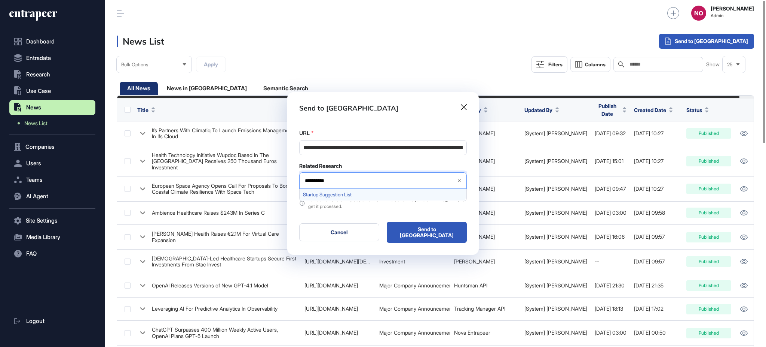
type input "**********"
click at [324, 195] on span "Startup Suggestion List" at bounding box center [382, 195] width 159 height 6
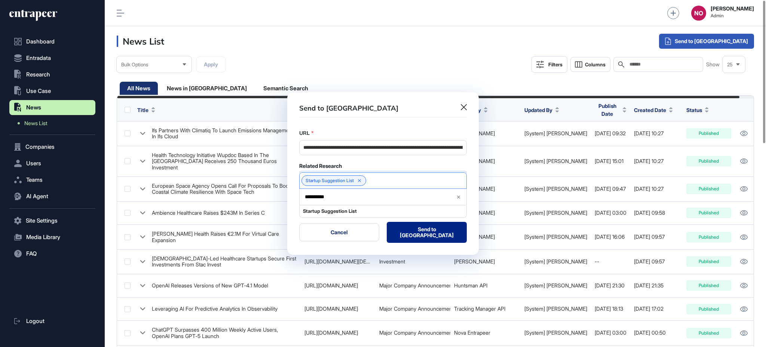
click at [423, 237] on button "Send to Portia" at bounding box center [427, 232] width 80 height 21
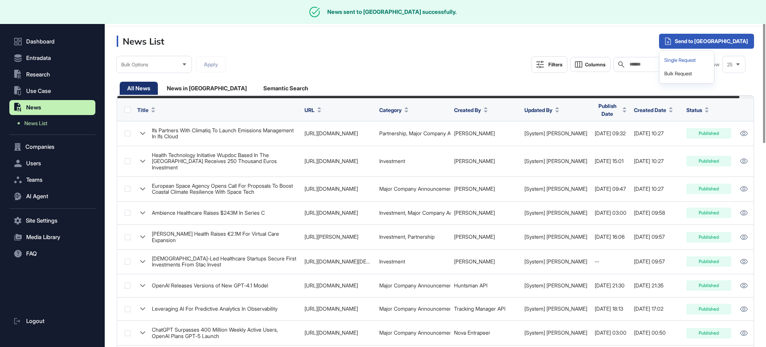
click at [711, 61] on div "Single Request" at bounding box center [687, 60] width 49 height 13
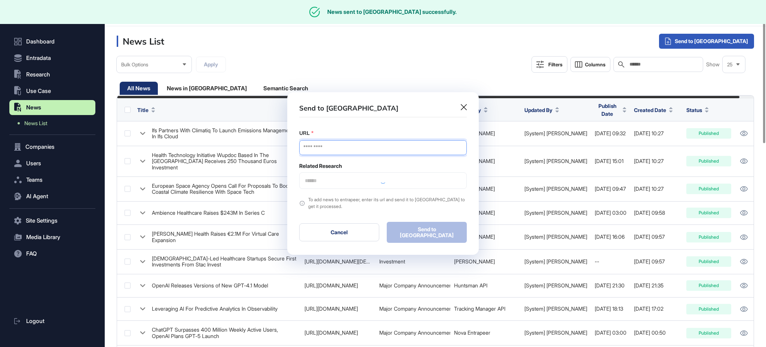
click at [376, 152] on input "URL" at bounding box center [383, 147] width 168 height 15
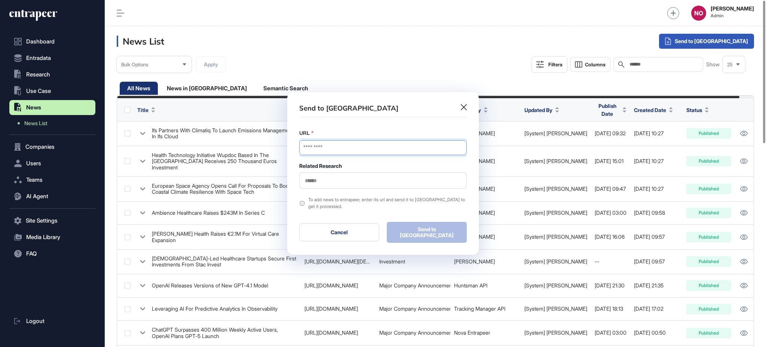
paste input "**********"
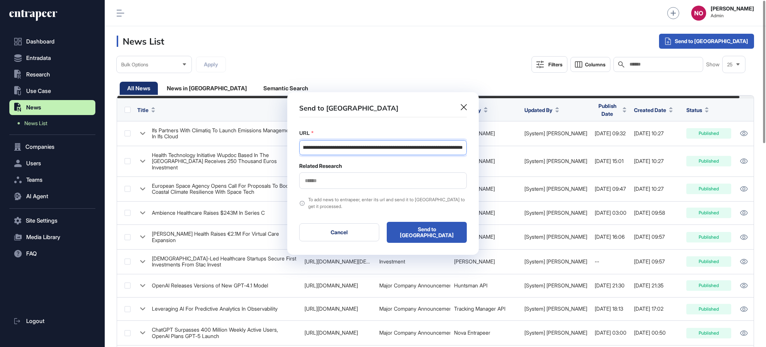
type input "**********"
click at [337, 180] on input "text" at bounding box center [383, 180] width 158 height 6
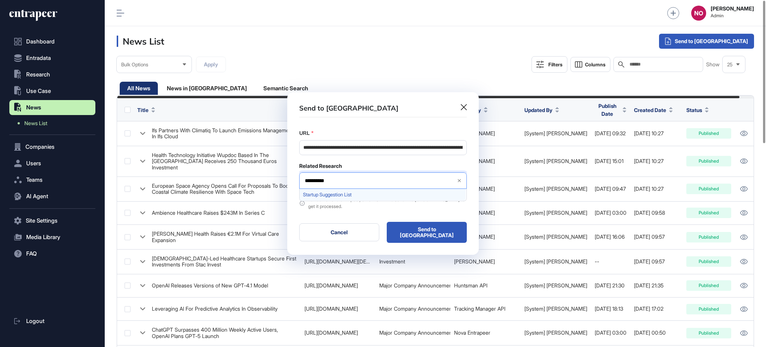
type input "**********"
click at [346, 195] on span "Startup Suggestion List" at bounding box center [382, 195] width 159 height 6
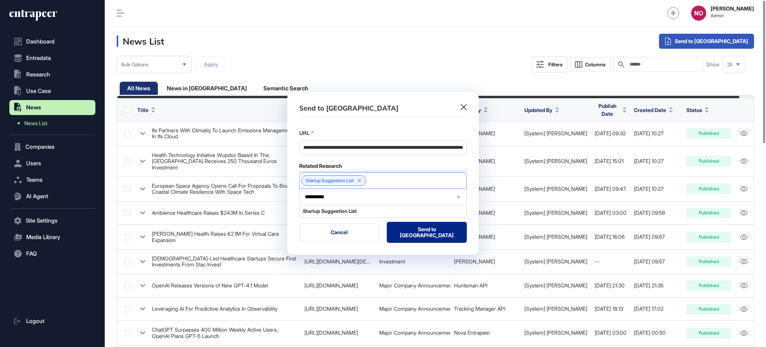
click at [422, 237] on button "Send to Portia" at bounding box center [427, 232] width 80 height 21
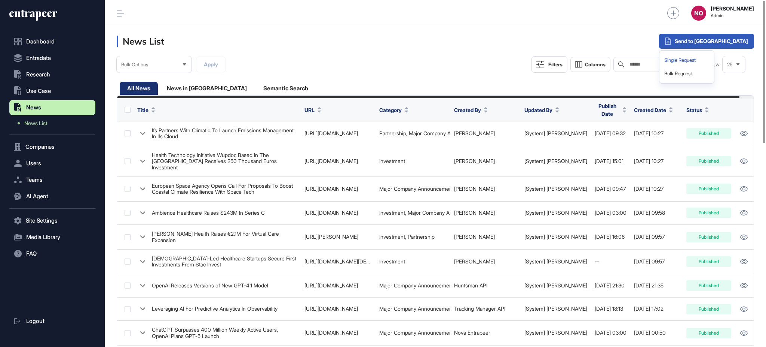
click at [711, 56] on div "Single Request" at bounding box center [687, 60] width 49 height 13
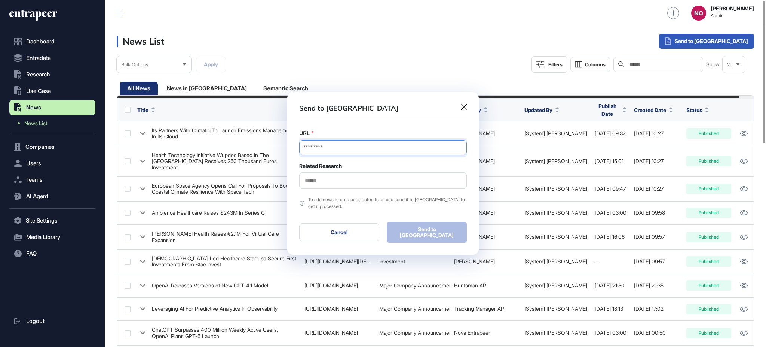
click at [338, 147] on input "URL" at bounding box center [383, 147] width 168 height 15
paste input "**********"
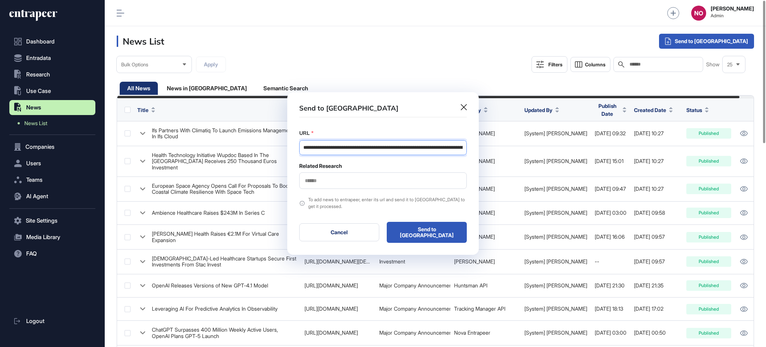
scroll to position [0, 132]
type input "**********"
click at [324, 180] on input "text" at bounding box center [383, 180] width 158 height 6
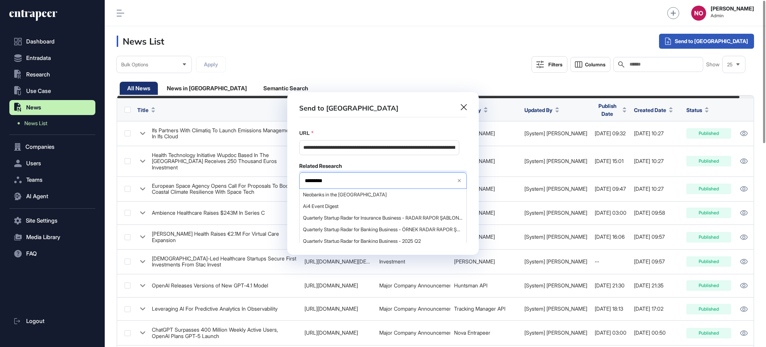
type input "**********"
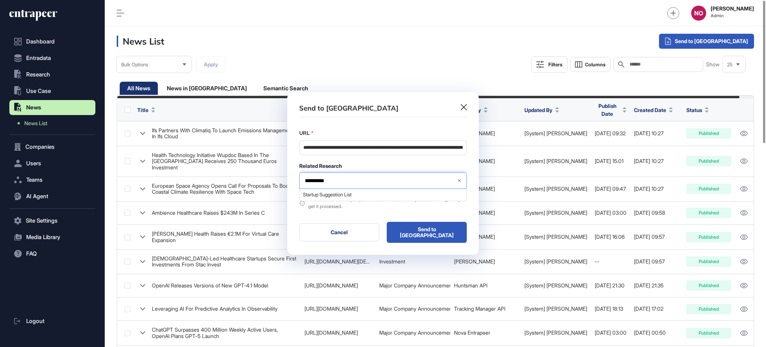
click at [340, 197] on span "Startup Suggestion List" at bounding box center [382, 195] width 159 height 6
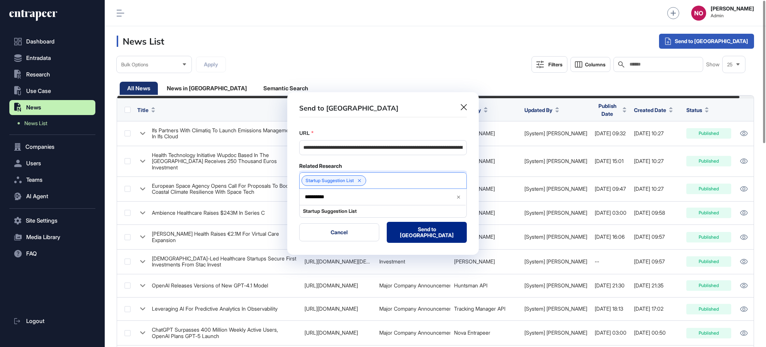
click at [409, 237] on button "Send to Portia" at bounding box center [427, 232] width 80 height 21
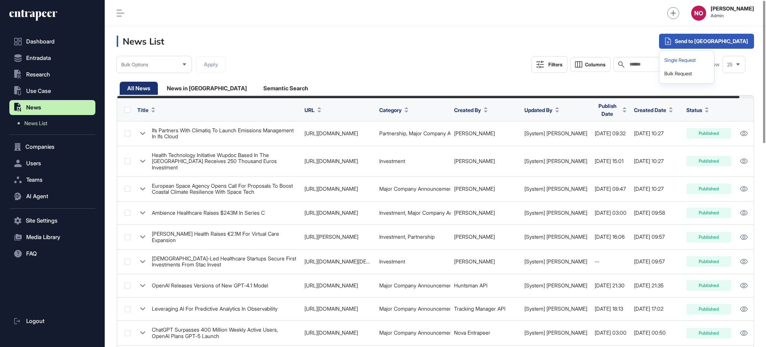
click at [711, 60] on div "Single Request" at bounding box center [687, 60] width 49 height 13
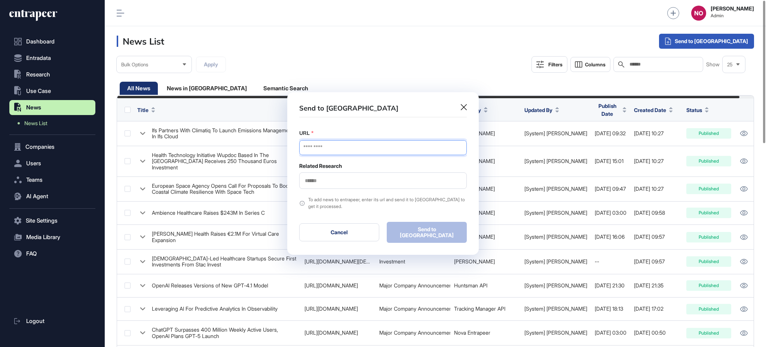
click at [357, 152] on input "URL" at bounding box center [383, 147] width 168 height 15
paste input "**********"
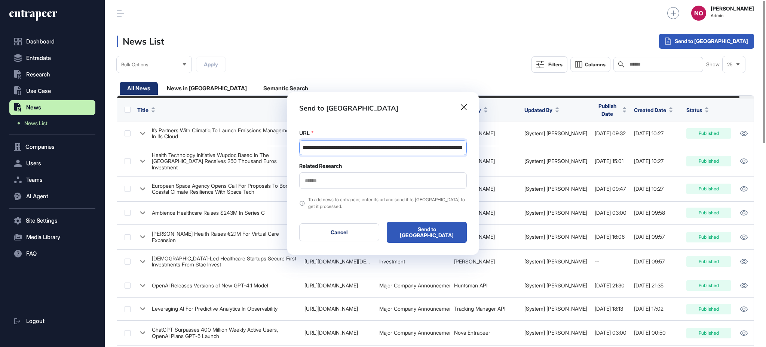
type input "**********"
click at [317, 182] on input "text" at bounding box center [383, 180] width 158 height 6
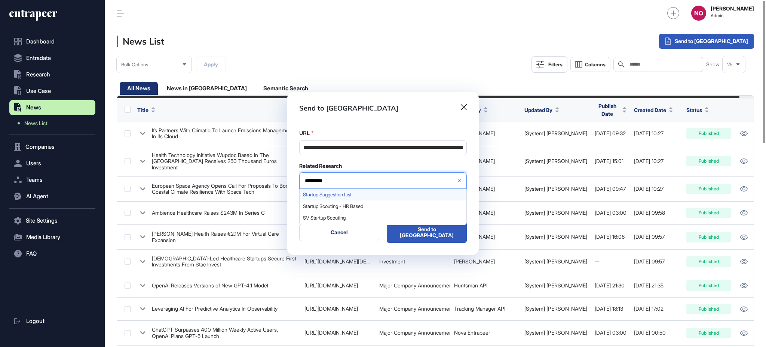
type input "*********"
click at [347, 195] on span "Startup Suggestion List" at bounding box center [382, 195] width 159 height 6
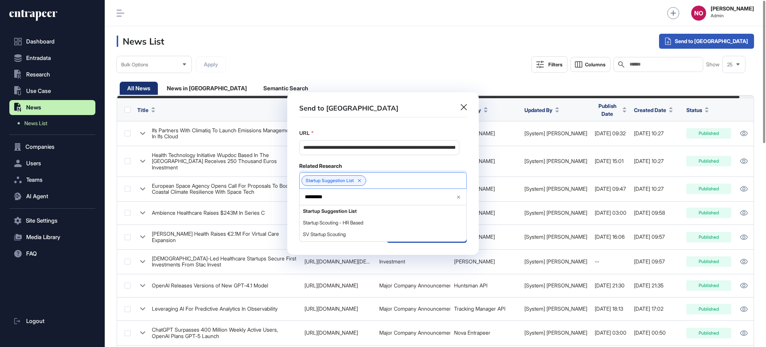
click at [429, 162] on div "**********" at bounding box center [383, 159] width 168 height 60
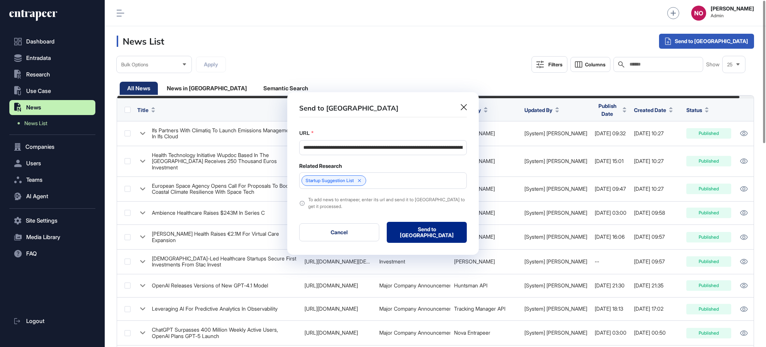
click at [441, 231] on button "Send to Portia" at bounding box center [427, 232] width 80 height 21
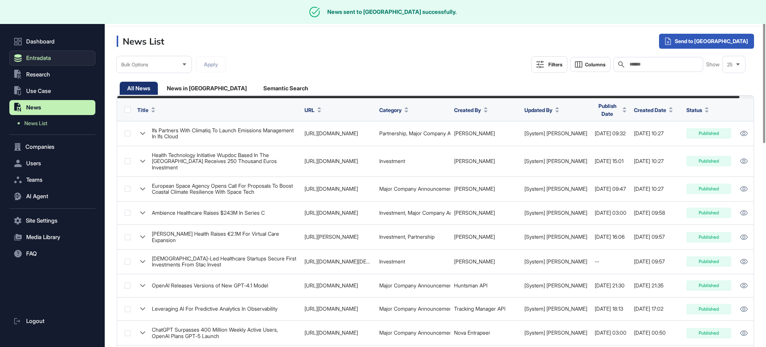
click at [61, 58] on button "Entradata" at bounding box center [52, 58] width 86 height 15
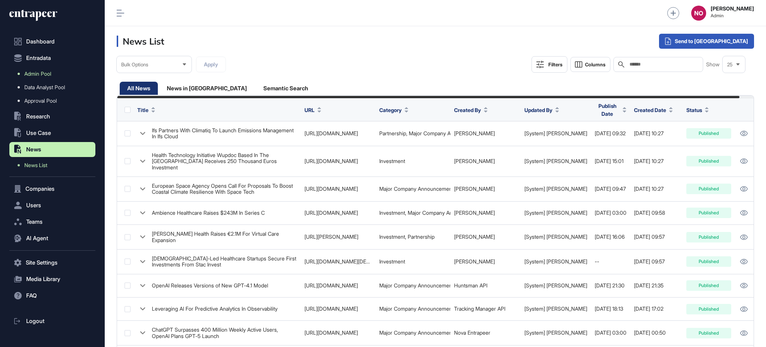
click at [50, 72] on span "Admin Pool" at bounding box center [37, 74] width 27 height 6
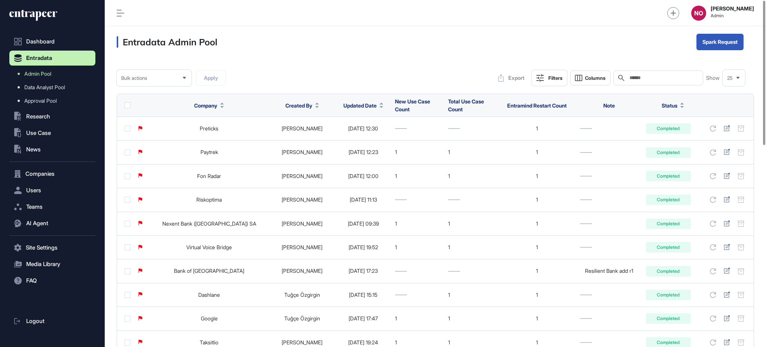
click at [369, 105] on span "Updated Date" at bounding box center [360, 105] width 33 height 8
click at [368, 138] on span "Sort Descending" at bounding box center [370, 137] width 30 height 6
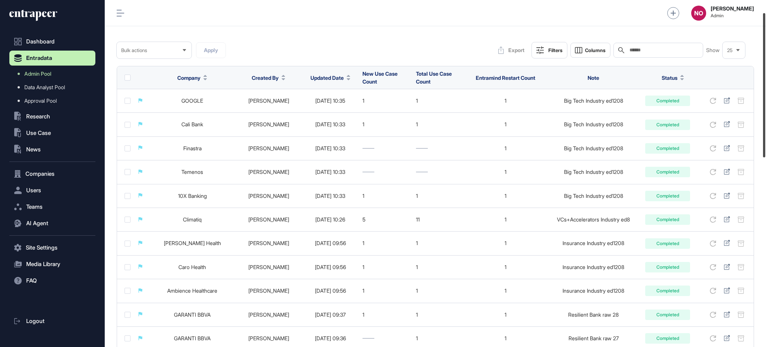
drag, startPoint x: 766, startPoint y: 88, endPoint x: 765, endPoint y: 108, distance: 19.5
click at [766, 101] on div at bounding box center [764, 85] width 2 height 144
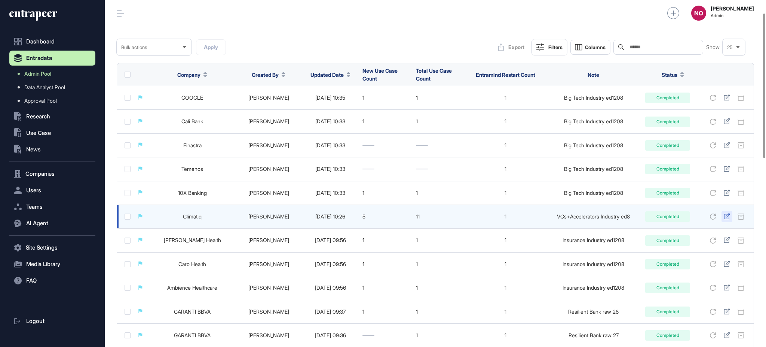
click at [726, 214] on icon at bounding box center [727, 216] width 6 height 6
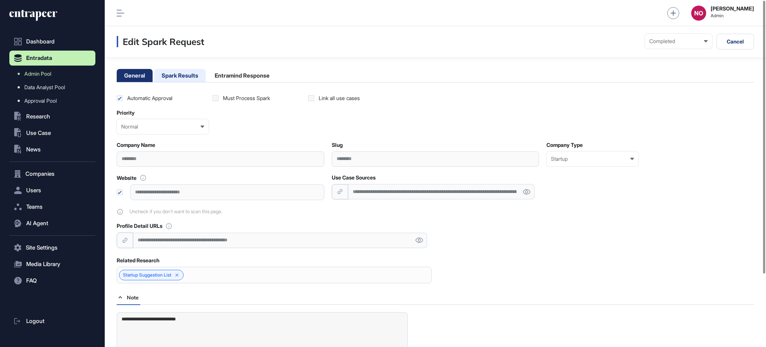
click at [207, 73] on li "Spark Results" at bounding box center [242, 75] width 70 height 13
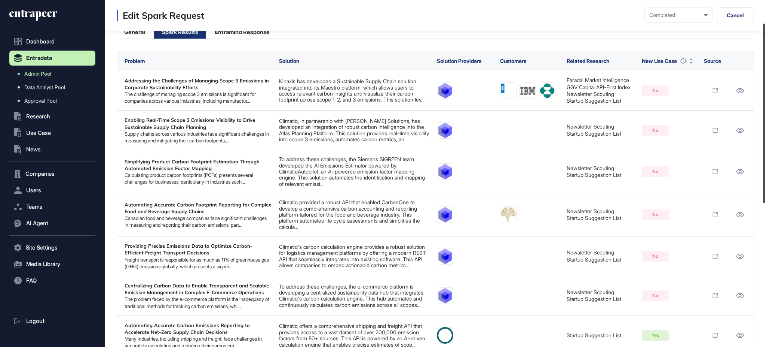
drag, startPoint x: 766, startPoint y: 87, endPoint x: 766, endPoint y: 110, distance: 22.8
click at [766, 110] on div at bounding box center [764, 113] width 2 height 179
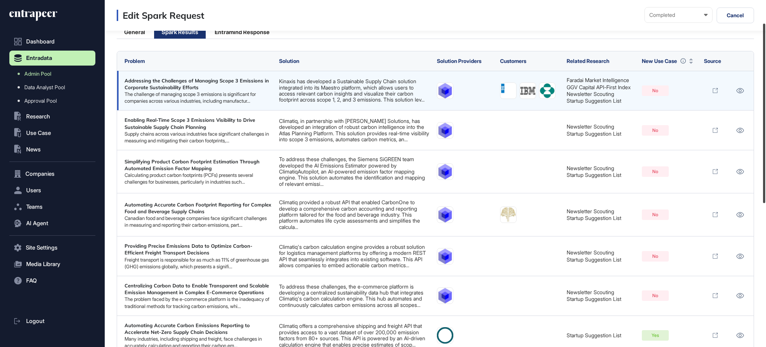
scroll to position [44, 0]
click at [719, 95] on link at bounding box center [715, 90] width 10 height 10
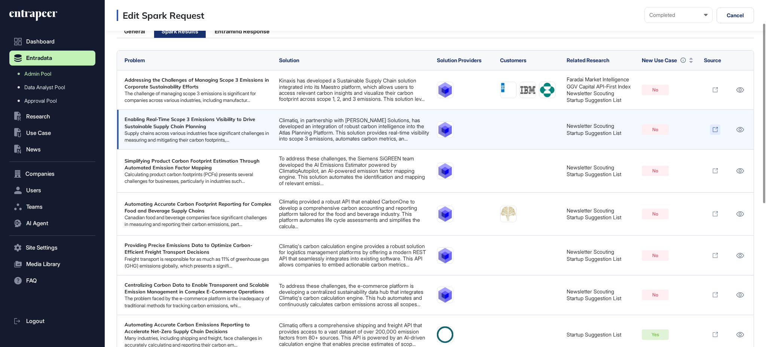
click at [715, 132] on icon at bounding box center [716, 129] width 6 height 6
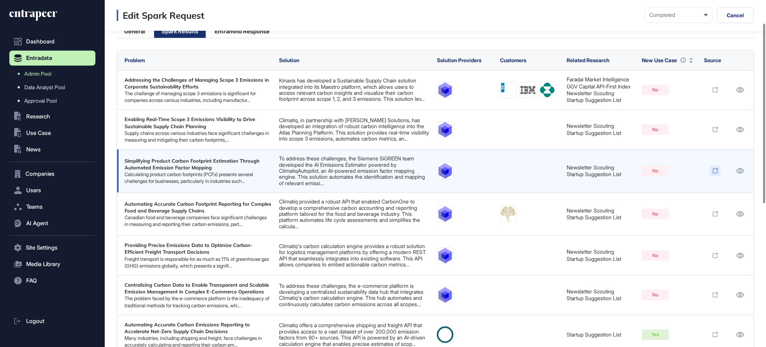
click at [719, 176] on link at bounding box center [715, 170] width 10 height 10
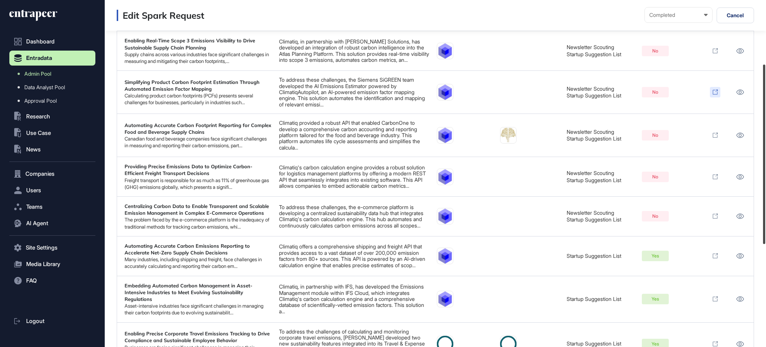
drag, startPoint x: 766, startPoint y: 177, endPoint x: 766, endPoint y: 222, distance: 44.2
click at [766, 222] on div at bounding box center [764, 153] width 2 height 179
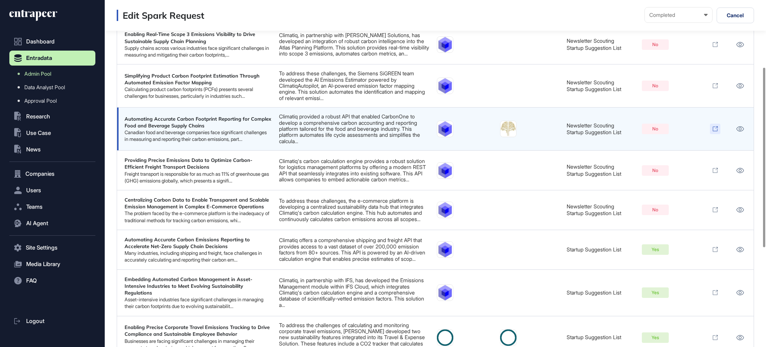
click at [715, 132] on icon at bounding box center [716, 129] width 6 height 6
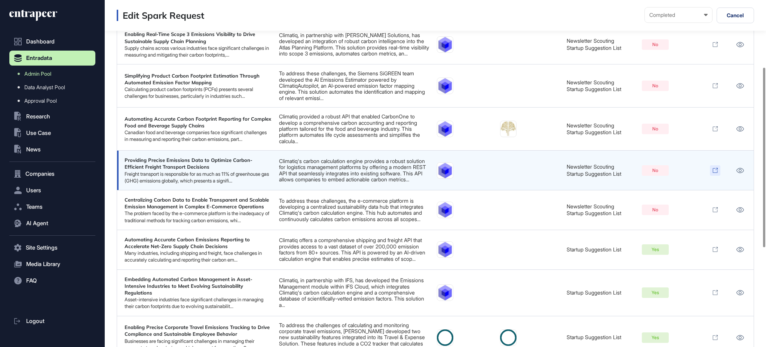
click at [716, 173] on icon at bounding box center [716, 170] width 6 height 6
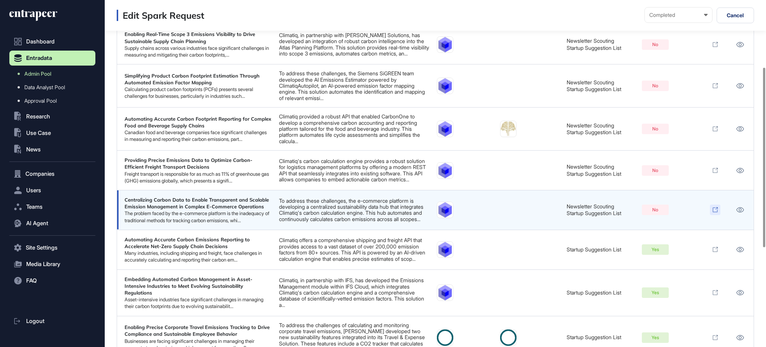
click at [716, 213] on icon at bounding box center [716, 210] width 6 height 6
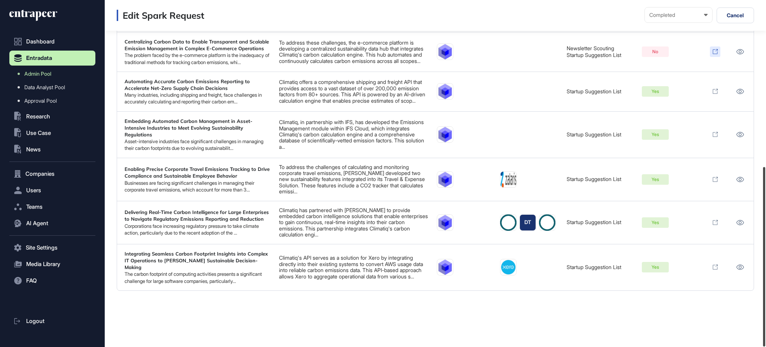
scroll to position [321, 0]
drag, startPoint x: 766, startPoint y: 114, endPoint x: 766, endPoint y: 210, distance: 95.8
click at [766, 210] on div at bounding box center [764, 256] width 2 height 179
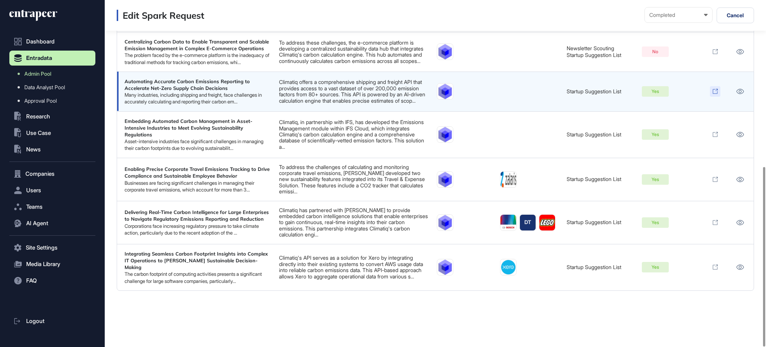
click at [718, 89] on icon at bounding box center [717, 90] width 2 height 2
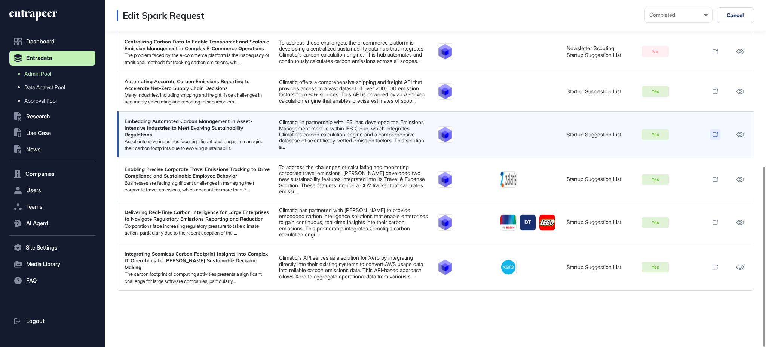
click at [716, 134] on icon at bounding box center [717, 133] width 2 height 2
click at [739, 132] on icon at bounding box center [740, 134] width 8 height 5
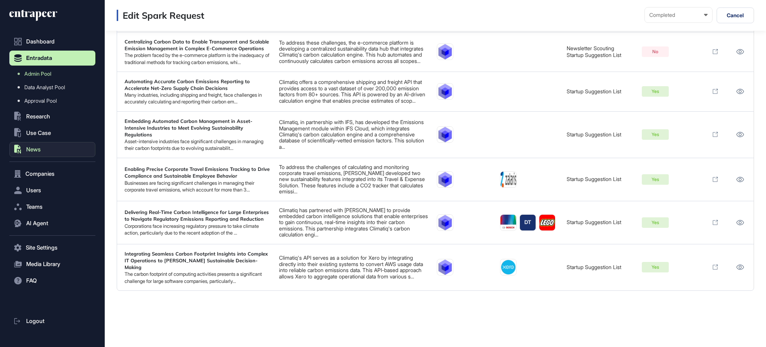
click at [48, 150] on button ".st0{fill:currentColor} News" at bounding box center [52, 149] width 86 height 15
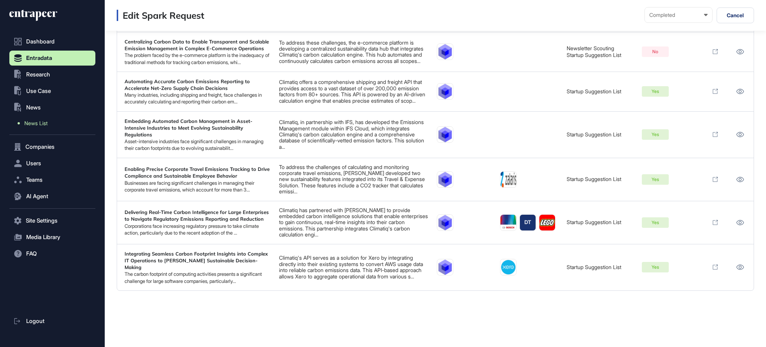
click at [58, 125] on link "News List" at bounding box center [54, 122] width 82 height 13
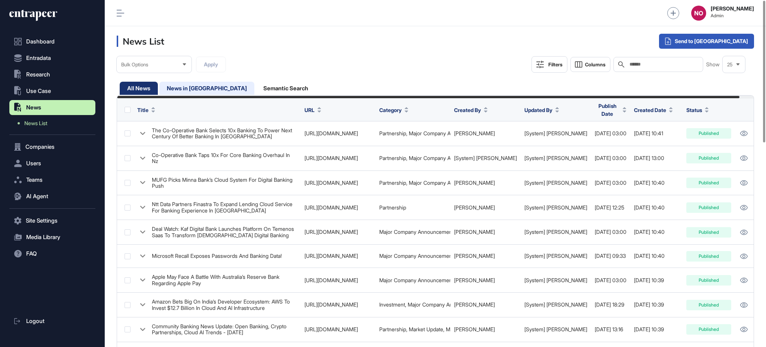
click at [256, 91] on div "News in Queue" at bounding box center [286, 88] width 60 height 13
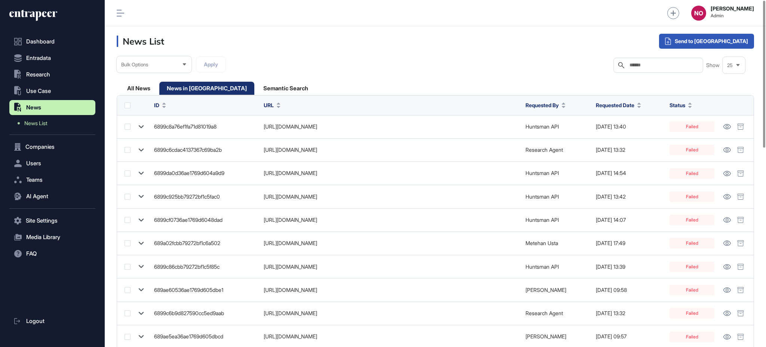
click at [623, 106] on span "Requested Date" at bounding box center [615, 105] width 39 height 8
click at [626, 138] on span "Sort Descending" at bounding box center [626, 136] width 30 height 6
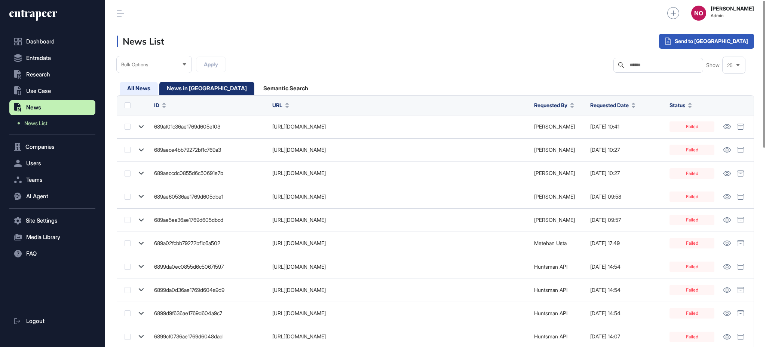
click at [159, 90] on div "All News" at bounding box center [206, 88] width 95 height 13
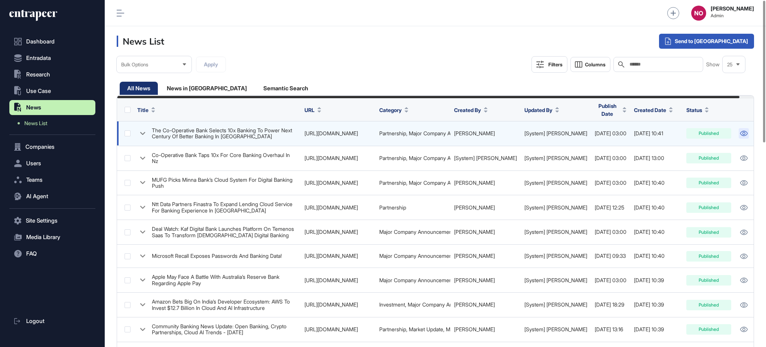
click at [741, 131] on icon at bounding box center [744, 133] width 7 height 5
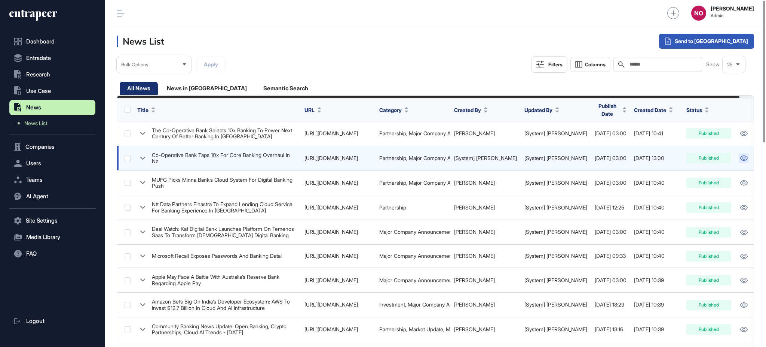
click at [739, 154] on link at bounding box center [744, 158] width 10 height 10
click at [740, 155] on icon at bounding box center [744, 157] width 8 height 5
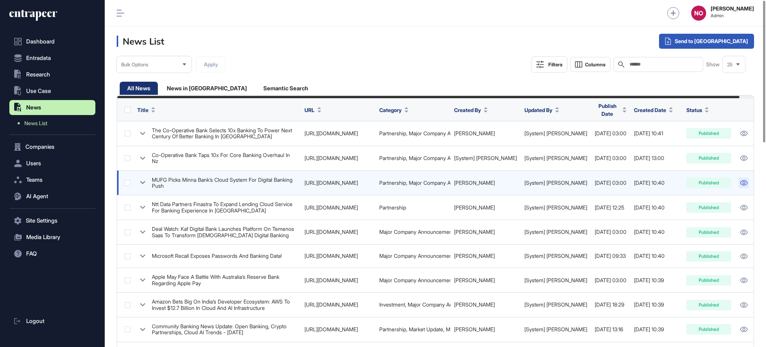
click at [740, 180] on icon at bounding box center [744, 182] width 8 height 5
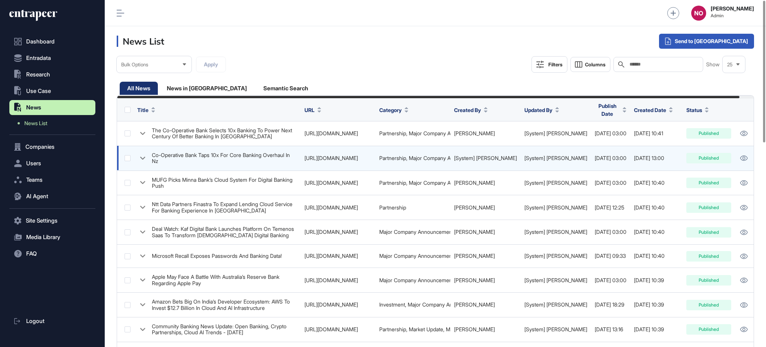
click at [351, 155] on link "https://ibsintelligence.com/ibsi-news/co-operative-bank-taps-10x-for-core-banki…" at bounding box center [332, 158] width 54 height 6
click at [349, 155] on link "https://ibsintelligence.com/ibsi-news/co-operative-bank-taps-10x-for-core-banki…" at bounding box center [332, 158] width 54 height 6
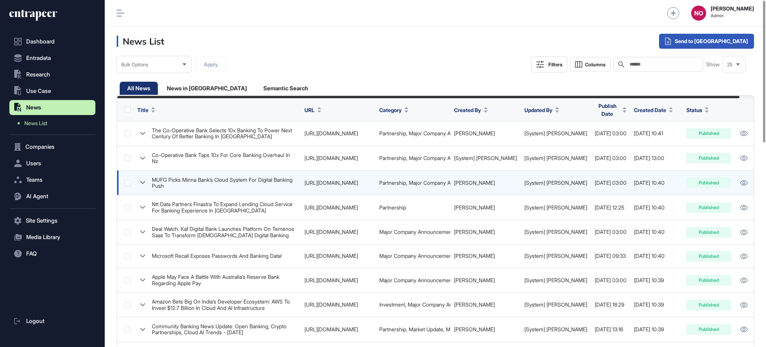
click at [339, 180] on link "https://ibsintelligence.com/ibsi-news/mufg-picks-minna-banks-cloud-system-for-d…" at bounding box center [332, 182] width 54 height 6
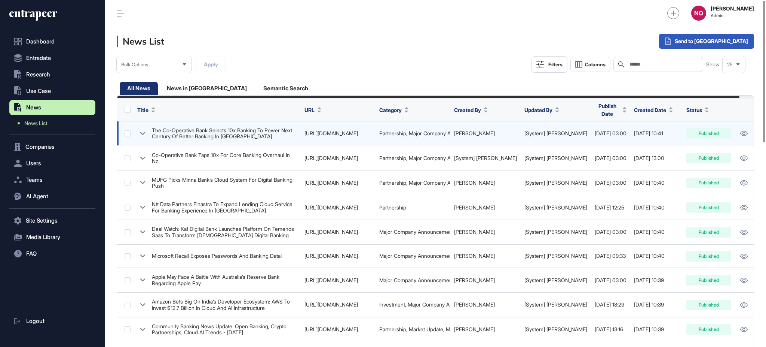
click at [331, 130] on link "https://financialit.net/news/banking/co-operative-bank-selects-10x-banking-powe…" at bounding box center [332, 133] width 54 height 6
click at [323, 130] on link "https://financialit.net/news/banking/co-operative-bank-selects-10x-banking-powe…" at bounding box center [332, 133] width 54 height 6
click at [740, 131] on icon at bounding box center [744, 133] width 8 height 5
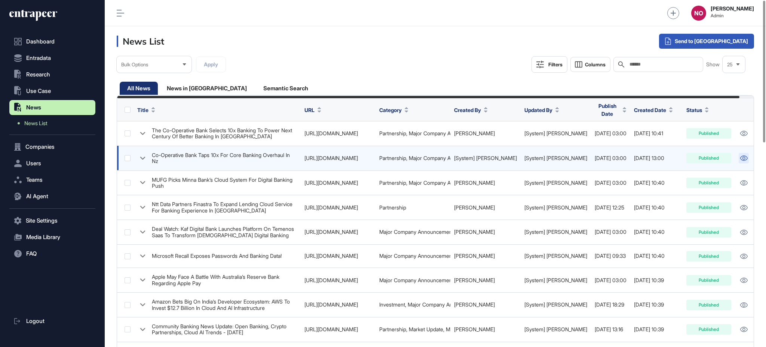
click at [741, 155] on icon at bounding box center [744, 157] width 7 height 5
click at [353, 150] on td "https://ibsintelligence.com/ibsi-news/co-operative-bank-taps-10x-for-core-banki…" at bounding box center [338, 158] width 75 height 25
click at [324, 155] on link "https://ibsintelligence.com/ibsi-news/co-operative-bank-taps-10x-for-core-banki…" at bounding box center [332, 158] width 54 height 6
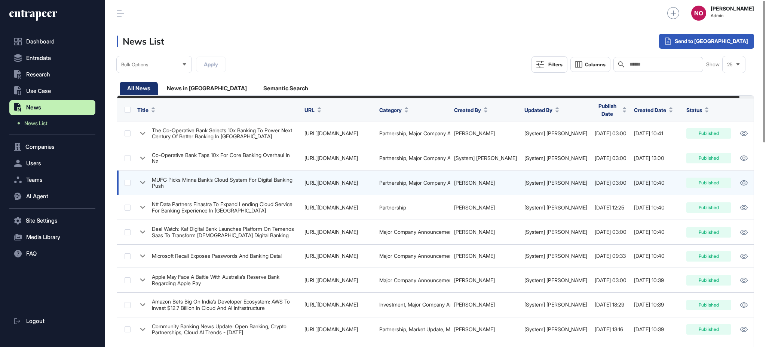
click at [344, 179] on link "https://ibsintelligence.com/ibsi-news/mufg-picks-minna-banks-cloud-system-for-d…" at bounding box center [332, 182] width 54 height 6
click at [739, 180] on link at bounding box center [744, 182] width 10 height 10
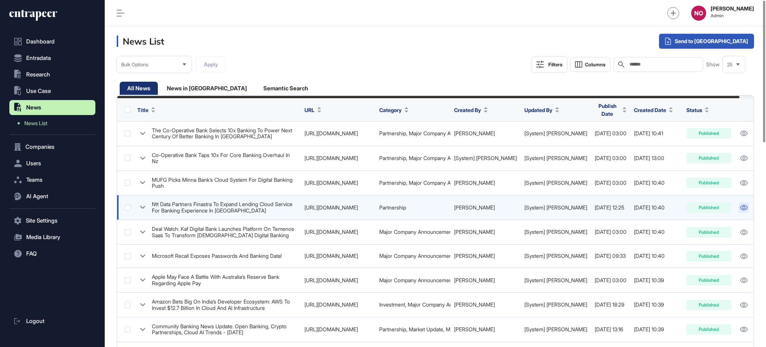
click at [741, 205] on icon at bounding box center [744, 207] width 7 height 5
click at [342, 204] on link "https://technode.global/2025/08/11/ntt-data-partners-finastra-to-expand-lending…" at bounding box center [332, 207] width 54 height 6
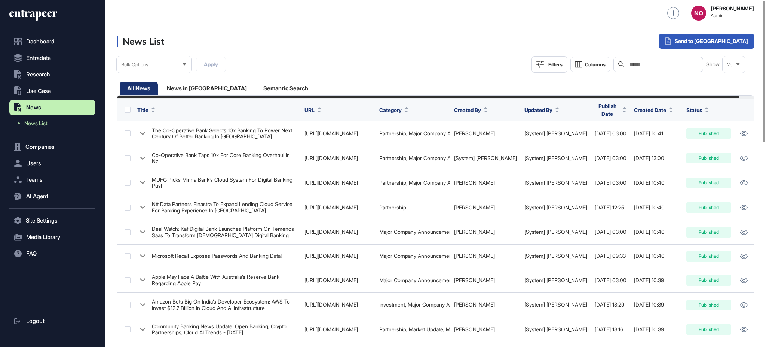
click at [647, 60] on div "Search" at bounding box center [659, 64] width 90 height 15
paste input "**********"
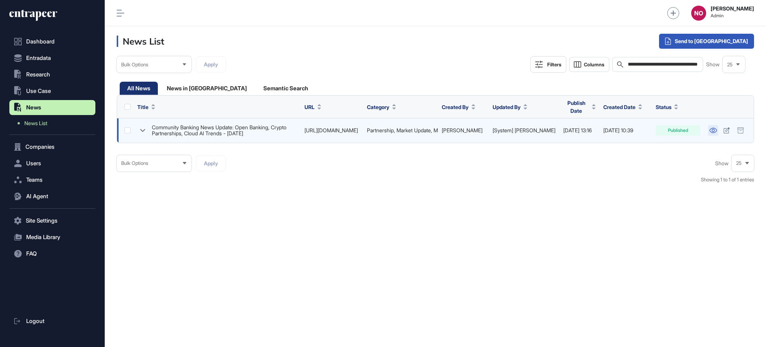
click at [711, 128] on icon at bounding box center [714, 130] width 8 height 5
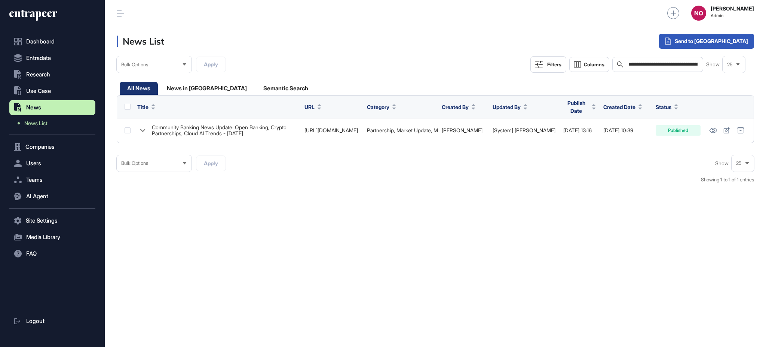
click at [653, 64] on input "**********" at bounding box center [663, 64] width 71 height 6
paste input "**********"
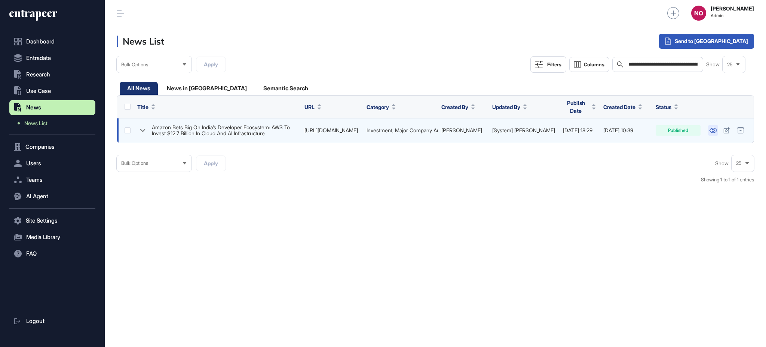
click at [712, 128] on icon at bounding box center [714, 130] width 8 height 5
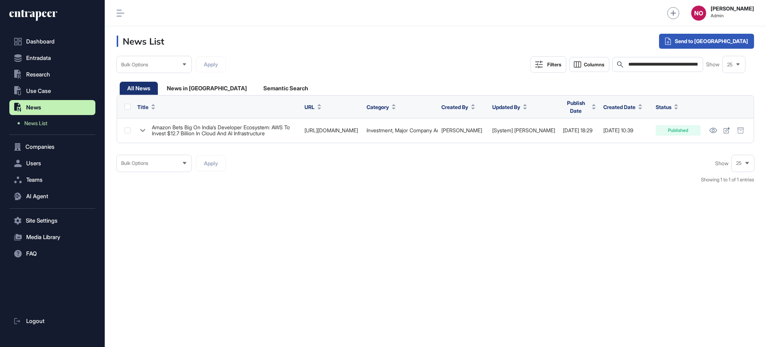
click at [658, 62] on input "**********" at bounding box center [663, 64] width 71 height 6
paste input "text"
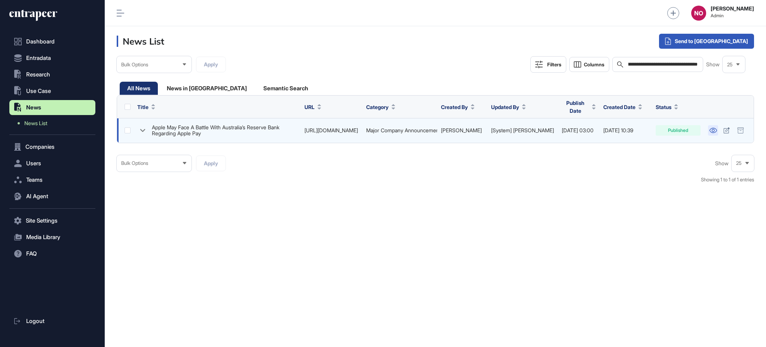
click at [710, 128] on icon at bounding box center [714, 130] width 8 height 5
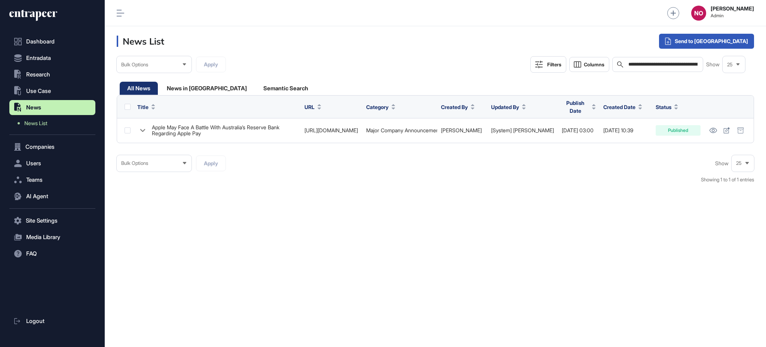
drag, startPoint x: 672, startPoint y: 58, endPoint x: 670, endPoint y: 65, distance: 6.7
click at [672, 59] on div "**********" at bounding box center [658, 64] width 91 height 15
click at [670, 65] on input "**********" at bounding box center [663, 64] width 71 height 6
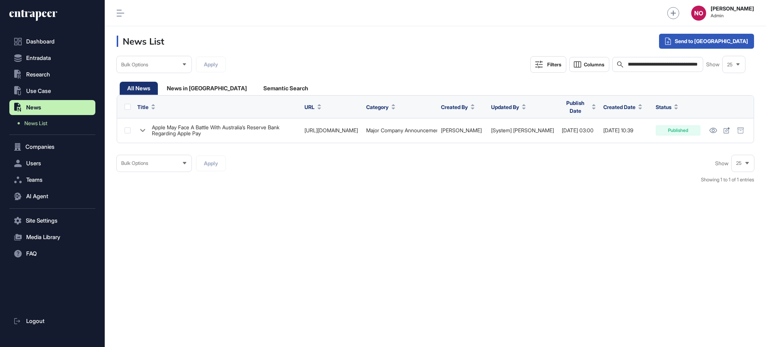
paste input "text"
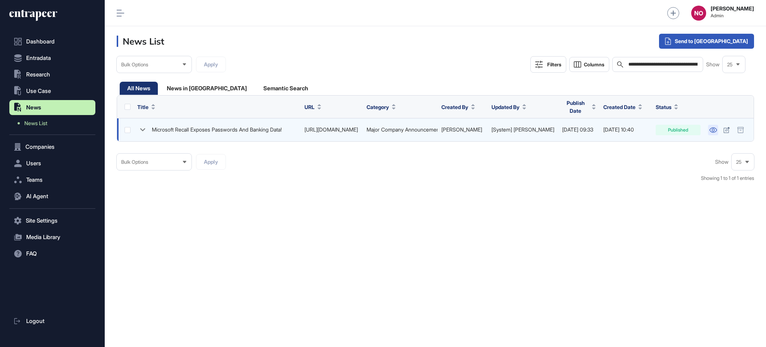
click at [710, 128] on icon at bounding box center [714, 129] width 8 height 5
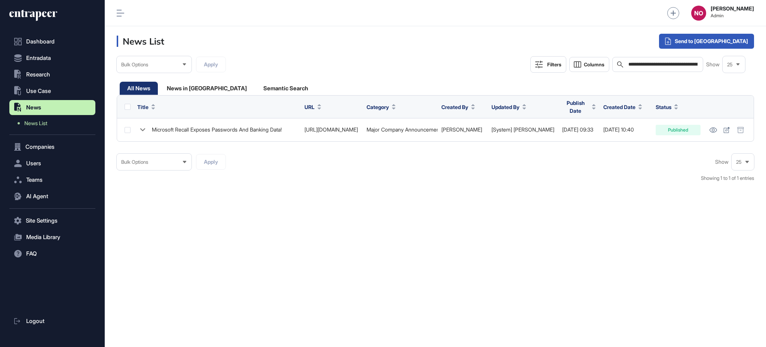
click at [668, 62] on input "**********" at bounding box center [663, 64] width 71 height 6
paste input "**********"
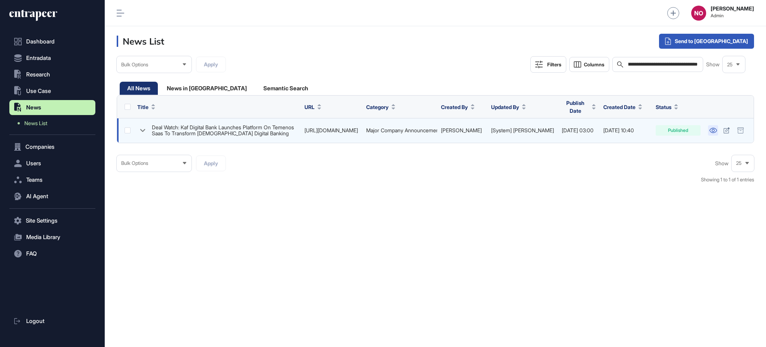
click at [713, 128] on icon at bounding box center [714, 130] width 8 height 5
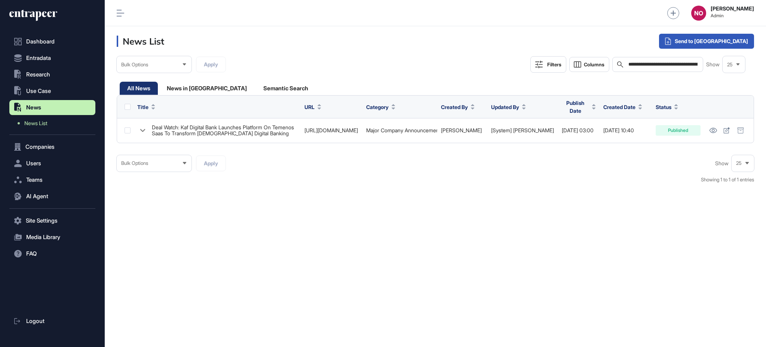
click at [648, 59] on div "**********" at bounding box center [658, 64] width 91 height 15
click at [650, 64] on input "**********" at bounding box center [663, 64] width 71 height 6
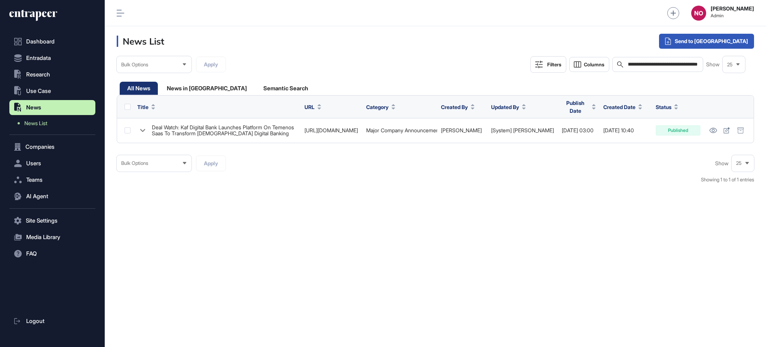
click at [650, 64] on input "**********" at bounding box center [663, 64] width 71 height 6
paste input "********"
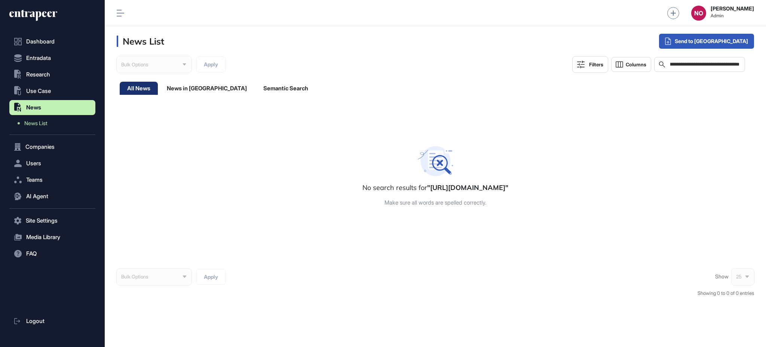
type input "**********"
click at [57, 55] on button "Entradata" at bounding box center [52, 58] width 86 height 15
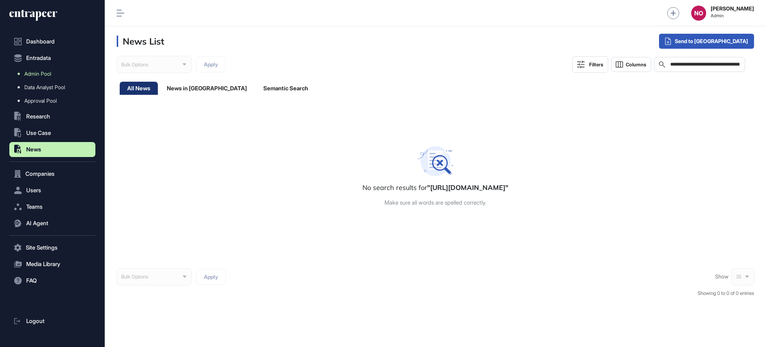
click at [51, 73] on span "Admin Pool" at bounding box center [37, 74] width 27 height 6
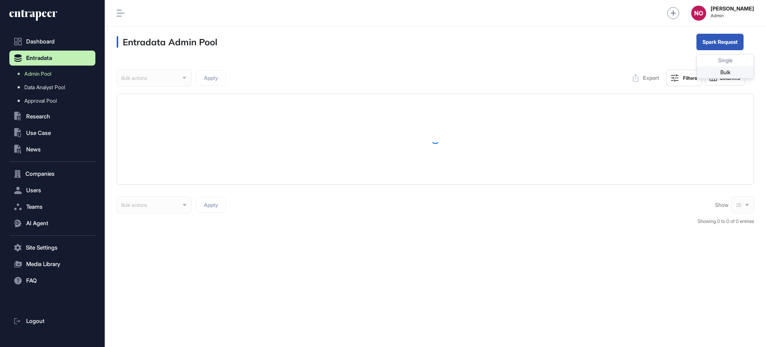
click at [714, 69] on div "Bulk" at bounding box center [725, 72] width 57 height 12
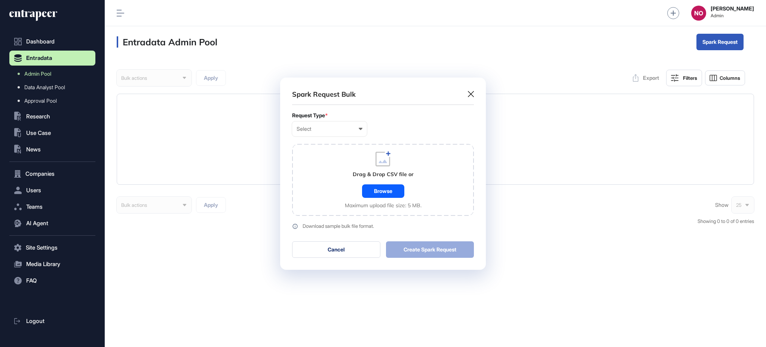
scroll to position [0, 3]
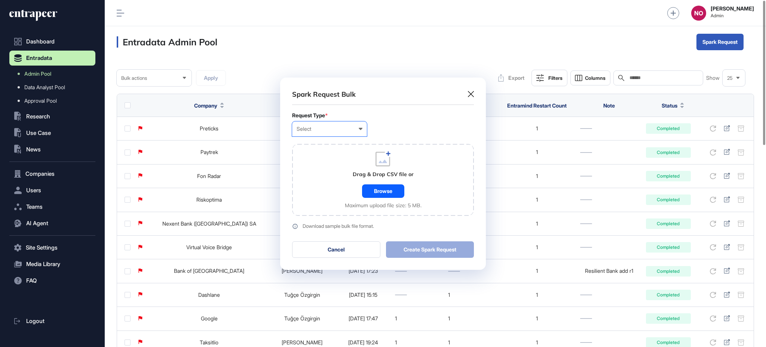
click at [352, 128] on div "Select" at bounding box center [330, 129] width 66 height 6
click at [0, 0] on div "Company" at bounding box center [0, 0] width 0 height 0
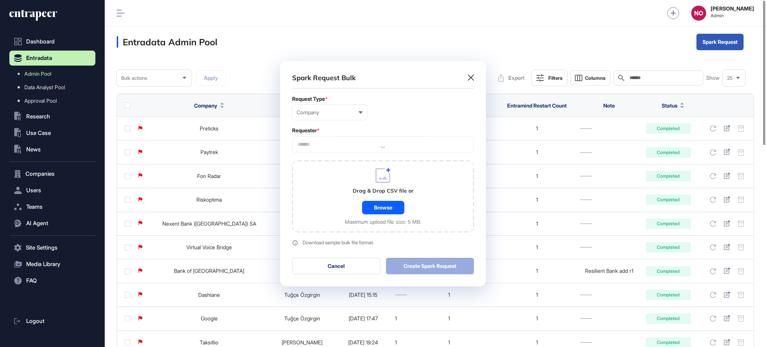
scroll to position [225, 205]
click at [317, 142] on input "text" at bounding box center [383, 144] width 172 height 6
type input "*********"
drag, startPoint x: 314, startPoint y: 159, endPoint x: 318, endPoint y: 179, distance: 20.3
click at [314, 159] on span "Entrapeer" at bounding box center [383, 159] width 174 height 6
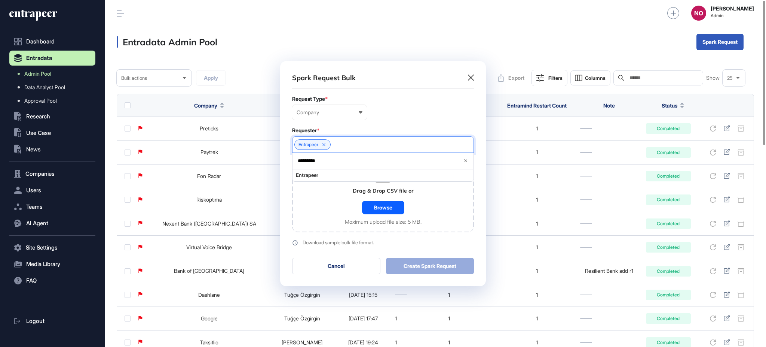
click at [324, 201] on div "Drag & Drop CSV file or Browse Maximum upload file size: 5 MB." at bounding box center [383, 196] width 182 height 72
click at [373, 207] on div "Browse" at bounding box center [383, 207] width 42 height 13
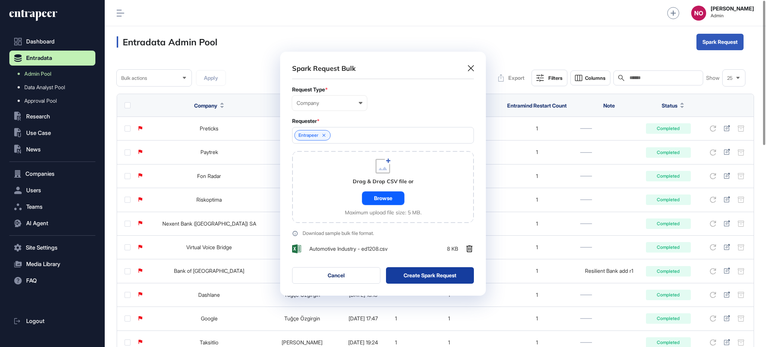
scroll to position [244, 205]
click at [457, 277] on button "Create Spark Request" at bounding box center [430, 275] width 88 height 16
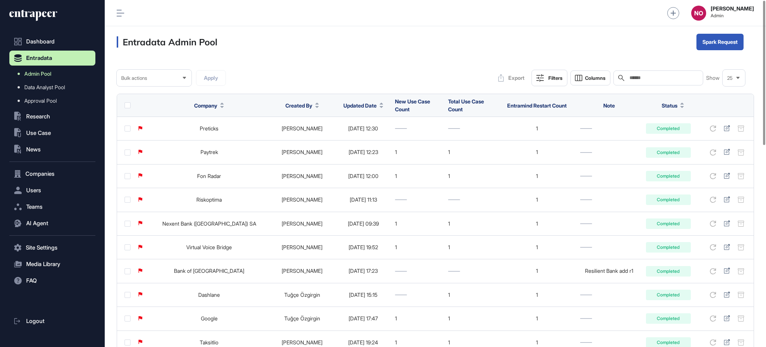
click at [49, 74] on span "Admin Pool" at bounding box center [37, 74] width 27 height 6
click at [380, 104] on div at bounding box center [382, 105] width 4 height 5
click at [381, 134] on span "Sort Descending" at bounding box center [370, 137] width 30 height 6
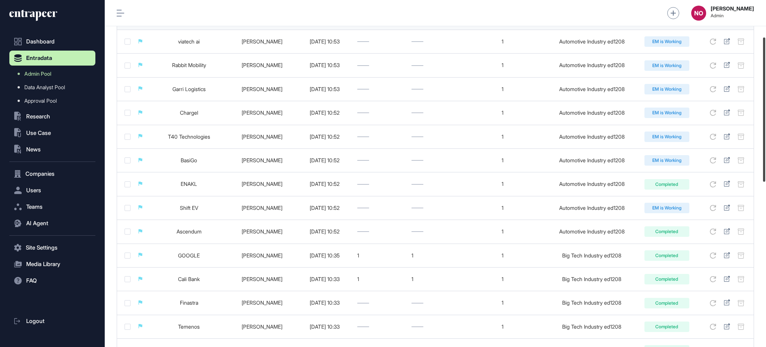
scroll to position [88, 0]
drag, startPoint x: 766, startPoint y: 100, endPoint x: 766, endPoint y: 125, distance: 24.7
click at [766, 125] on div at bounding box center [764, 109] width 2 height 144
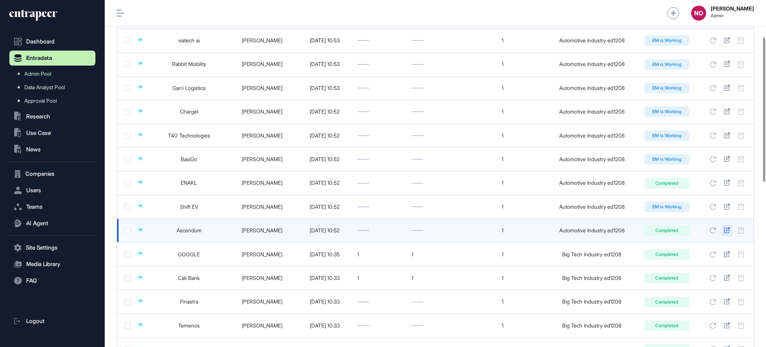
click at [729, 227] on icon at bounding box center [727, 230] width 6 height 6
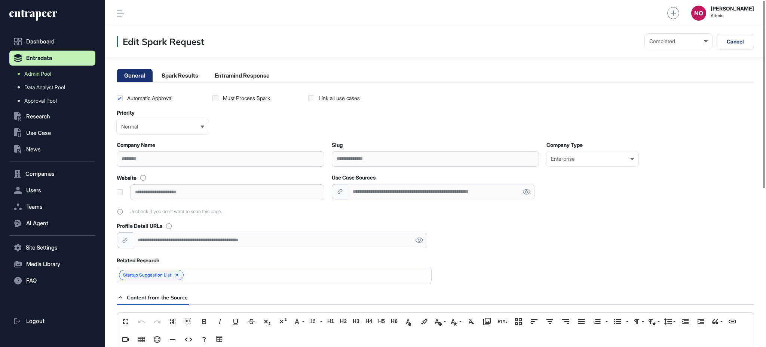
scroll to position [293, 0]
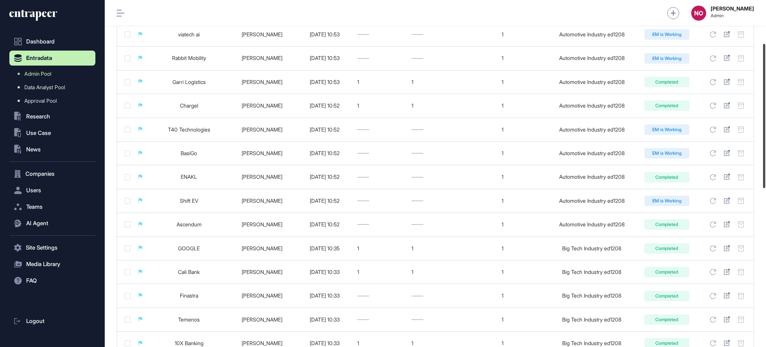
scroll to position [111, 0]
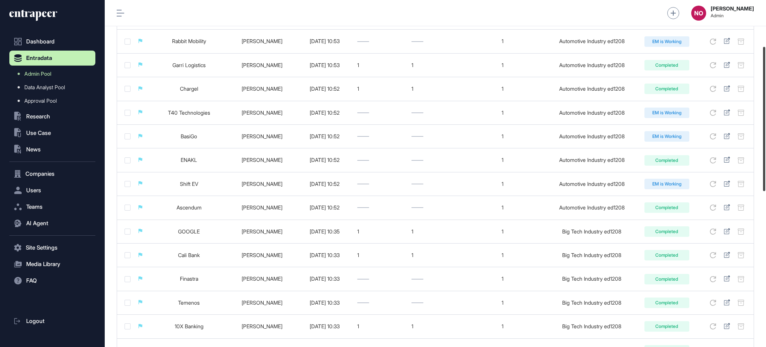
drag, startPoint x: 766, startPoint y: 115, endPoint x: 766, endPoint y: 157, distance: 41.9
click at [766, 157] on div at bounding box center [764, 119] width 2 height 144
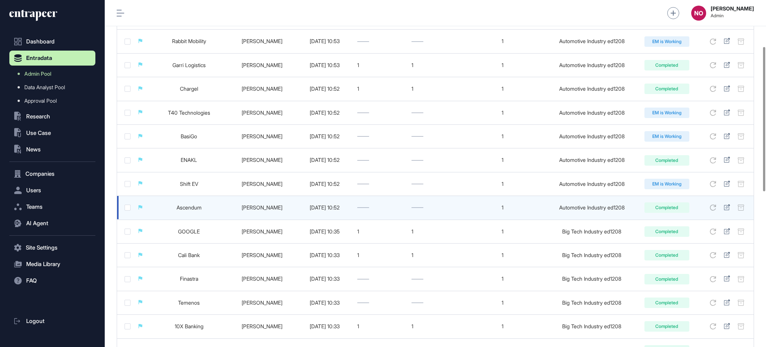
click at [609, 206] on div "Automotive Industry ed1208" at bounding box center [592, 207] width 90 height 6
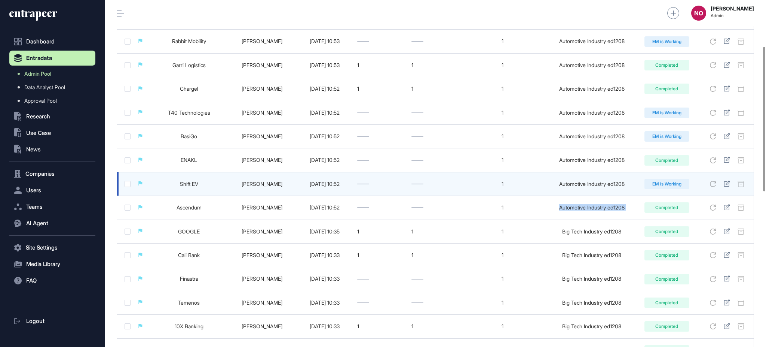
copy tr "Automotive Industry ed1208 Completed"
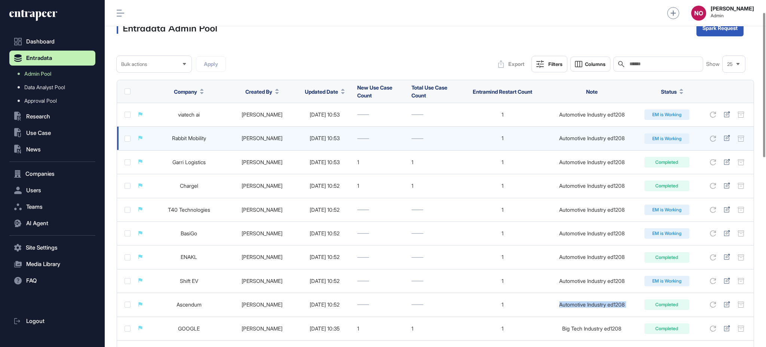
scroll to position [0, 0]
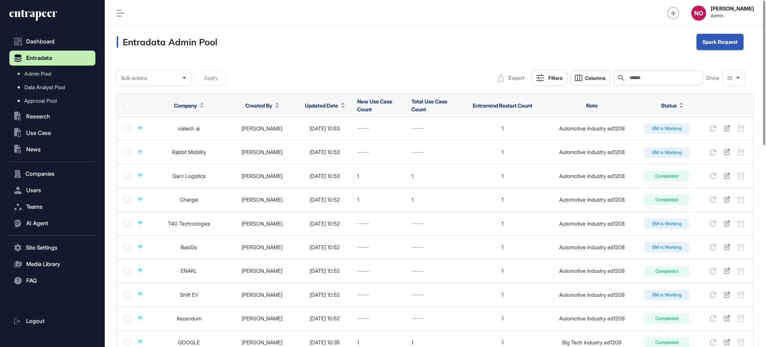
click at [641, 76] on input "text" at bounding box center [664, 78] width 70 height 6
paste input "**********"
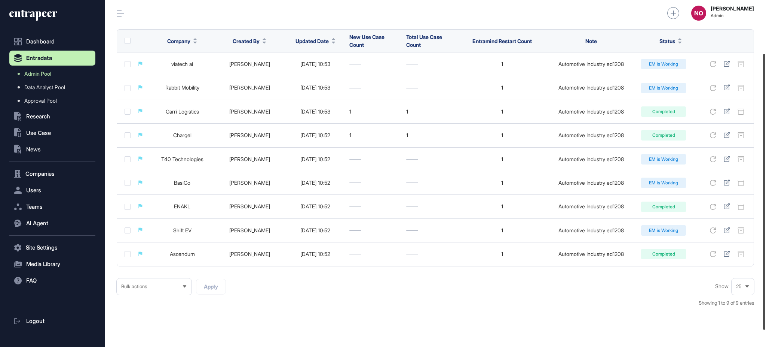
scroll to position [67, 0]
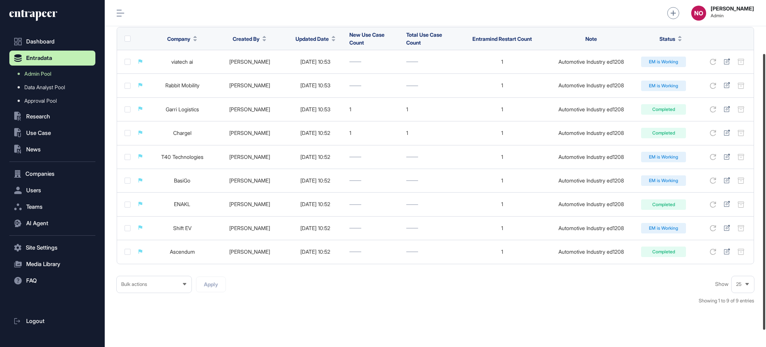
drag, startPoint x: 766, startPoint y: 68, endPoint x: 766, endPoint y: 122, distance: 53.1
click at [766, 122] on div at bounding box center [764, 191] width 2 height 275
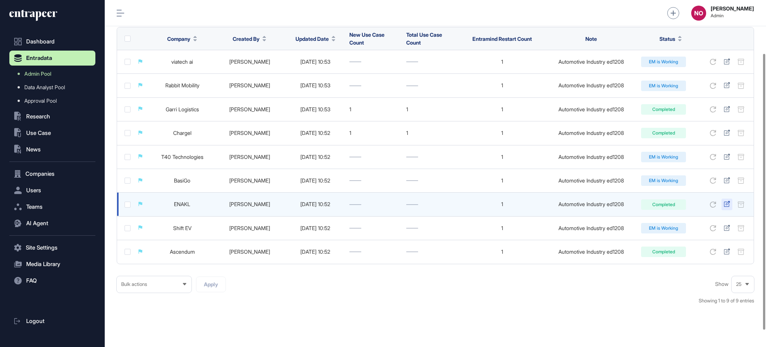
type input "**********"
click at [729, 201] on icon at bounding box center [727, 204] width 6 height 6
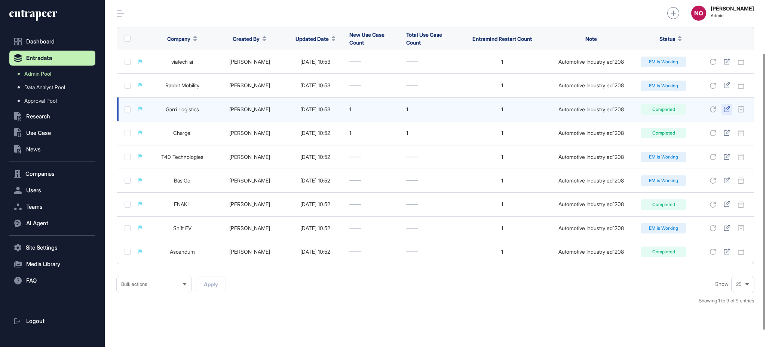
click at [728, 107] on icon at bounding box center [727, 109] width 6 height 6
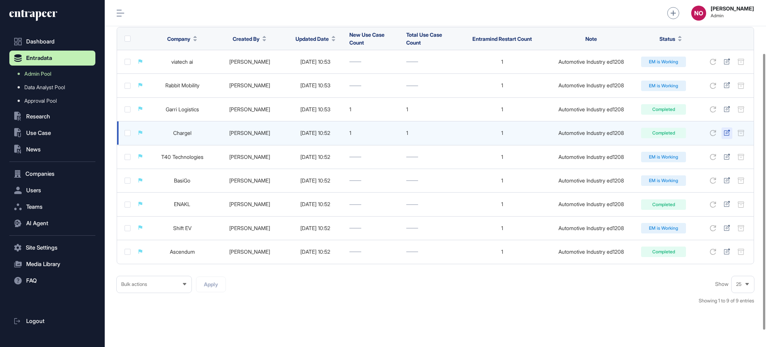
click at [728, 134] on icon at bounding box center [727, 132] width 6 height 6
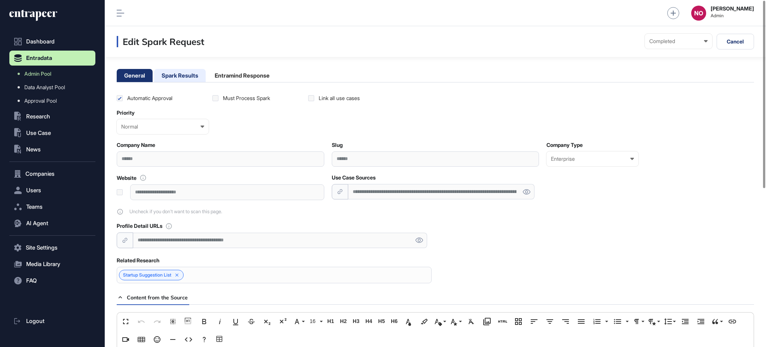
click at [207, 76] on li "Spark Results" at bounding box center [242, 75] width 70 height 13
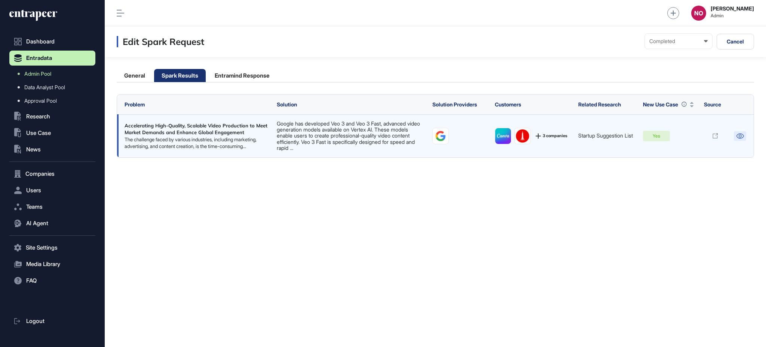
click at [740, 137] on icon at bounding box center [740, 135] width 8 height 5
click at [436, 132] on img at bounding box center [441, 136] width 16 height 16
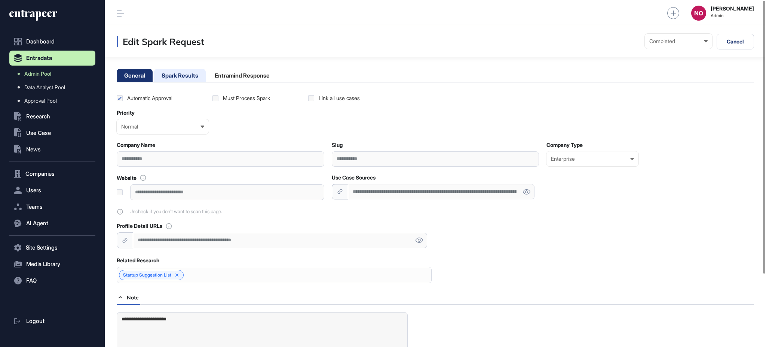
click at [207, 78] on li "Spark Results" at bounding box center [242, 75] width 70 height 13
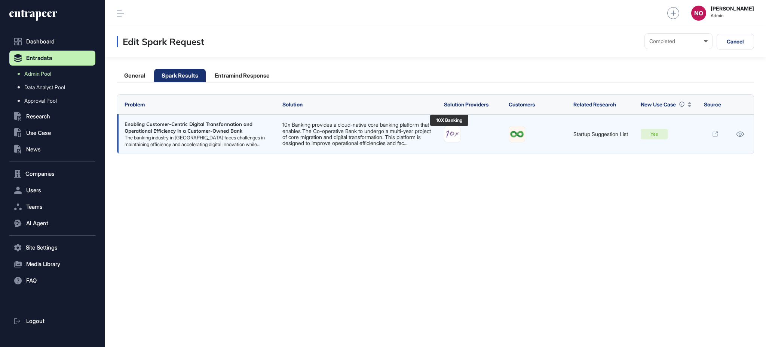
click at [452, 139] on img at bounding box center [453, 134] width 16 height 16
click at [742, 135] on icon at bounding box center [740, 133] width 8 height 5
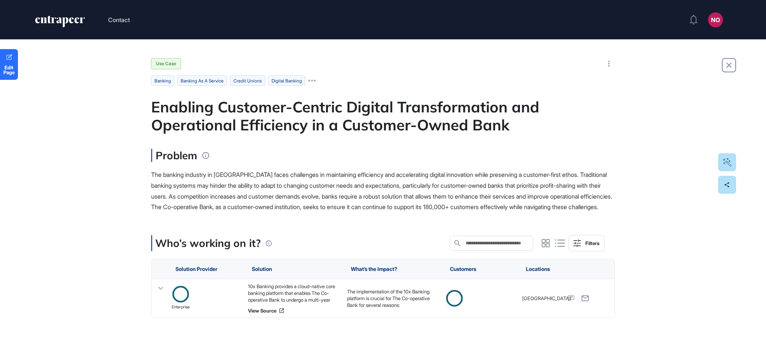
scroll to position [0, 0]
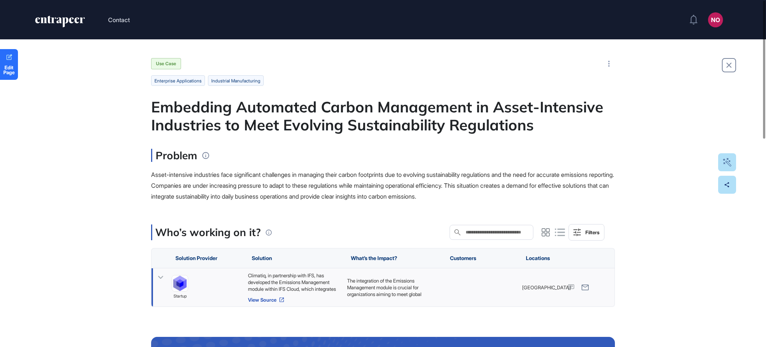
click at [265, 302] on link "View Source" at bounding box center [294, 299] width 92 height 6
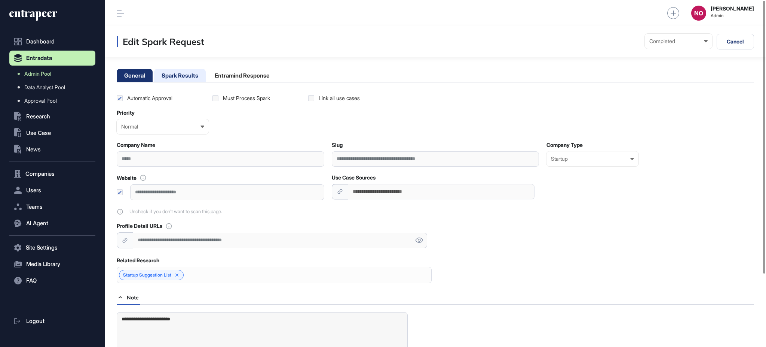
click at [207, 76] on li "Spark Results" at bounding box center [242, 75] width 70 height 13
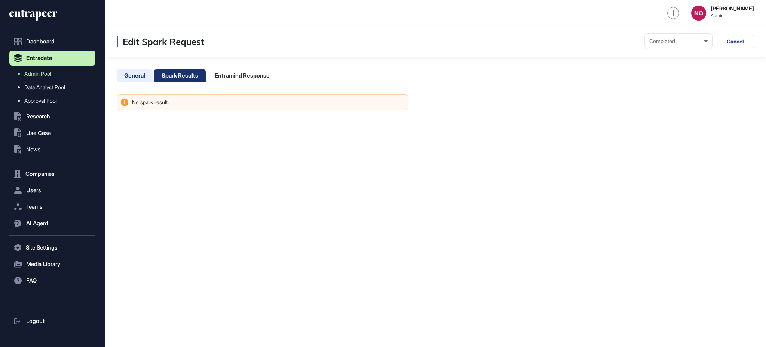
click at [154, 80] on li "General" at bounding box center [180, 75] width 52 height 13
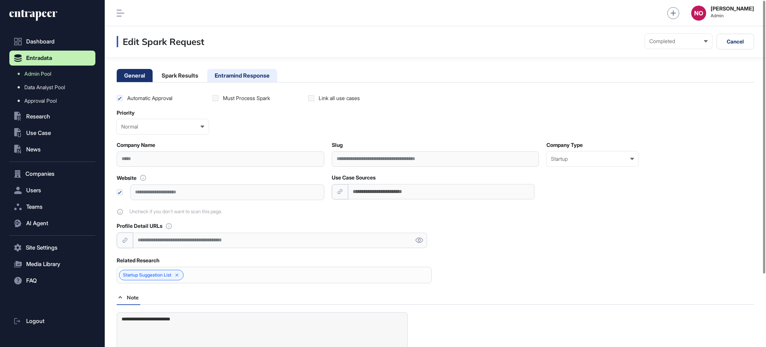
click at [240, 76] on li "Entramind Response" at bounding box center [242, 75] width 70 height 13
click at [207, 80] on li "Spark Results" at bounding box center [242, 75] width 70 height 13
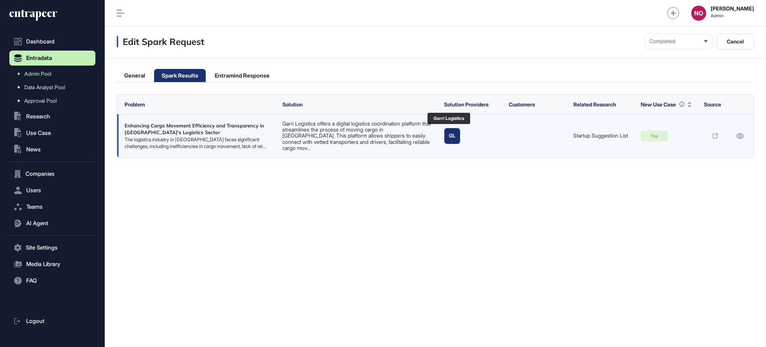
click at [448, 138] on link "GL" at bounding box center [452, 136] width 16 height 16
click at [736, 134] on icon at bounding box center [740, 135] width 8 height 5
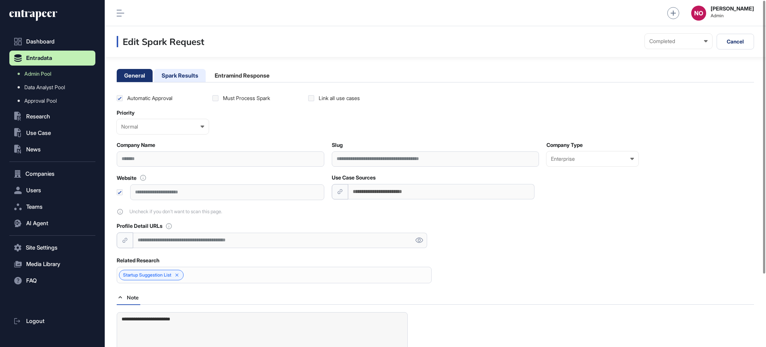
click at [207, 74] on li "Spark Results" at bounding box center [242, 75] width 70 height 13
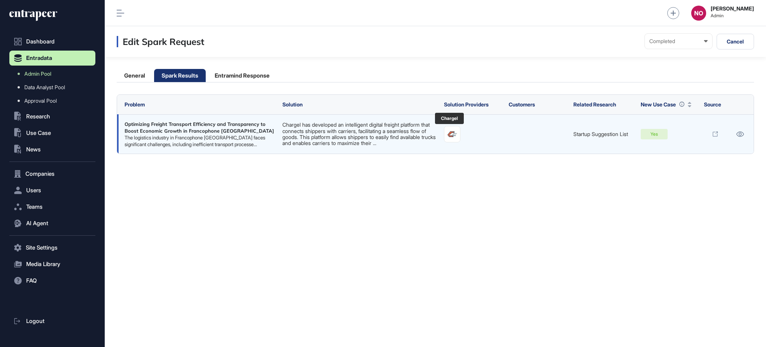
click at [450, 137] on img at bounding box center [453, 134] width 16 height 16
click at [737, 132] on icon at bounding box center [740, 133] width 8 height 5
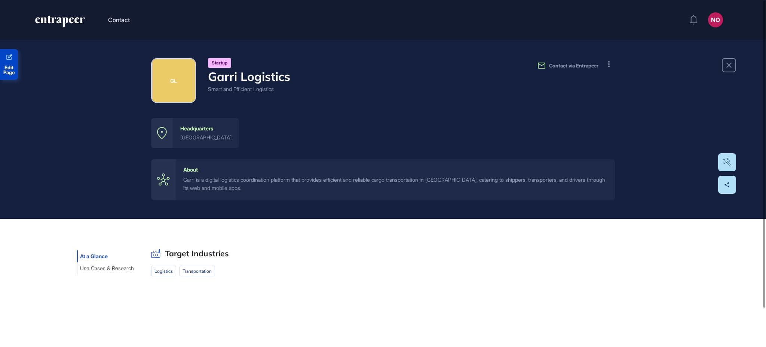
click at [7, 65] on span "Edit Page" at bounding box center [9, 70] width 18 height 10
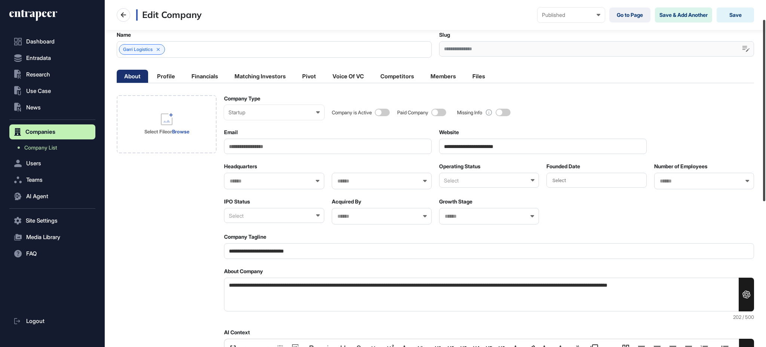
scroll to position [48, 0]
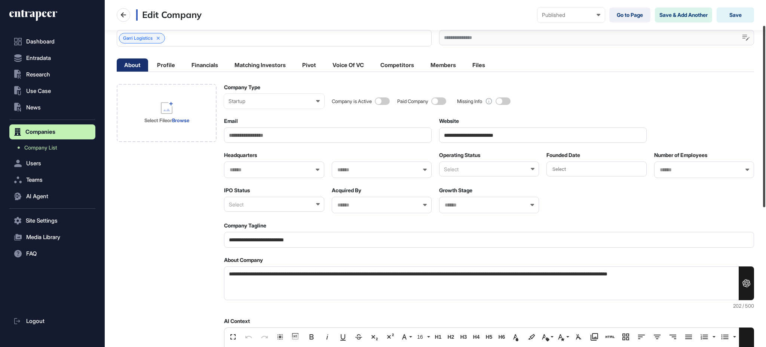
drag, startPoint x: 766, startPoint y: 99, endPoint x: 766, endPoint y: 124, distance: 25.1
click at [766, 124] on div at bounding box center [764, 116] width 2 height 181
drag, startPoint x: 506, startPoint y: 134, endPoint x: 463, endPoint y: 136, distance: 43.1
click at [463, 136] on input "**********" at bounding box center [543, 134] width 208 height 15
click at [53, 144] on span "Company List" at bounding box center [40, 147] width 33 height 6
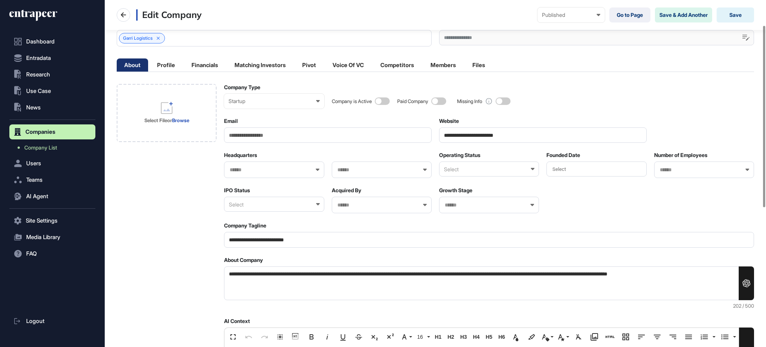
click at [455, 168] on div "Select" at bounding box center [489, 168] width 100 height 15
click at [454, 199] on div "Active" at bounding box center [489, 205] width 98 height 12
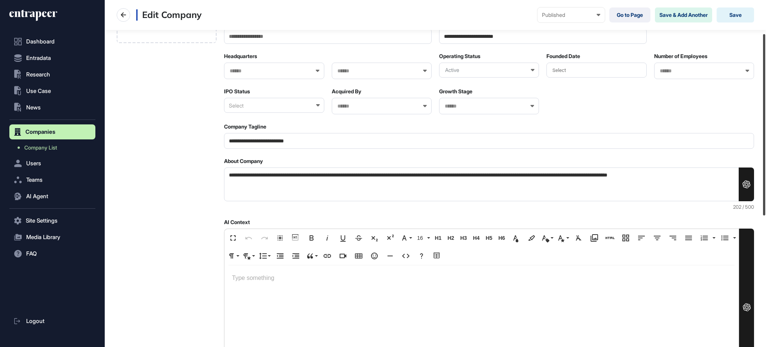
scroll to position [314, 0]
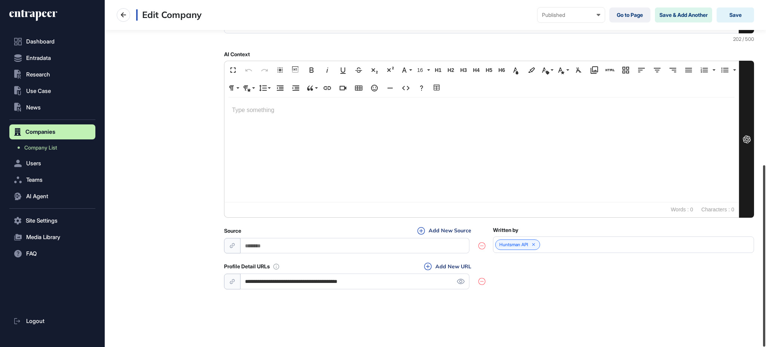
drag, startPoint x: 766, startPoint y: 121, endPoint x: 766, endPoint y: 324, distance: 202.5
click at [766, 324] on div at bounding box center [764, 255] width 2 height 181
click at [460, 283] on icon at bounding box center [461, 280] width 8 height 5
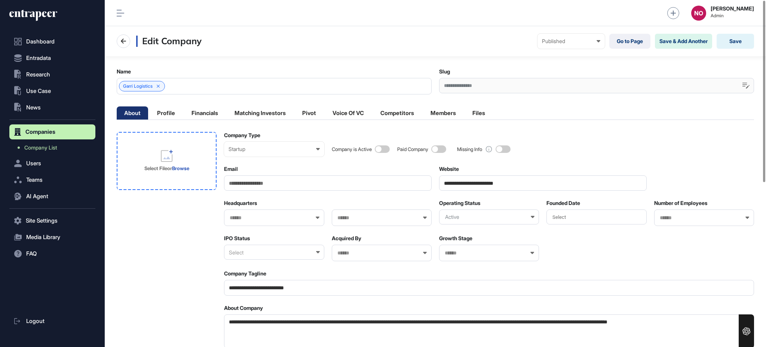
click at [184, 173] on div "Select File or Browse" at bounding box center [166, 161] width 59 height 60
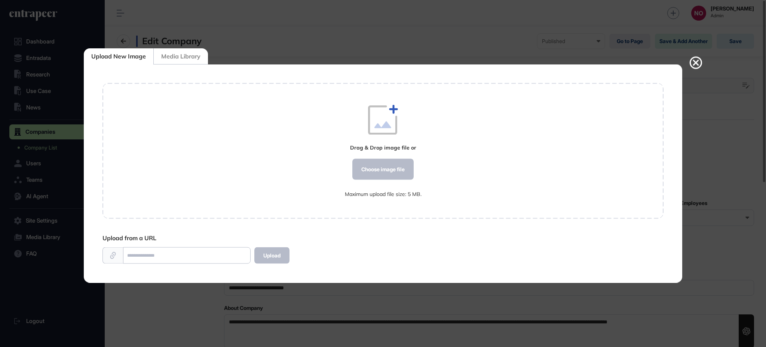
scroll to position [0, 0]
click at [371, 162] on div "Choose image file" at bounding box center [383, 169] width 61 height 21
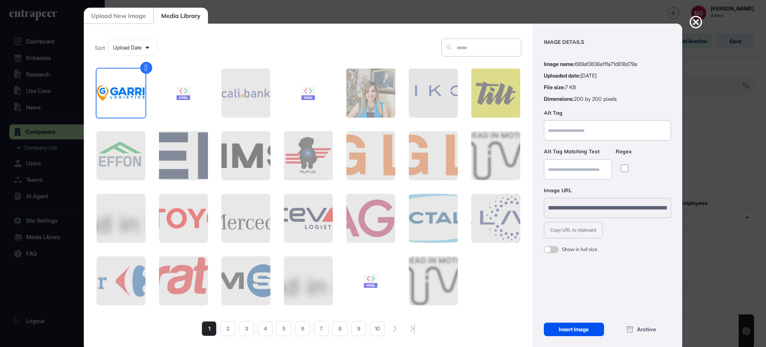
click at [591, 333] on div "Insert Image" at bounding box center [574, 328] width 60 height 13
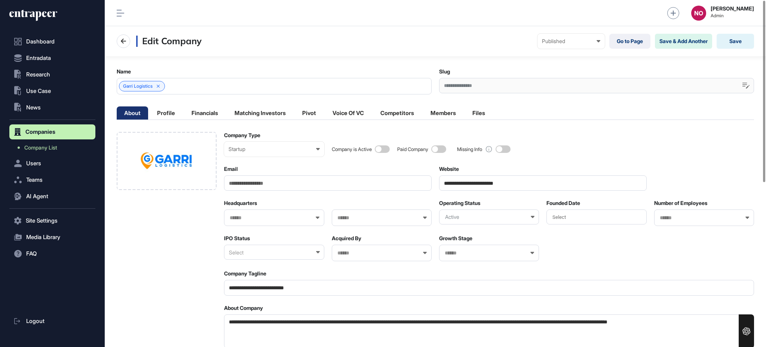
click at [668, 225] on div at bounding box center [705, 217] width 100 height 16
click at [671, 220] on input "text" at bounding box center [699, 217] width 80 height 6
click at [670, 239] on div "11-50" at bounding box center [704, 243] width 98 height 12
click at [563, 218] on span "Select" at bounding box center [559, 217] width 13 height 6
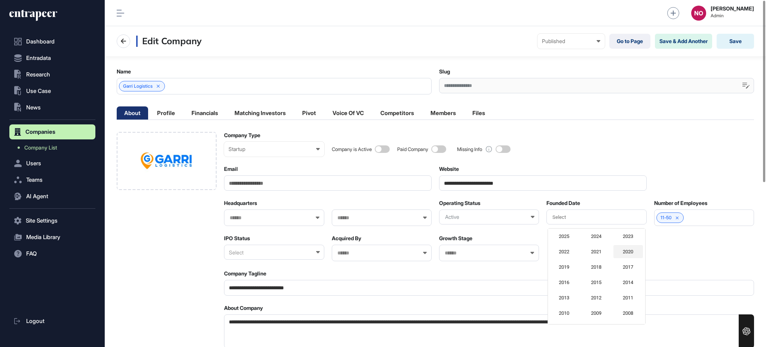
click at [624, 253] on div "2020" at bounding box center [629, 251] width 30 height 13
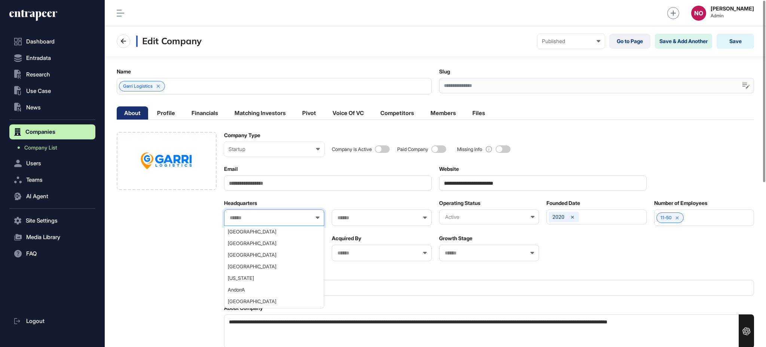
click at [261, 220] on input "text" at bounding box center [269, 217] width 80 height 6
type input "**"
drag, startPoint x: 265, startPoint y: 246, endPoint x: 301, endPoint y: 236, distance: 37.3
click at [265, 246] on div "[GEOGRAPHIC_DATA]" at bounding box center [274, 243] width 98 height 12
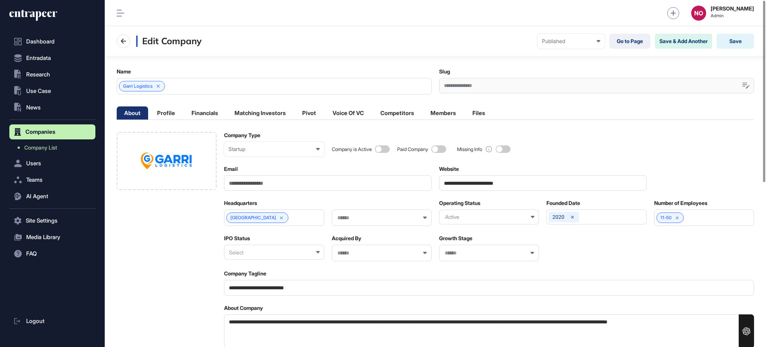
click at [365, 215] on input "text" at bounding box center [377, 217] width 80 height 6
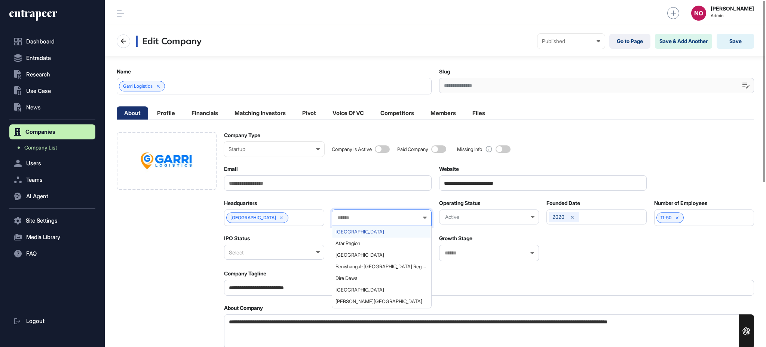
click at [370, 232] on span "Addis Ababa" at bounding box center [382, 232] width 92 height 6
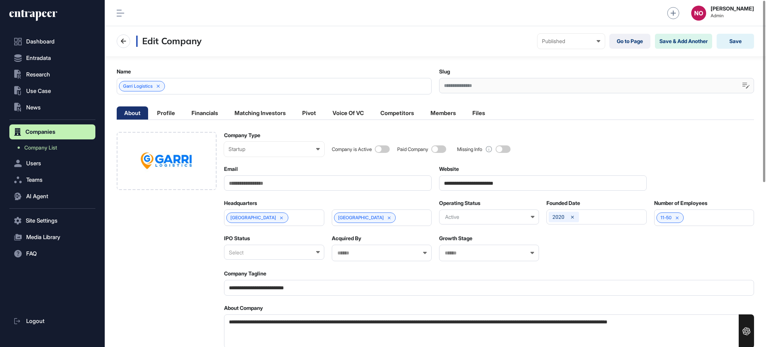
click at [757, 41] on div "Edit Company Published Draft Pending Review Published Private Go to Page Save &…" at bounding box center [436, 41] width 662 height 30
click at [741, 42] on button "Save" at bounding box center [735, 41] width 37 height 15
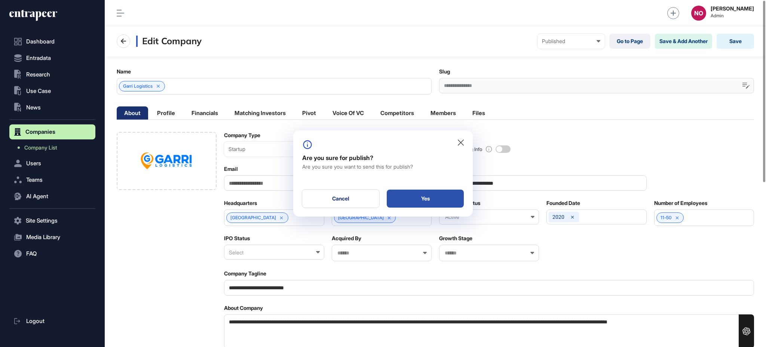
click at [428, 196] on div "Yes" at bounding box center [425, 198] width 77 height 18
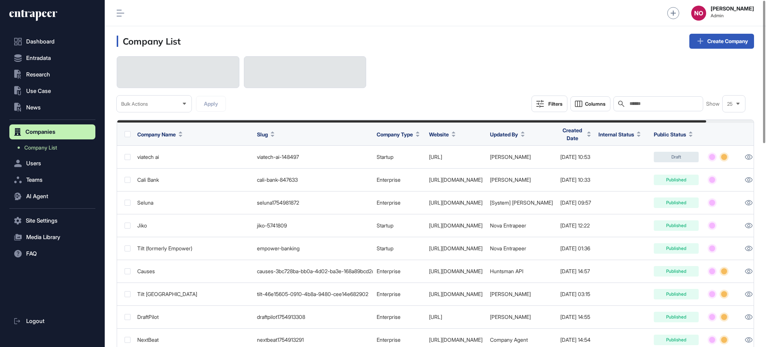
click at [650, 105] on input "text" at bounding box center [664, 104] width 70 height 6
paste input "**********"
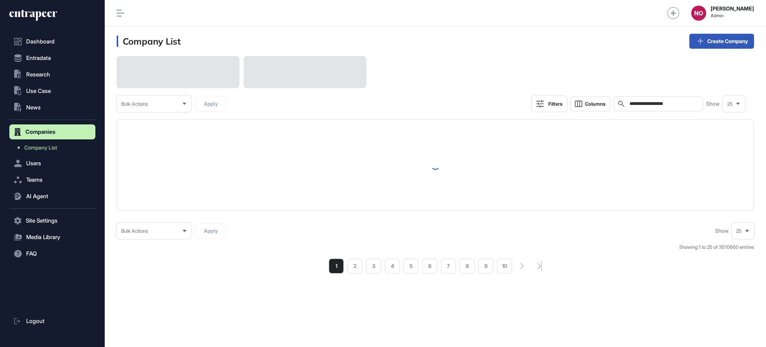
type input "**********"
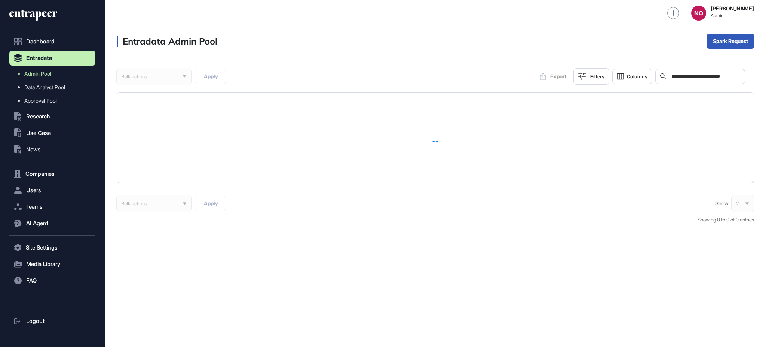
scroll to position [0, 0]
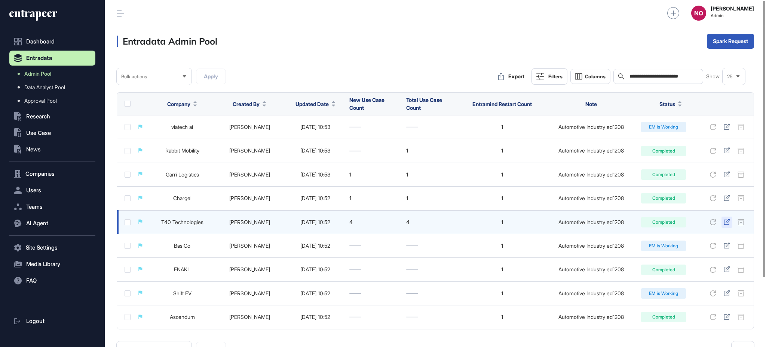
click at [728, 222] on icon at bounding box center [727, 222] width 6 height 6
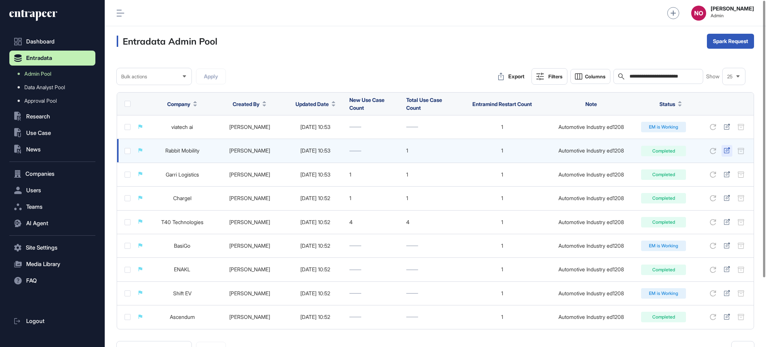
click at [726, 149] on icon at bounding box center [727, 150] width 6 height 6
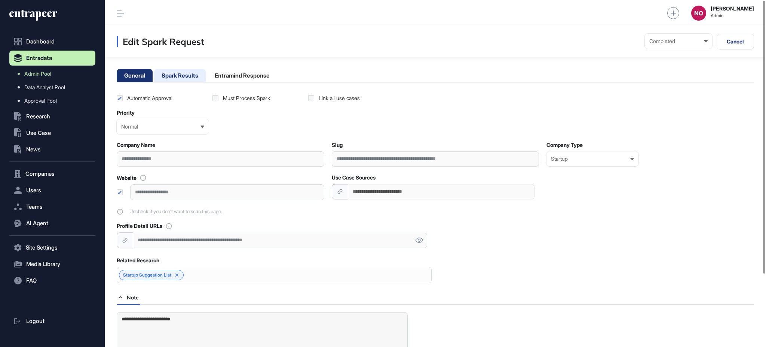
click at [207, 70] on li "Spark Results" at bounding box center [242, 75] width 70 height 13
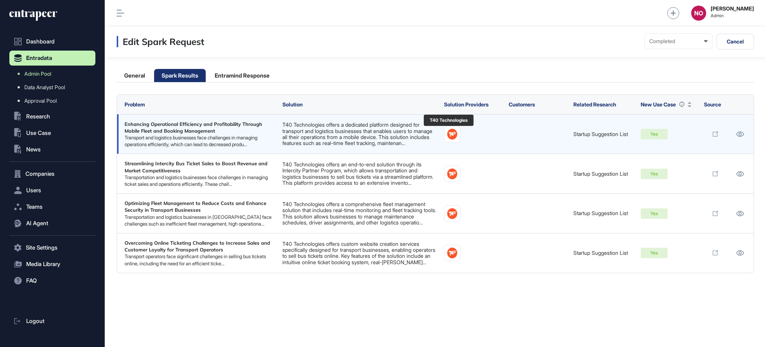
drag, startPoint x: 453, startPoint y: 140, endPoint x: 469, endPoint y: 140, distance: 15.7
click at [453, 140] on img at bounding box center [453, 134] width 16 height 16
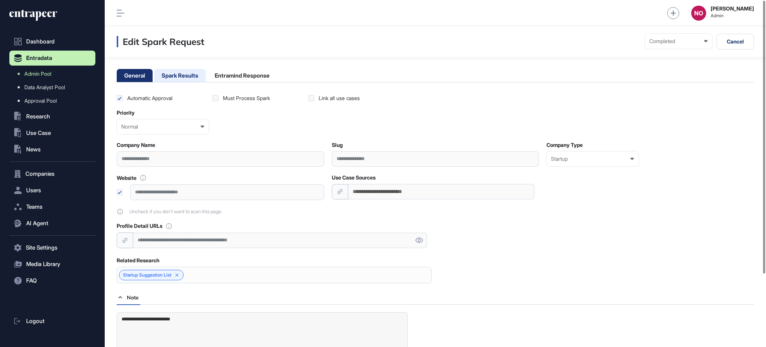
drag, startPoint x: 170, startPoint y: 83, endPoint x: 176, endPoint y: 77, distance: 8.2
click at [207, 76] on li "Spark Results" at bounding box center [242, 75] width 70 height 13
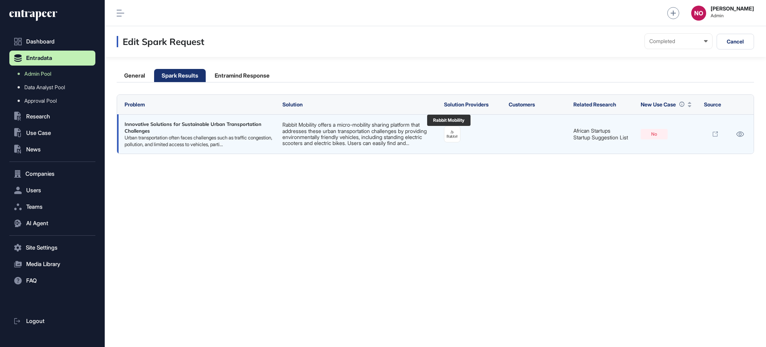
click at [448, 137] on img at bounding box center [453, 134] width 16 height 16
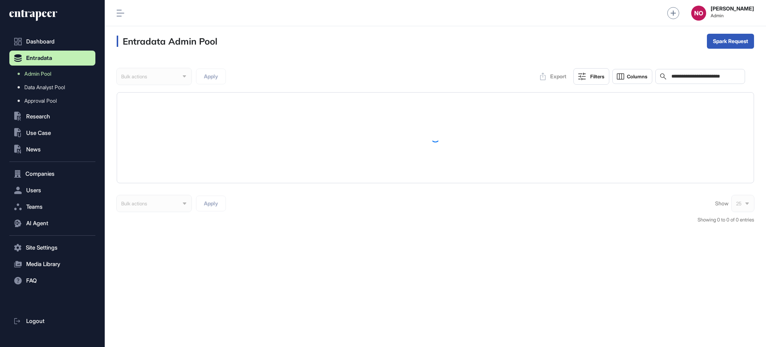
scroll to position [0, 0]
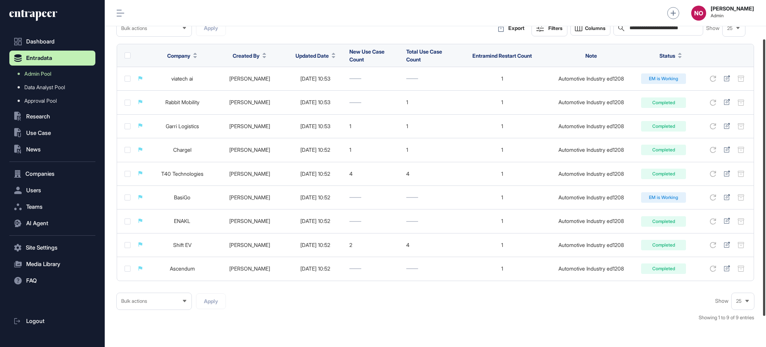
drag, startPoint x: 766, startPoint y: 96, endPoint x: 766, endPoint y: 135, distance: 39.3
click at [766, 135] on div at bounding box center [764, 177] width 2 height 276
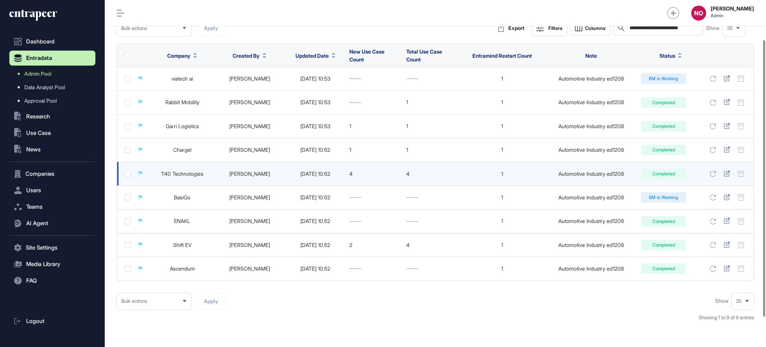
scroll to position [49, 0]
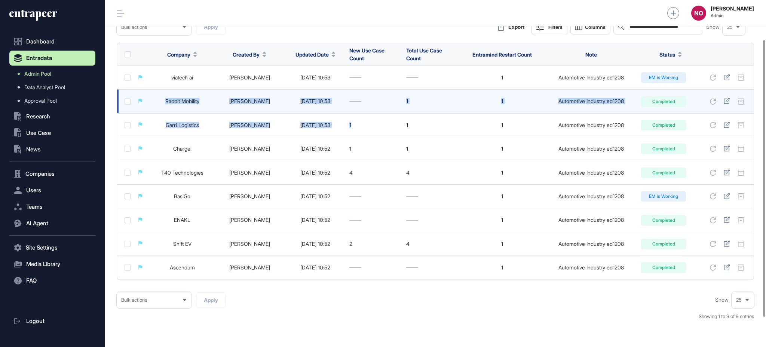
drag, startPoint x: 731, startPoint y: 74, endPoint x: 290, endPoint y: 105, distance: 442.0
click at [369, 127] on tbody "viatech ai Naciye Ozcan 2025-08-12 10:53 1 Automotive Industry ed1208 EM is Wor…" at bounding box center [435, 172] width 637 height 213
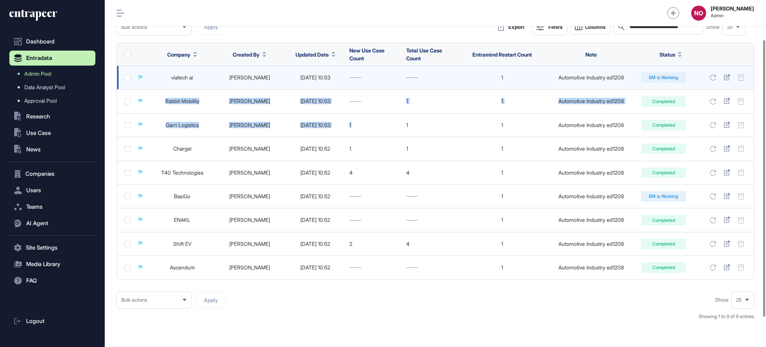
click at [182, 77] on link "viatech ai" at bounding box center [182, 77] width 22 height 6
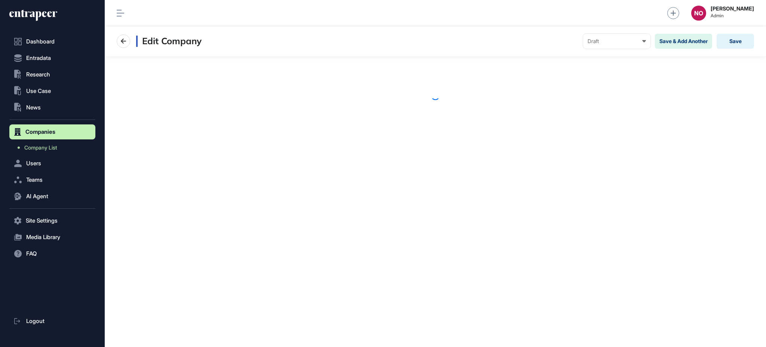
scroll to position [0, 0]
click at [55, 147] on span "Company List" at bounding box center [40, 147] width 33 height 6
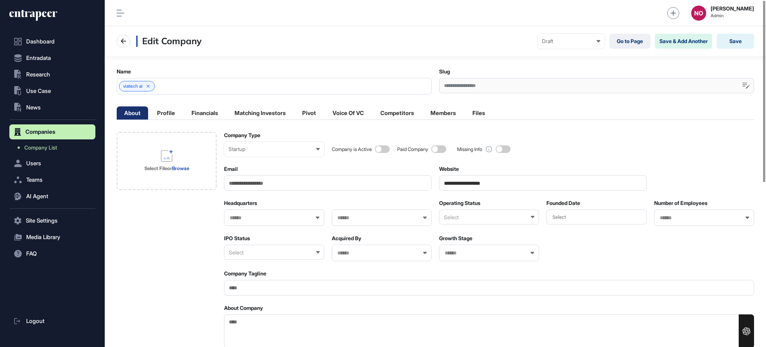
scroll to position [0, 0]
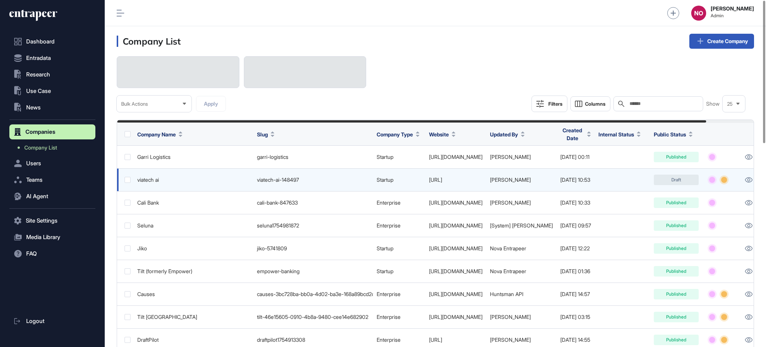
drag, startPoint x: 476, startPoint y: 178, endPoint x: 448, endPoint y: 184, distance: 28.5
click at [448, 184] on td "https://viatech.ai/" at bounding box center [455, 179] width 61 height 23
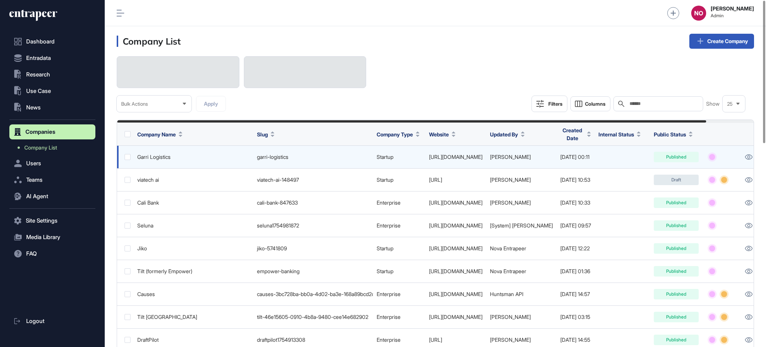
copy link "viatech.ai/"
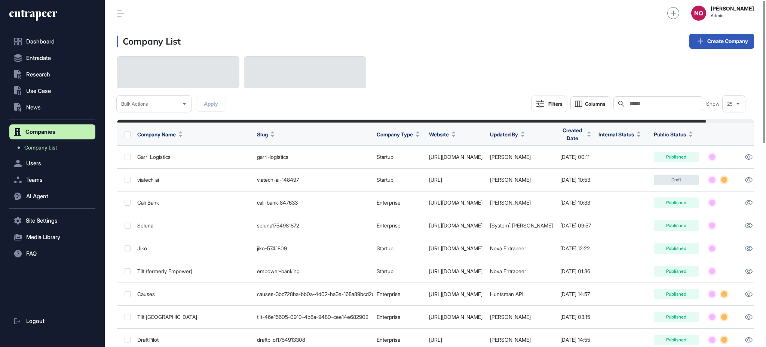
click at [642, 102] on input "text" at bounding box center [664, 104] width 70 height 6
paste input "**********"
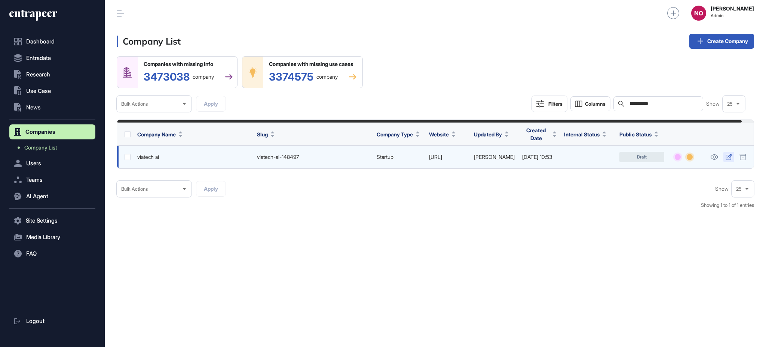
type input "**********"
click at [735, 156] on link at bounding box center [729, 157] width 11 height 10
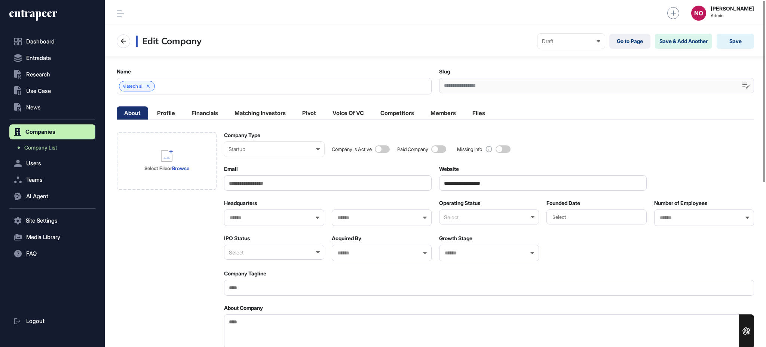
drag, startPoint x: 458, startPoint y: 219, endPoint x: 458, endPoint y: 224, distance: 4.9
click at [458, 220] on div "Select" at bounding box center [489, 216] width 100 height 15
click at [458, 247] on div "Active" at bounding box center [489, 253] width 98 height 12
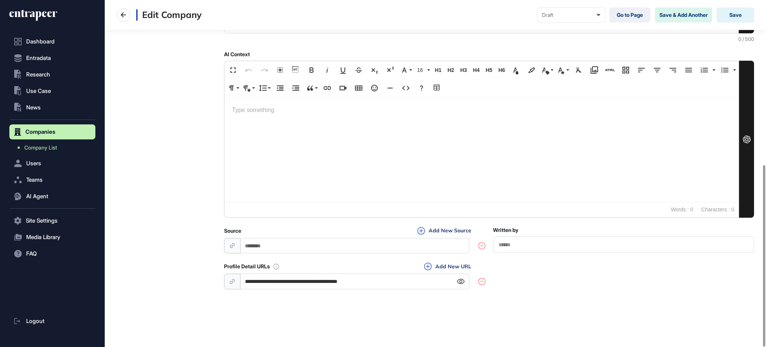
click at [461, 280] on icon at bounding box center [461, 280] width 8 height 5
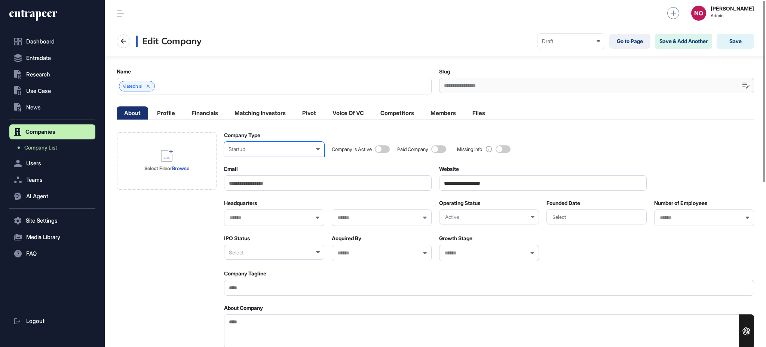
click at [246, 147] on div "Startup" at bounding box center [274, 149] width 91 height 6
click at [0, 0] on div "Enterprise" at bounding box center [0, 0] width 0 height 0
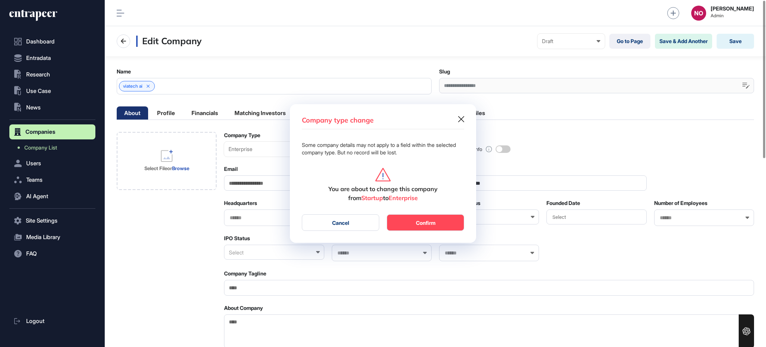
click at [416, 226] on button "Confirm" at bounding box center [425, 222] width 77 height 16
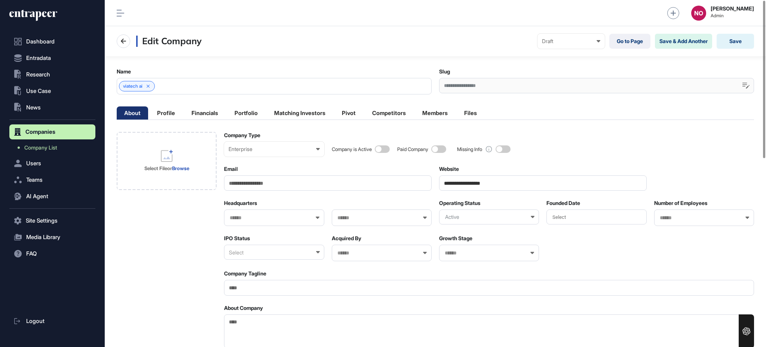
click at [168, 86] on div "viatech ai" at bounding box center [274, 86] width 315 height 16
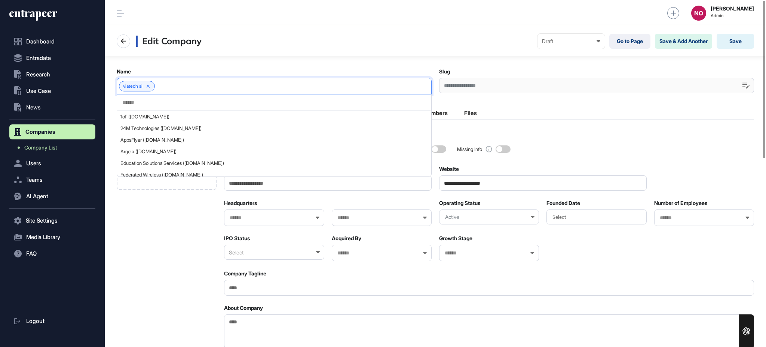
click at [159, 104] on input "text" at bounding box center [274, 102] width 305 height 6
paste input "**********"
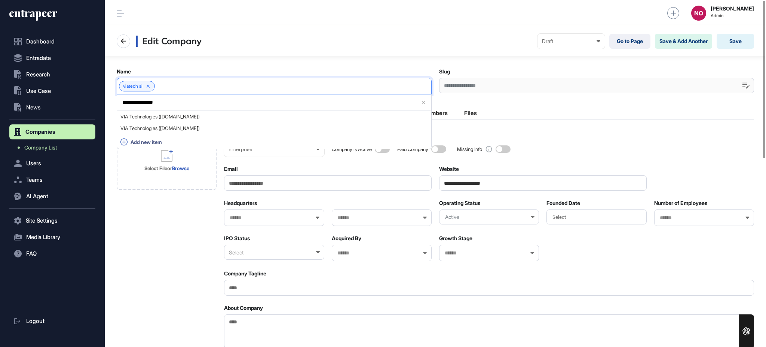
type input "**********"
drag, startPoint x: 512, startPoint y: 184, endPoint x: 437, endPoint y: 183, distance: 75.2
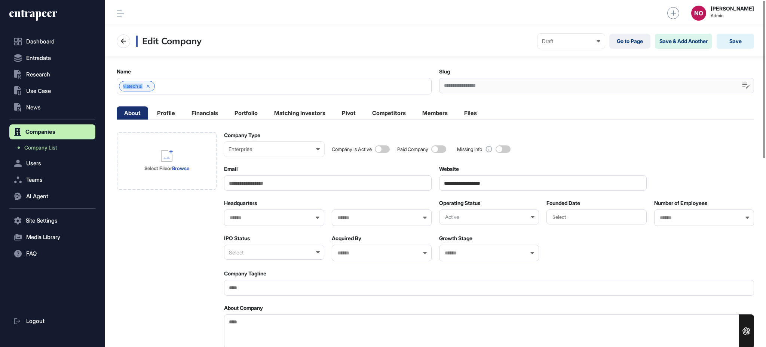
drag, startPoint x: 121, startPoint y: 86, endPoint x: 145, endPoint y: 93, distance: 25.1
click at [145, 93] on div "viatech ai" at bounding box center [274, 86] width 315 height 16
copy div "viatech ai"
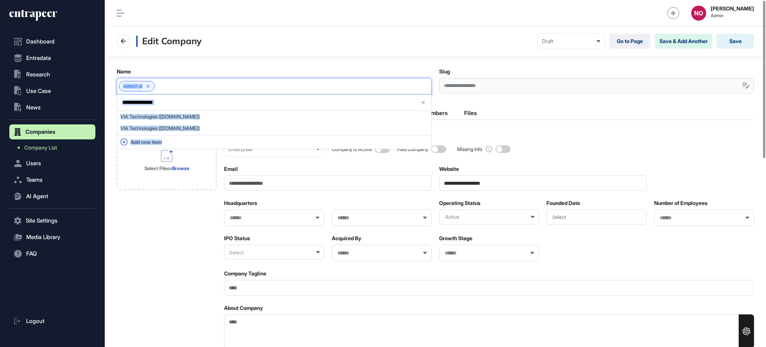
click at [184, 90] on div "viatech ai" at bounding box center [274, 86] width 315 height 16
click at [171, 102] on input "**********" at bounding box center [268, 102] width 293 height 6
paste input "**********"
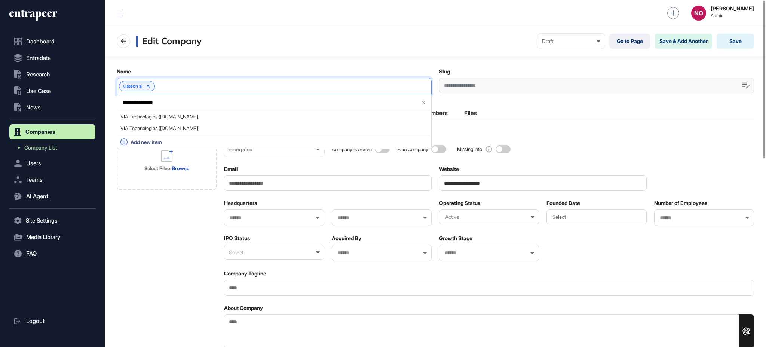
type input "**********"
click at [137, 99] on input "**********" at bounding box center [268, 102] width 293 height 6
drag, startPoint x: 207, startPoint y: 100, endPoint x: 458, endPoint y: 100, distance: 251.5
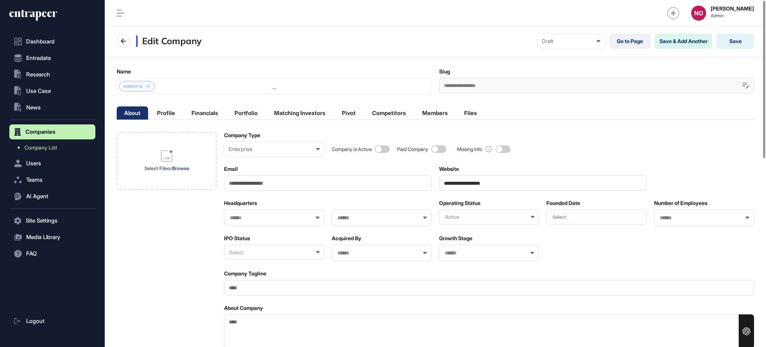
drag, startPoint x: 266, startPoint y: 88, endPoint x: 228, endPoint y: 88, distance: 37.8
click at [266, 88] on div at bounding box center [274, 86] width 315 height 16
click at [199, 86] on div at bounding box center [274, 86] width 315 height 16
click at [204, 88] on div "viatech ai" at bounding box center [274, 86] width 315 height 16
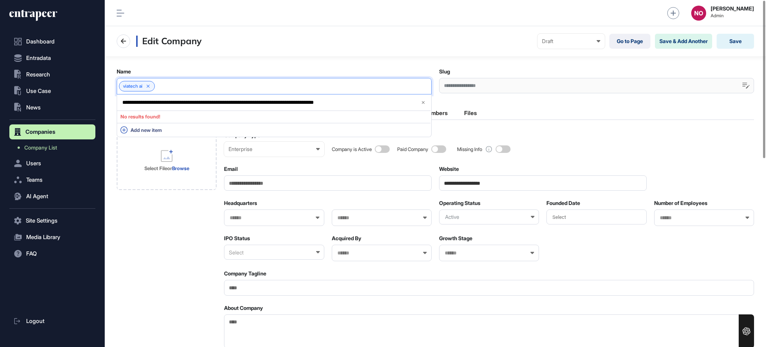
drag, startPoint x: 150, startPoint y: 100, endPoint x: 405, endPoint y: 88, distance: 255.5
click at [405, 88] on div "**********" at bounding box center [274, 86] width 315 height 16
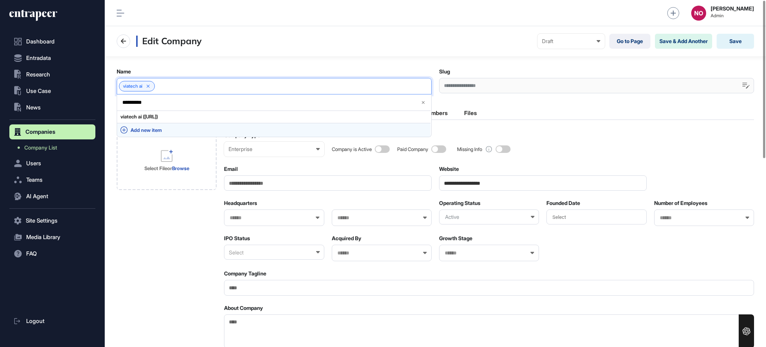
type input "**********"
click at [171, 129] on span "Add new item" at bounding box center [279, 130] width 297 height 6
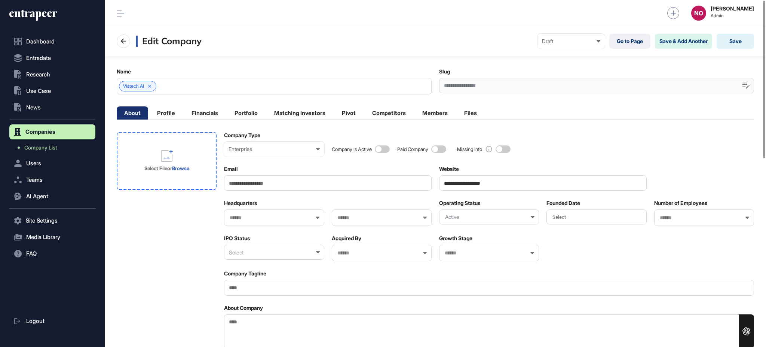
click at [199, 143] on div "Select File or Browse" at bounding box center [166, 161] width 65 height 58
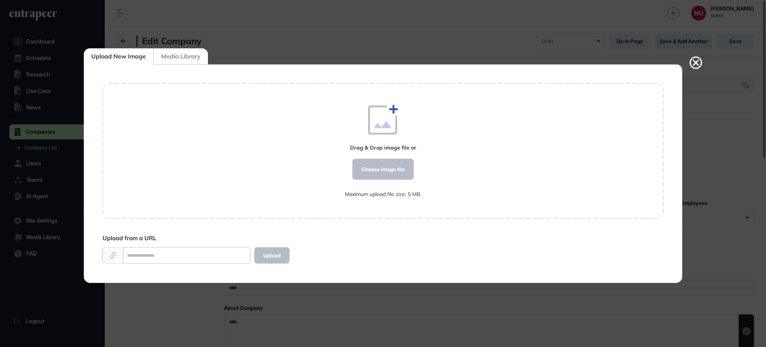
scroll to position [0, 0]
click at [385, 168] on div "Choose image file" at bounding box center [383, 169] width 61 height 21
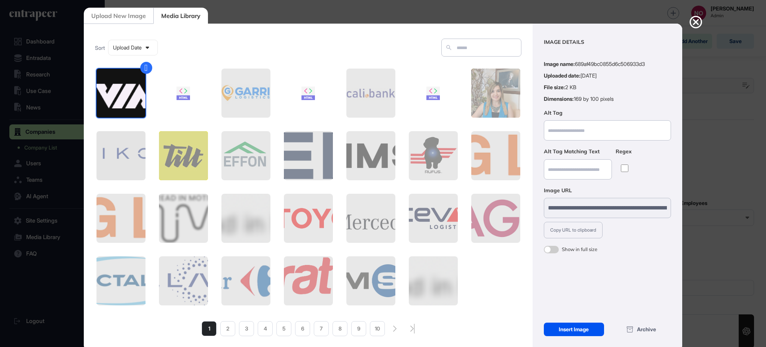
click at [584, 326] on div "Insert Image" at bounding box center [574, 328] width 60 height 13
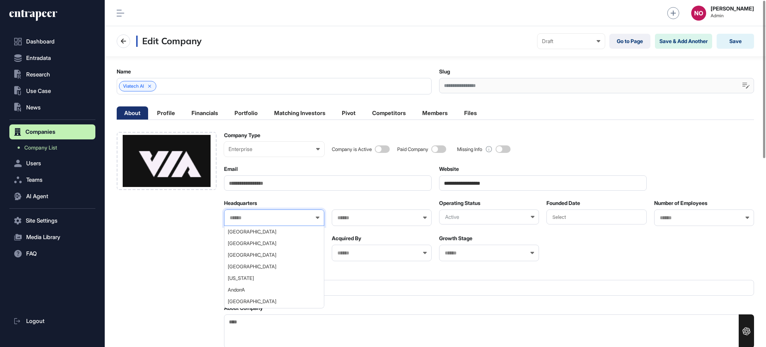
click at [244, 219] on input "text" at bounding box center [269, 217] width 80 height 6
type input "********"
click at [252, 232] on span "United States" at bounding box center [274, 232] width 92 height 6
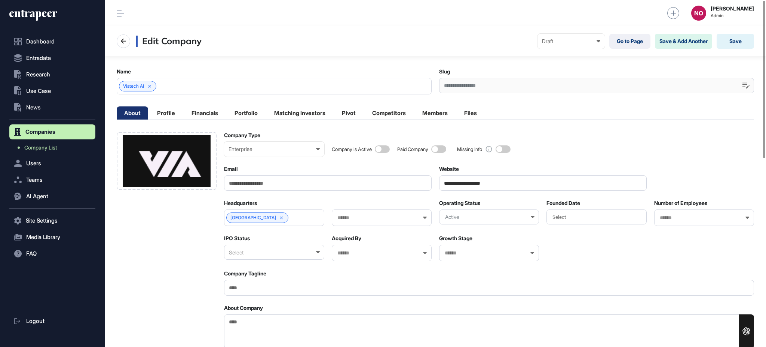
click at [351, 219] on input "text" at bounding box center [377, 217] width 80 height 6
type input "**"
click at [355, 244] on span "California" at bounding box center [382, 243] width 92 height 6
click at [268, 259] on div "Select" at bounding box center [274, 251] width 100 height 15
click at [247, 294] on div "Private" at bounding box center [274, 300] width 98 height 12
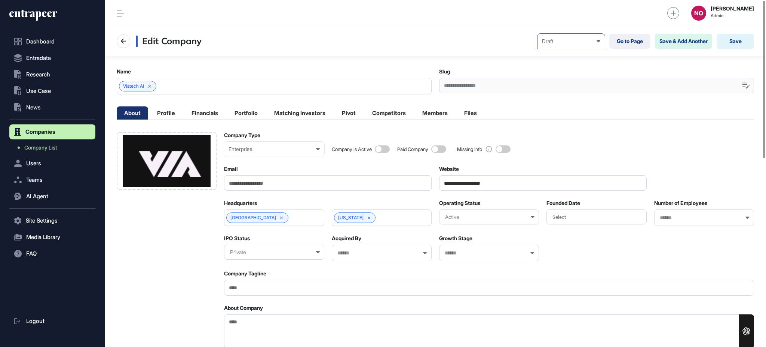
click at [571, 43] on div "Draft" at bounding box center [571, 41] width 58 height 6
click at [0, 0] on div "Published" at bounding box center [0, 0] width 0 height 0
click at [277, 292] on input "Company Tagline" at bounding box center [489, 287] width 530 height 15
paste input "**********"
type input "**********"
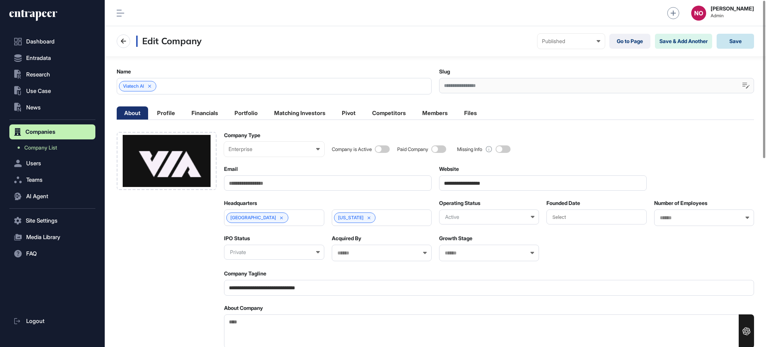
click at [747, 39] on button "Save" at bounding box center [735, 41] width 37 height 15
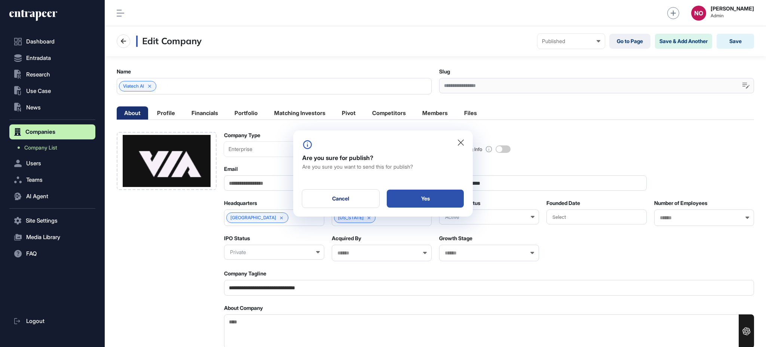
click at [445, 199] on div "Yes" at bounding box center [425, 198] width 77 height 18
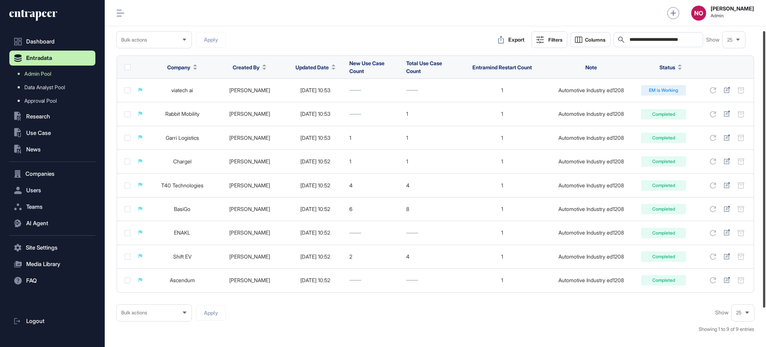
scroll to position [38, 0]
drag, startPoint x: 766, startPoint y: 159, endPoint x: 766, endPoint y: 189, distance: 30.3
click at [766, 189] on div at bounding box center [764, 169] width 2 height 276
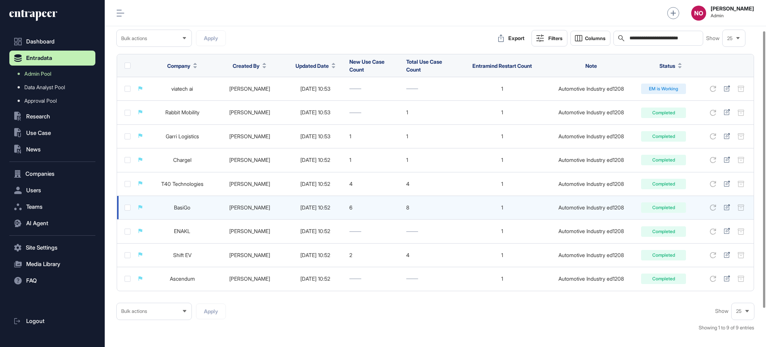
click at [187, 208] on link "BasiGo" at bounding box center [182, 207] width 16 height 6
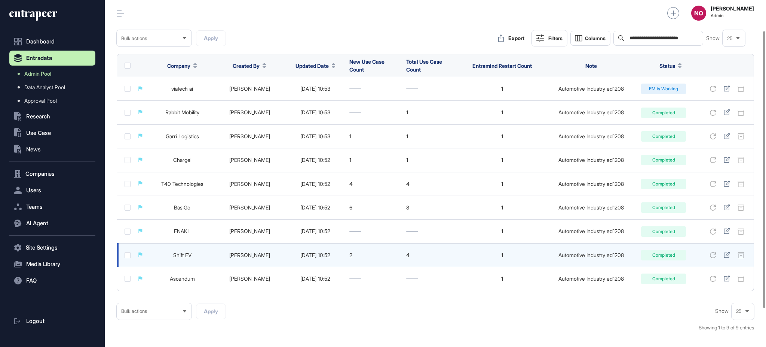
click at [187, 253] on link "Shift EV" at bounding box center [182, 254] width 18 height 6
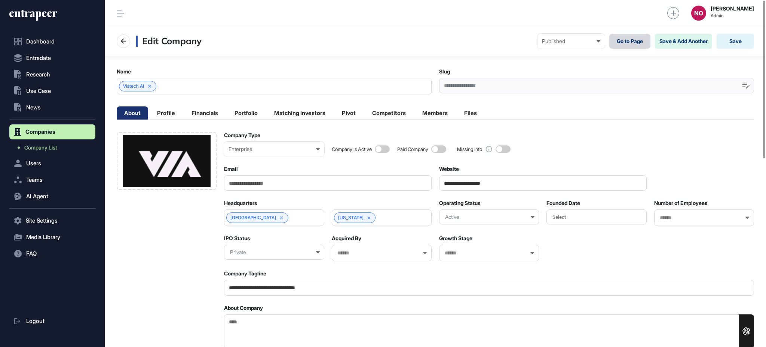
click at [633, 43] on link "Go to Page" at bounding box center [630, 41] width 41 height 15
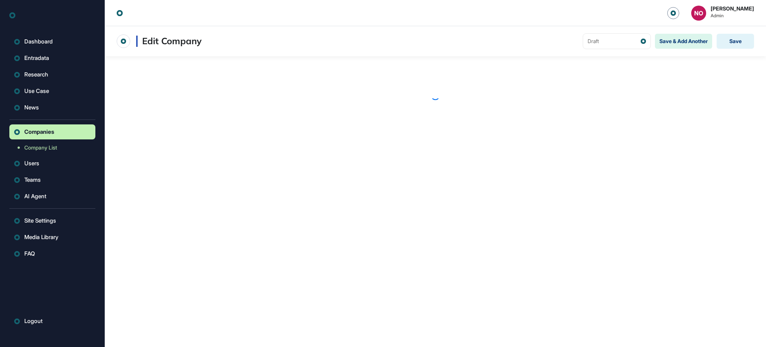
scroll to position [0, 0]
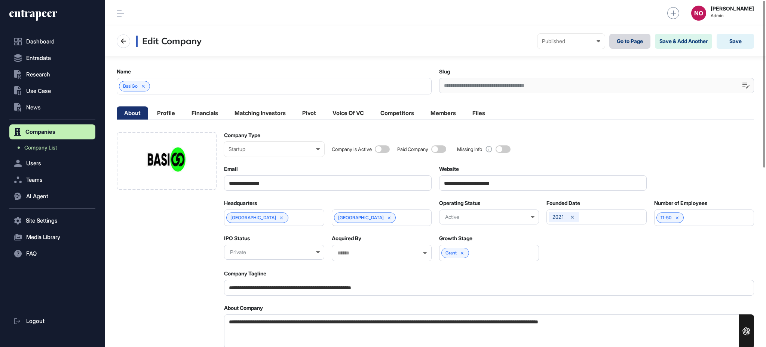
drag, startPoint x: 632, startPoint y: 44, endPoint x: 628, endPoint y: 43, distance: 4.4
click at [632, 44] on link "Go to Page" at bounding box center [630, 41] width 41 height 15
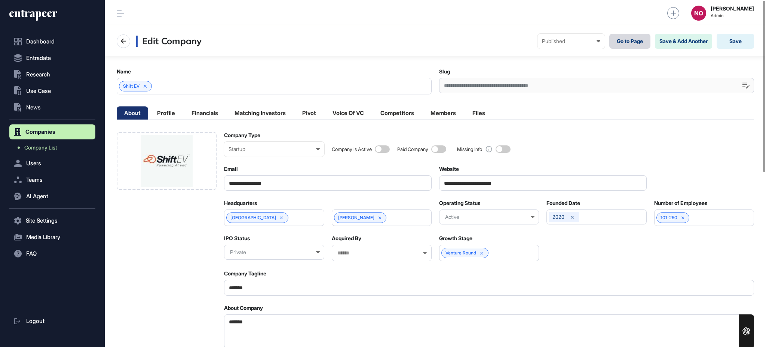
click at [632, 44] on link "Go to Page" at bounding box center [630, 41] width 41 height 15
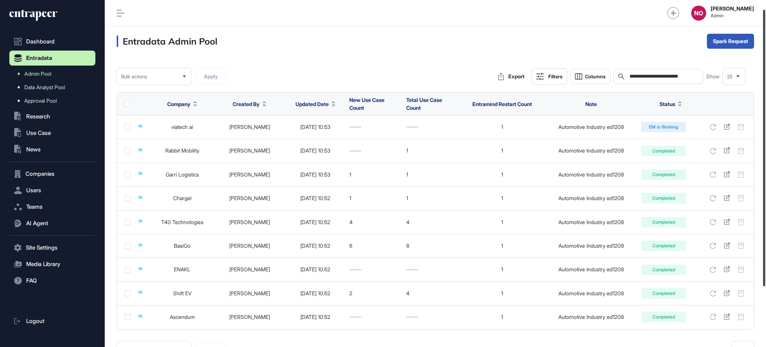
drag, startPoint x: 766, startPoint y: 214, endPoint x: 717, endPoint y: 95, distance: 129.3
click at [766, 132] on div at bounding box center [764, 148] width 2 height 276
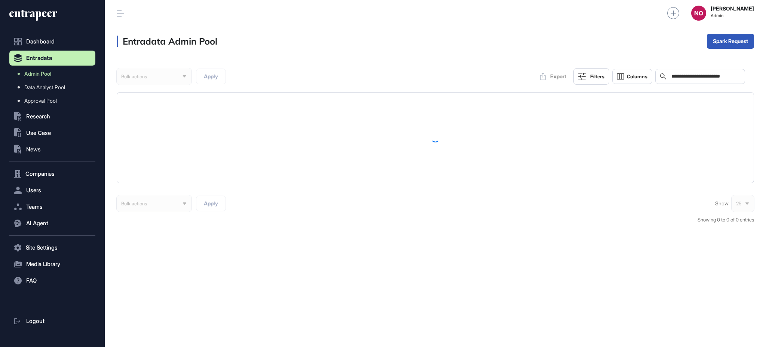
scroll to position [0, 0]
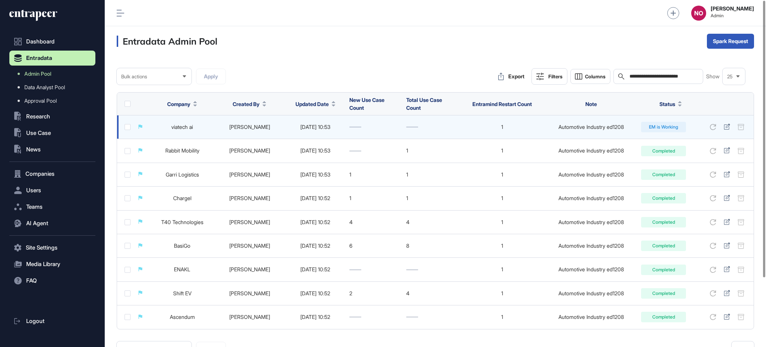
click at [189, 124] on link "viatech ai" at bounding box center [182, 126] width 22 height 6
click at [727, 128] on icon at bounding box center [727, 126] width 6 height 6
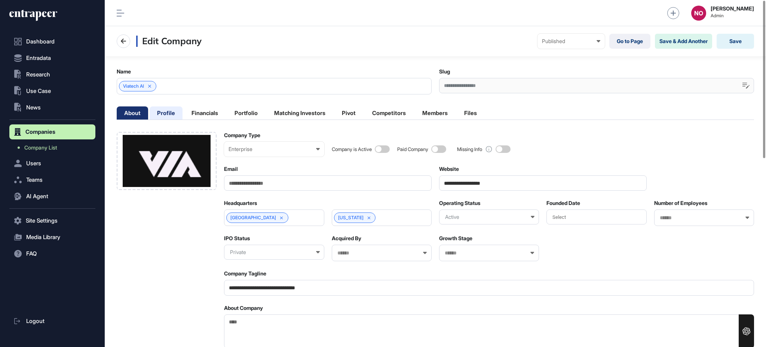
click at [184, 110] on li "Profile" at bounding box center [205, 112] width 42 height 13
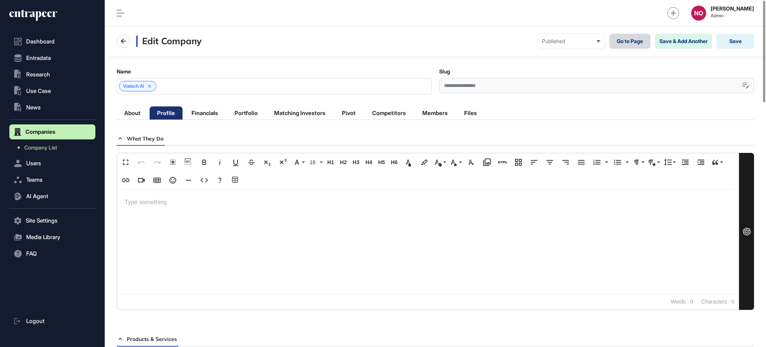
click at [631, 41] on link "Go to Page" at bounding box center [630, 41] width 41 height 15
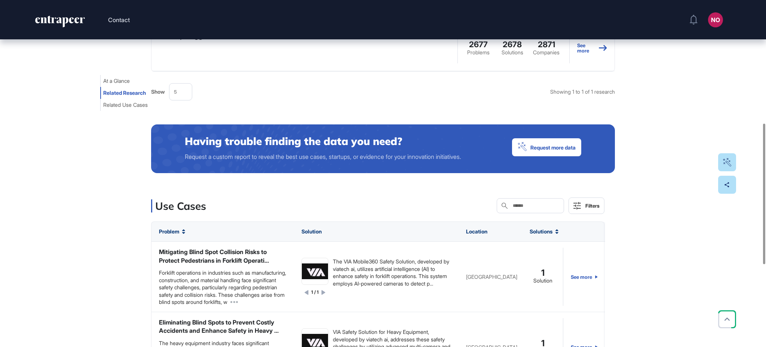
scroll to position [506, 0]
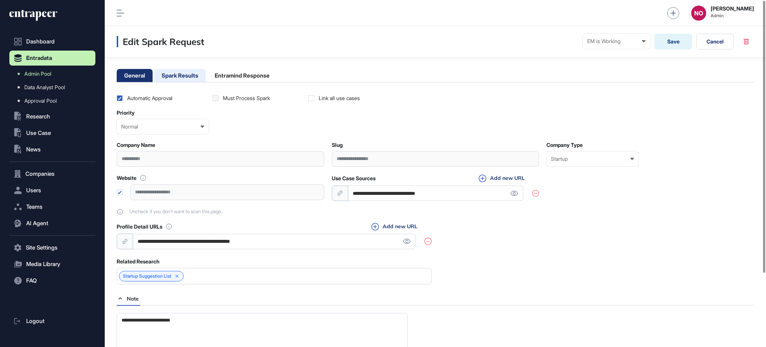
click at [207, 80] on li "Spark Results" at bounding box center [242, 75] width 70 height 13
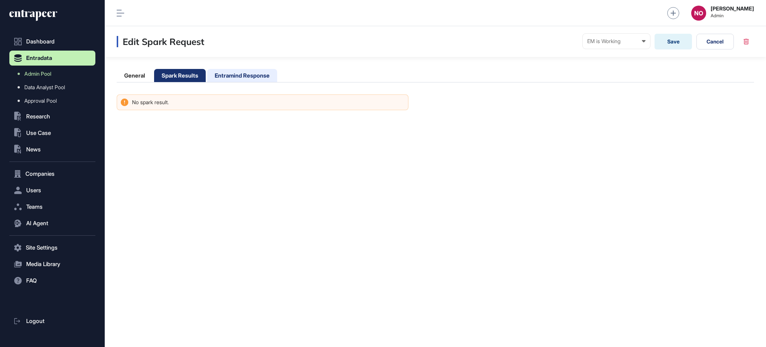
click at [235, 74] on li "Entramind Response" at bounding box center [242, 75] width 70 height 13
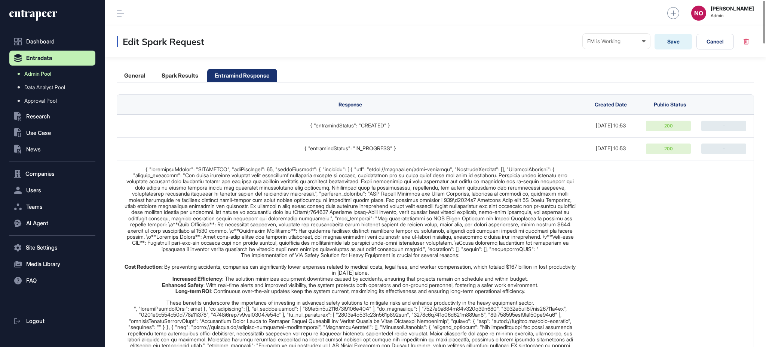
click at [35, 77] on link "Admin Pool" at bounding box center [54, 73] width 82 height 13
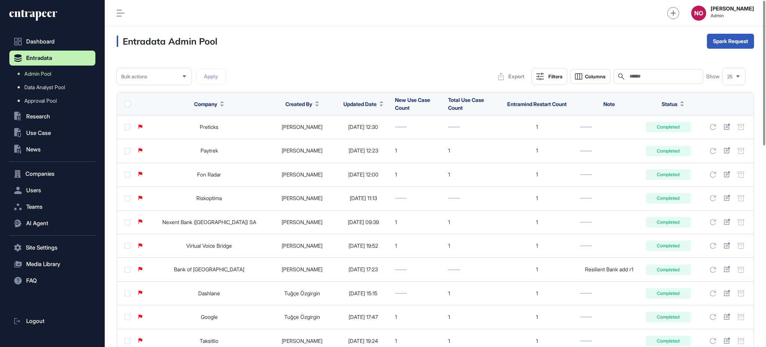
click at [360, 104] on span "Updated Date" at bounding box center [360, 104] width 33 height 8
click at [370, 134] on span "Sort Descending" at bounding box center [370, 135] width 30 height 6
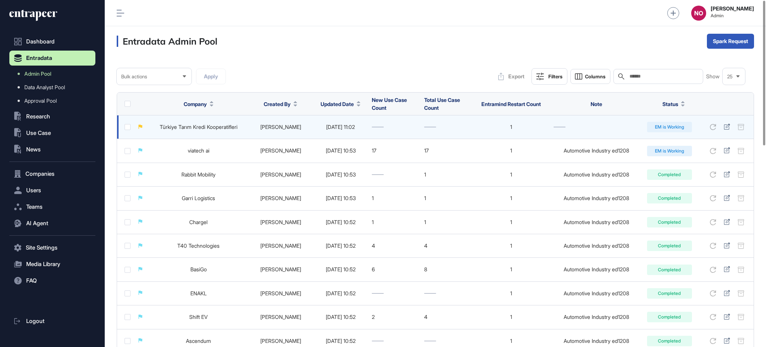
click at [230, 125] on link "Türkiye Tarım Kredi Kooperatifleri" at bounding box center [199, 126] width 78 height 6
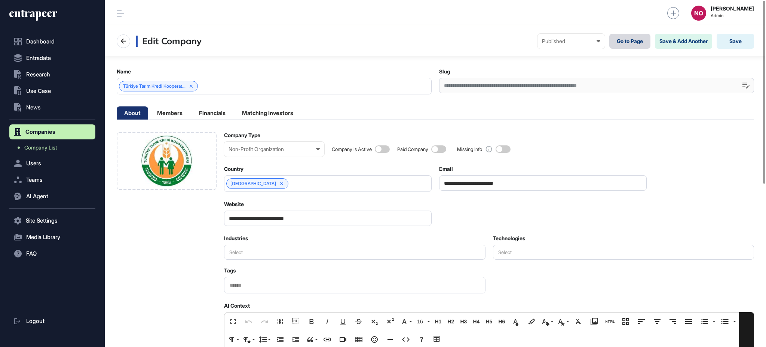
click at [618, 43] on link "Go to Page" at bounding box center [630, 41] width 41 height 15
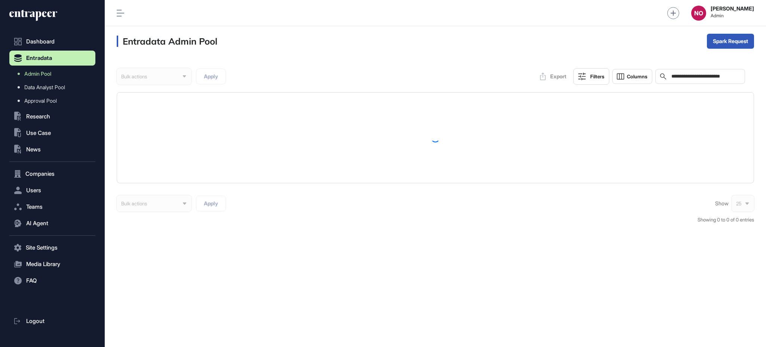
scroll to position [0, 0]
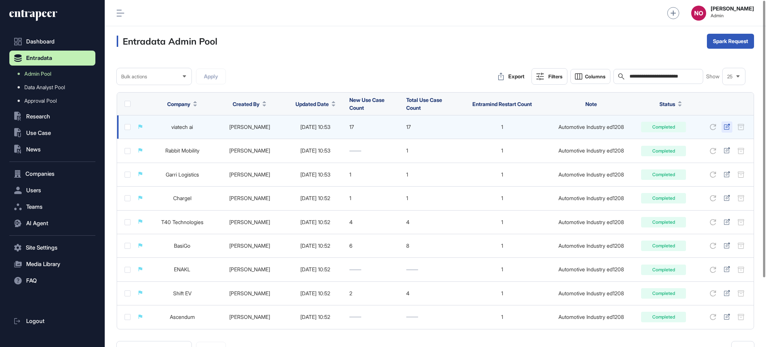
click at [726, 128] on icon at bounding box center [727, 126] width 6 height 6
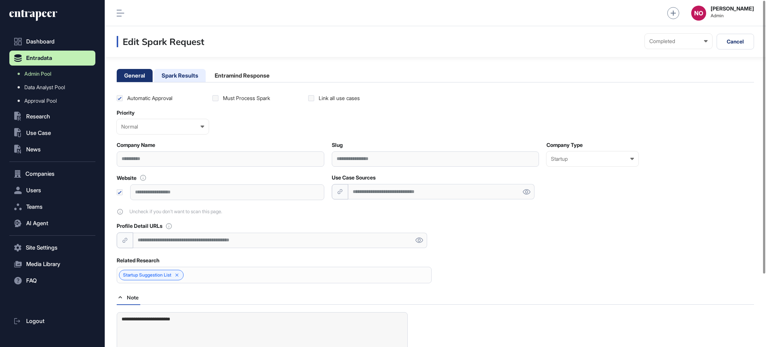
click at [207, 74] on li "Spark Results" at bounding box center [242, 75] width 70 height 13
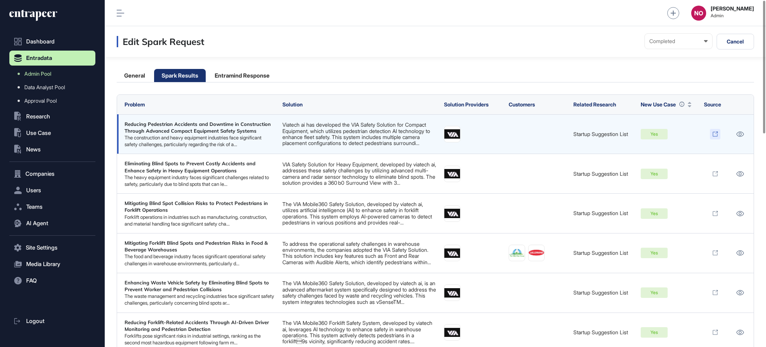
click at [714, 137] on icon at bounding box center [716, 134] width 6 height 6
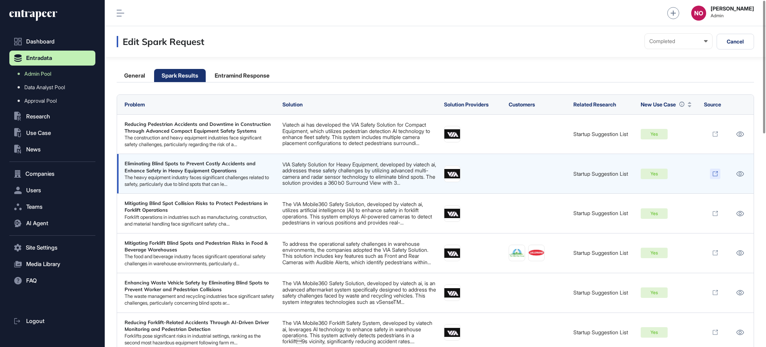
click at [717, 176] on icon at bounding box center [715, 173] width 5 height 5
click at [740, 176] on icon at bounding box center [740, 173] width 8 height 5
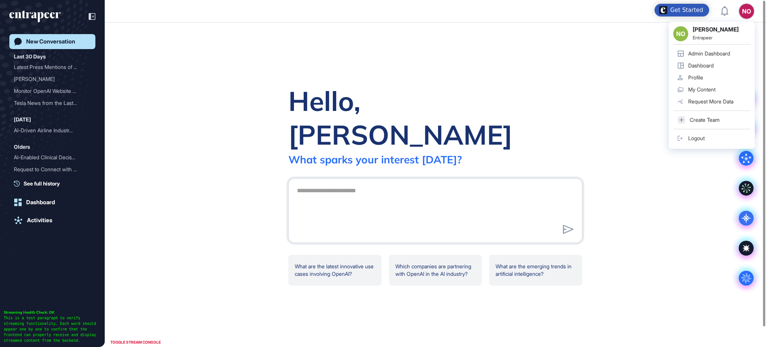
click at [738, 50] on link "Admin Dashboard" at bounding box center [712, 54] width 77 height 12
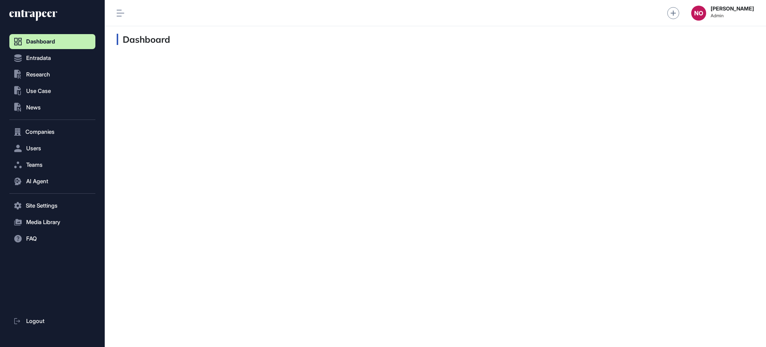
scroll to position [0, 0]
click at [53, 124] on button "Entradata" at bounding box center [52, 131] width 86 height 15
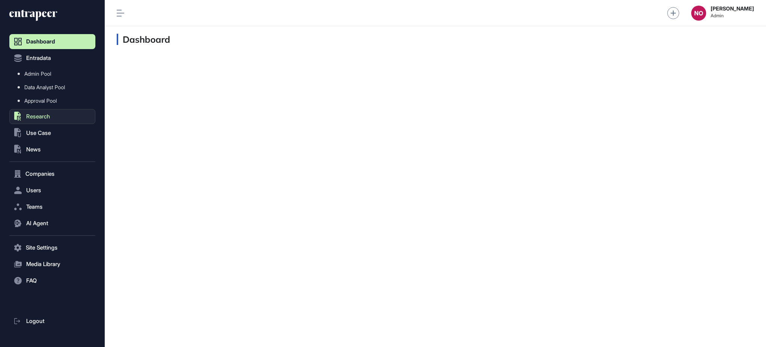
click at [49, 113] on span "Research" at bounding box center [38, 116] width 24 height 6
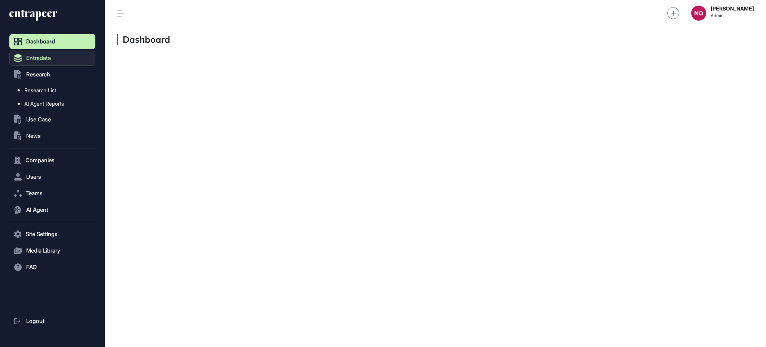
click at [47, 63] on button "Entradata" at bounding box center [52, 58] width 86 height 15
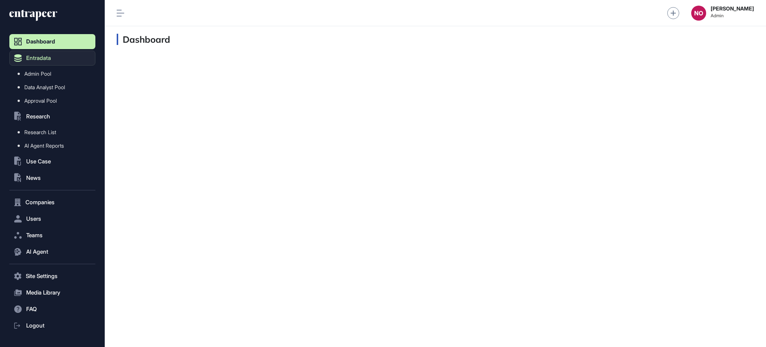
click at [41, 72] on span "Admin Pool" at bounding box center [37, 74] width 27 height 6
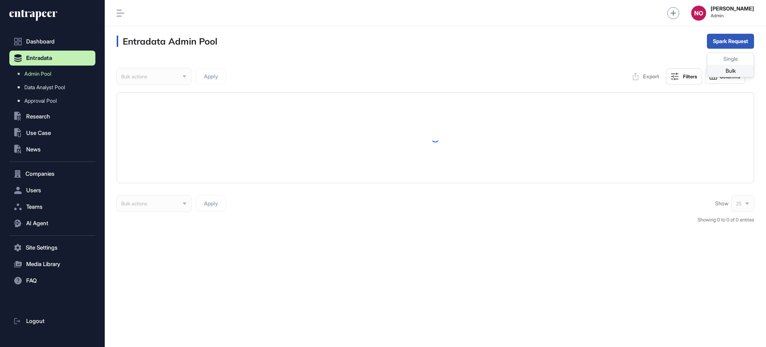
click at [728, 70] on div "Bulk" at bounding box center [731, 71] width 46 height 12
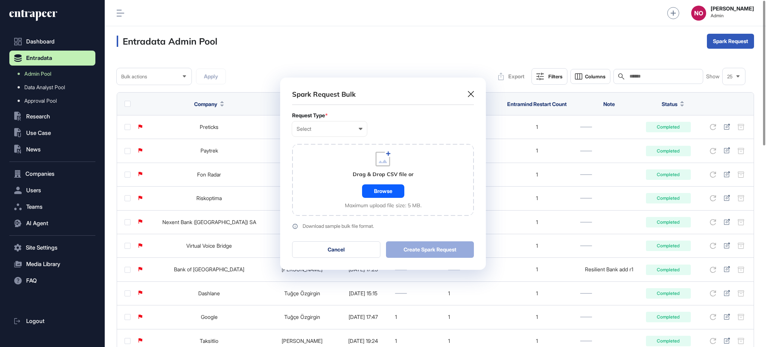
scroll to position [0, 3]
click at [306, 127] on div "Select" at bounding box center [330, 129] width 66 height 6
click at [0, 0] on div "User" at bounding box center [0, 0] width 0 height 0
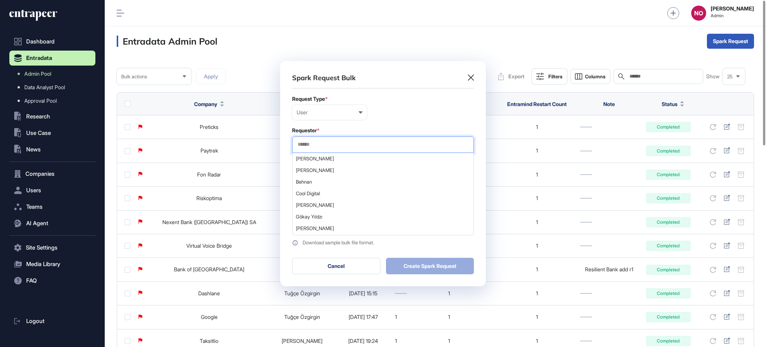
click at [323, 142] on input "text" at bounding box center [383, 144] width 172 height 6
type input "*********"
click at [330, 159] on span "Test Entrapeer" at bounding box center [383, 159] width 174 height 6
click at [344, 112] on div "User" at bounding box center [330, 112] width 66 height 6
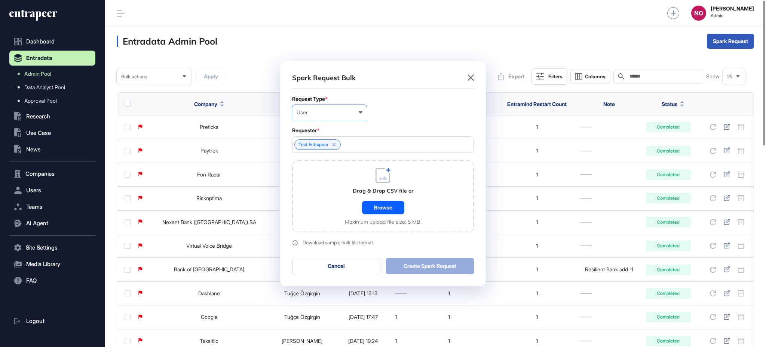
click at [0, 0] on div "Company" at bounding box center [0, 0] width 0 height 0
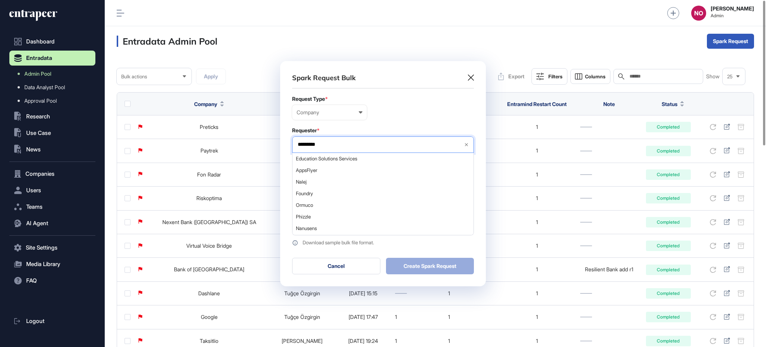
click at [340, 143] on input "*********" at bounding box center [377, 144] width 161 height 6
paste input "*********"
type input "*********"
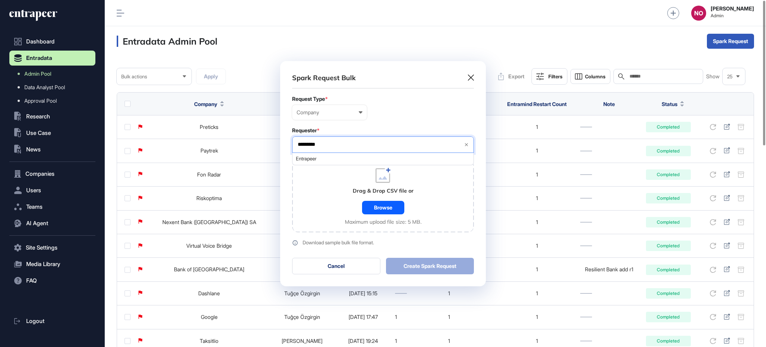
click at [311, 159] on span "Entrapeer" at bounding box center [383, 159] width 174 height 6
click at [317, 195] on div "Drag & Drop CSV file or Browse Maximum upload file size: 5 MB." at bounding box center [383, 196] width 182 height 72
click at [388, 204] on div "Browse" at bounding box center [383, 207] width 42 height 13
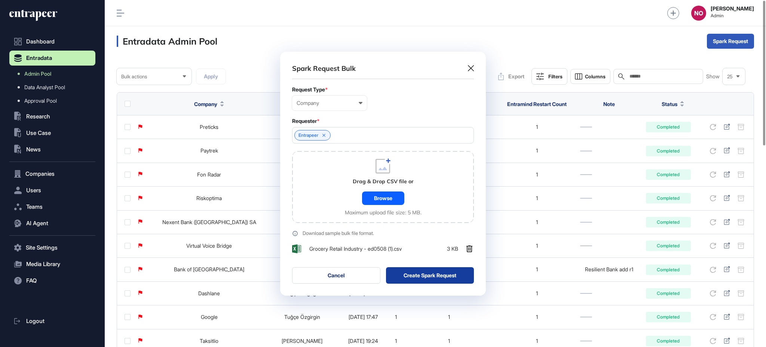
click at [430, 277] on button "Create Spark Request" at bounding box center [430, 275] width 88 height 16
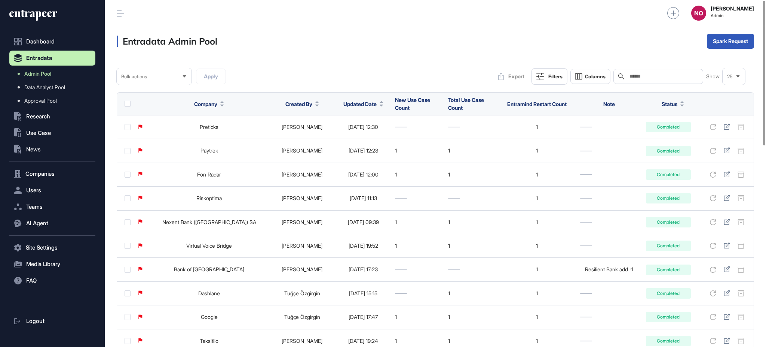
click at [374, 102] on button "Updated Date" at bounding box center [364, 104] width 40 height 8
click at [375, 137] on span "Sort Descending" at bounding box center [370, 135] width 30 height 6
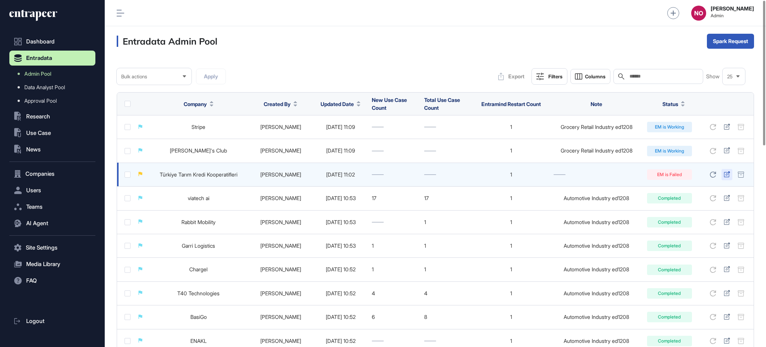
click at [725, 174] on icon at bounding box center [727, 174] width 6 height 6
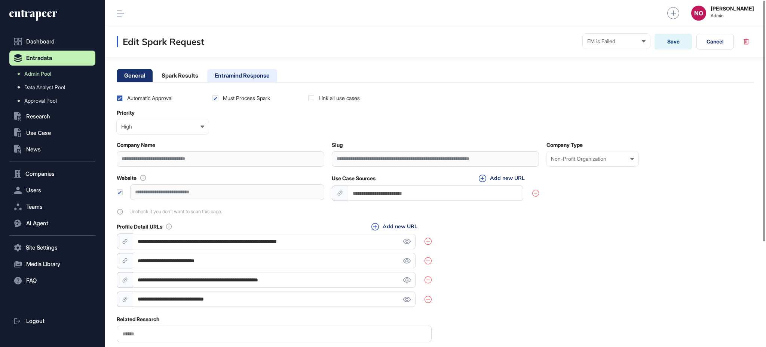
click at [233, 71] on li "Entramind Response" at bounding box center [242, 75] width 70 height 13
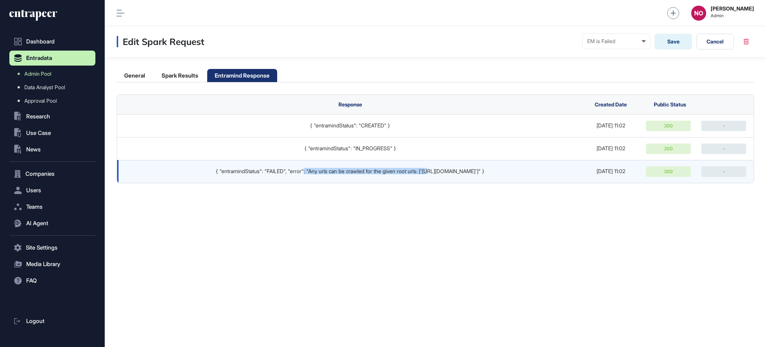
drag, startPoint x: 294, startPoint y: 173, endPoint x: 423, endPoint y: 180, distance: 129.6
click at [423, 180] on td "{ "entramindStatus": "FAILED", "error": "Any urls can be crawled for the given …" at bounding box center [348, 171] width 463 height 23
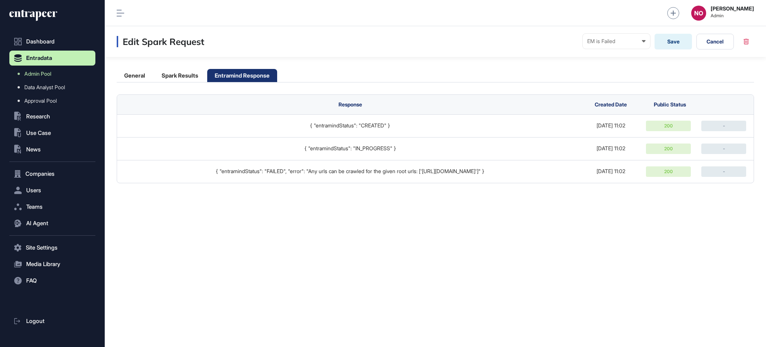
click at [437, 201] on div "Edit Spark Request EM is Failed Ready In progress Completed EM is Working EM is…" at bounding box center [436, 186] width 662 height 320
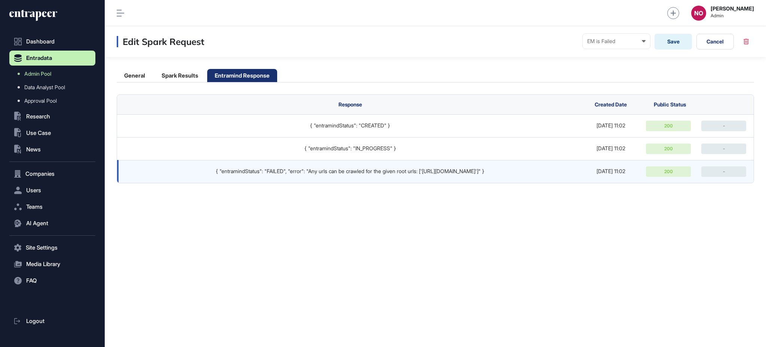
click at [469, 171] on div "{ "entramindStatus": "FAILED", "error": "Any urls can be crawled for the given …" at bounding box center [350, 171] width 451 height 6
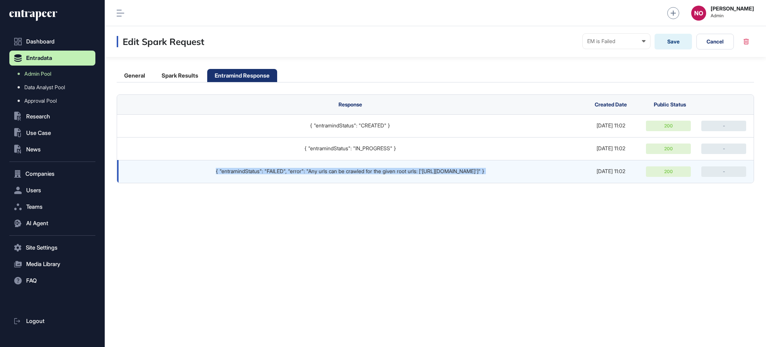
click at [469, 171] on div "{ "entramindStatus": "FAILED", "error": "Any urls can be crawled for the given …" at bounding box center [350, 171] width 451 height 6
click at [503, 177] on td "{ "entramindStatus": "FAILED", "error": "Any urls can be crawled for the given …" at bounding box center [348, 171] width 463 height 23
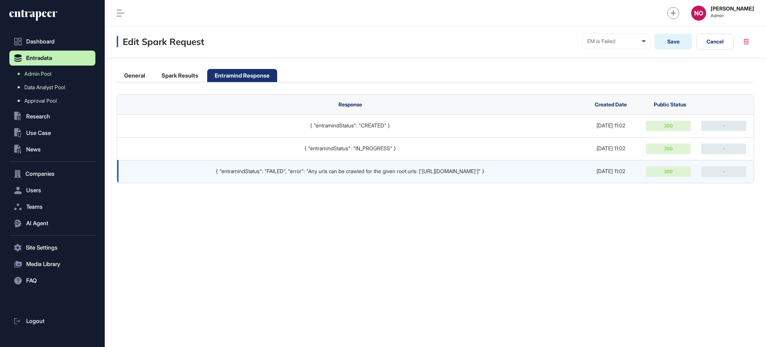
drag, startPoint x: 492, startPoint y: 170, endPoint x: 421, endPoint y: 174, distance: 71.6
click at [421, 174] on div "{ "entramindStatus": "FAILED", "error": "Any urls can be crawled for the given …" at bounding box center [350, 171] width 451 height 6
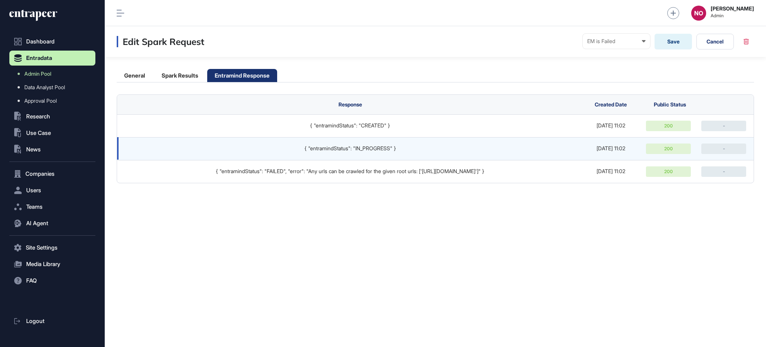
copy div "https://www.tarimkredi.org.tr'"
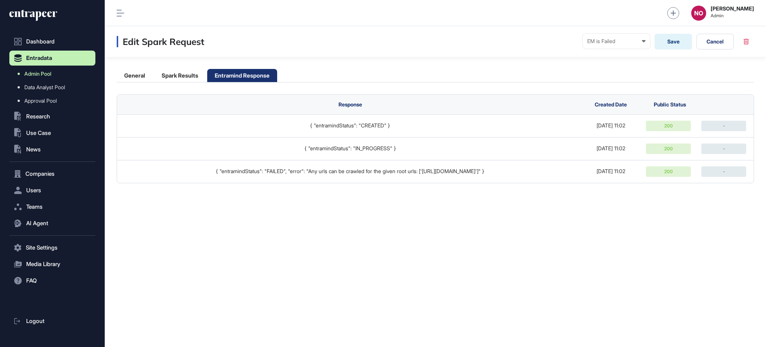
click at [58, 73] on link "Admin Pool" at bounding box center [54, 73] width 82 height 13
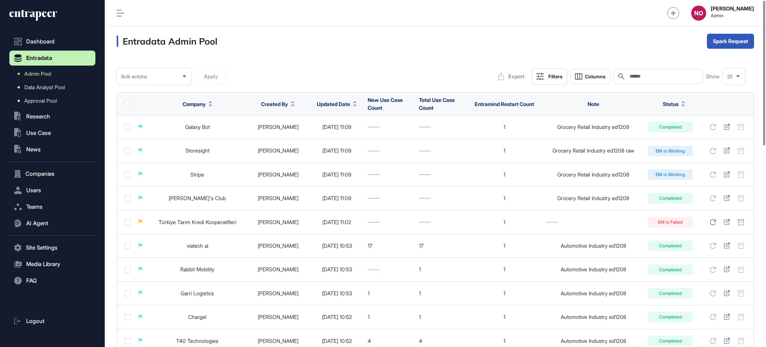
click at [632, 77] on input "text" at bounding box center [664, 76] width 70 height 6
paste input "**********"
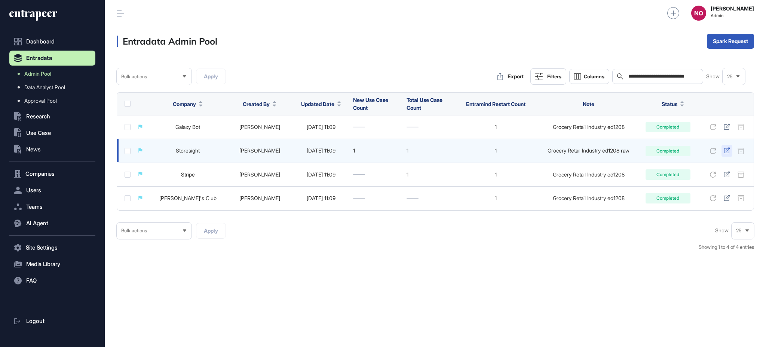
type input "**********"
click at [727, 149] on icon at bounding box center [727, 150] width 6 height 6
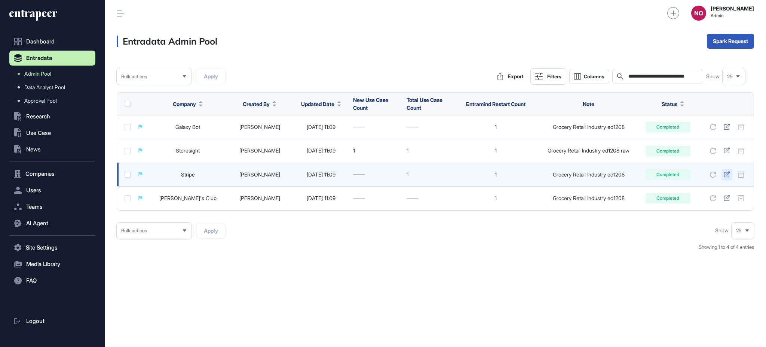
click at [726, 172] on icon at bounding box center [727, 174] width 6 height 6
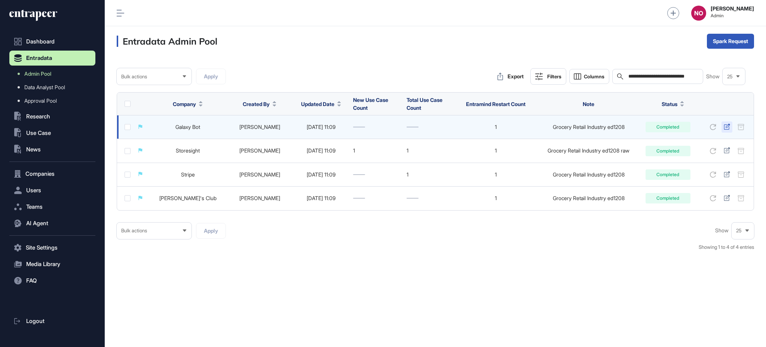
click at [724, 126] on icon at bounding box center [727, 126] width 6 height 6
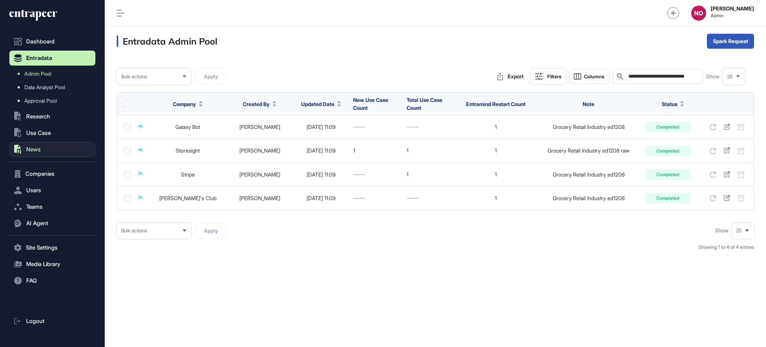
click at [51, 147] on button ".st0{fill:currentColor} News" at bounding box center [52, 149] width 86 height 15
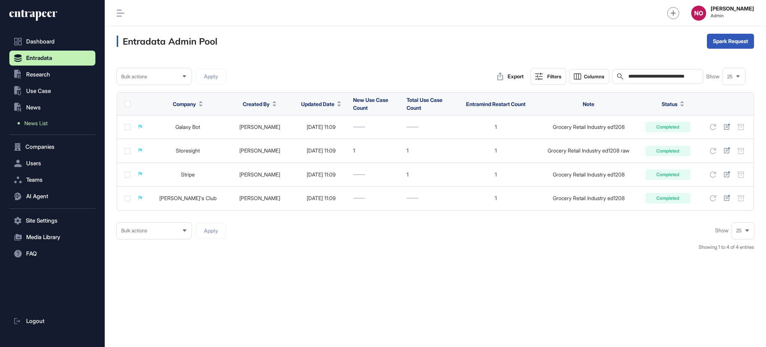
click at [49, 122] on link "News List" at bounding box center [54, 122] width 82 height 13
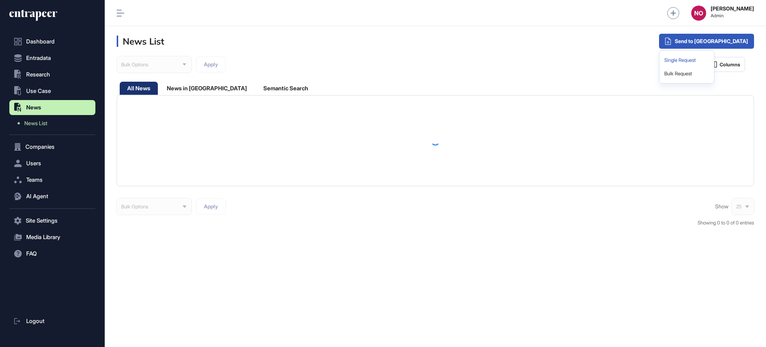
click div "Single Request"
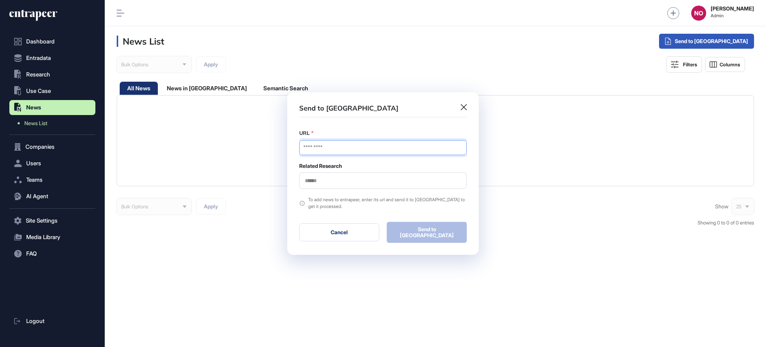
click input "URL"
paste input "**********"
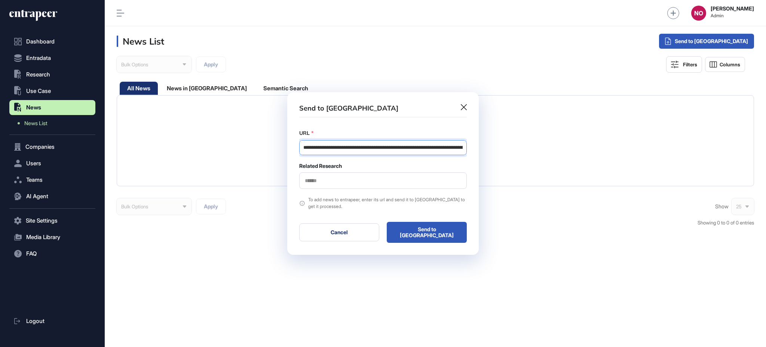
scroll to position [0, 132]
type input "**********"
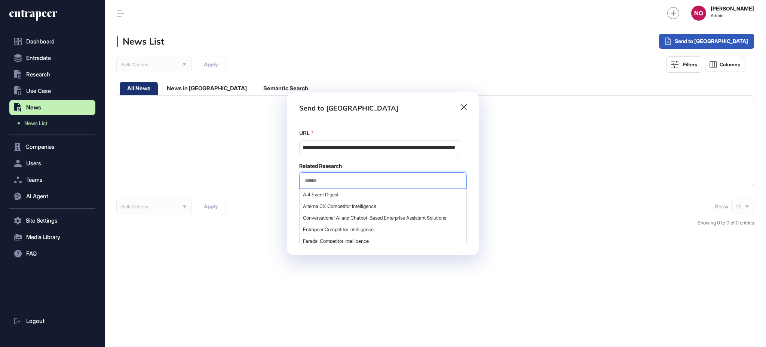
scroll to position [0, 0]
click input "text"
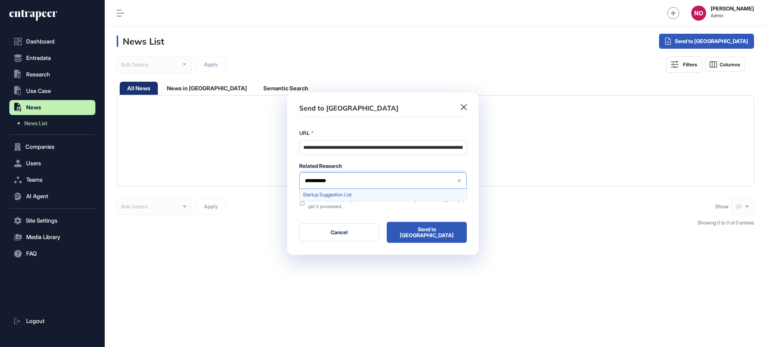
type input "**********"
click span "Startup Suggestion List"
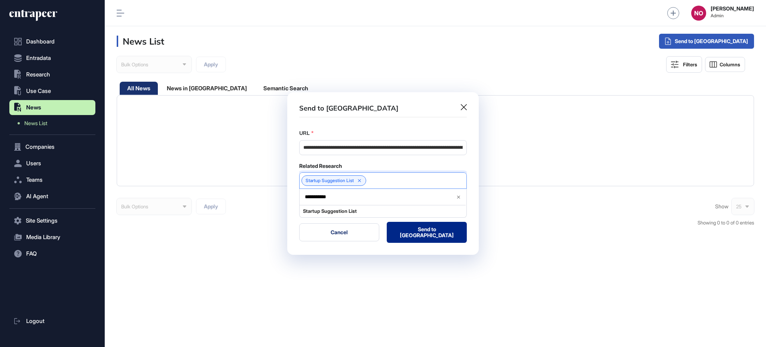
click button "Send to Portia"
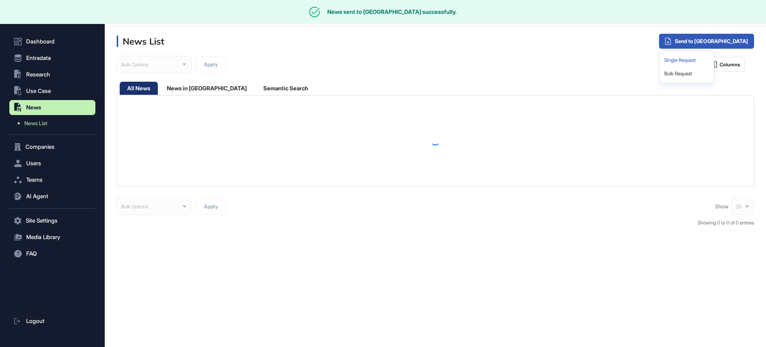
click div "Single Request"
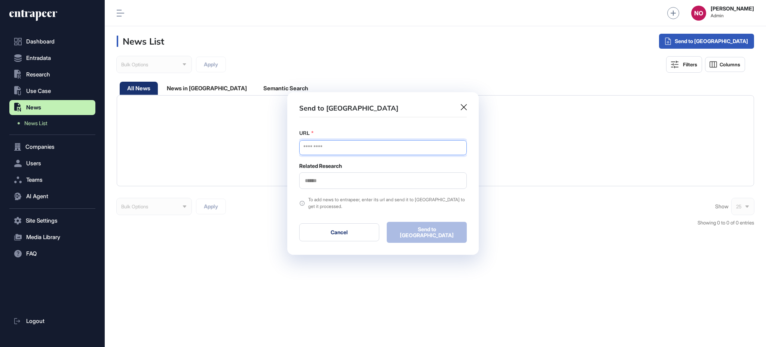
drag, startPoint x: 360, startPoint y: 153, endPoint x: 357, endPoint y: 155, distance: 3.9
click input "URL"
paste input "**********"
type input "**********"
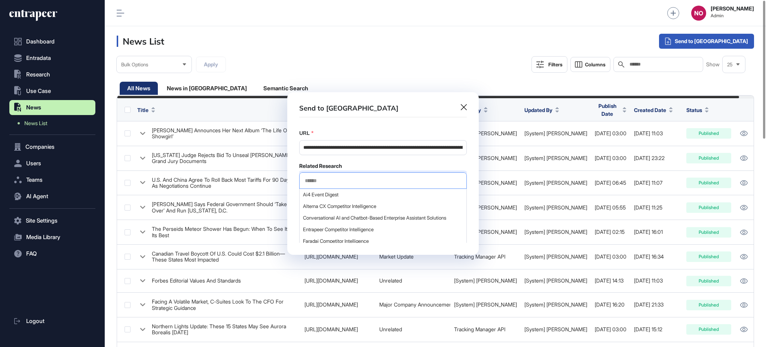
click input "text"
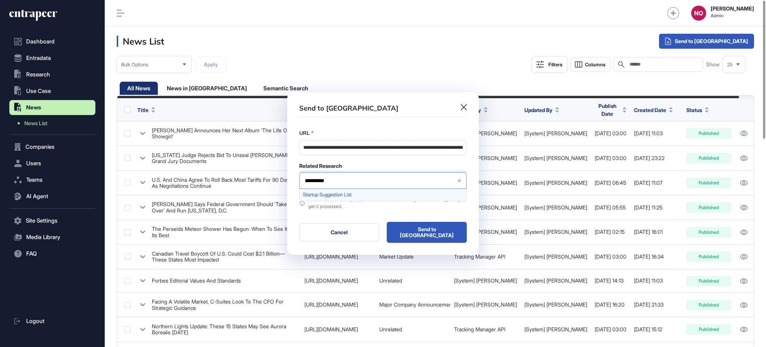
type input "**********"
click div "Startup Suggestion List"
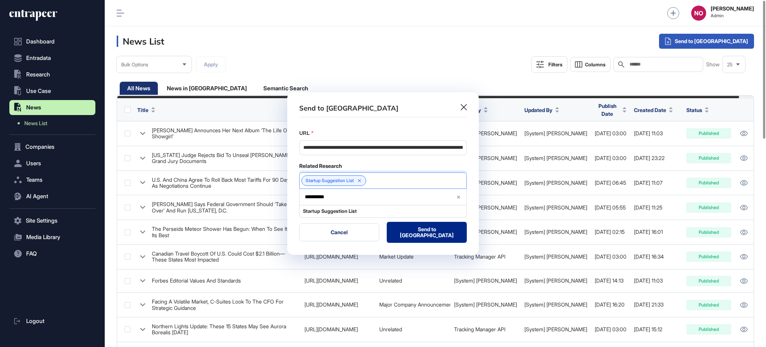
click button "Send to Portia"
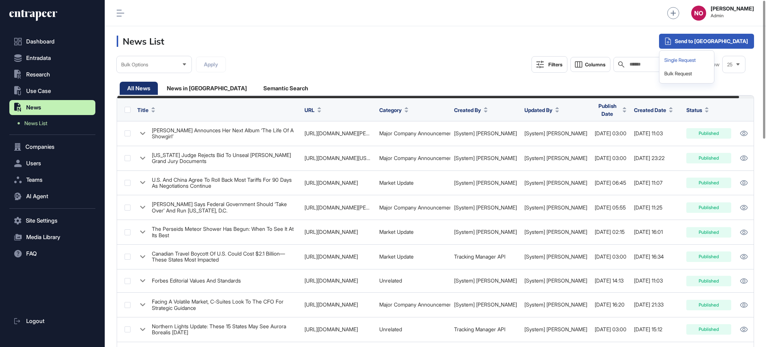
click div "Single Request"
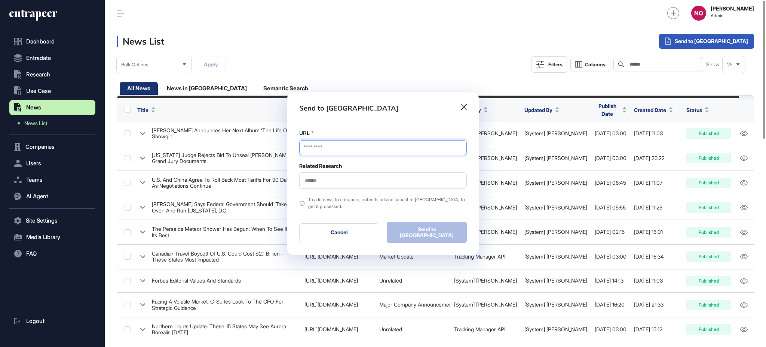
drag, startPoint x: 322, startPoint y: 149, endPoint x: 323, endPoint y: 153, distance: 4.1
click input "URL"
paste input "**********"
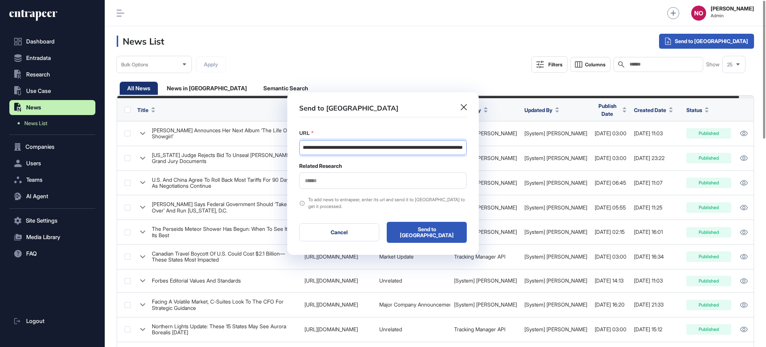
type input "**********"
click input "text"
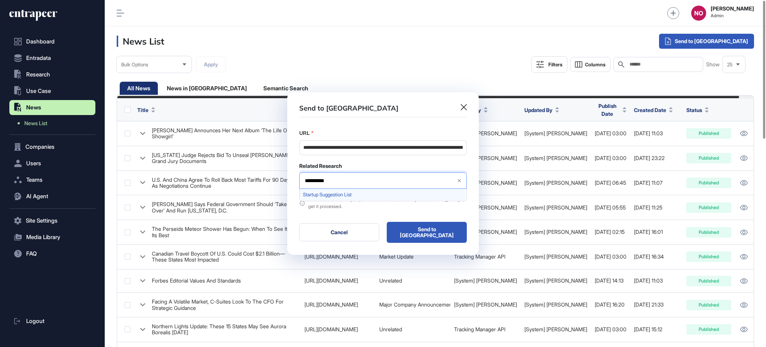
type input "**********"
click span "Startup Suggestion List"
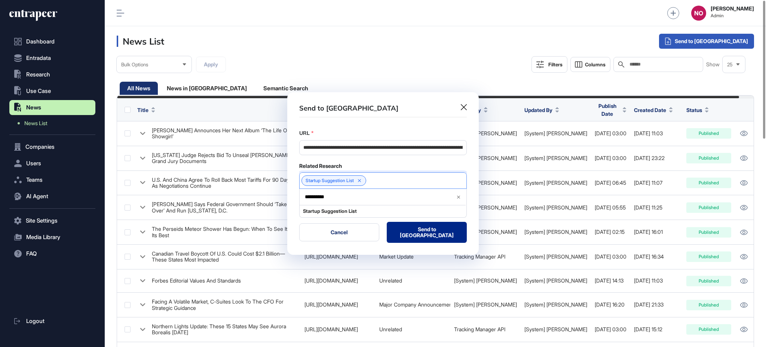
click button "Send to Portia"
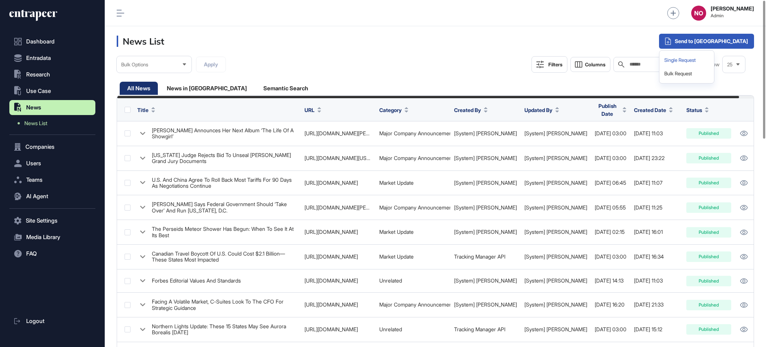
click div "Single Request"
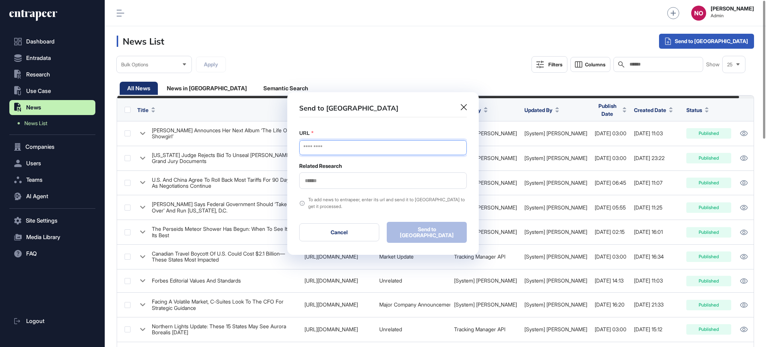
click input "URL"
paste input "**********"
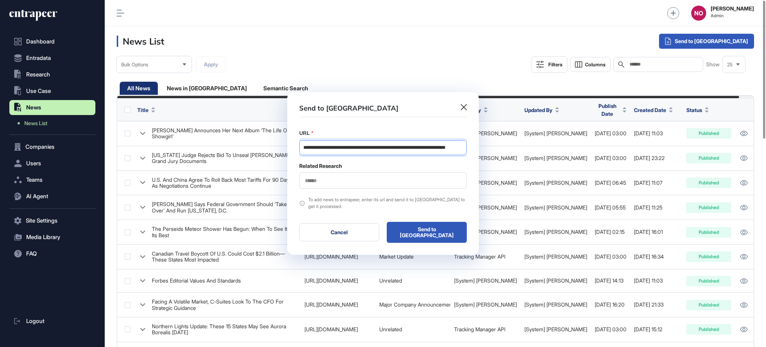
scroll to position [0, 15]
type input "**********"
click div
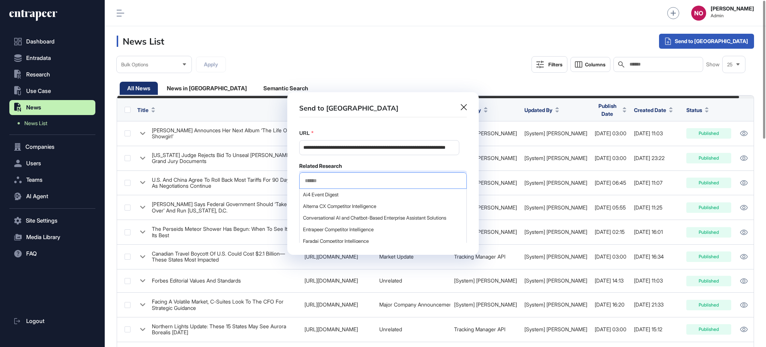
click input "text"
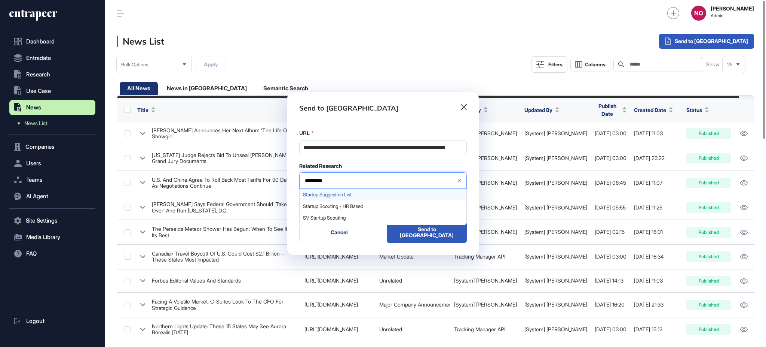
type input "*********"
click span "Startup Suggestion List"
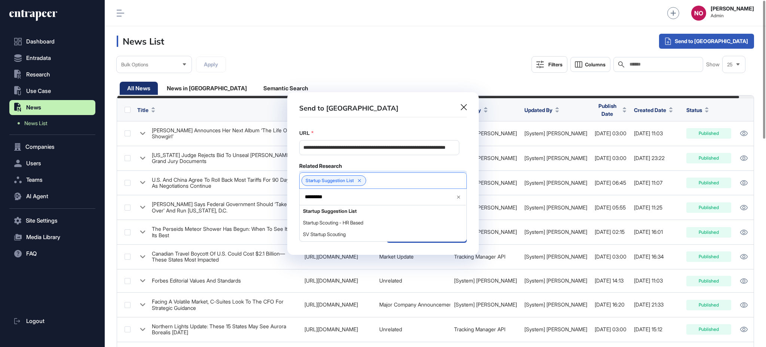
click div "Related Research"
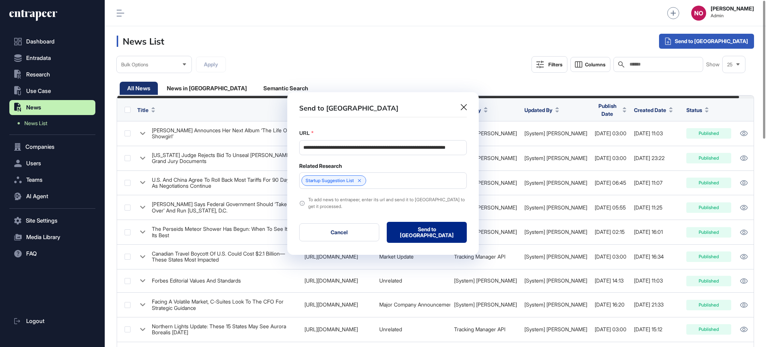
click button "Send to Portia"
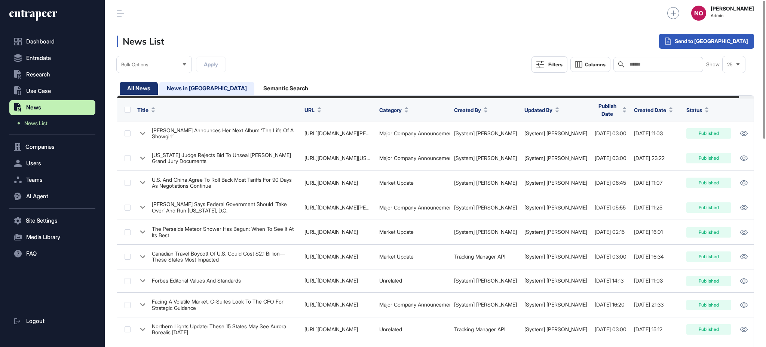
click div "News in Queue"
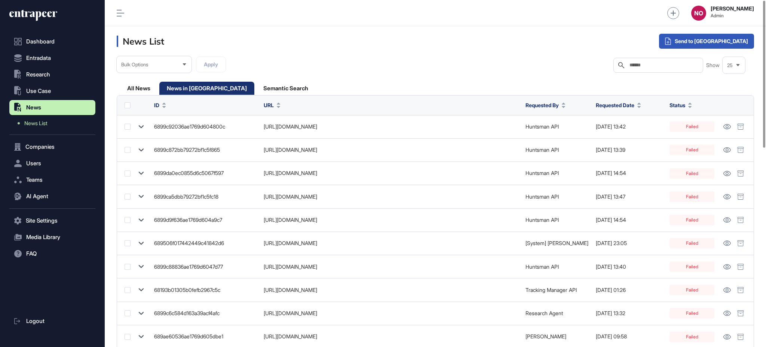
click span "Requested Date"
click span "Sort Descending"
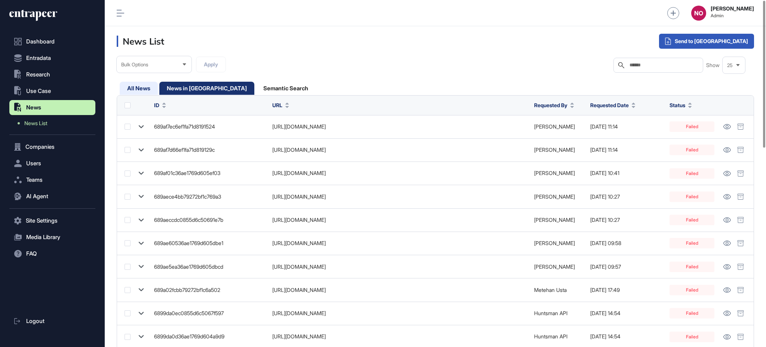
drag, startPoint x: 135, startPoint y: 83, endPoint x: 139, endPoint y: 82, distance: 4.6
click div "All News"
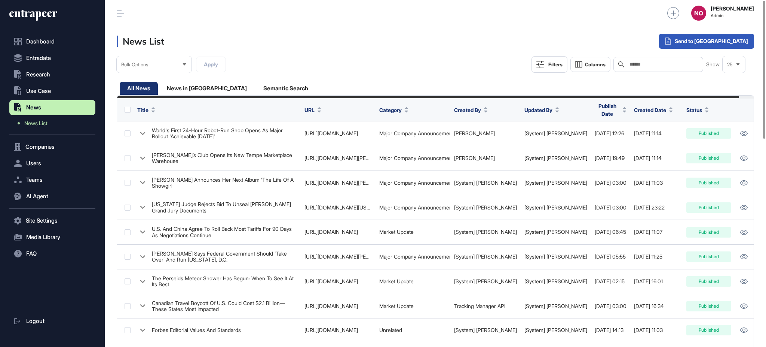
click input "text"
paste input "**********"
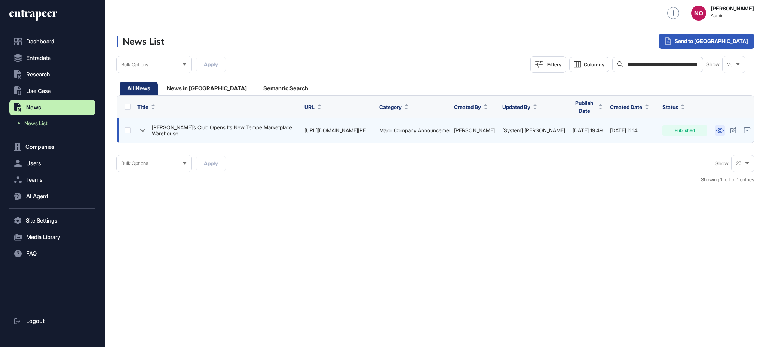
click icon
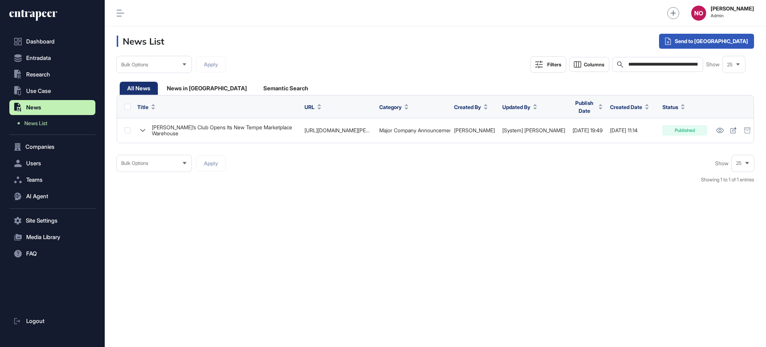
click input "**********"
paste input "text"
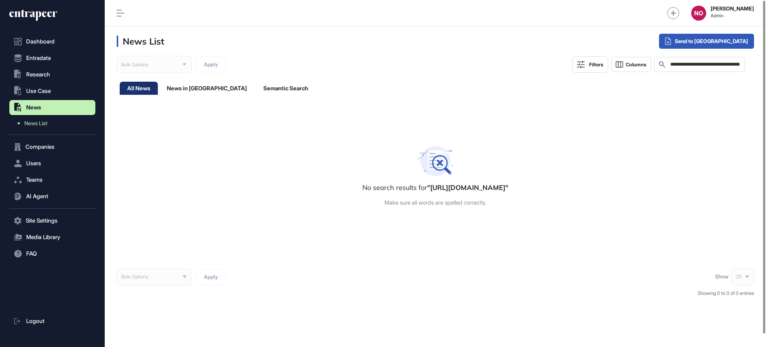
click input "**********"
paste input "text"
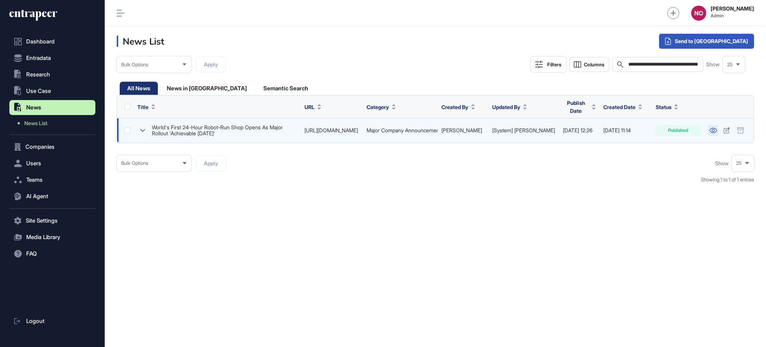
click icon
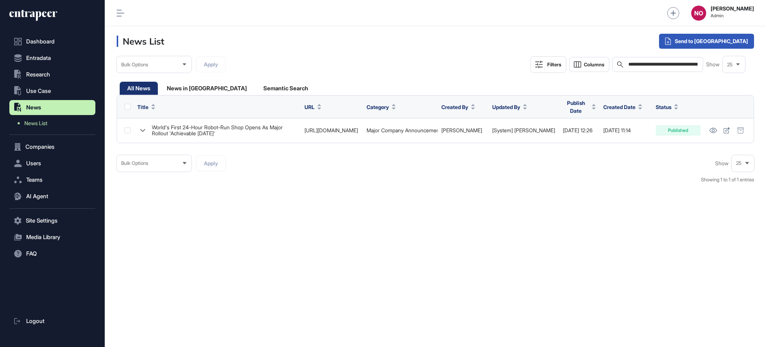
click input "**********"
paste input "text"
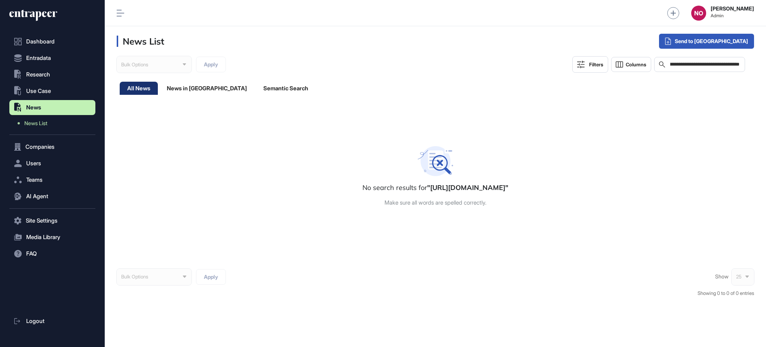
type input "**********"
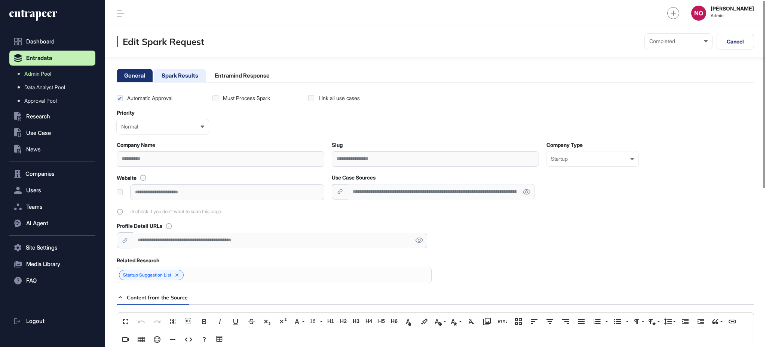
click at [207, 76] on li "Spark Results" at bounding box center [242, 75] width 70 height 13
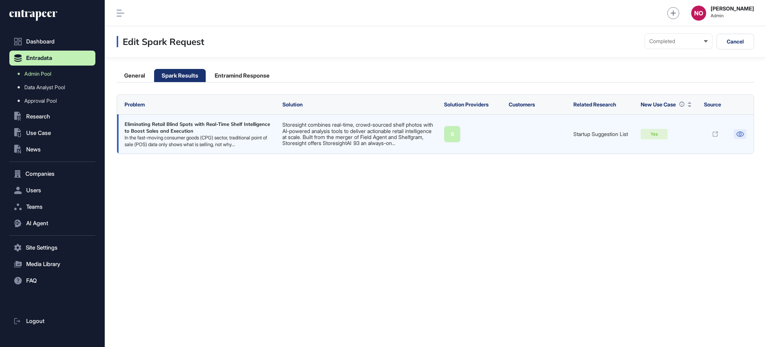
click at [742, 134] on icon at bounding box center [740, 133] width 8 height 5
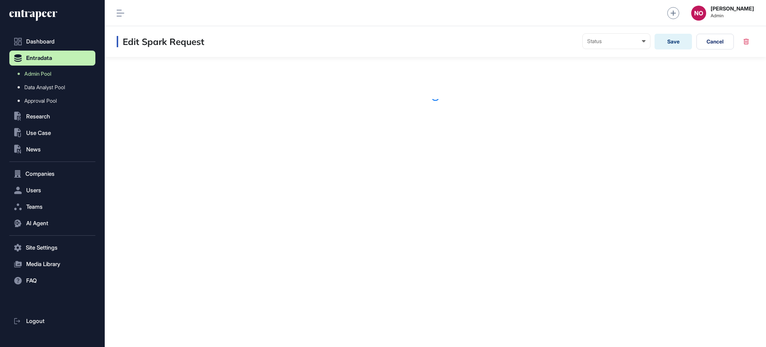
scroll to position [0, 0]
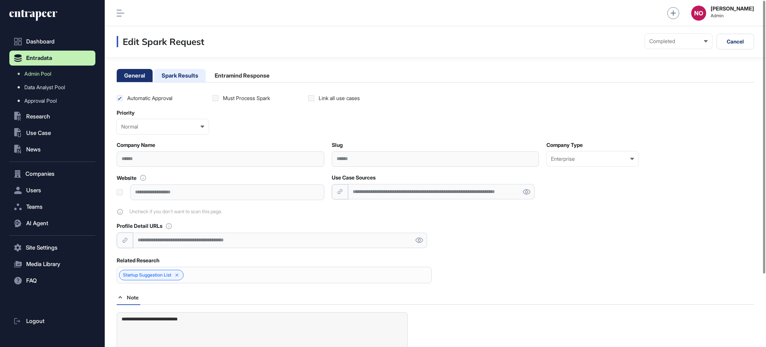
click at [207, 75] on li "Spark Results" at bounding box center [242, 75] width 70 height 13
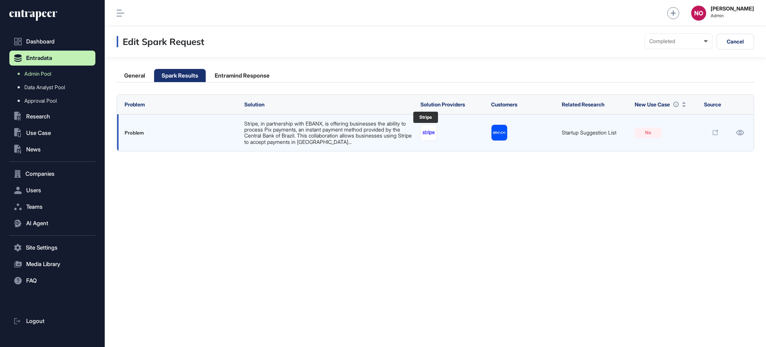
click at [423, 132] on img at bounding box center [429, 132] width 16 height 7
click at [741, 134] on icon at bounding box center [740, 132] width 8 height 5
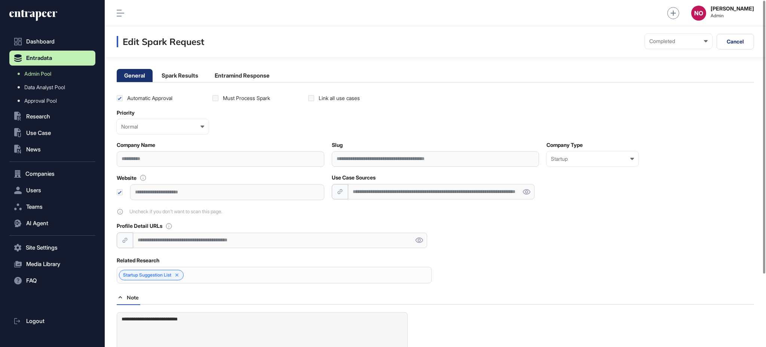
drag, startPoint x: 237, startPoint y: 192, endPoint x: 161, endPoint y: 192, distance: 76.0
click at [161, 192] on div "**********" at bounding box center [227, 191] width 194 height 15
click at [246, 74] on li "Entramind Response" at bounding box center [242, 75] width 70 height 13
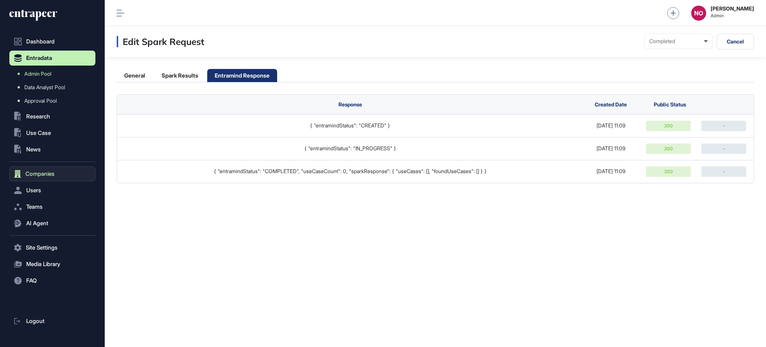
click at [56, 172] on button "Companies" at bounding box center [52, 173] width 86 height 15
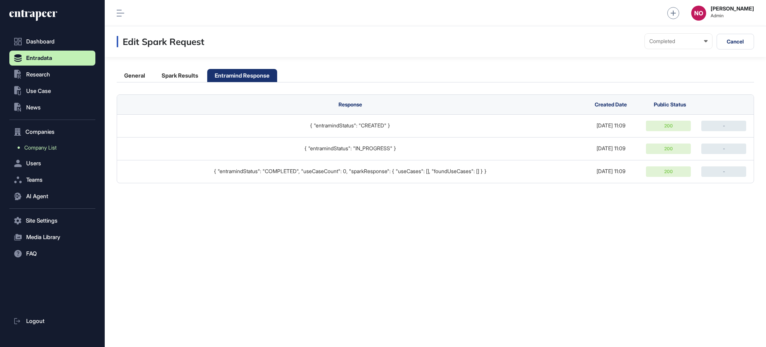
click at [46, 150] on link "Company List" at bounding box center [54, 147] width 82 height 13
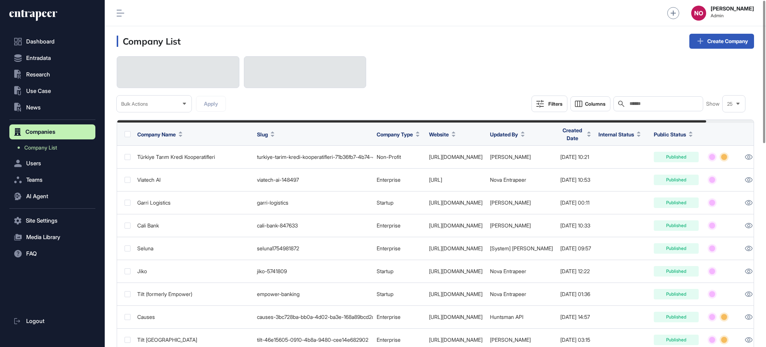
click at [663, 106] on input "text" at bounding box center [664, 104] width 70 height 6
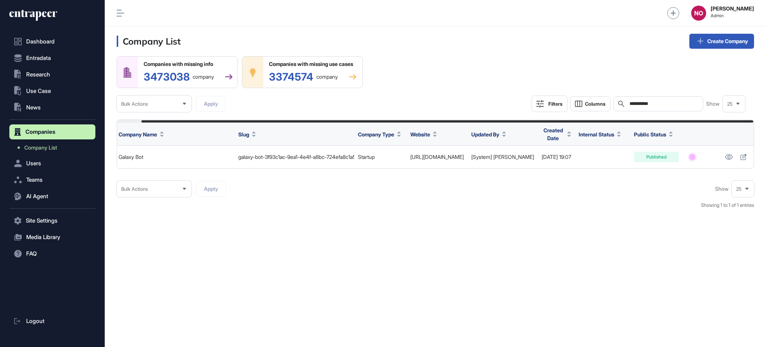
scroll to position [0, 25]
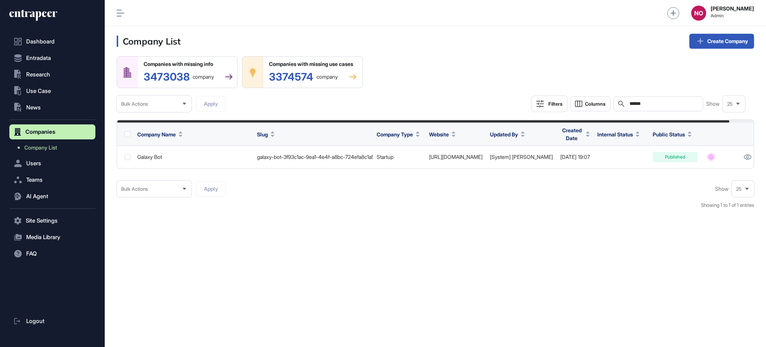
type input "******"
drag, startPoint x: 696, startPoint y: 173, endPoint x: 743, endPoint y: 170, distance: 47.3
click at [743, 168] on div "Company Name Slug Company Type Website Updated By Created Date Internal Status …" at bounding box center [436, 143] width 638 height 49
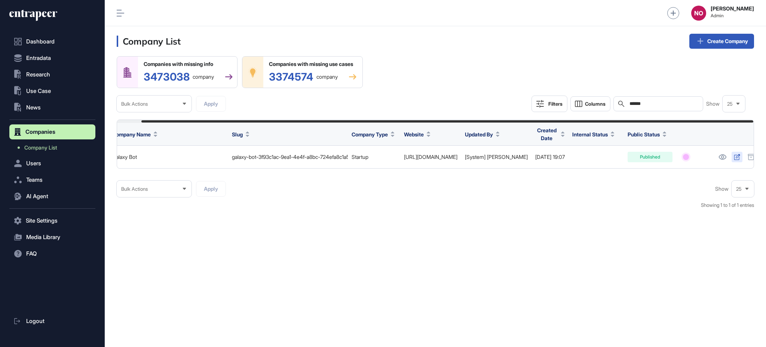
drag, startPoint x: 727, startPoint y: 158, endPoint x: 728, endPoint y: 162, distance: 3.8
click at [734, 159] on icon at bounding box center [737, 157] width 6 height 6
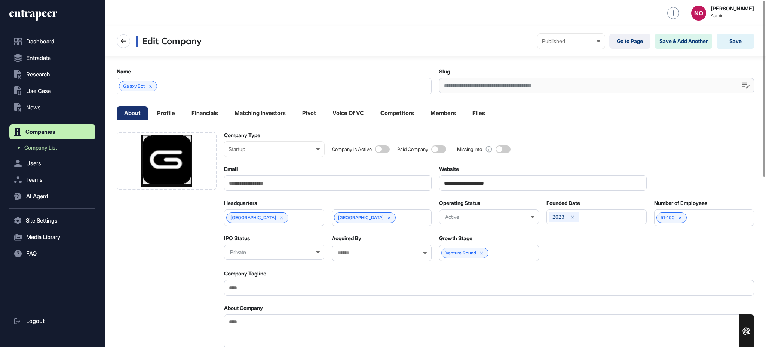
click at [519, 186] on input "**********" at bounding box center [543, 182] width 208 height 15
click at [186, 83] on div "Galaxy Bot" at bounding box center [274, 86] width 315 height 16
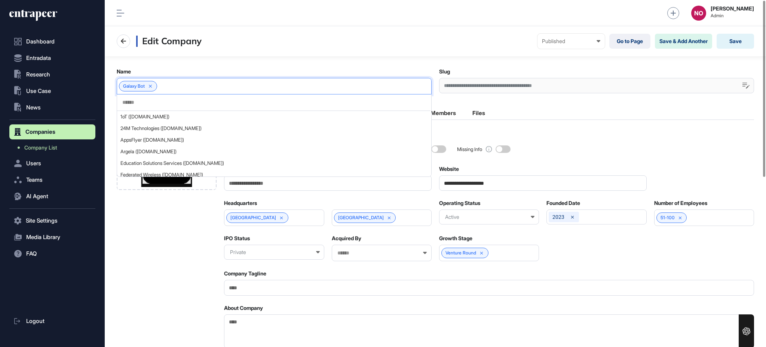
click at [170, 97] on div at bounding box center [274, 102] width 314 height 16
click at [170, 99] on input "text" at bounding box center [274, 102] width 305 height 6
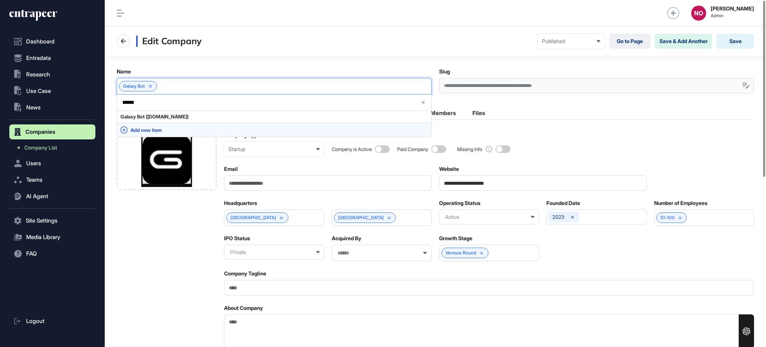
type input "******"
click at [153, 127] on span "Add new item" at bounding box center [279, 130] width 297 height 6
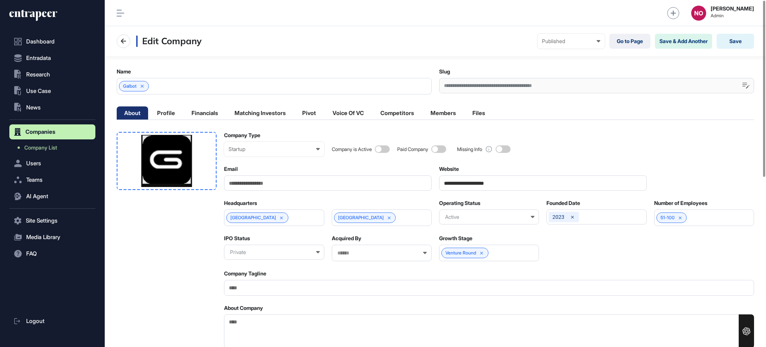
click at [196, 170] on div at bounding box center [167, 161] width 100 height 58
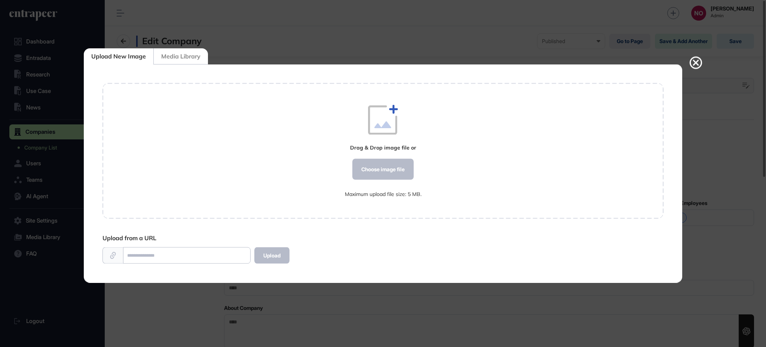
scroll to position [0, 0]
click at [394, 167] on div "Choose image file" at bounding box center [383, 169] width 61 height 21
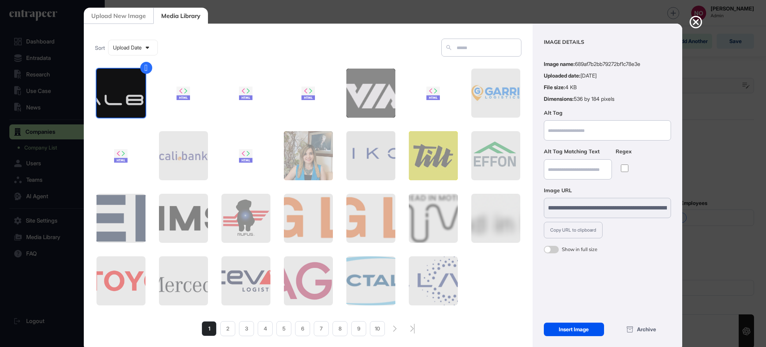
click at [601, 326] on div "Insert Image" at bounding box center [574, 328] width 60 height 13
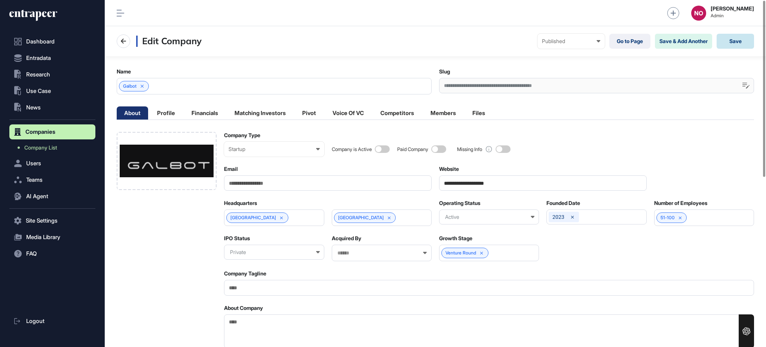
click at [739, 45] on button "Save" at bounding box center [735, 41] width 37 height 15
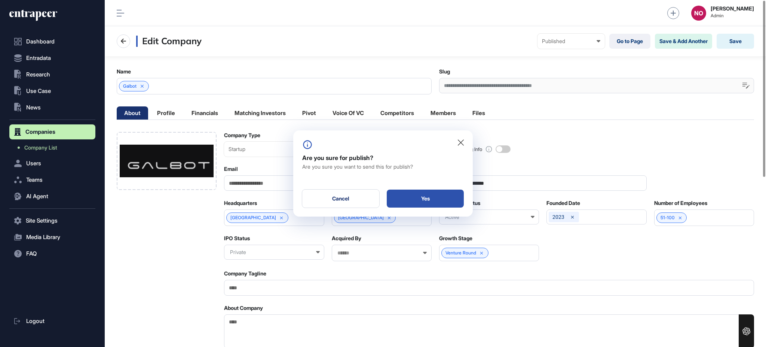
click at [444, 202] on div "Yes" at bounding box center [425, 198] width 77 height 18
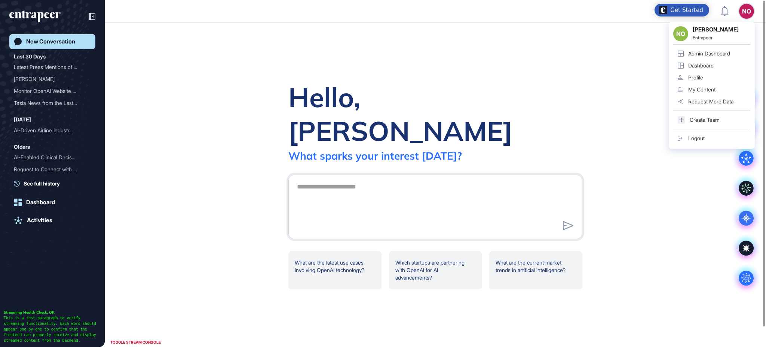
click at [737, 53] on link "Admin Dashboard" at bounding box center [712, 54] width 77 height 12
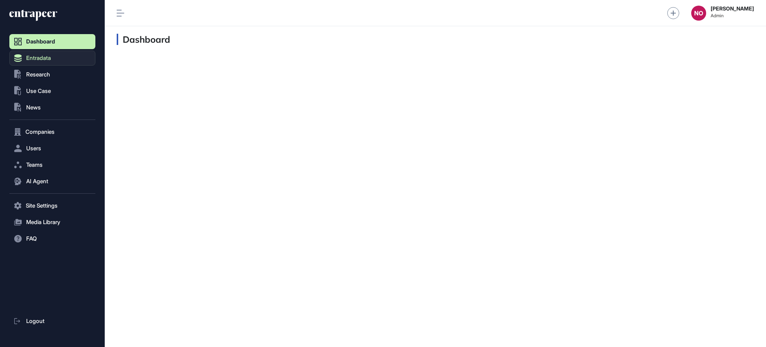
scroll to position [0, 0]
click at [56, 124] on button "Entradata" at bounding box center [52, 131] width 86 height 15
click at [47, 124] on button "Entradata" at bounding box center [52, 131] width 86 height 15
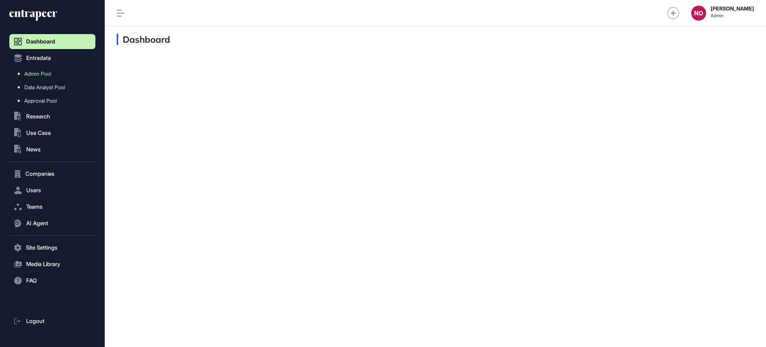
click at [47, 76] on span "Admin Pool" at bounding box center [37, 74] width 27 height 6
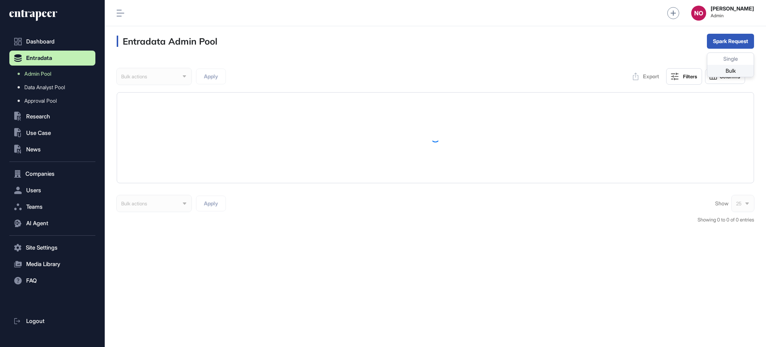
click at [724, 70] on div "Bulk" at bounding box center [731, 71] width 46 height 12
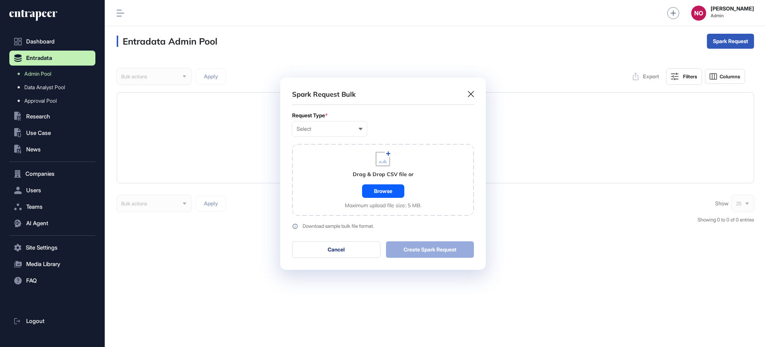
scroll to position [0, 3]
click at [341, 129] on div "Select" at bounding box center [330, 129] width 66 height 6
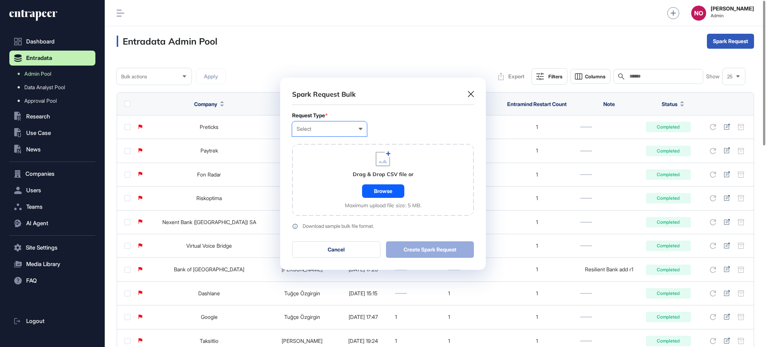
click at [0, 0] on div "Company" at bounding box center [0, 0] width 0 height 0
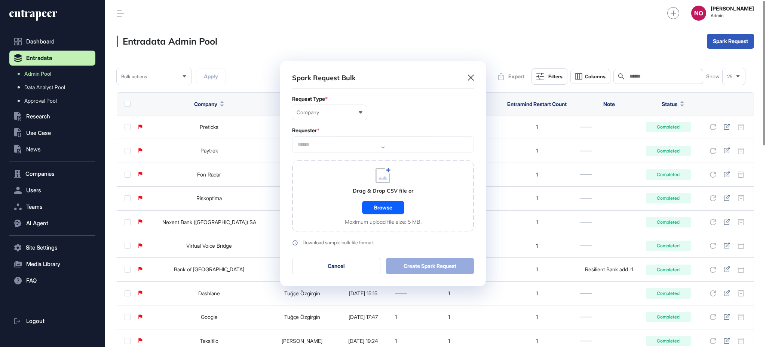
scroll to position [225, 205]
click at [325, 146] on input "text" at bounding box center [383, 144] width 172 height 6
type input "*********"
drag, startPoint x: 329, startPoint y: 156, endPoint x: 340, endPoint y: 197, distance: 42.1
click at [329, 159] on span "Entrapeer" at bounding box center [383, 159] width 174 height 6
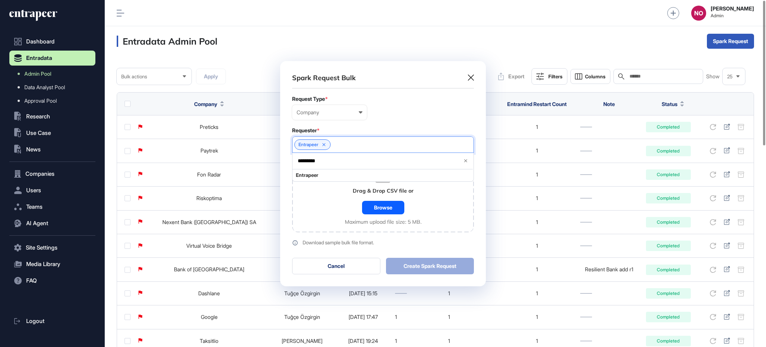
click at [343, 215] on div "Drag & Drop CSV file or Browse Maximum upload file size: 5 MB." at bounding box center [383, 196] width 182 height 72
click at [382, 209] on div "Browse" at bounding box center [383, 207] width 42 height 13
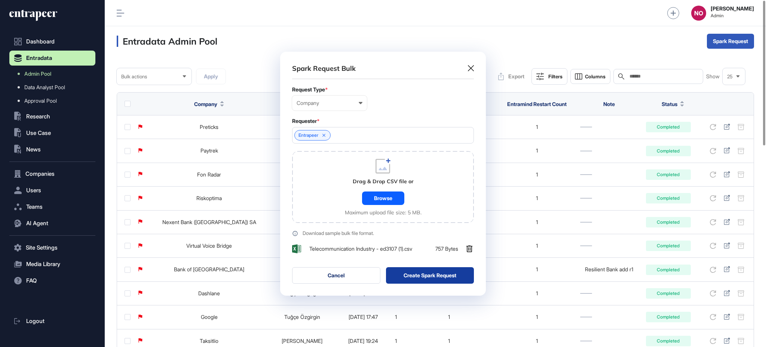
click at [442, 280] on button "Create Spark Request" at bounding box center [430, 275] width 88 height 16
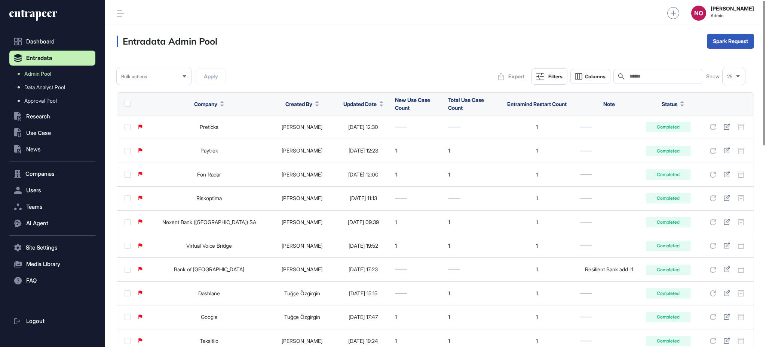
click at [380, 105] on icon at bounding box center [381, 105] width 3 height 2
click at [377, 134] on span "Sort Descending" at bounding box center [370, 135] width 30 height 6
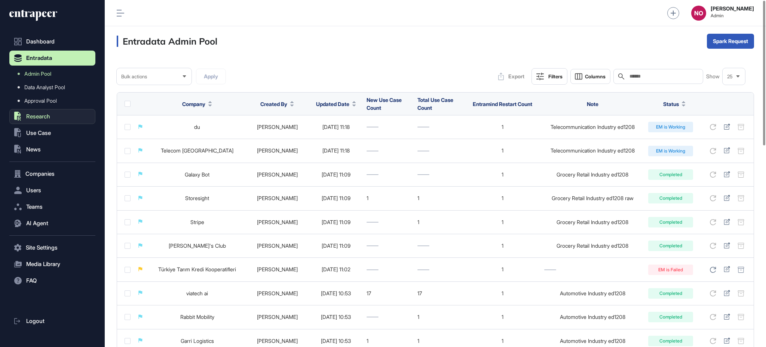
click at [43, 116] on span "Research" at bounding box center [38, 116] width 24 height 6
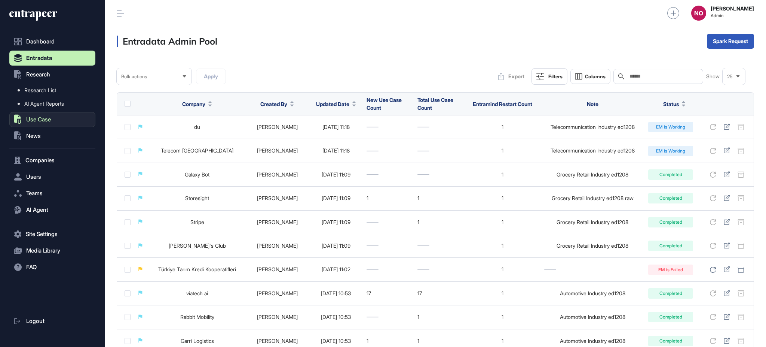
click at [48, 118] on span "Use Case" at bounding box center [38, 119] width 25 height 6
click at [49, 137] on button ".st0{fill:currentColor} News" at bounding box center [52, 135] width 86 height 15
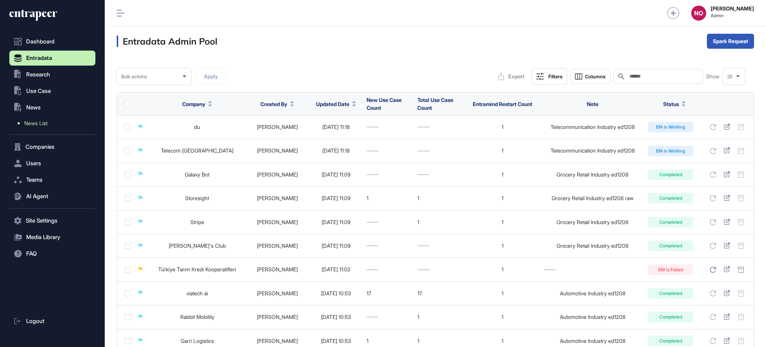
click at [55, 123] on link "News List" at bounding box center [54, 122] width 82 height 13
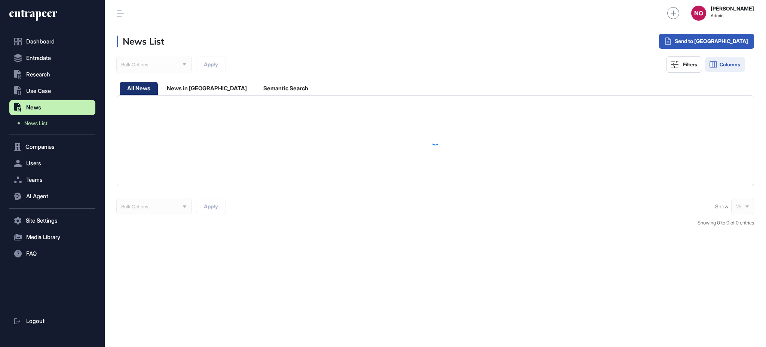
click at [730, 57] on button "Columns" at bounding box center [725, 64] width 40 height 15
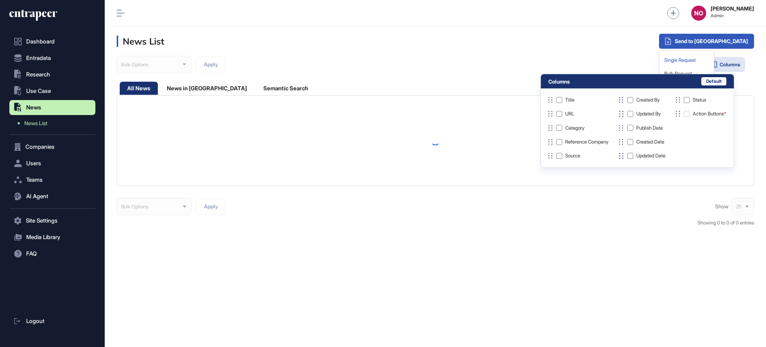
click at [711, 57] on div "Single Request" at bounding box center [687, 60] width 49 height 13
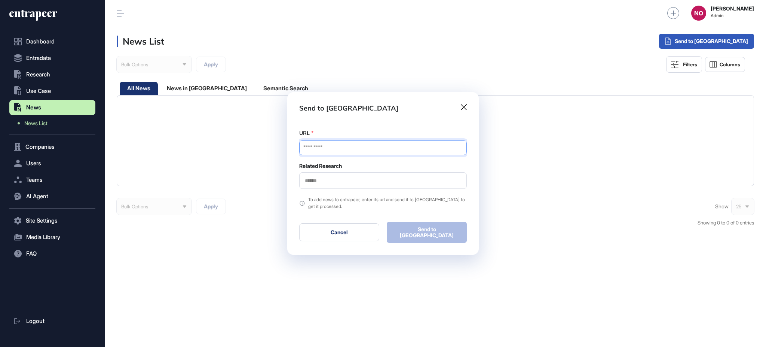
click at [331, 154] on input "URL" at bounding box center [383, 147] width 168 height 15
paste input "**********"
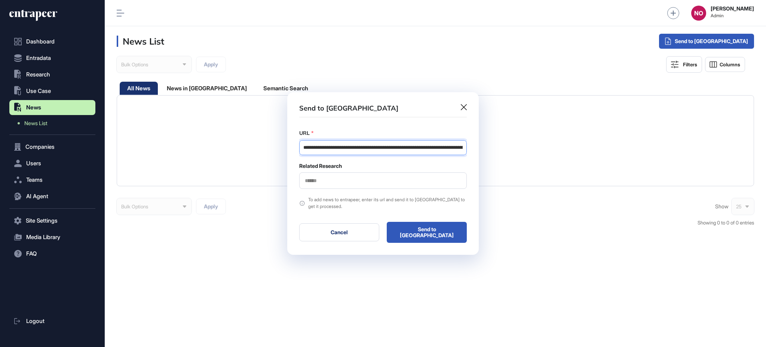
scroll to position [0, 153]
type input "**********"
click at [325, 183] on input "text" at bounding box center [383, 180] width 158 height 6
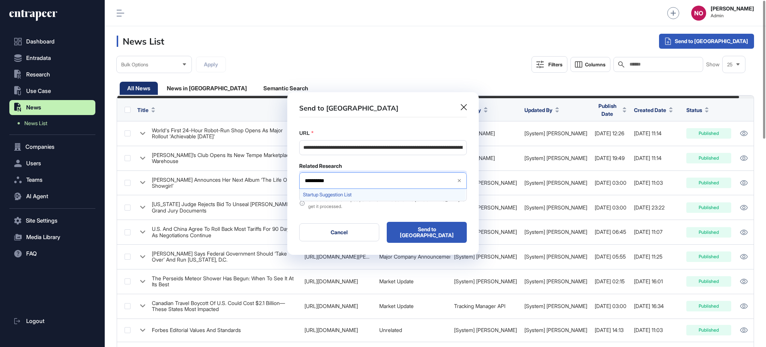
type input "**********"
click at [326, 192] on div "Startup Suggestion List" at bounding box center [383, 195] width 166 height 12
click at [421, 242] on div "**********" at bounding box center [383, 173] width 192 height 163
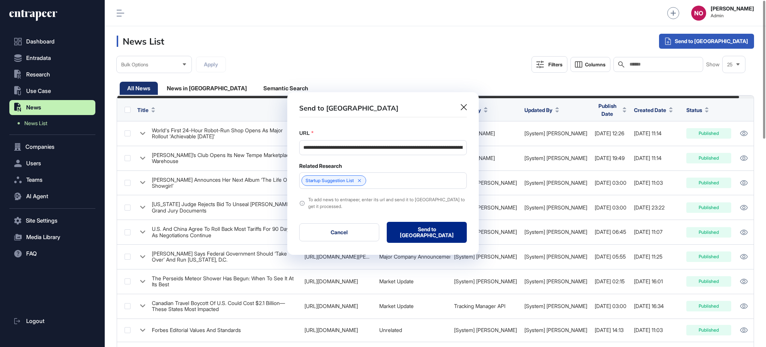
click at [428, 239] on button "Send to Portia" at bounding box center [427, 232] width 80 height 21
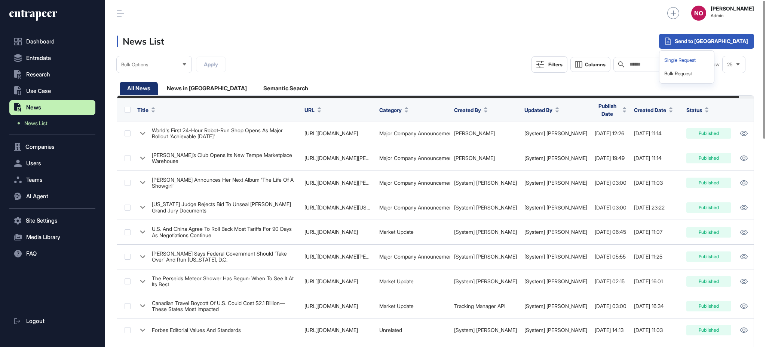
click at [711, 63] on div "Single Request" at bounding box center [687, 60] width 49 height 13
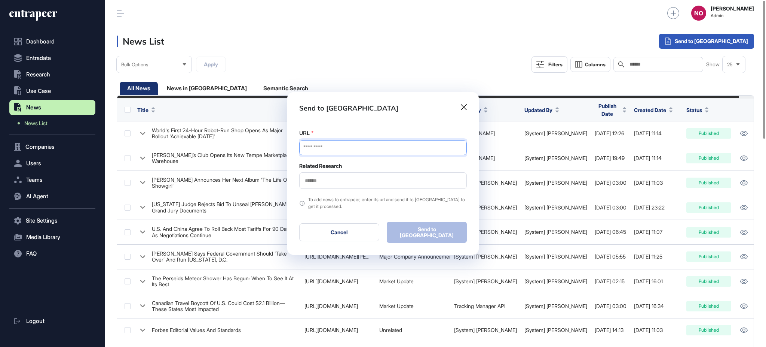
click at [342, 147] on input "URL" at bounding box center [383, 147] width 168 height 15
paste input "**********"
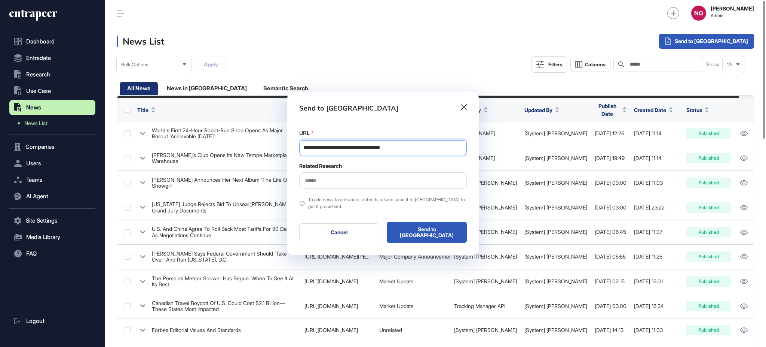
type input "**********"
click at [323, 182] on input "text" at bounding box center [383, 180] width 158 height 6
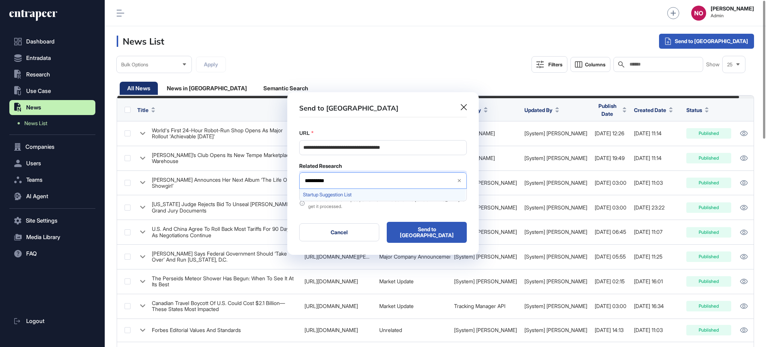
type input "**********"
click at [326, 197] on span "Startup Suggestion List" at bounding box center [382, 195] width 159 height 6
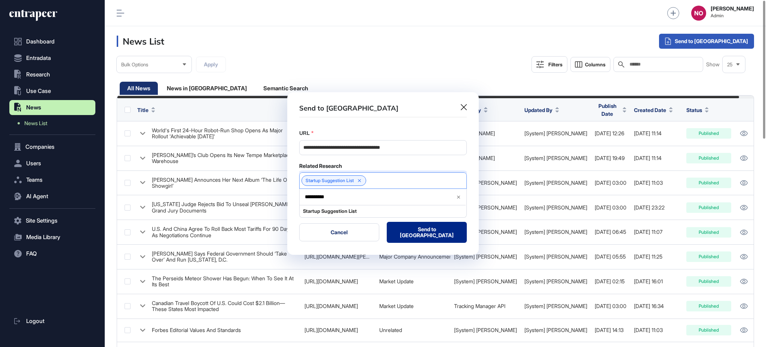
click at [432, 231] on button "Send to Portia" at bounding box center [427, 232] width 80 height 21
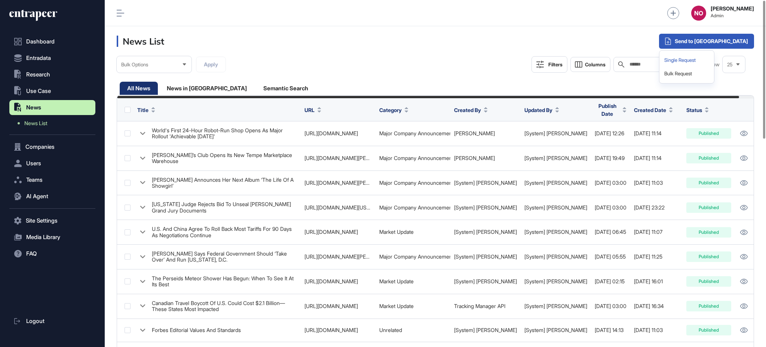
click at [711, 57] on div "Single Request" at bounding box center [687, 60] width 49 height 13
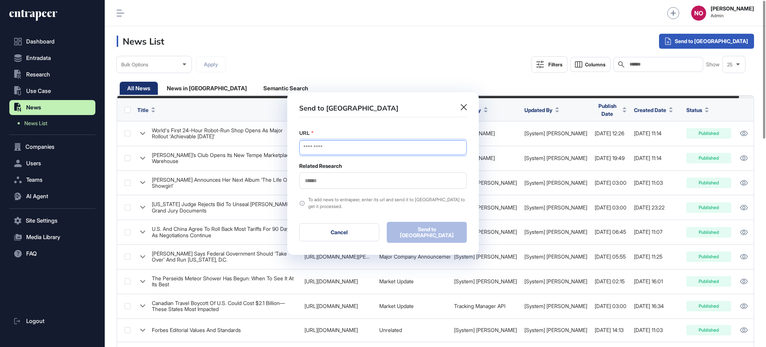
click at [350, 143] on input "URL" at bounding box center [383, 147] width 168 height 15
paste input "**********"
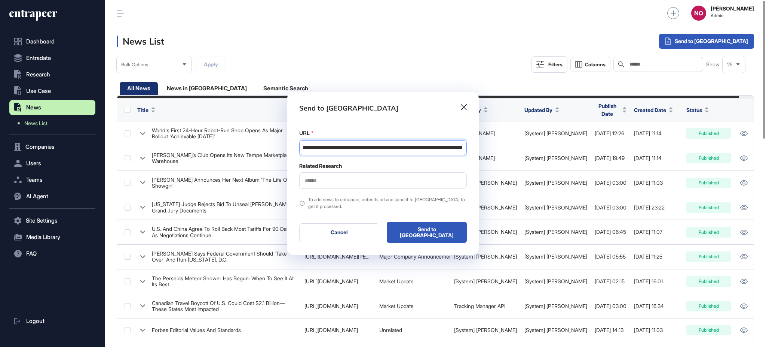
type input "**********"
click at [322, 178] on div at bounding box center [383, 180] width 168 height 16
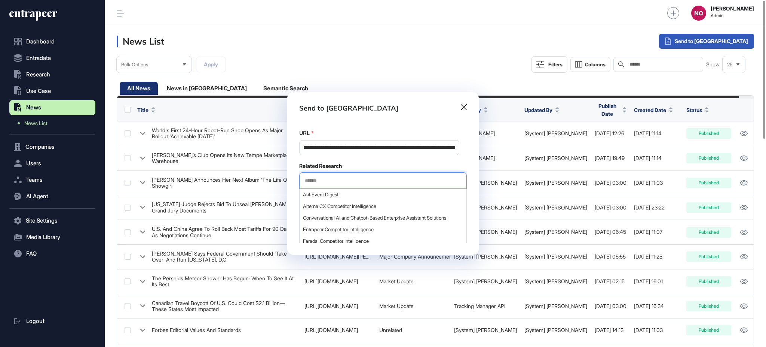
click at [322, 179] on input "text" at bounding box center [383, 180] width 158 height 6
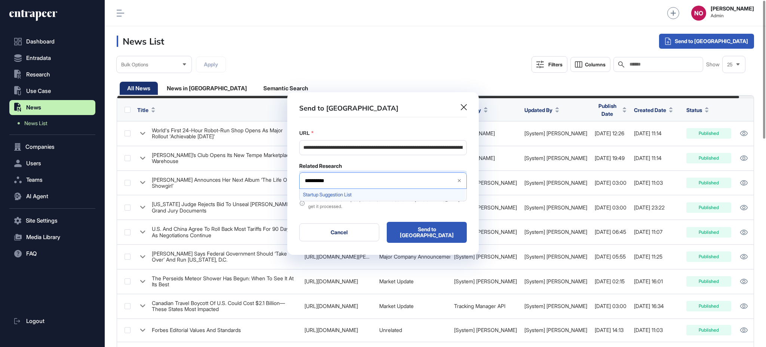
type input "**********"
click at [328, 197] on span "Startup Suggestion List" at bounding box center [382, 195] width 159 height 6
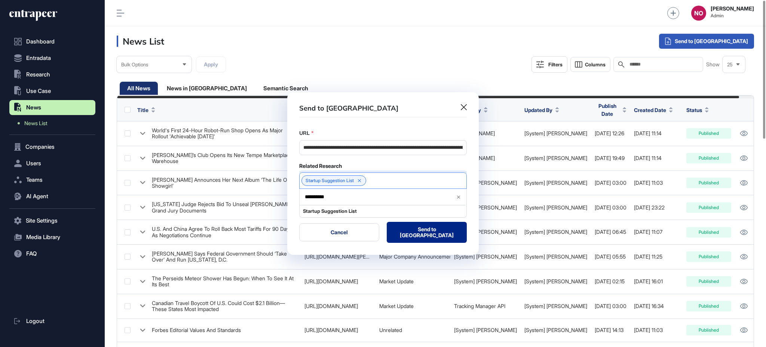
click at [420, 229] on button "Send to Portia" at bounding box center [427, 232] width 80 height 21
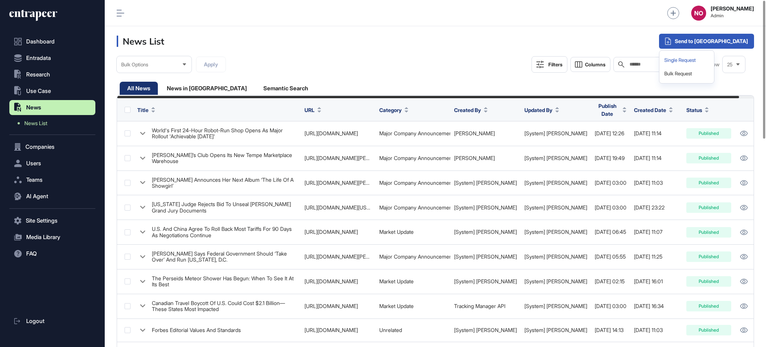
click at [711, 56] on div "Single Request" at bounding box center [687, 60] width 49 height 13
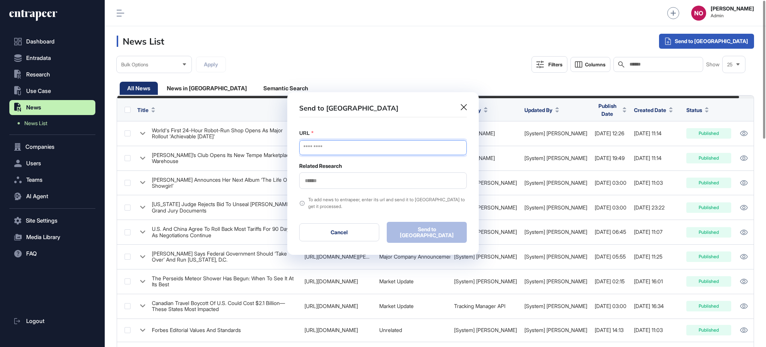
click at [324, 155] on input "URL" at bounding box center [383, 147] width 168 height 15
paste input "**********"
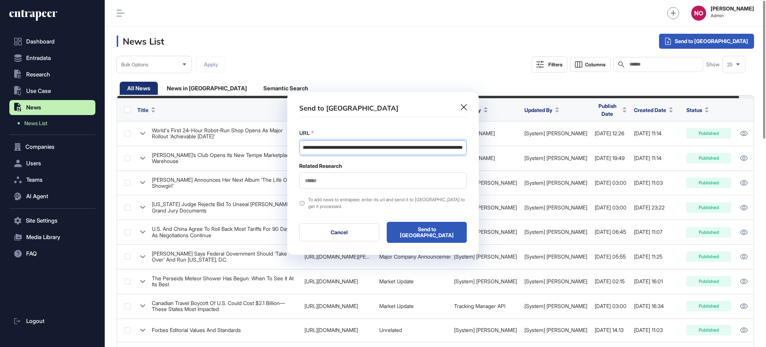
type input "**********"
click at [312, 181] on input "text" at bounding box center [383, 180] width 158 height 6
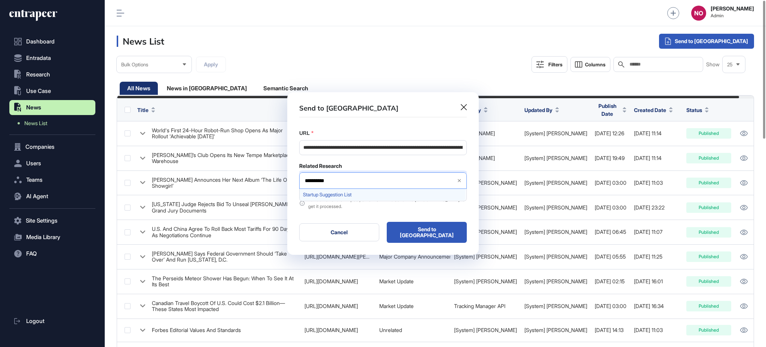
type input "**********"
click at [369, 196] on span "Startup Suggestion List" at bounding box center [382, 195] width 159 height 6
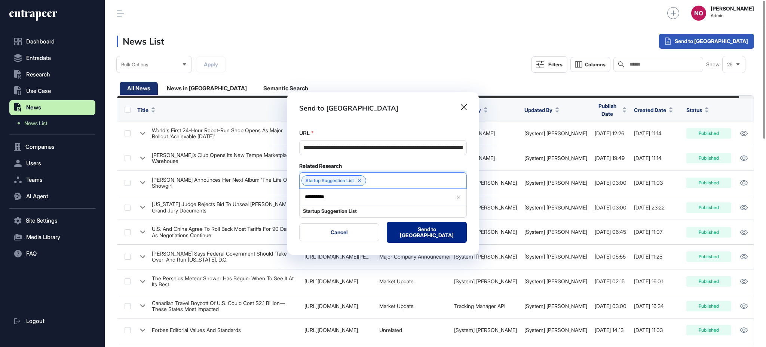
click at [420, 236] on button "Send to Portia" at bounding box center [427, 232] width 80 height 21
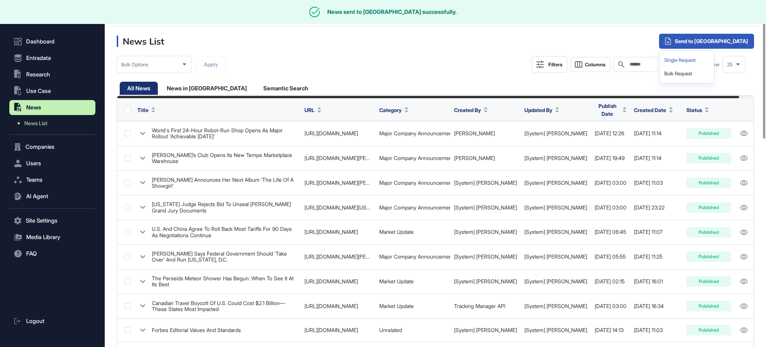
click at [711, 57] on div "Single Request" at bounding box center [687, 60] width 49 height 13
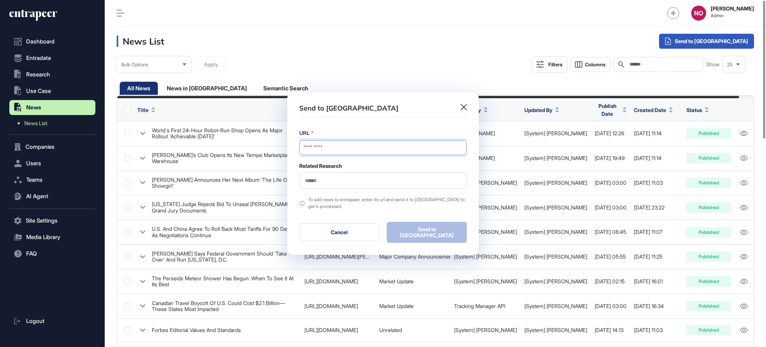
click at [350, 148] on input "URL" at bounding box center [383, 147] width 168 height 15
paste input "**********"
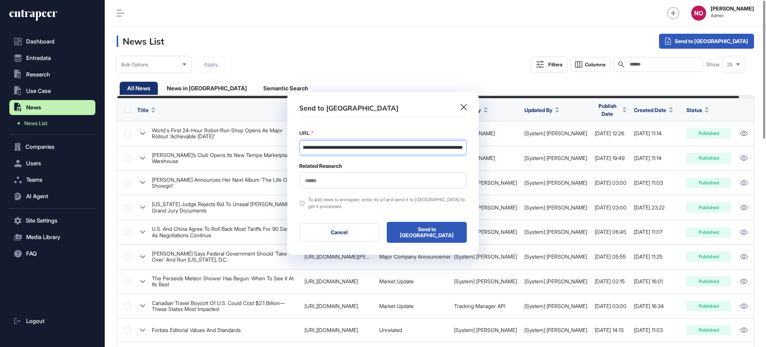
type input "**********"
click at [315, 178] on div at bounding box center [383, 180] width 168 height 16
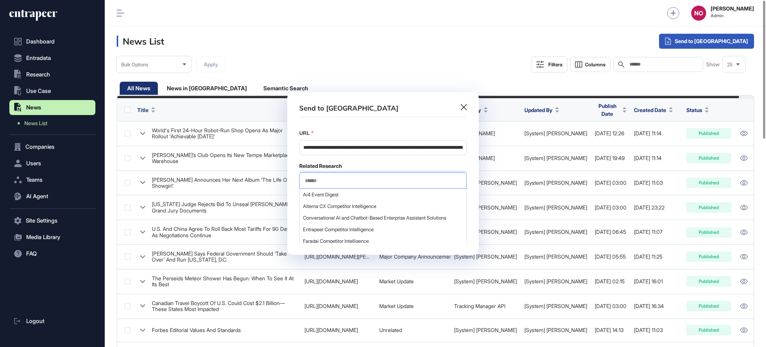
click at [315, 179] on input "text" at bounding box center [383, 180] width 158 height 6
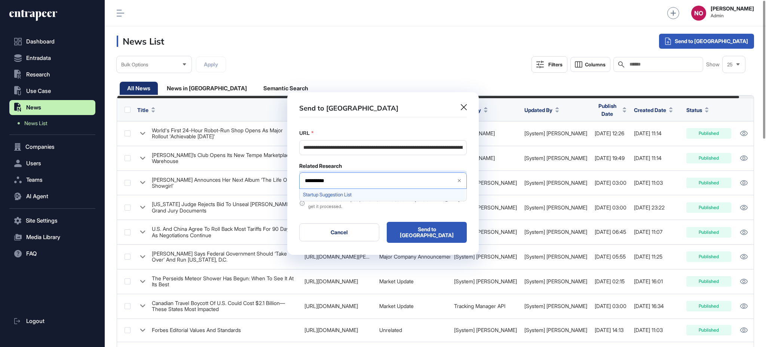
type input "**********"
click at [329, 193] on span "Startup Suggestion List" at bounding box center [382, 195] width 159 height 6
drag, startPoint x: 384, startPoint y: 165, endPoint x: 405, endPoint y: 210, distance: 49.9
click at [384, 165] on div "Related Research" at bounding box center [383, 165] width 168 height 7
click at [415, 248] on div "**********" at bounding box center [383, 173] width 192 height 163
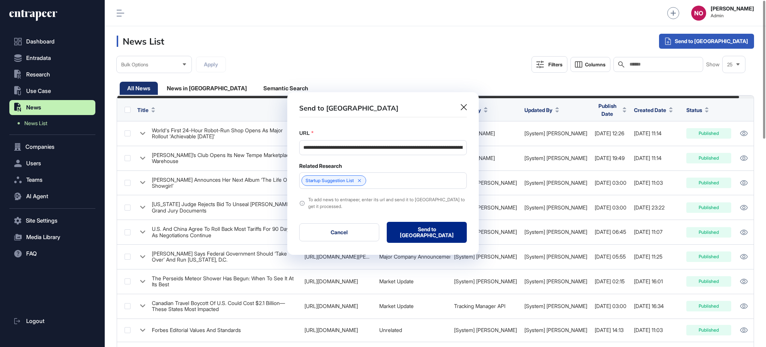
click at [427, 233] on button "Send to Portia" at bounding box center [427, 232] width 80 height 21
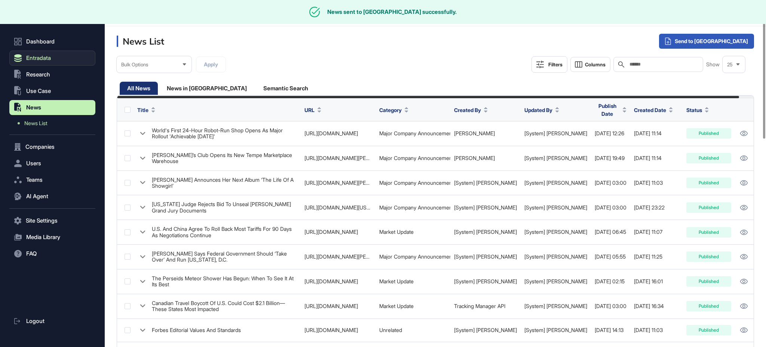
click at [51, 58] on span "Entradata" at bounding box center [38, 58] width 25 height 6
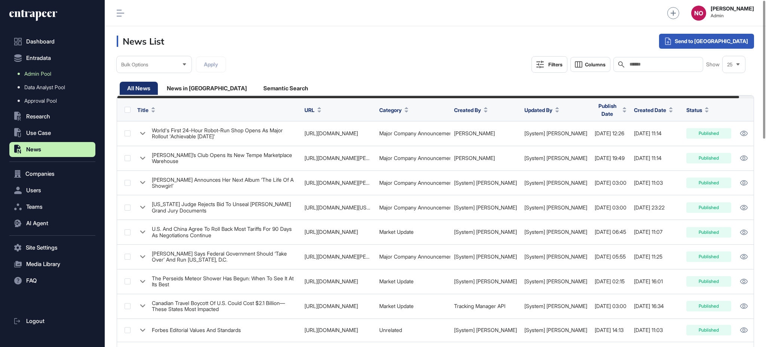
click at [58, 73] on link "Admin Pool" at bounding box center [54, 73] width 82 height 13
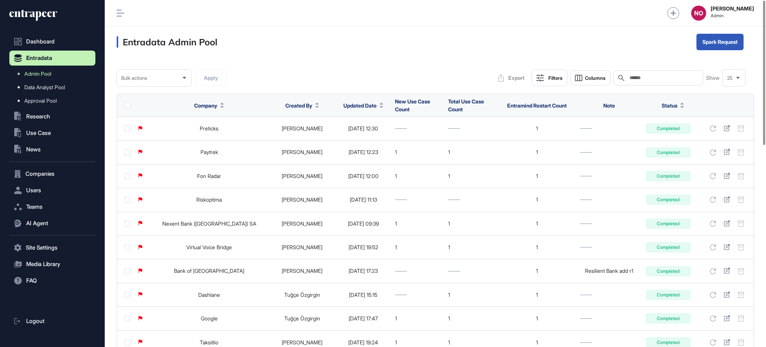
click at [375, 101] on button "Updated Date" at bounding box center [364, 105] width 40 height 8
click at [370, 132] on div "Sort Descending" at bounding box center [364, 136] width 46 height 11
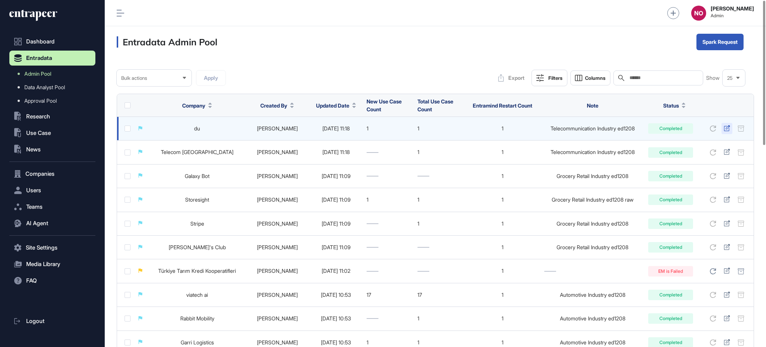
click at [728, 126] on icon at bounding box center [727, 128] width 6 height 6
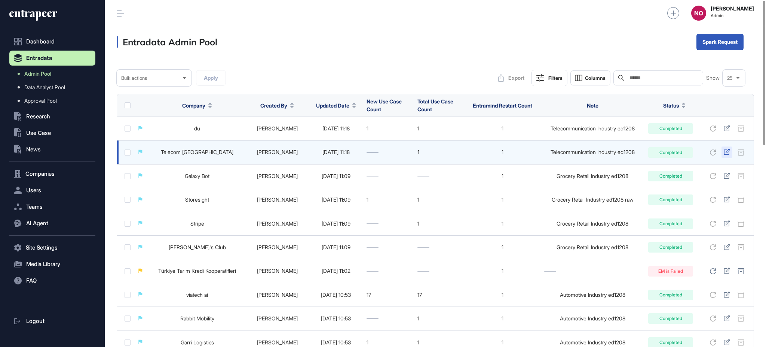
click at [728, 150] on icon at bounding box center [727, 152] width 6 height 6
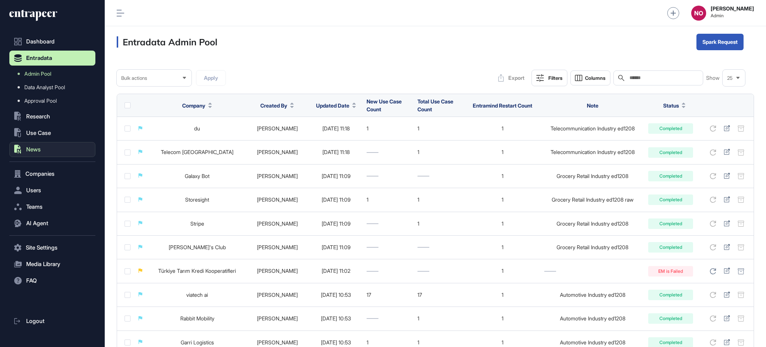
click at [43, 148] on button ".st0{fill:currentColor} News" at bounding box center [52, 149] width 86 height 15
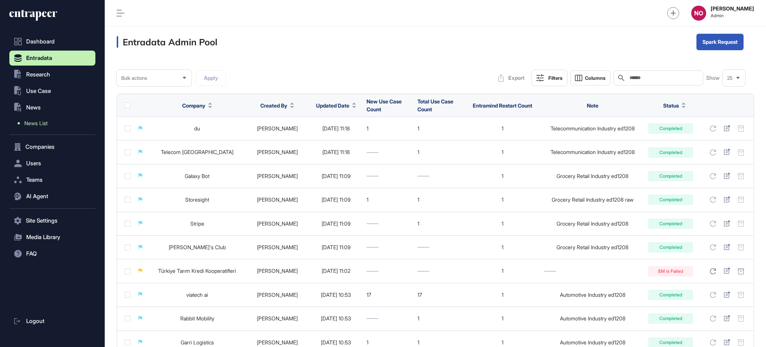
click at [51, 124] on link "News List" at bounding box center [54, 122] width 82 height 13
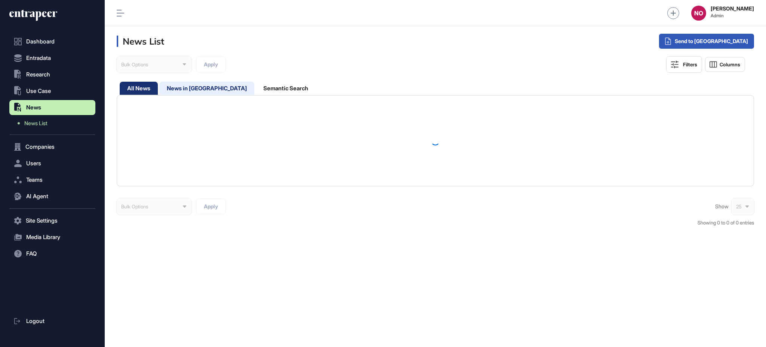
click at [256, 89] on div "News in Queue" at bounding box center [286, 88] width 60 height 13
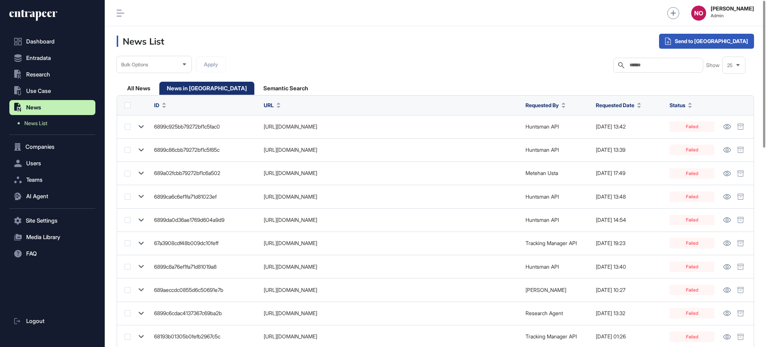
click at [641, 110] on div "Requested Date" at bounding box center [629, 105] width 66 height 14
click at [628, 105] on span "Requested Date" at bounding box center [615, 105] width 39 height 8
click at [618, 136] on span "Sort Descending" at bounding box center [626, 136] width 30 height 6
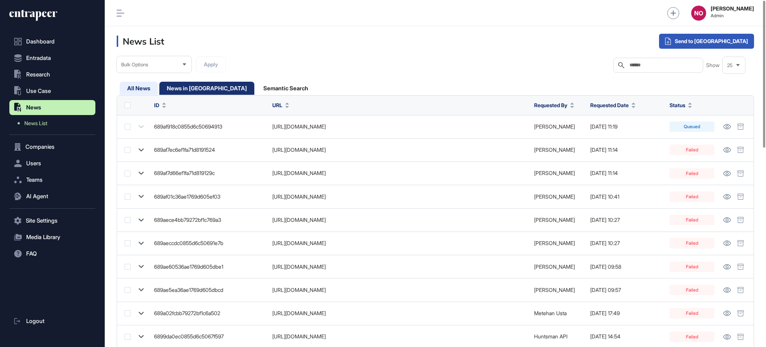
click at [159, 88] on div "All News" at bounding box center [206, 88] width 95 height 13
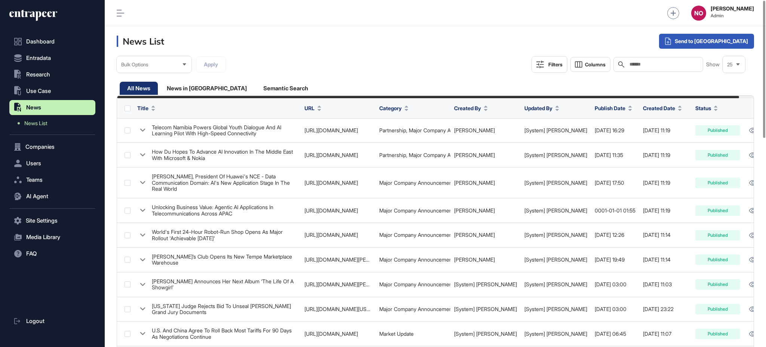
click at [665, 65] on input "text" at bounding box center [664, 64] width 70 height 6
paste input "**********"
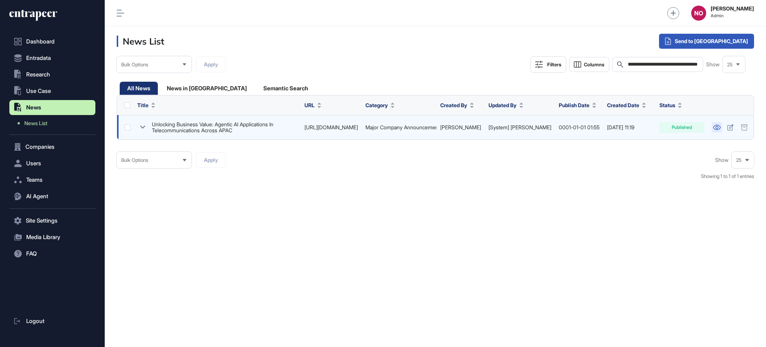
click at [715, 129] on icon at bounding box center [717, 127] width 8 height 5
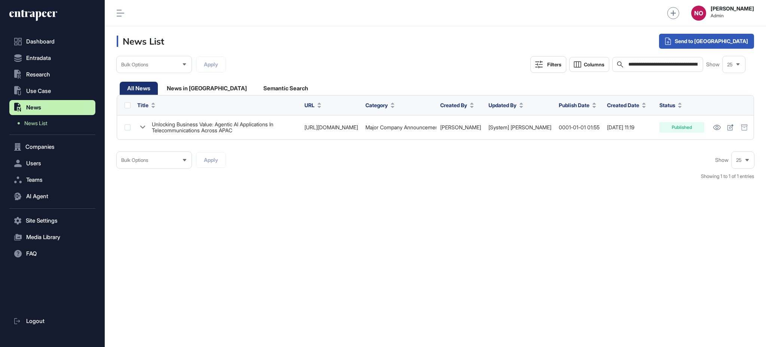
click at [675, 60] on div "**********" at bounding box center [658, 64] width 91 height 15
click at [670, 63] on input "**********" at bounding box center [663, 64] width 71 height 6
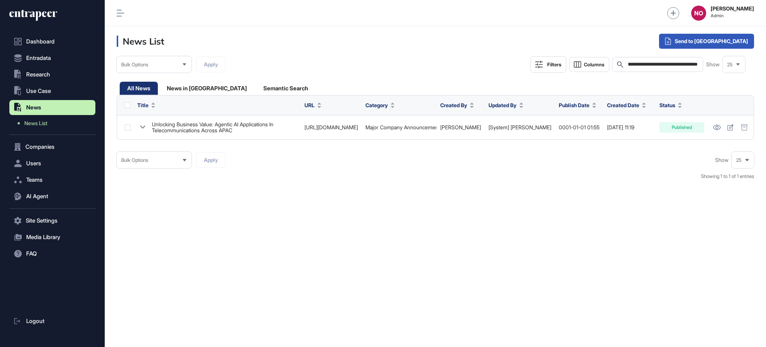
click at [670, 63] on input "**********" at bounding box center [663, 64] width 71 height 6
paste input "text"
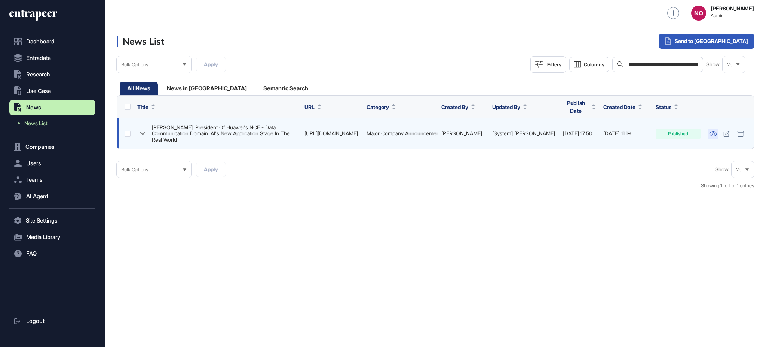
click at [713, 131] on icon at bounding box center [714, 133] width 8 height 5
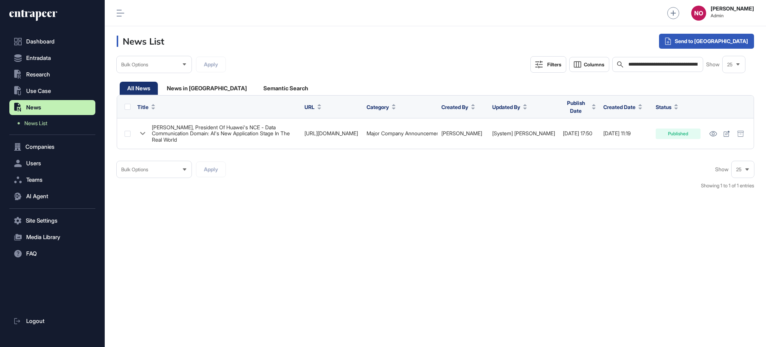
click at [653, 62] on input "**********" at bounding box center [663, 64] width 71 height 6
paste input "**********"
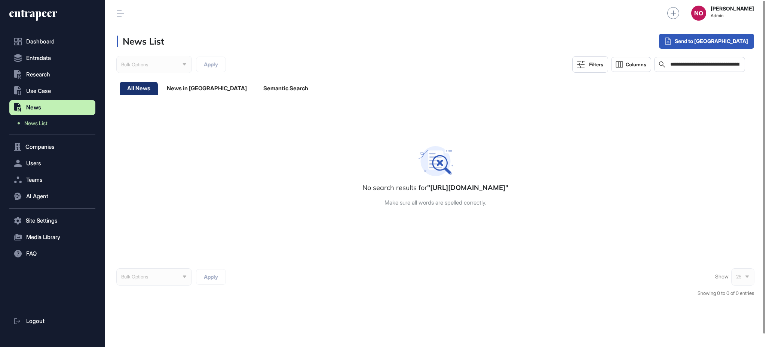
click at [697, 65] on input "**********" at bounding box center [705, 64] width 71 height 6
paste input "text"
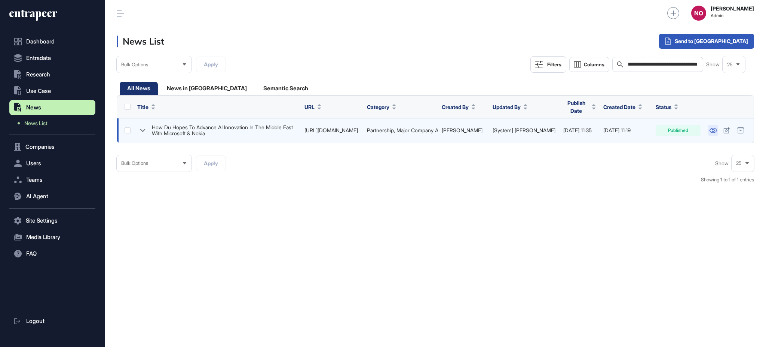
click at [716, 128] on icon at bounding box center [714, 130] width 8 height 5
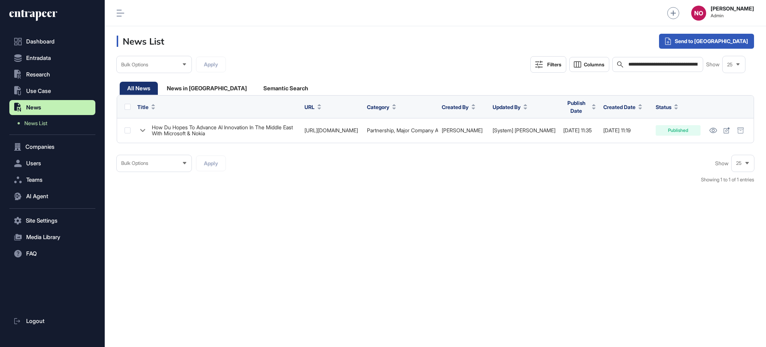
click at [677, 62] on input "**********" at bounding box center [663, 64] width 71 height 6
paste input "**********"
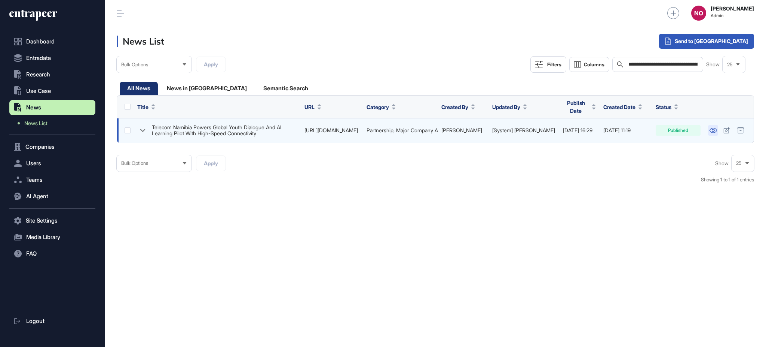
click at [714, 131] on link at bounding box center [713, 130] width 10 height 10
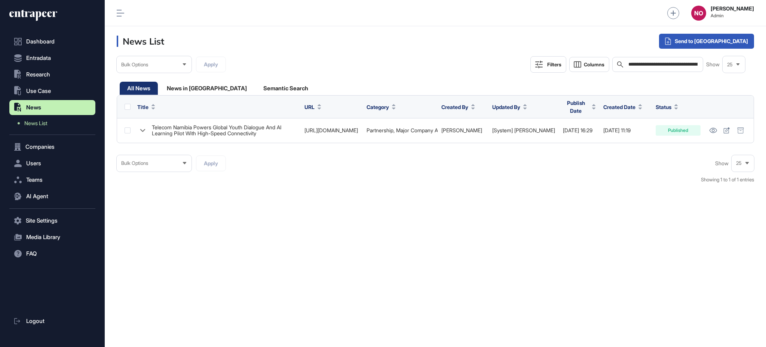
click at [658, 65] on input "**********" at bounding box center [663, 64] width 71 height 6
paste input "text"
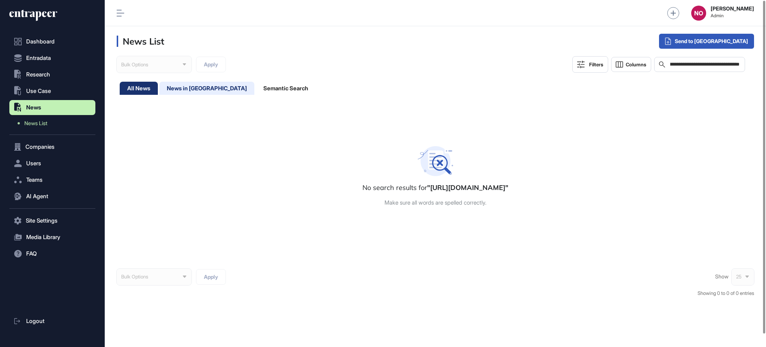
type input "**********"
click at [256, 86] on div "News in Queue" at bounding box center [286, 88] width 60 height 13
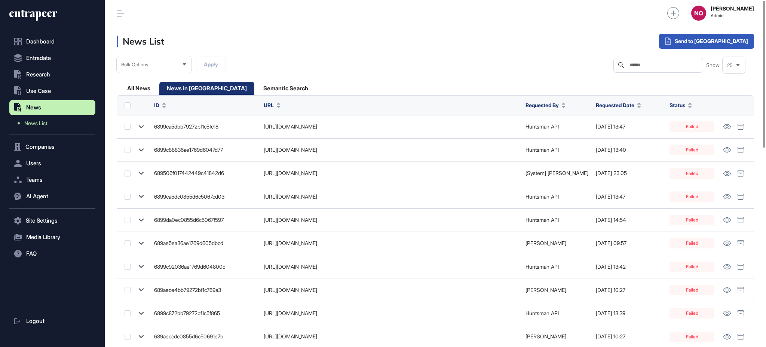
click at [650, 65] on input "text" at bounding box center [664, 65] width 70 height 6
paste input "**********"
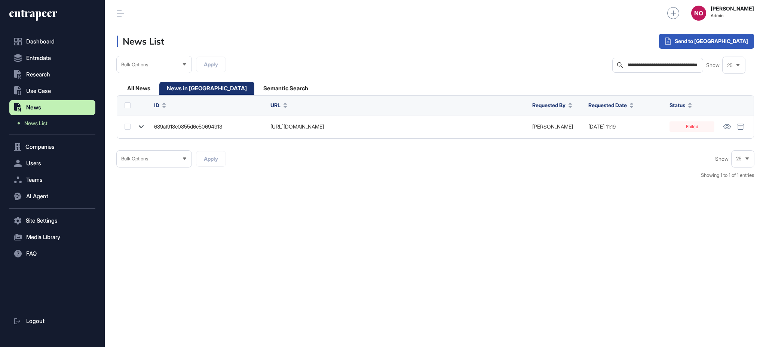
type input "**********"
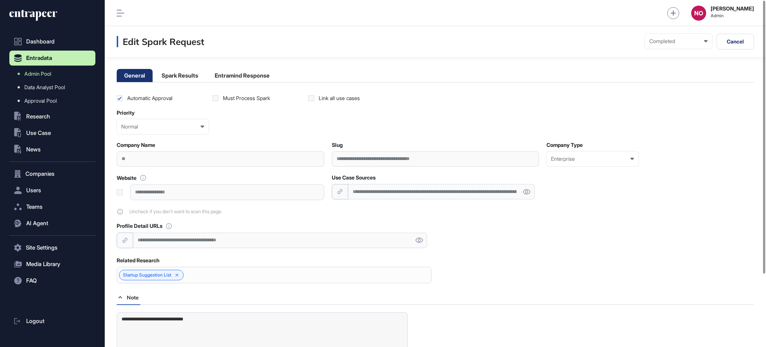
click at [207, 71] on li "Spark Results" at bounding box center [242, 75] width 70 height 13
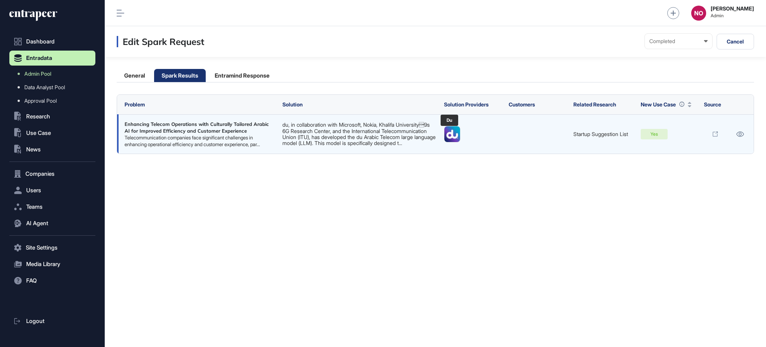
click at [450, 137] on img at bounding box center [453, 134] width 16 height 16
click at [738, 135] on icon at bounding box center [740, 133] width 8 height 5
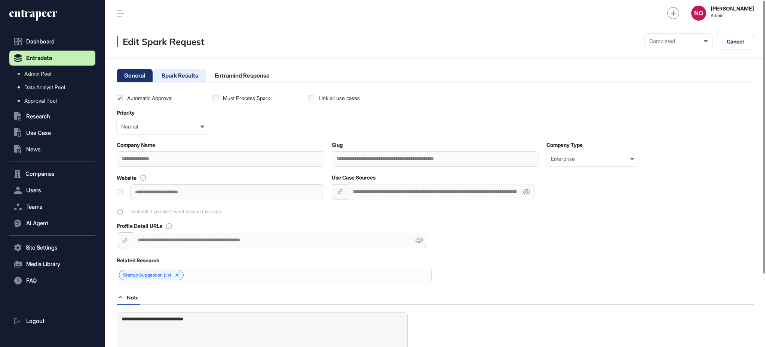
click at [207, 74] on li "Spark Results" at bounding box center [242, 75] width 70 height 13
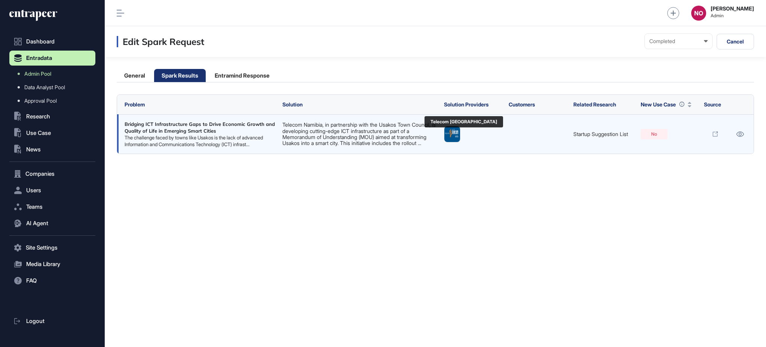
click at [448, 141] on img at bounding box center [453, 134] width 16 height 16
click at [742, 137] on icon at bounding box center [740, 133] width 8 height 5
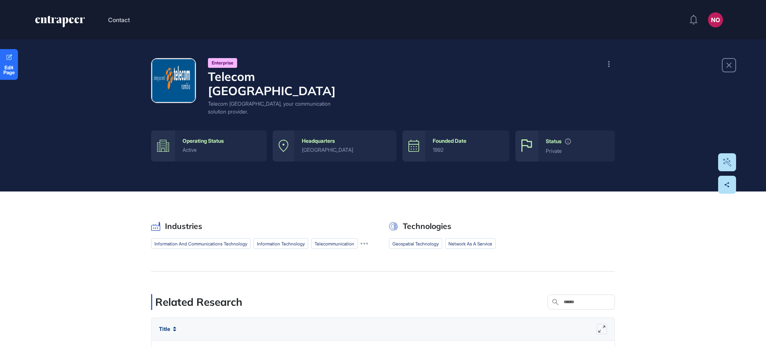
scroll to position [0, 0]
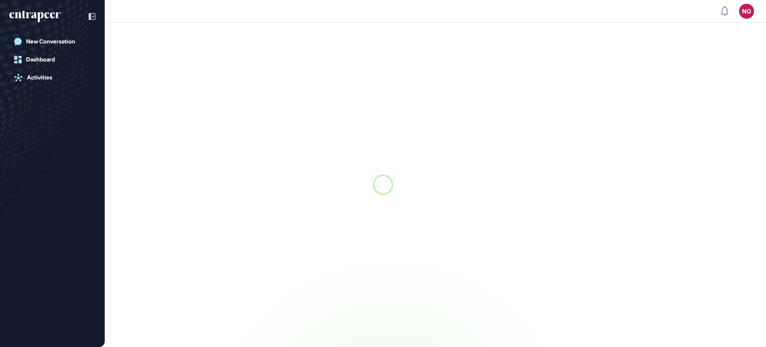
scroll to position [0, 0]
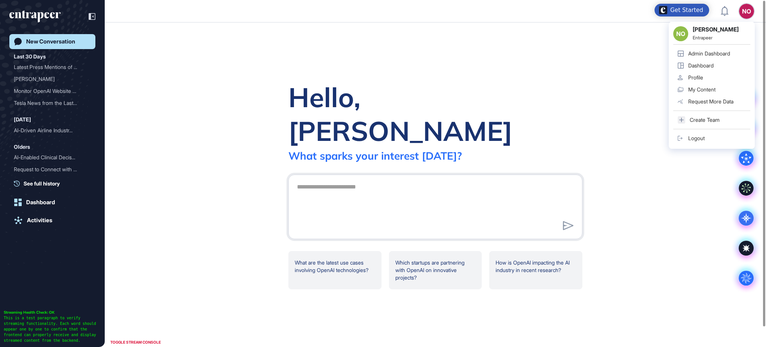
click at [736, 51] on link "Admin Dashboard" at bounding box center [712, 54] width 77 height 12
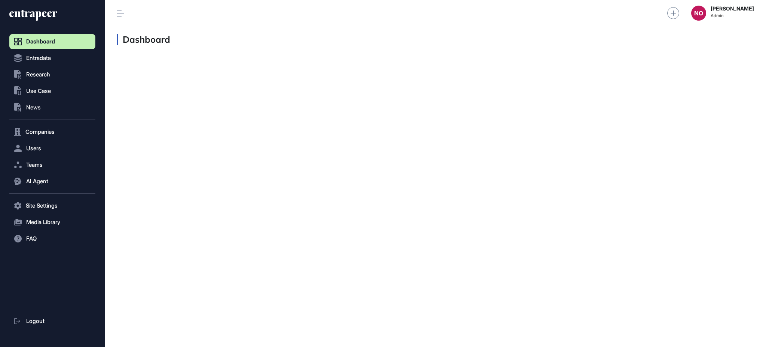
scroll to position [0, 0]
click at [55, 124] on button "Entradata" at bounding box center [52, 131] width 86 height 15
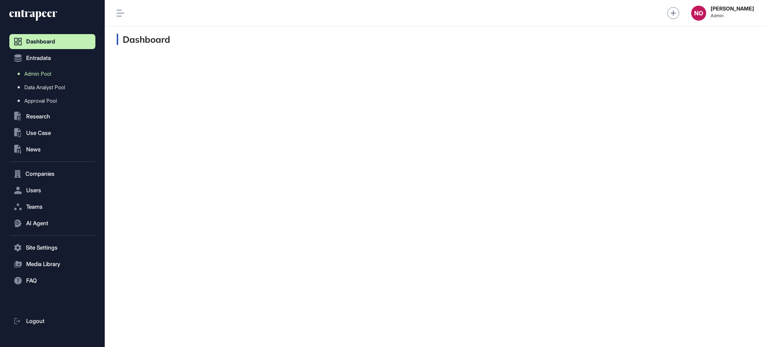
click at [52, 70] on link "Admin Pool" at bounding box center [54, 73] width 82 height 13
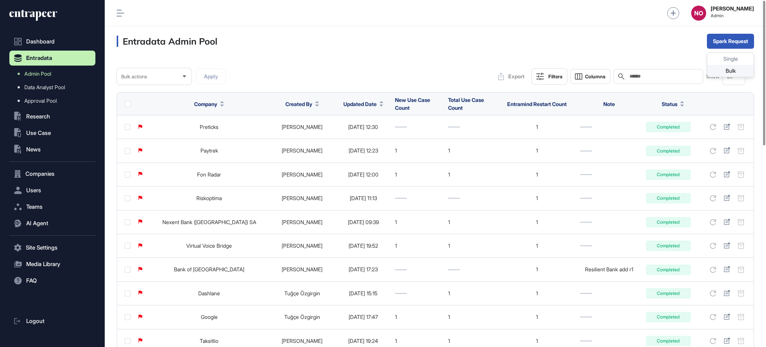
click at [724, 70] on div "Bulk" at bounding box center [731, 71] width 46 height 12
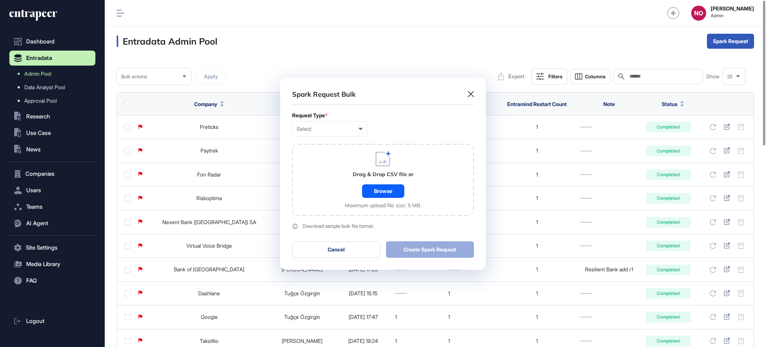
scroll to position [0, 3]
click at [343, 128] on div "Select" at bounding box center [330, 129] width 66 height 6
click at [0, 0] on div "Company" at bounding box center [0, 0] width 0 height 0
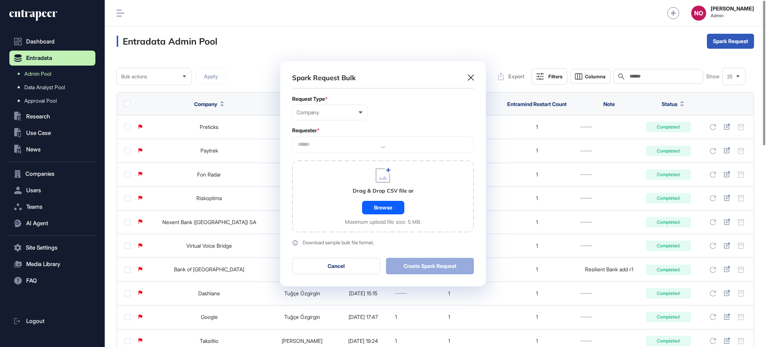
scroll to position [225, 205]
click at [318, 142] on input "text" at bounding box center [383, 144] width 172 height 6
type input "*********"
click at [321, 161] on span "Entrapeer" at bounding box center [383, 159] width 174 height 6
click at [326, 203] on div "Drag & Drop CSV file or Browse Maximum upload file size: 5 MB." at bounding box center [383, 196] width 182 height 72
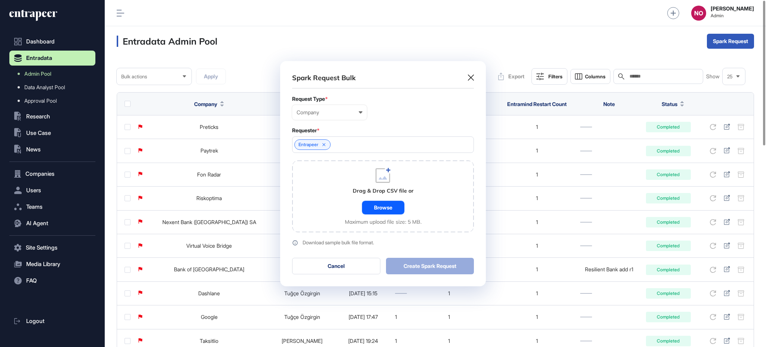
click at [367, 207] on div "Browse" at bounding box center [383, 207] width 42 height 13
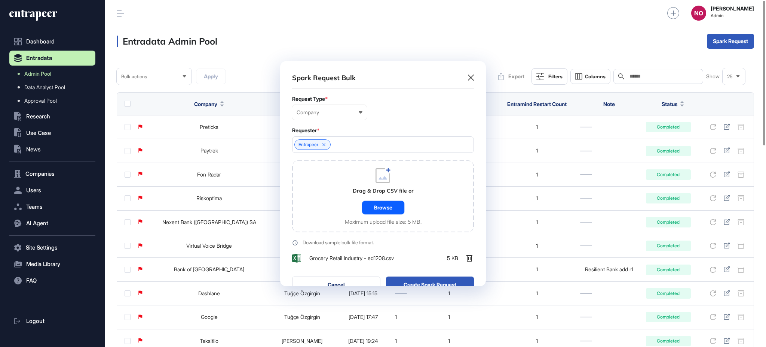
scroll to position [244, 205]
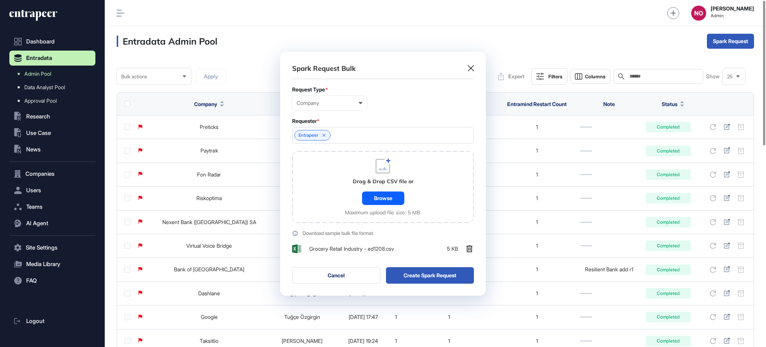
click at [449, 271] on button "Create Spark Request" at bounding box center [430, 275] width 88 height 16
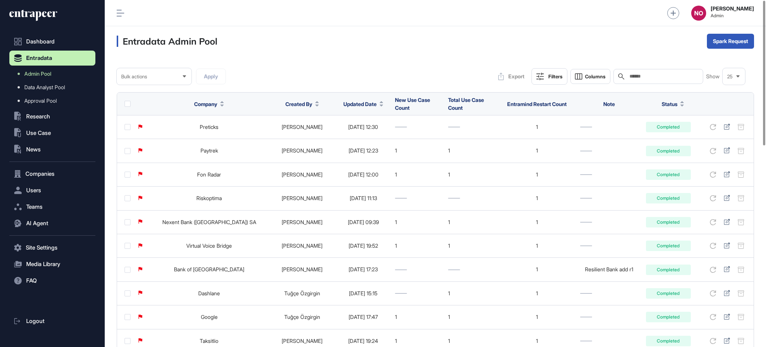
click at [380, 104] on icon at bounding box center [382, 105] width 4 height 2
click at [378, 135] on span "Sort Descending" at bounding box center [370, 135] width 30 height 6
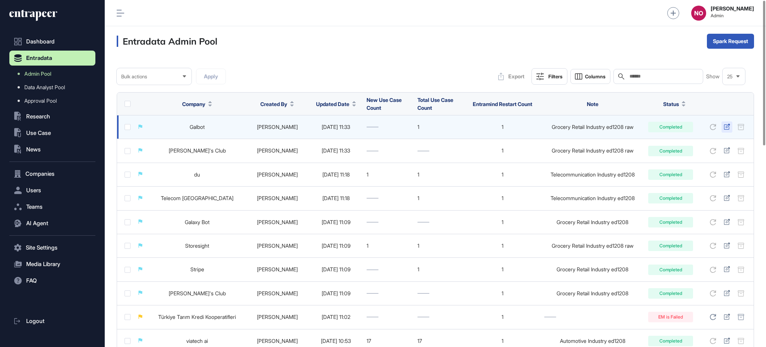
click at [729, 128] on icon at bounding box center [727, 126] width 6 height 6
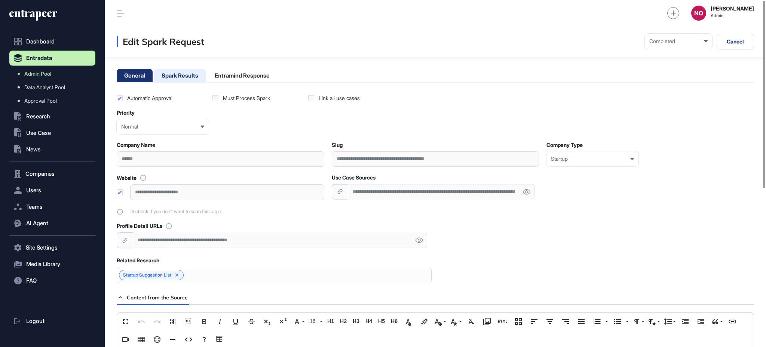
click at [207, 78] on li "Spark Results" at bounding box center [242, 75] width 70 height 13
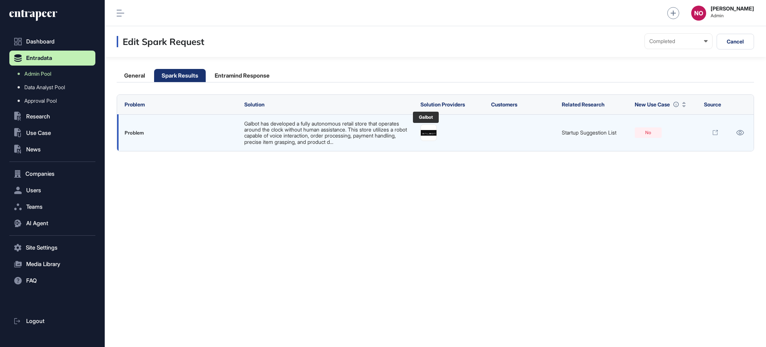
click at [424, 131] on img at bounding box center [429, 132] width 16 height 5
click at [739, 133] on icon at bounding box center [740, 132] width 7 height 5
